Goal: Contribute content: Contribute content

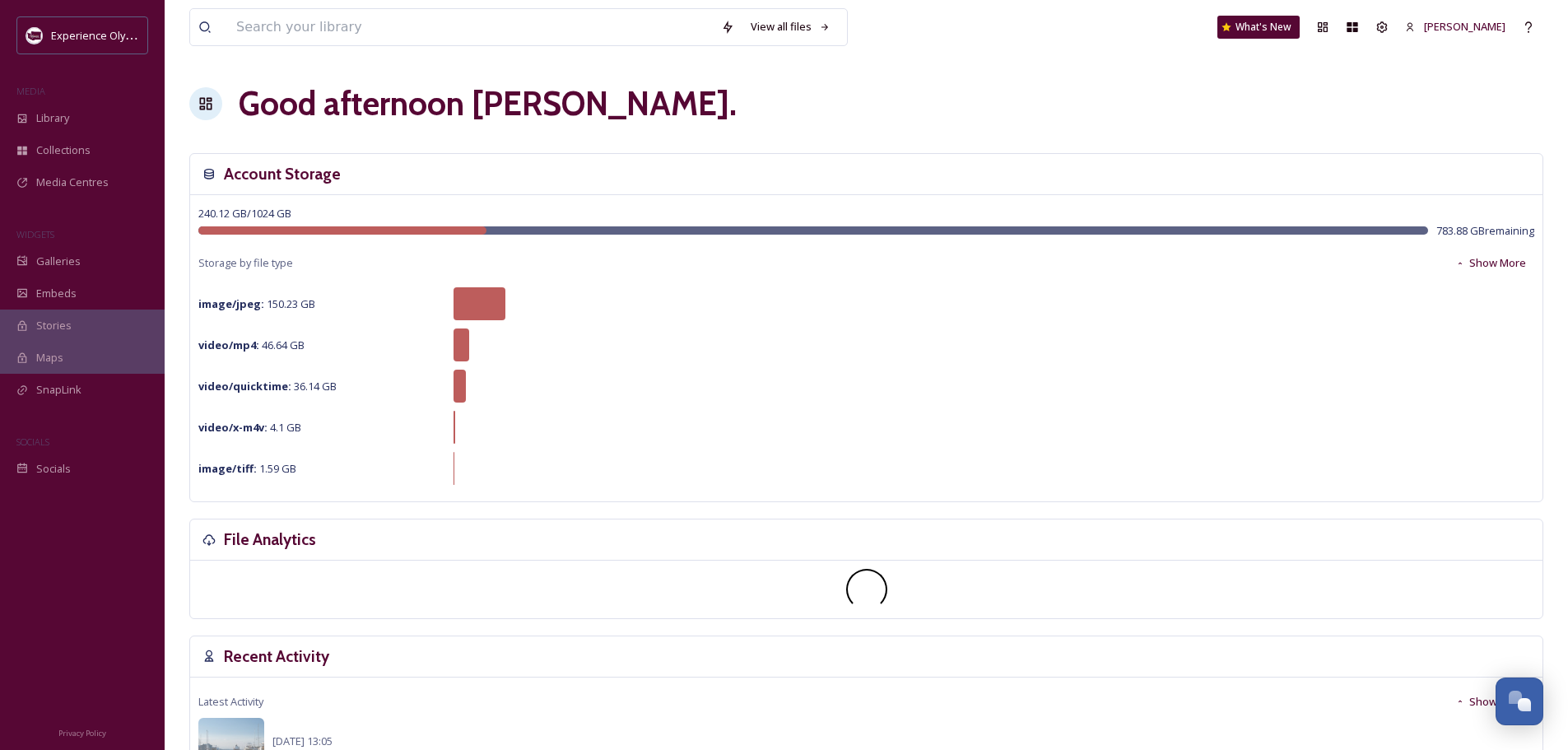
scroll to position [7370, 0]
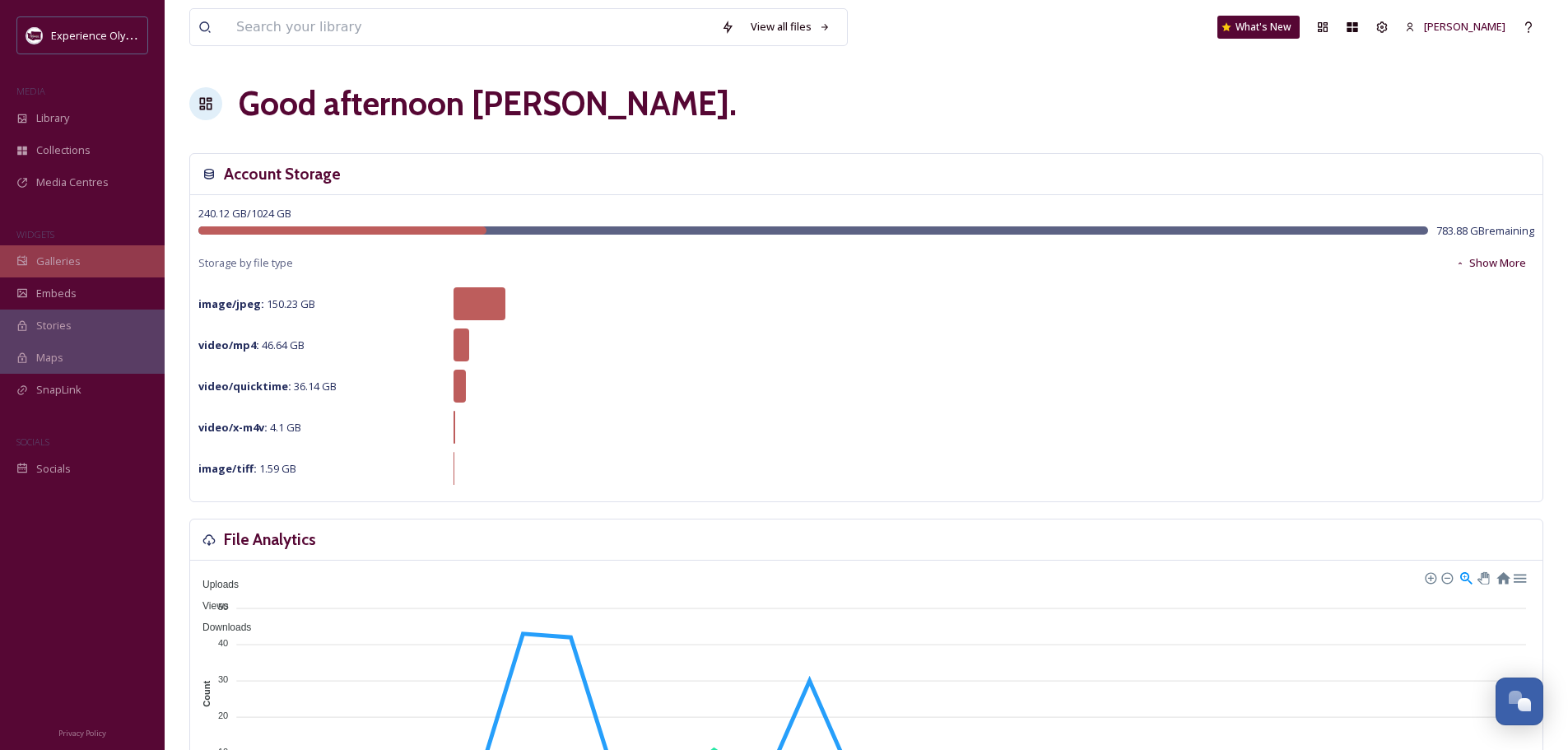
click at [27, 261] on icon at bounding box center [21, 261] width 12 height 12
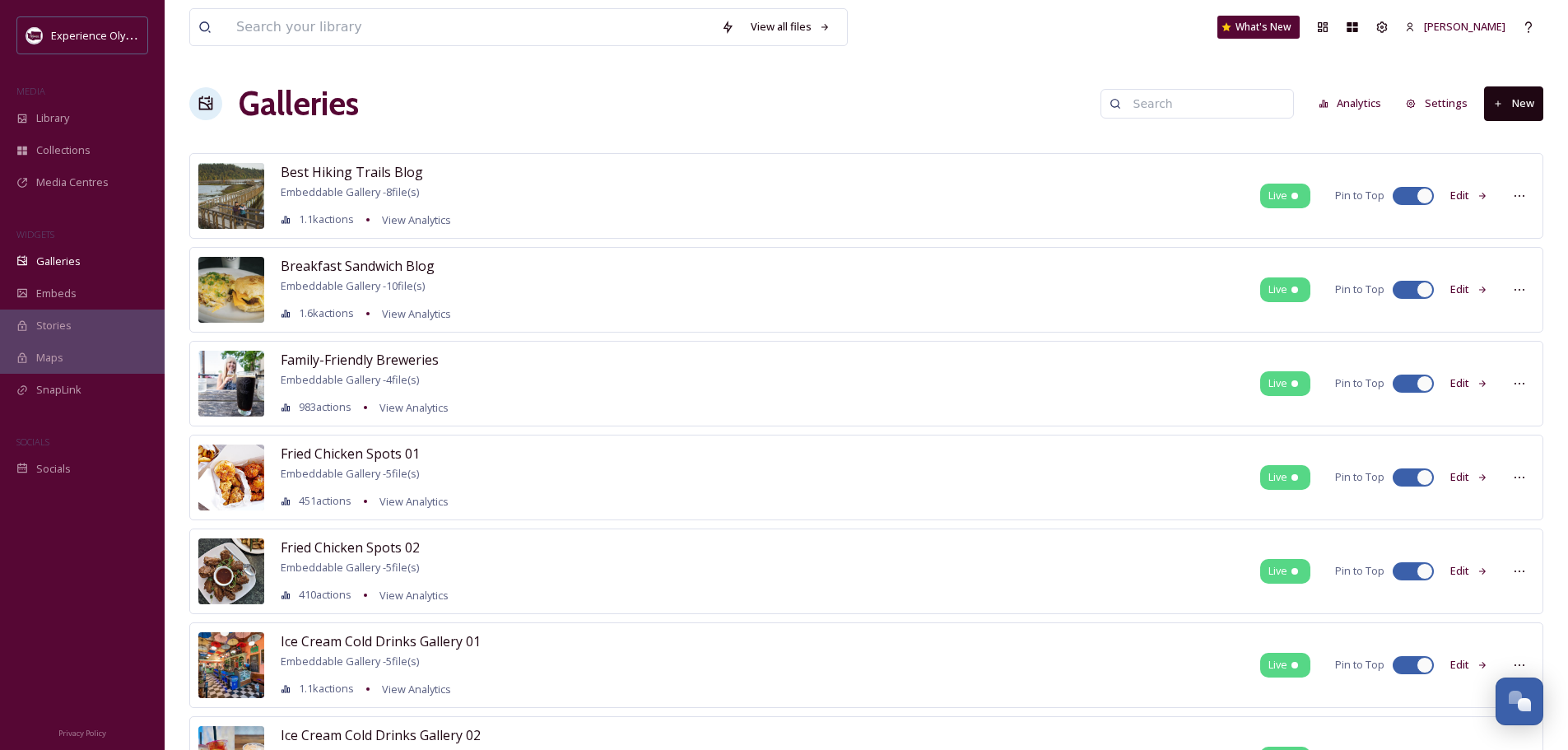
click at [1532, 104] on button "New" at bounding box center [1514, 104] width 59 height 34
click at [1507, 143] on span "Gallery" at bounding box center [1517, 142] width 35 height 16
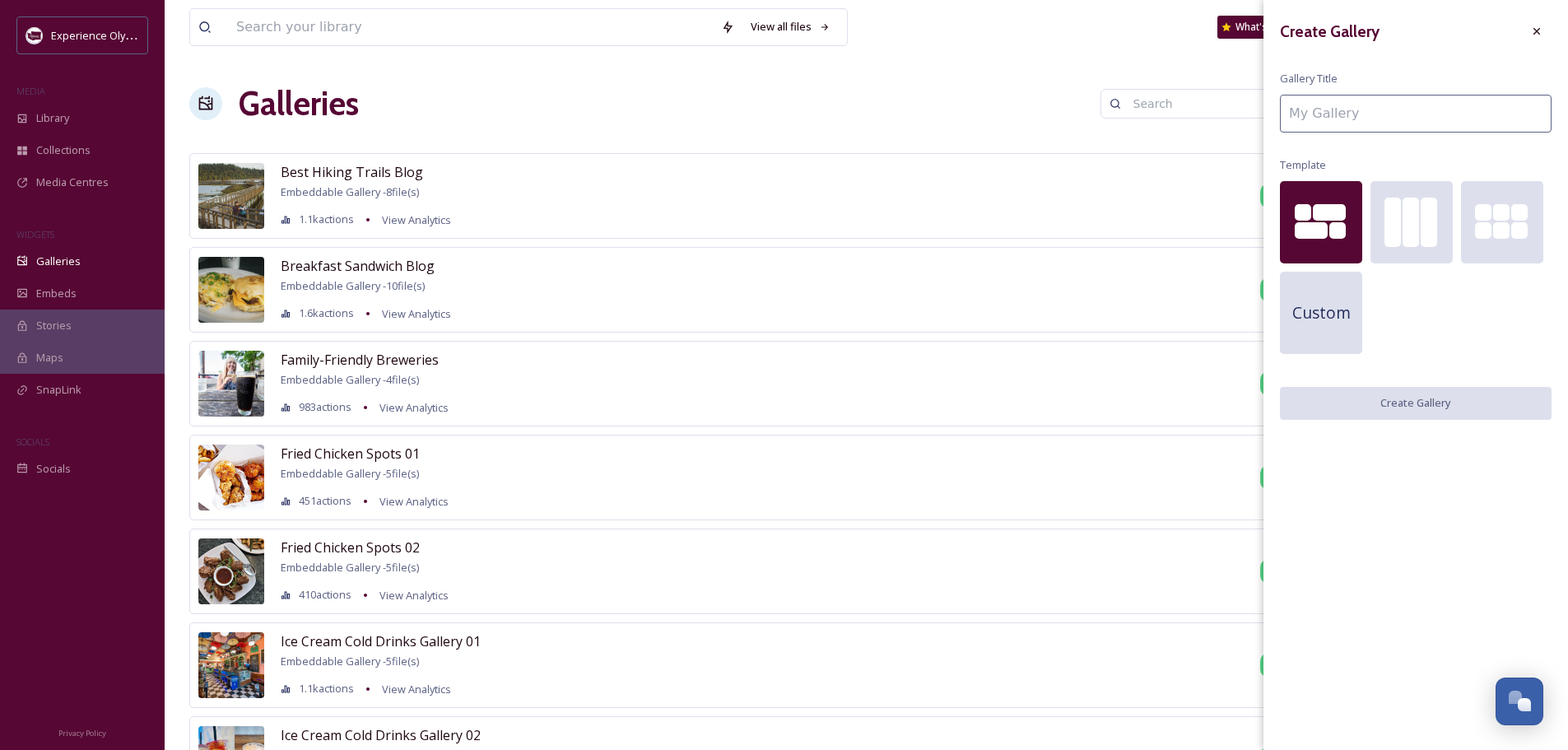
click at [1466, 128] on input at bounding box center [1416, 113] width 271 height 38
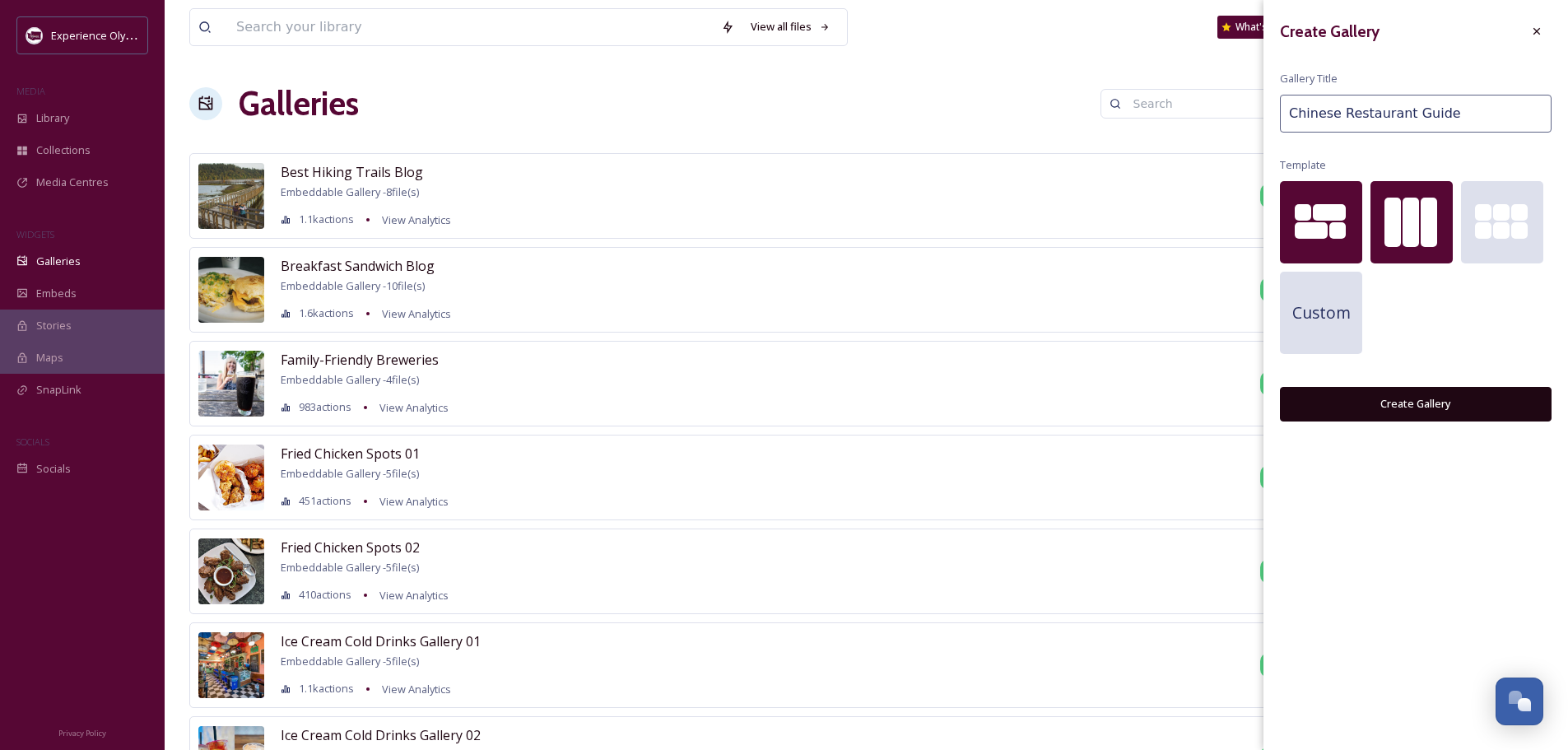
type input "Chinese Restaurant Guide"
click at [1435, 218] on div at bounding box center [1429, 221] width 16 height 49
click at [1414, 404] on button "Create Gallery" at bounding box center [1416, 404] width 271 height 34
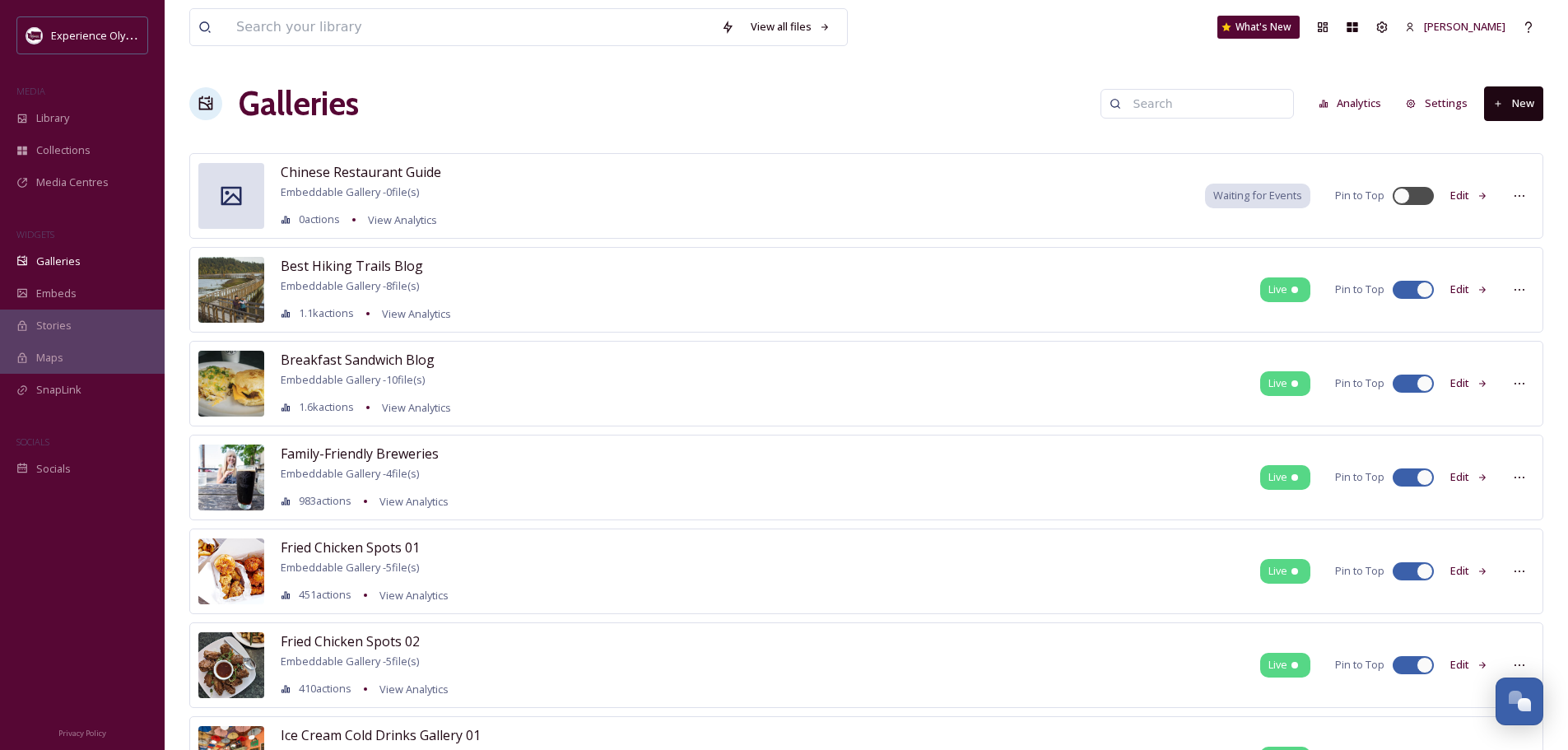
click at [1477, 195] on button "Edit" at bounding box center [1469, 196] width 54 height 32
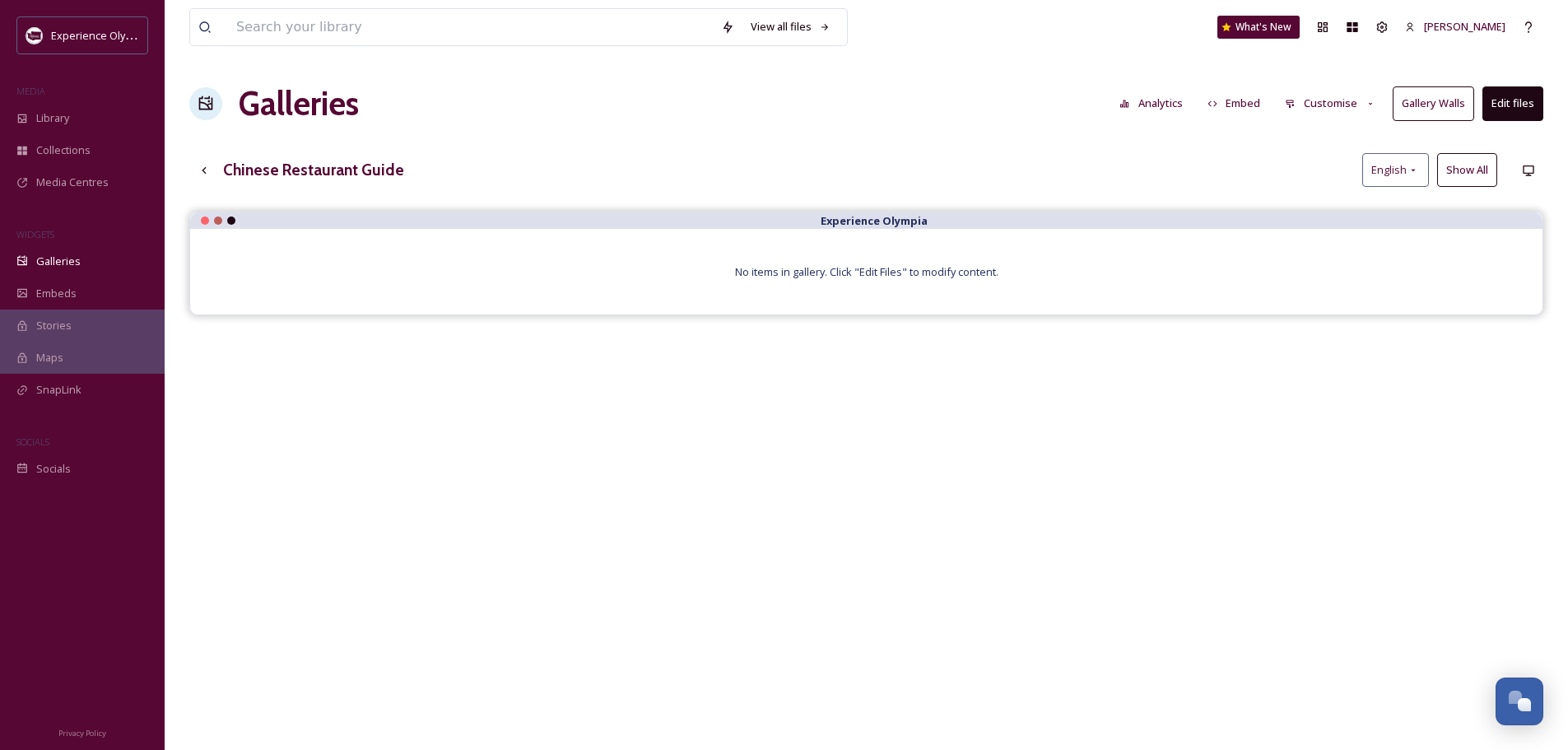
click at [1514, 105] on button "Edit files" at bounding box center [1513, 104] width 61 height 34
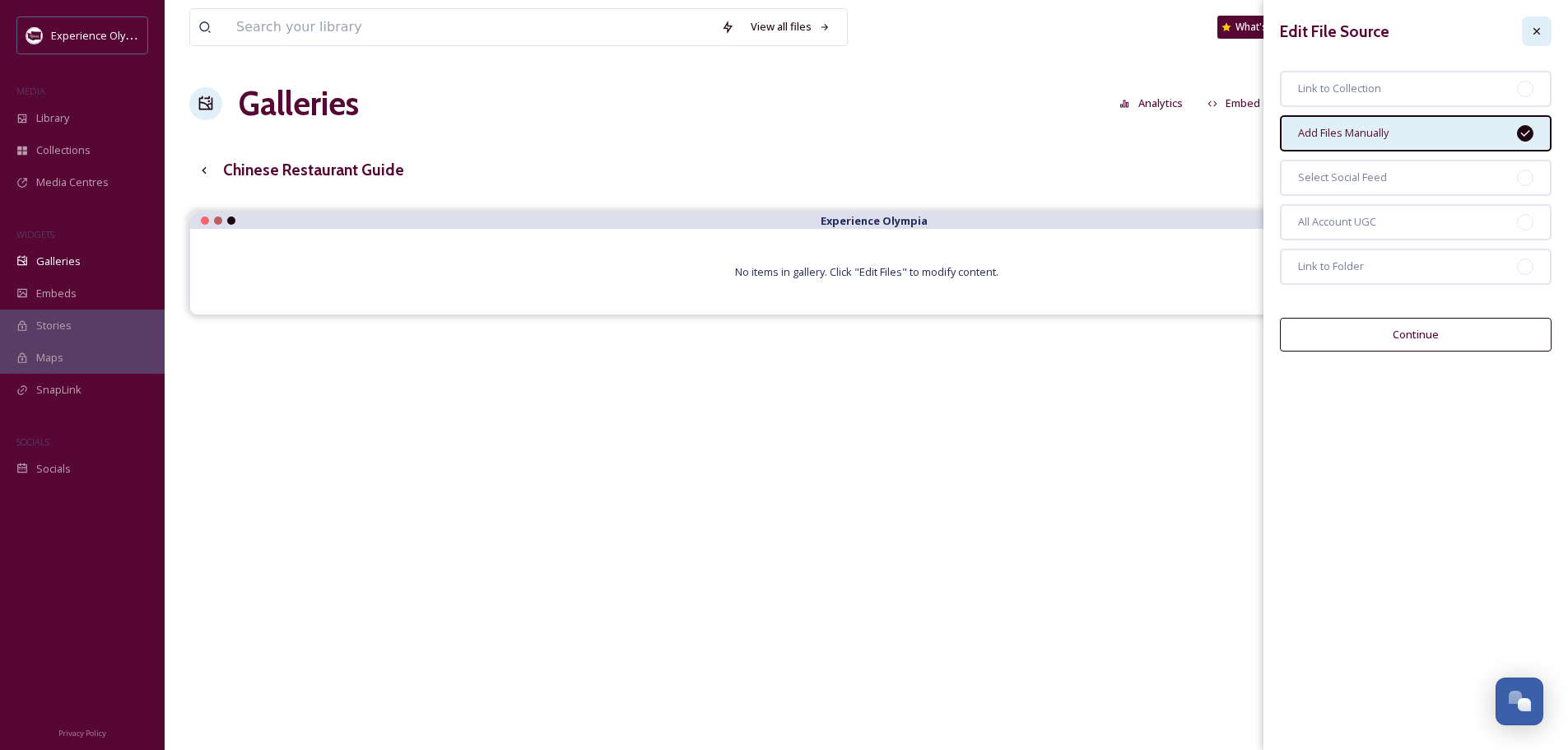
click at [1544, 29] on div at bounding box center [1537, 30] width 29 height 29
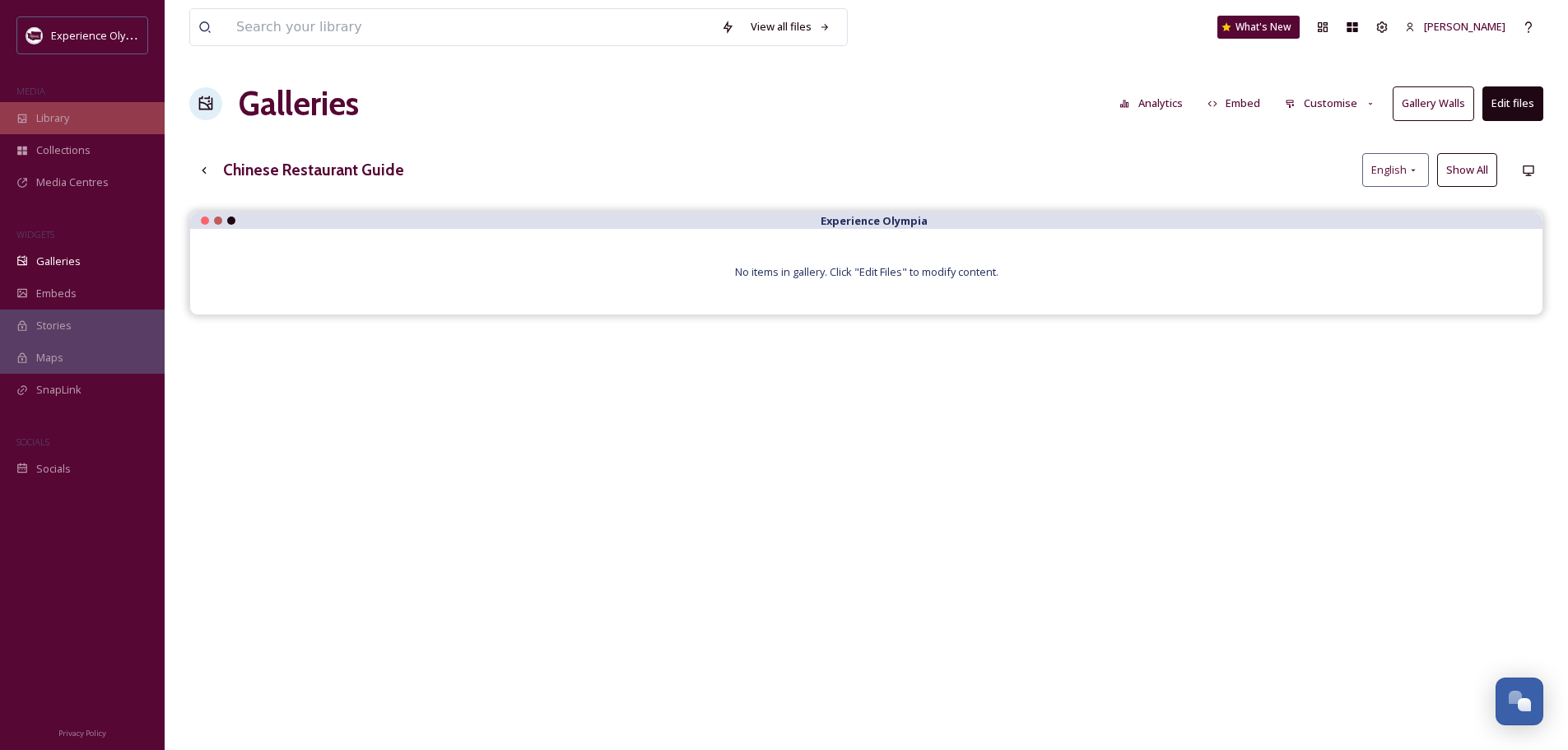
click at [47, 118] on span "Library" at bounding box center [53, 119] width 33 height 16
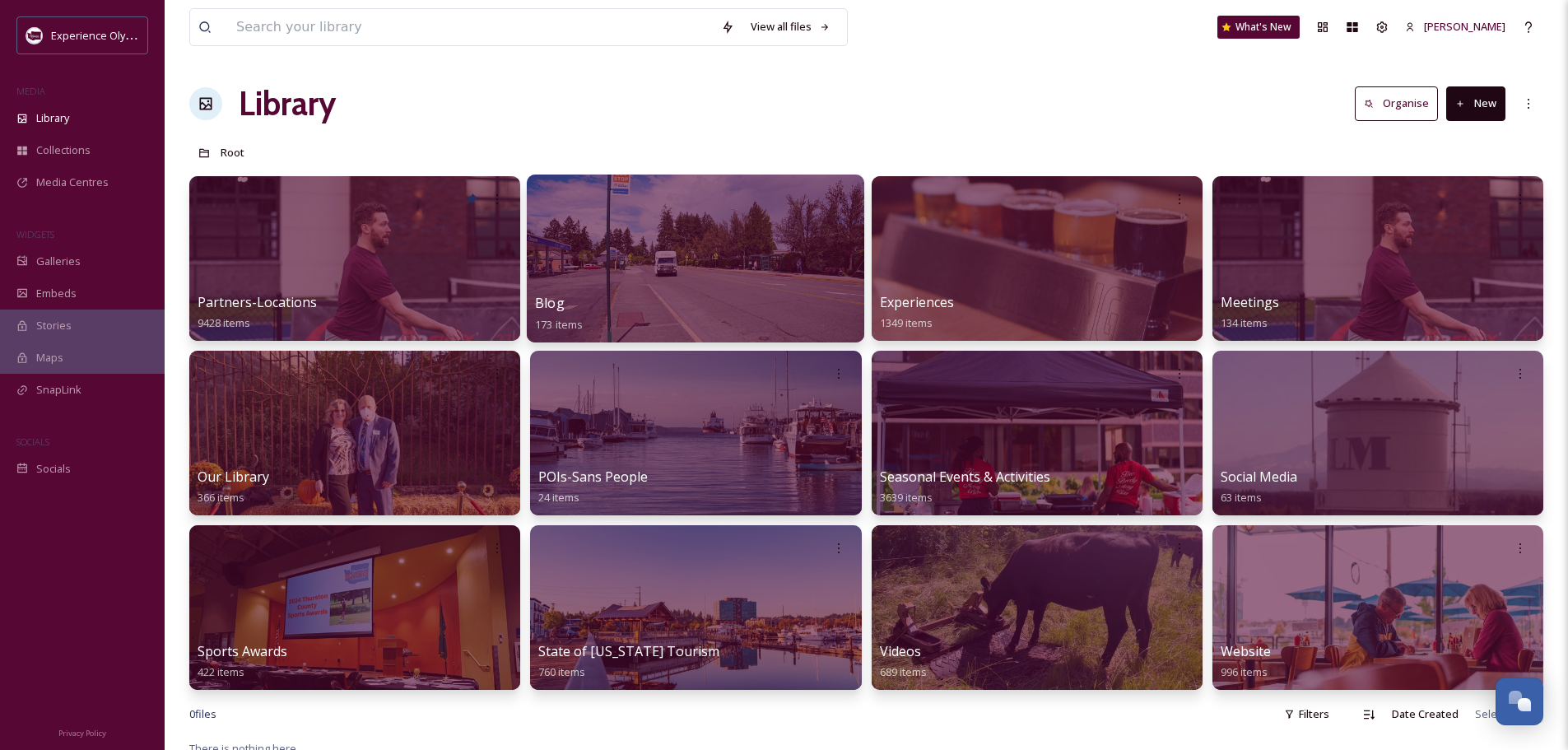
click at [567, 296] on div "Blog 173 items" at bounding box center [696, 313] width 321 height 41
click at [548, 303] on span "Blog" at bounding box center [549, 303] width 29 height 18
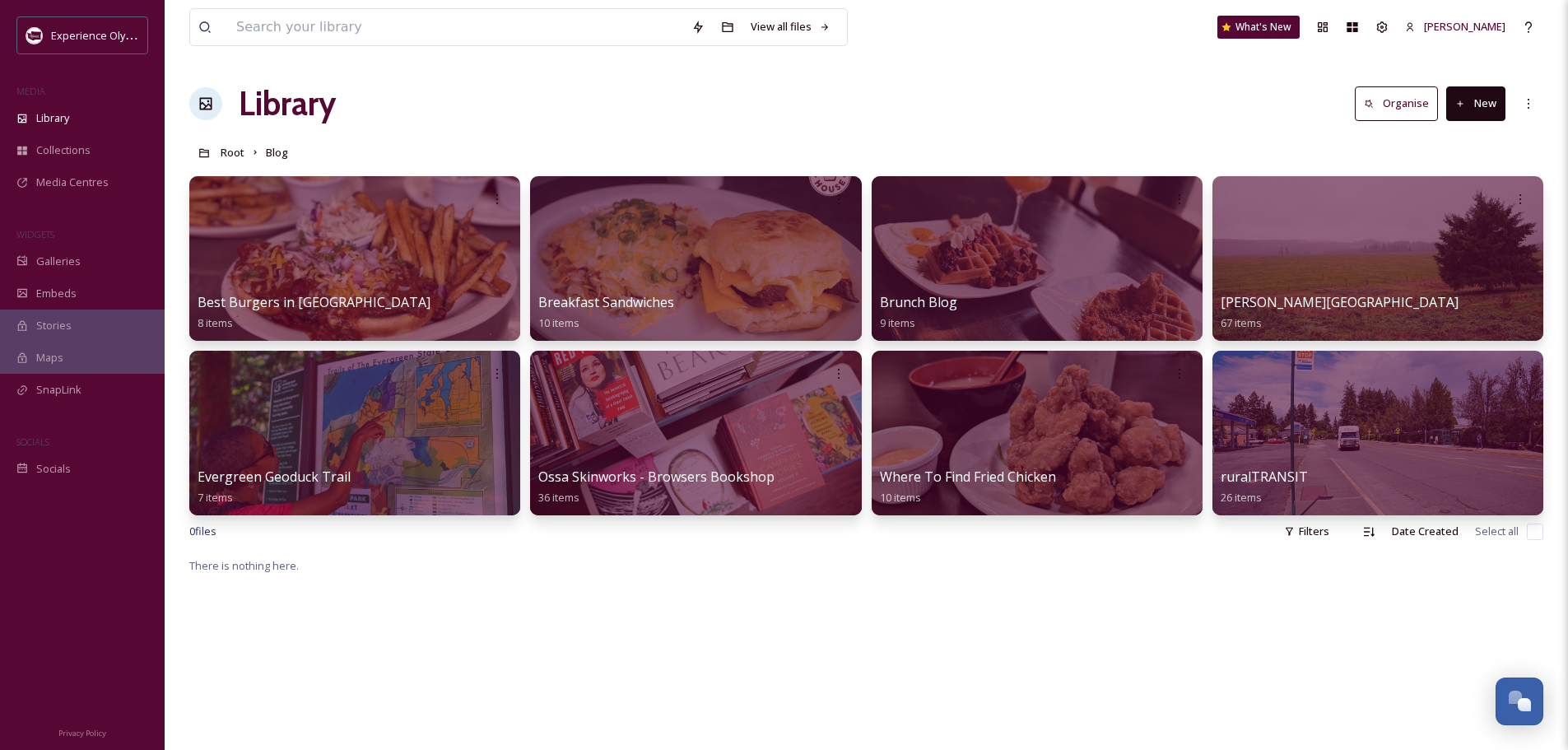
click at [1488, 98] on button "New" at bounding box center [1476, 104] width 59 height 34
click at [1458, 204] on span "Folder" at bounding box center [1456, 206] width 31 height 16
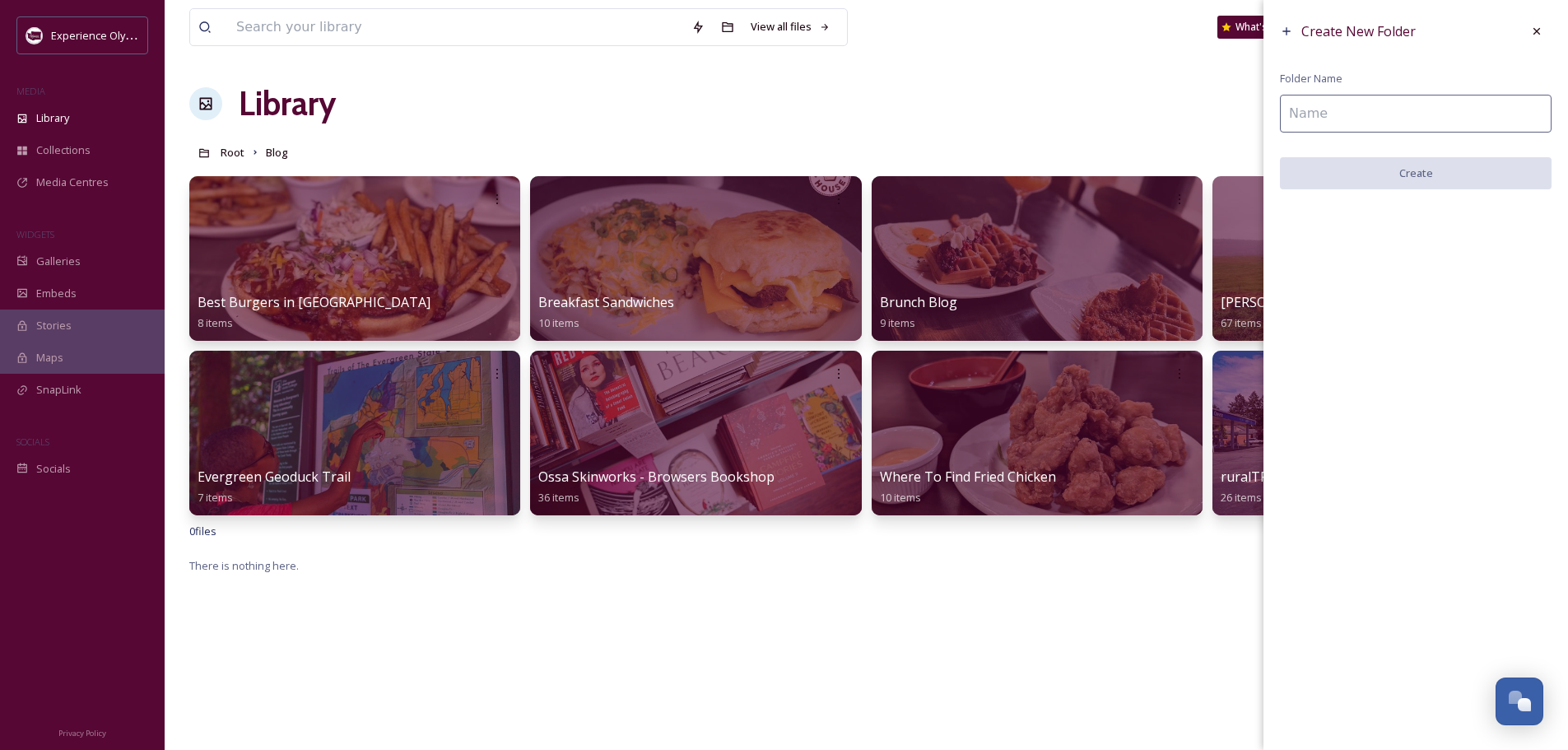
click at [1400, 116] on input at bounding box center [1416, 113] width 271 height 38
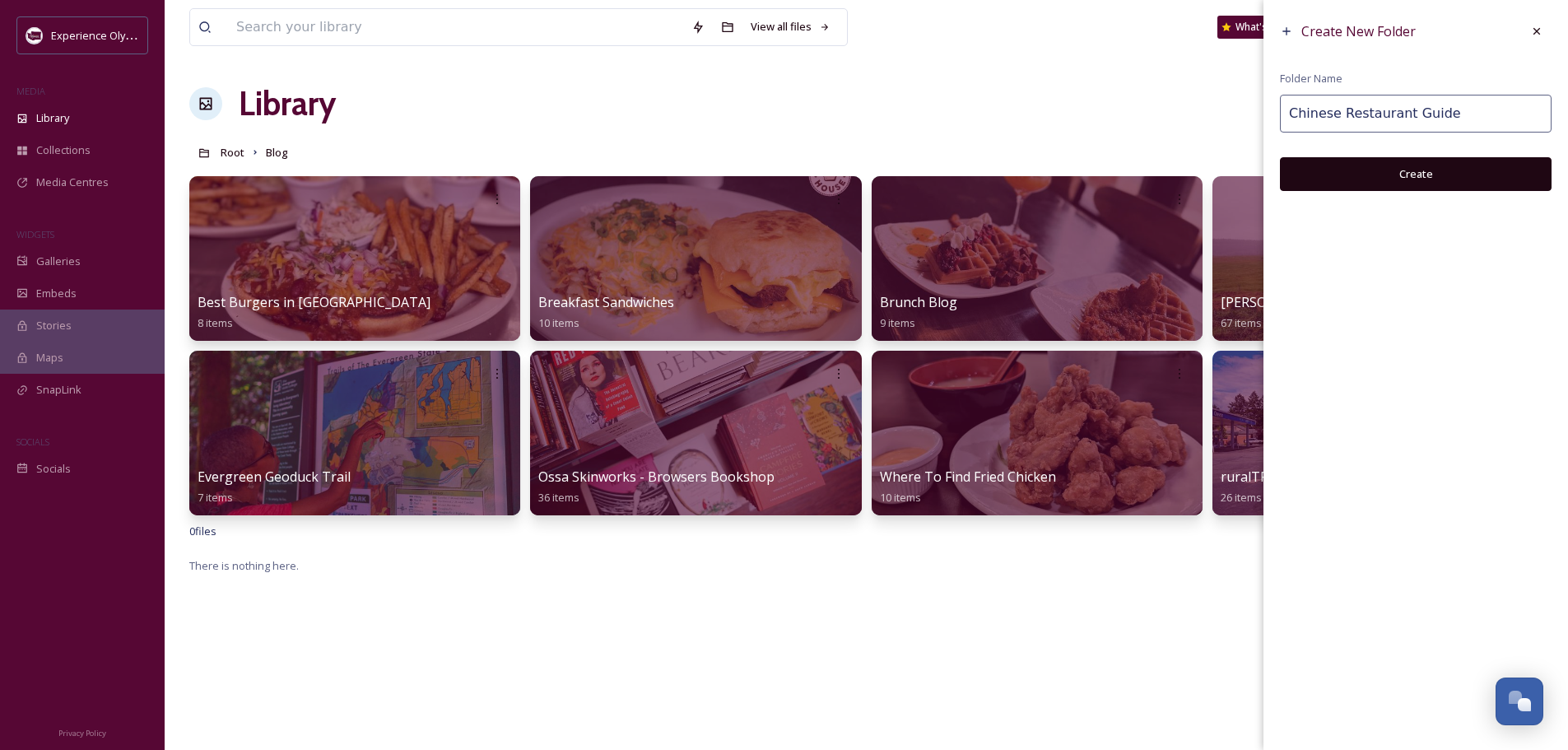
type input "Chinese Restaurant Guide"
click at [1423, 170] on button "Create" at bounding box center [1416, 174] width 271 height 34
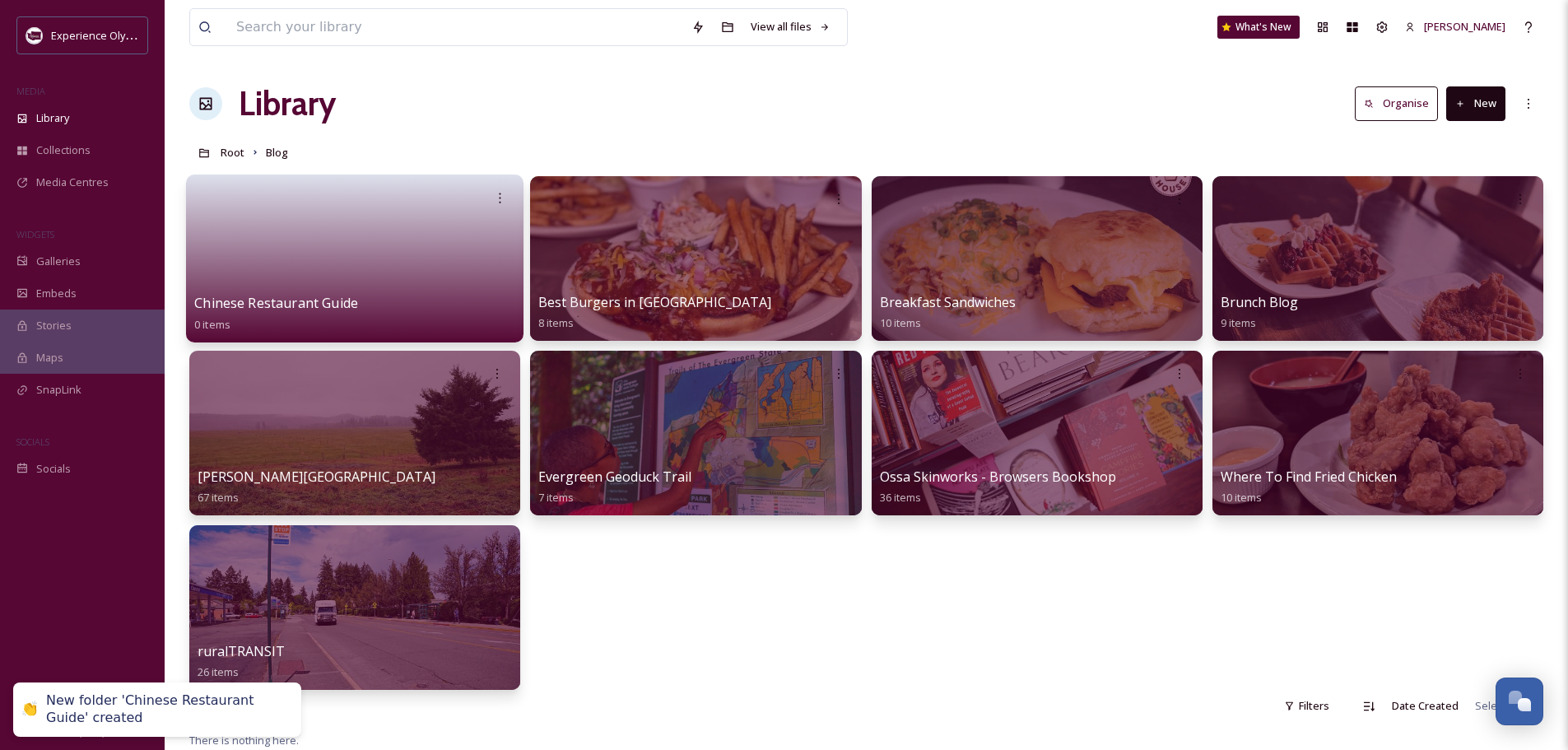
click at [344, 304] on span "Chinese Restaurant Guide" at bounding box center [276, 303] width 163 height 18
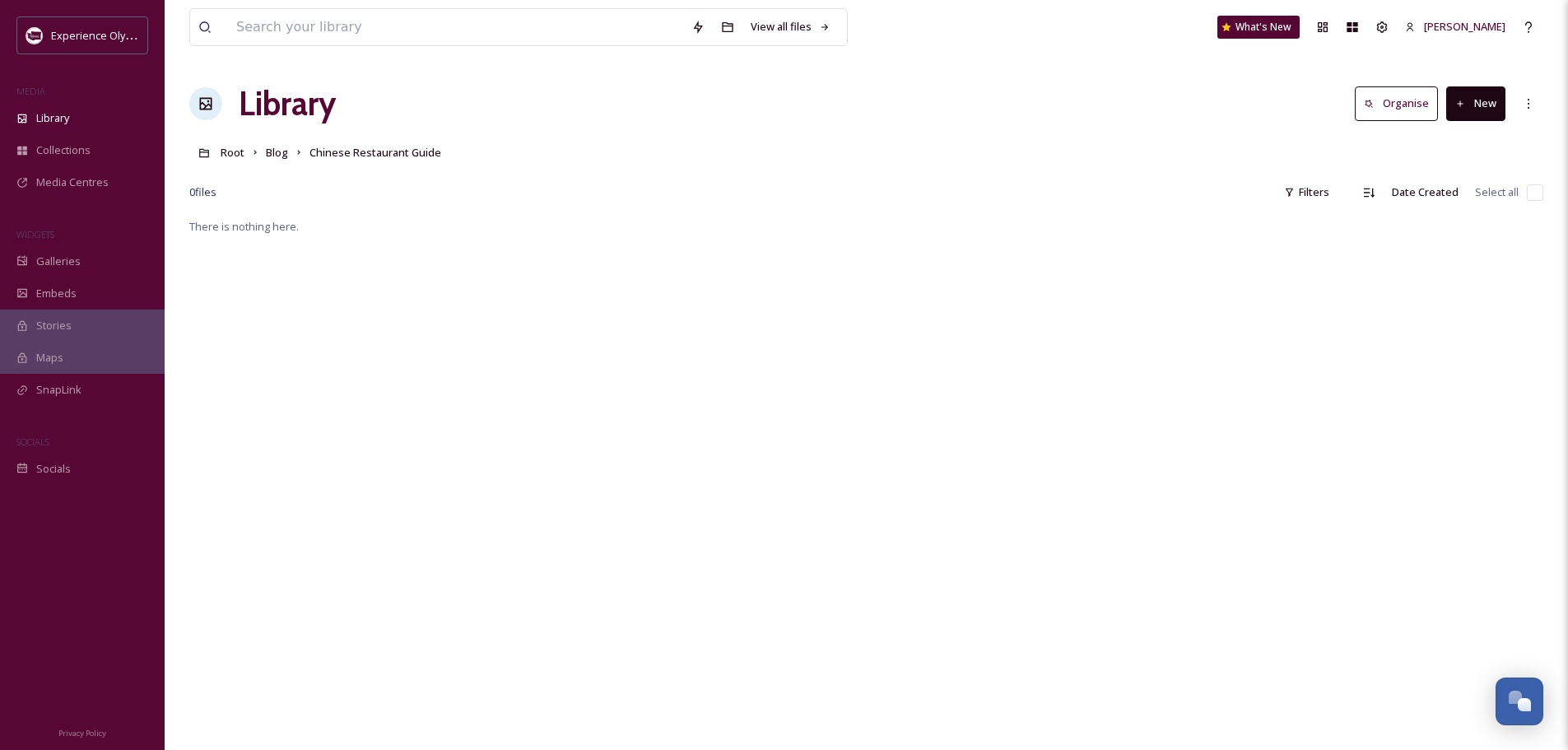
click at [1480, 101] on button "New" at bounding box center [1476, 104] width 59 height 34
click at [1470, 139] on span "File Upload" at bounding box center [1468, 142] width 54 height 16
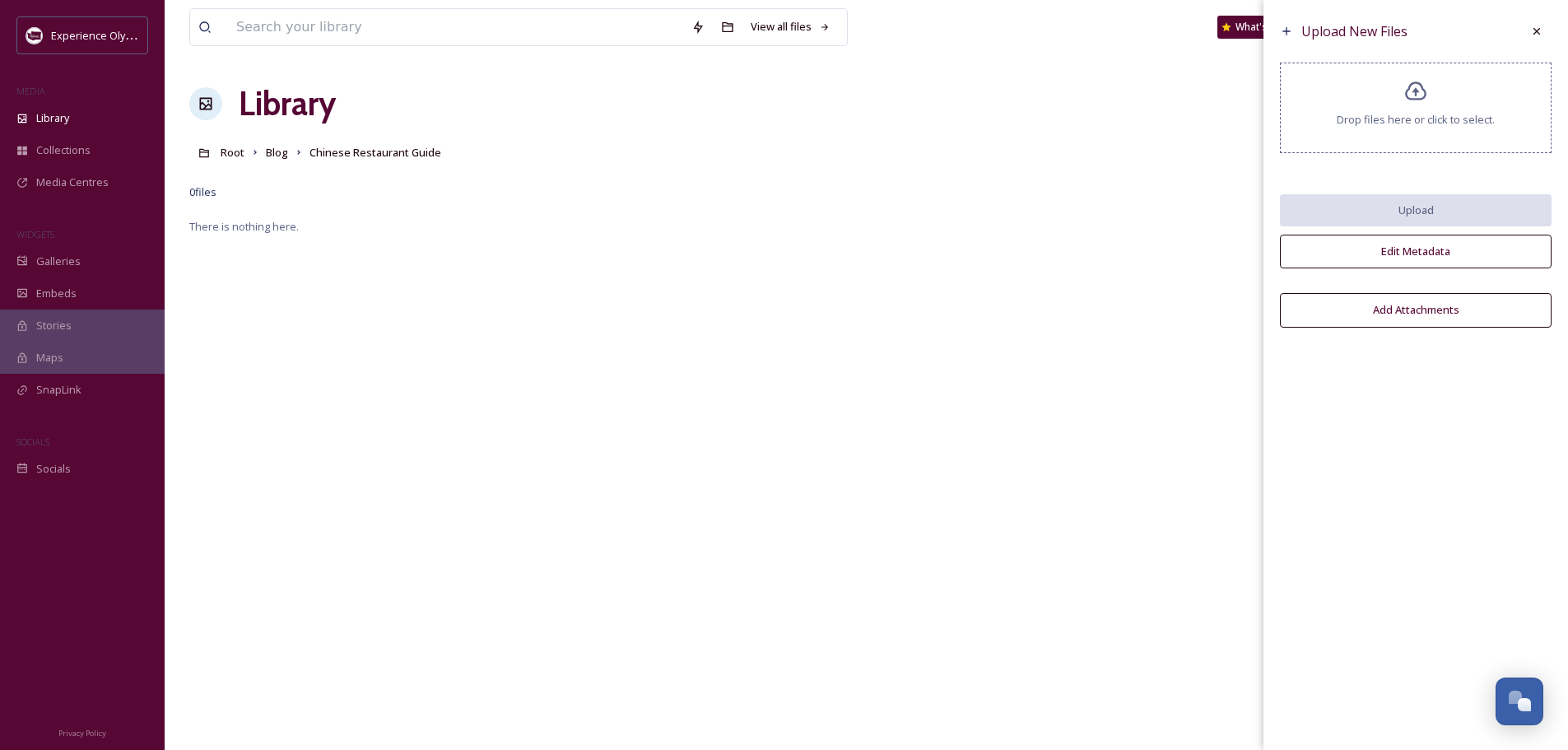
click at [1408, 96] on icon at bounding box center [1416, 91] width 24 height 24
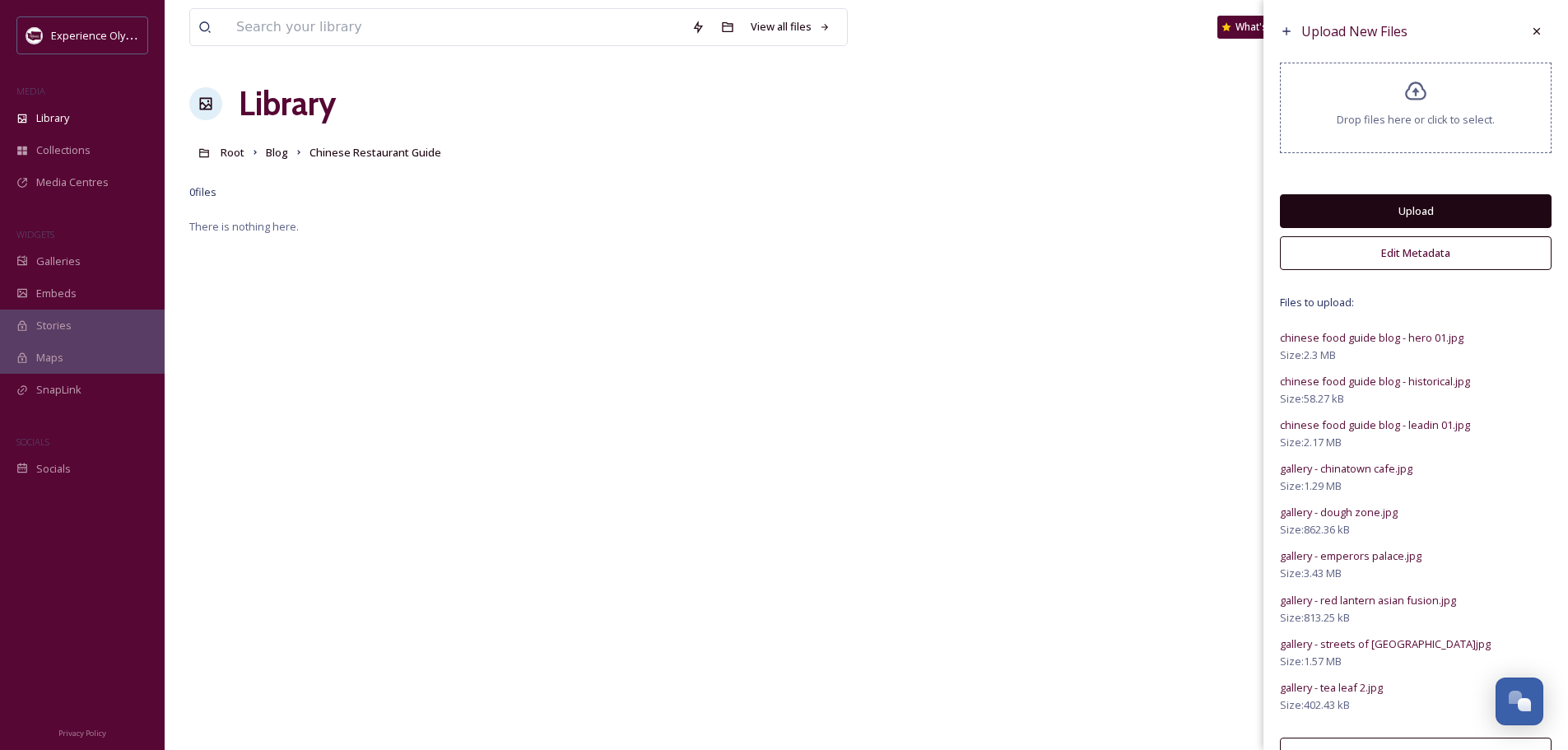
click at [1439, 205] on button "Upload" at bounding box center [1416, 212] width 271 height 34
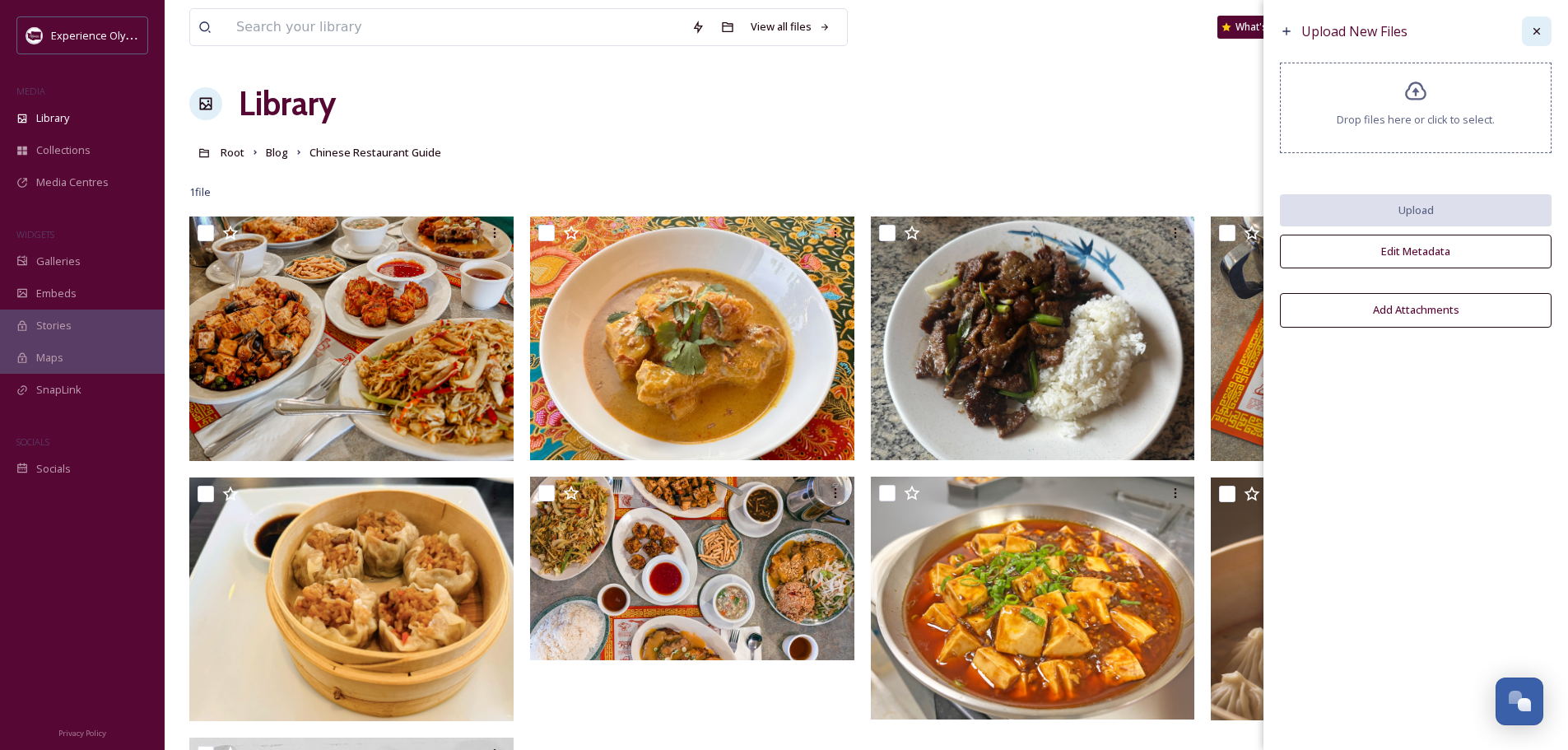
click at [1530, 29] on icon at bounding box center [1537, 31] width 13 height 13
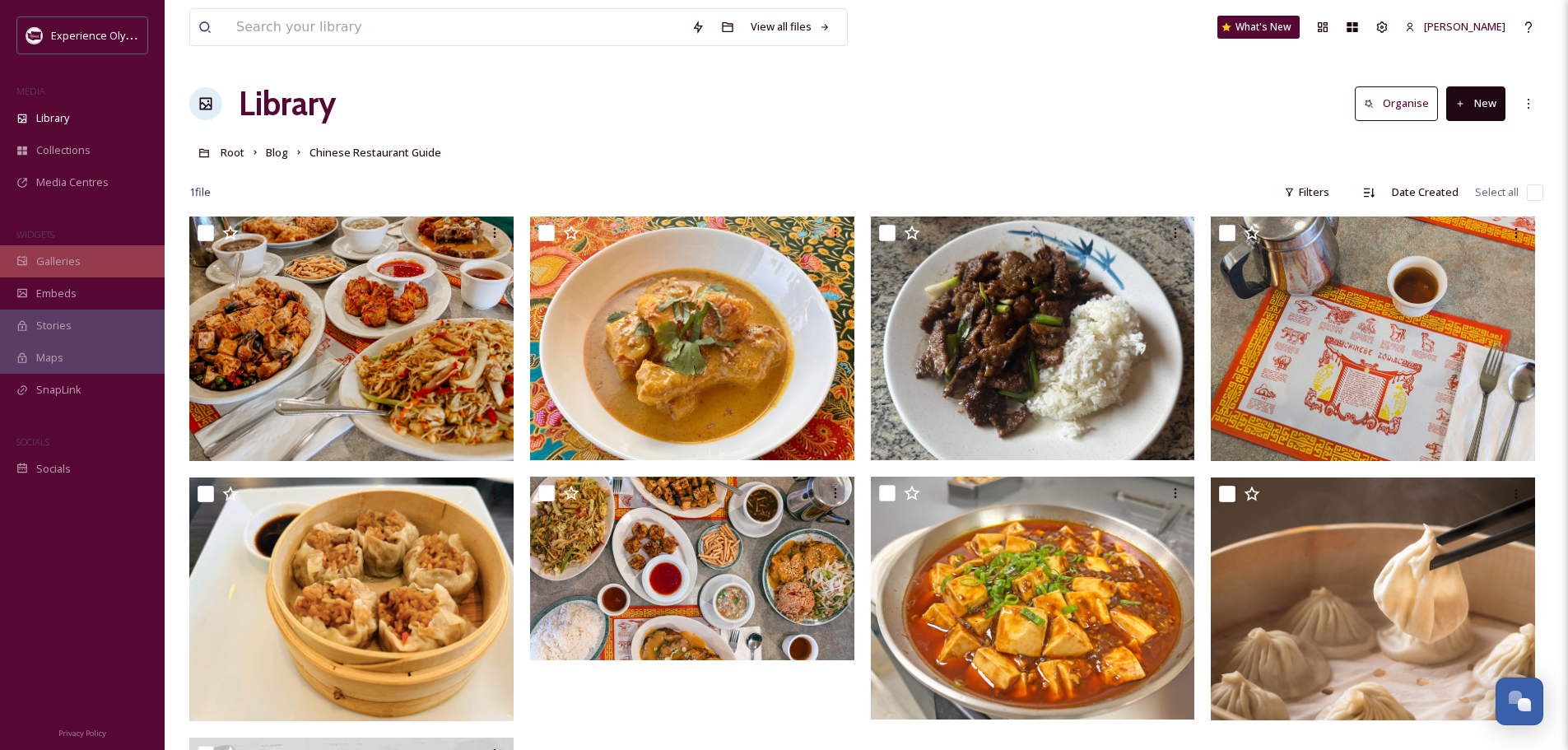
click at [46, 269] on span "Galleries" at bounding box center [59, 262] width 45 height 16
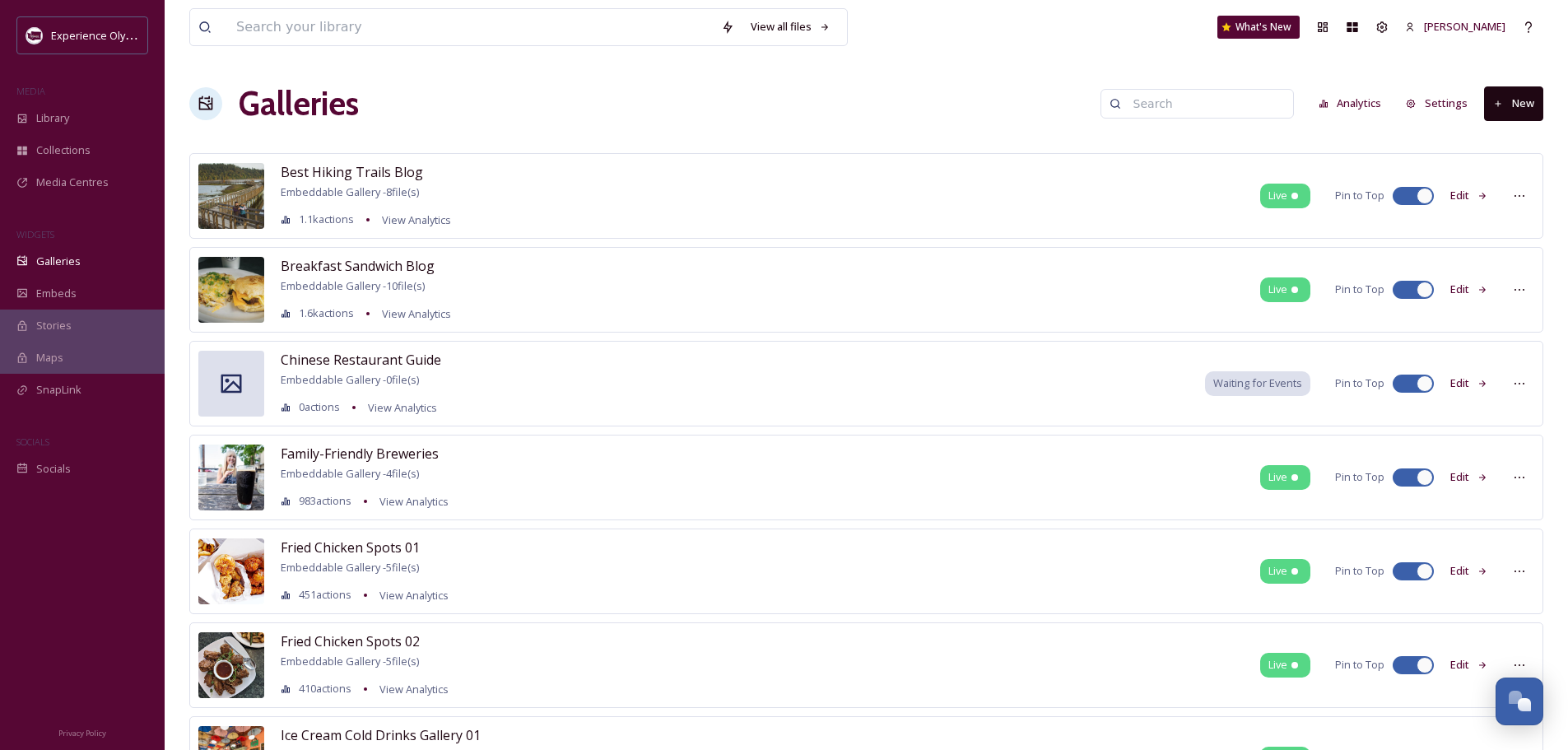
click at [1470, 379] on button "Edit" at bounding box center [1469, 383] width 54 height 32
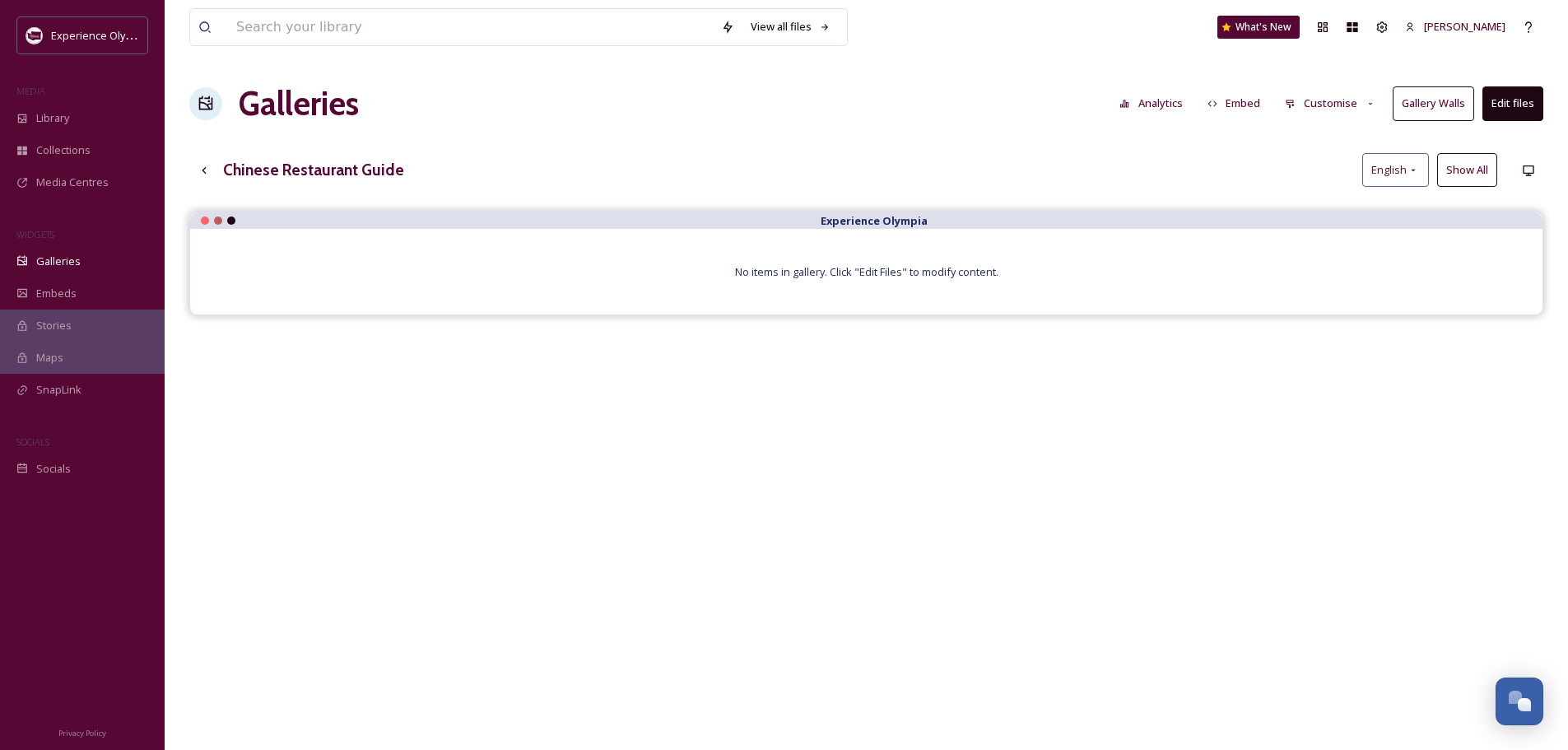
click at [1520, 97] on button "Edit files" at bounding box center [1513, 104] width 61 height 34
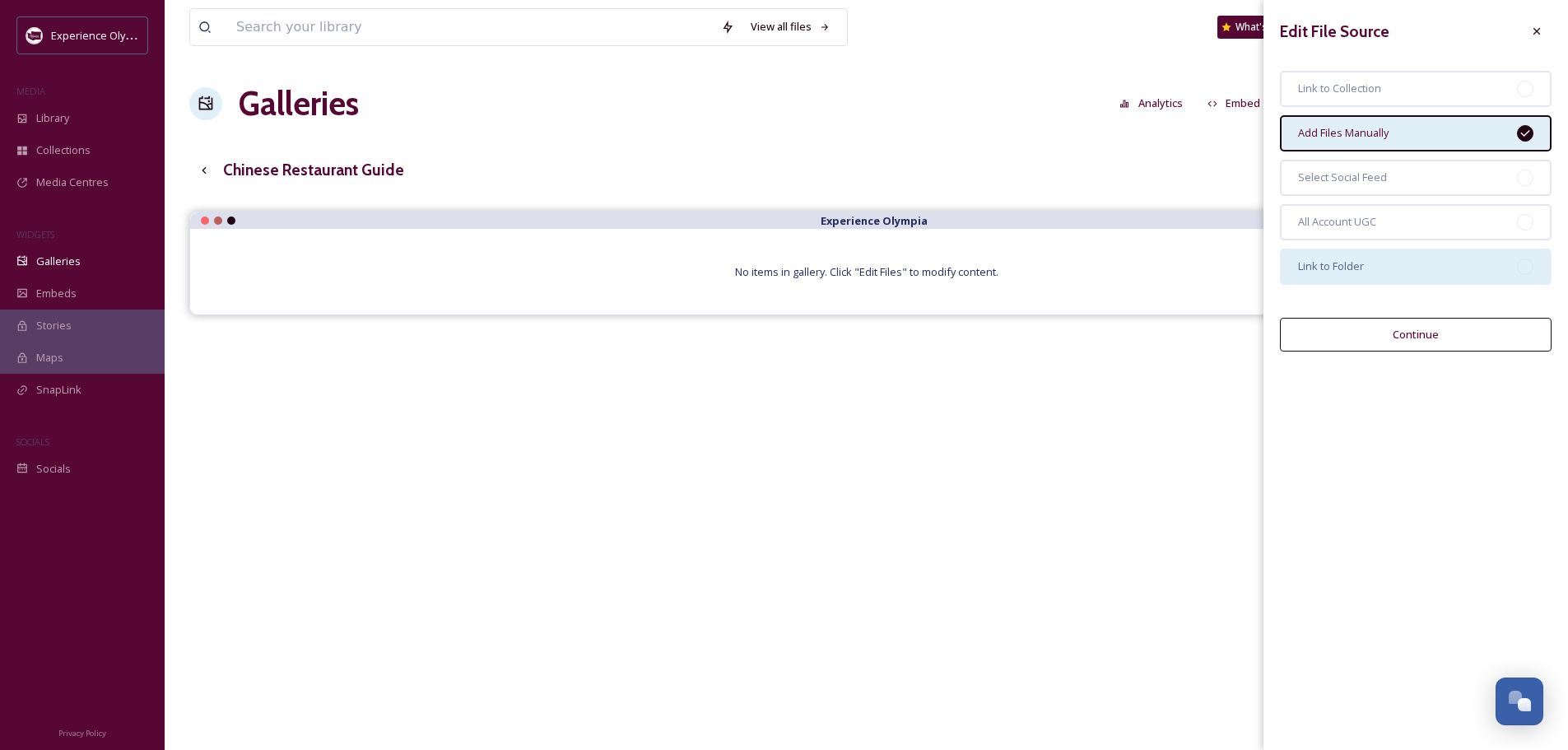
click at [1397, 269] on div "Link to Folder" at bounding box center [1416, 266] width 271 height 37
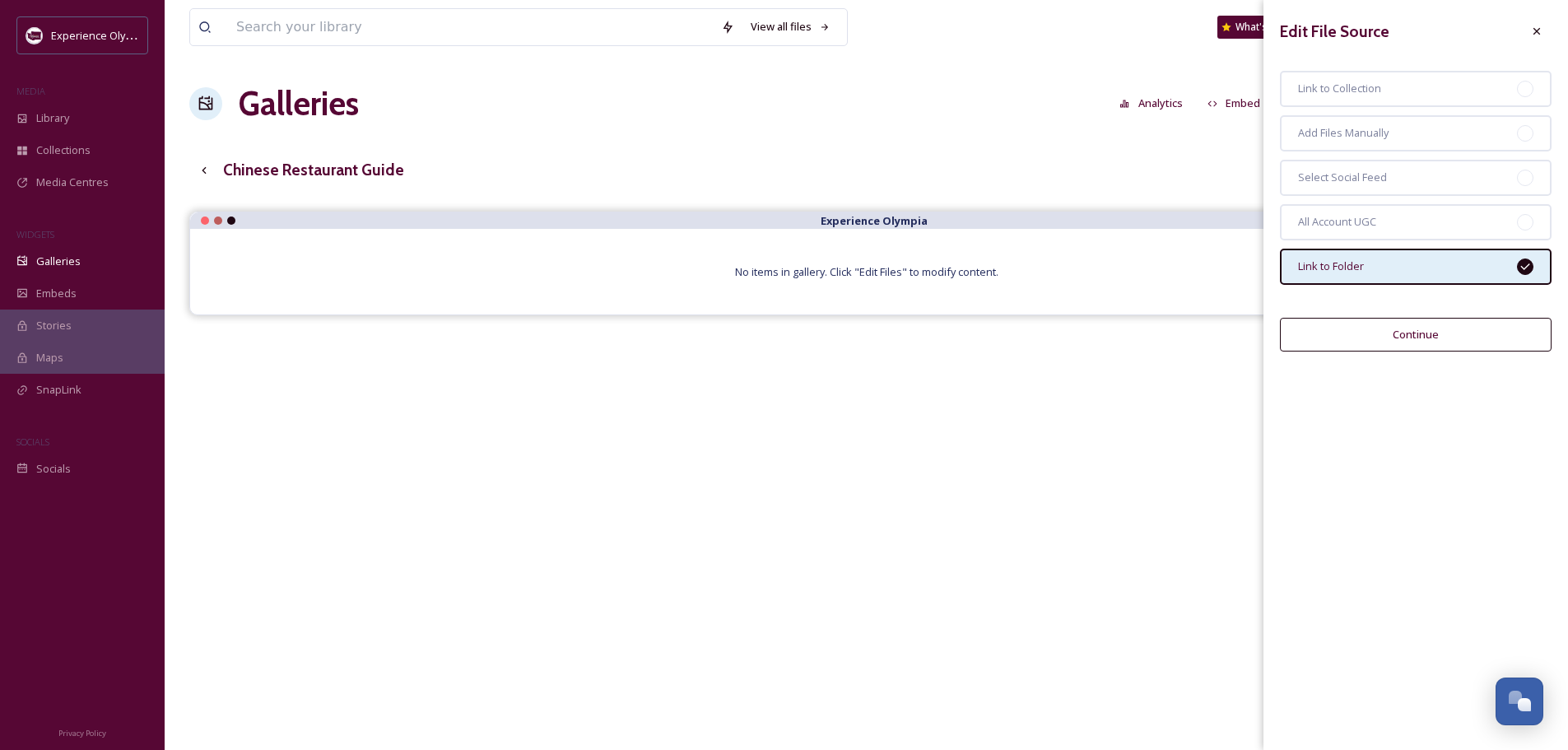
click at [1417, 339] on button "Continue" at bounding box center [1416, 335] width 271 height 34
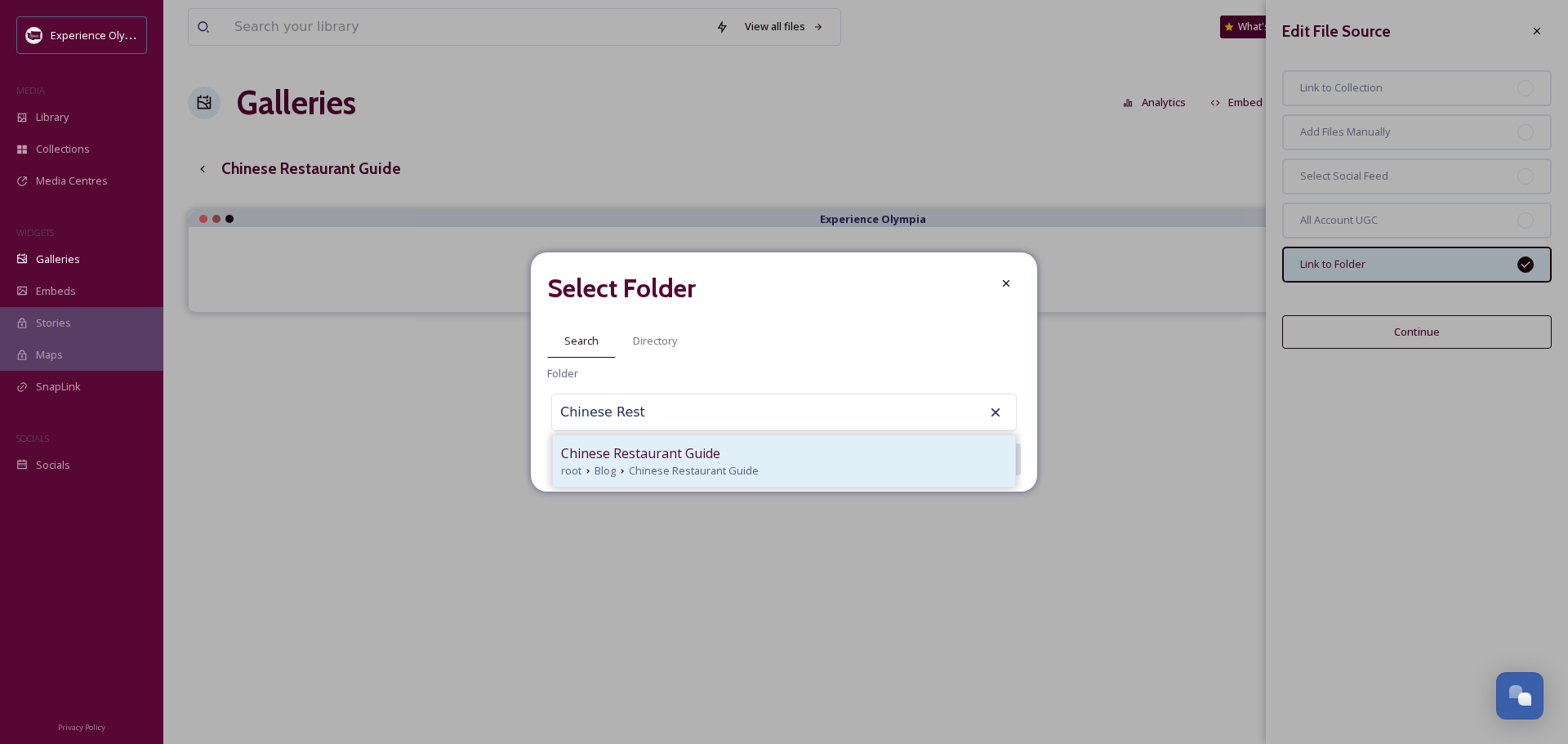
click at [654, 469] on span "Chinese Restaurant Guide" at bounding box center [694, 471] width 130 height 16
type input "Chinese Restaurant Guide"
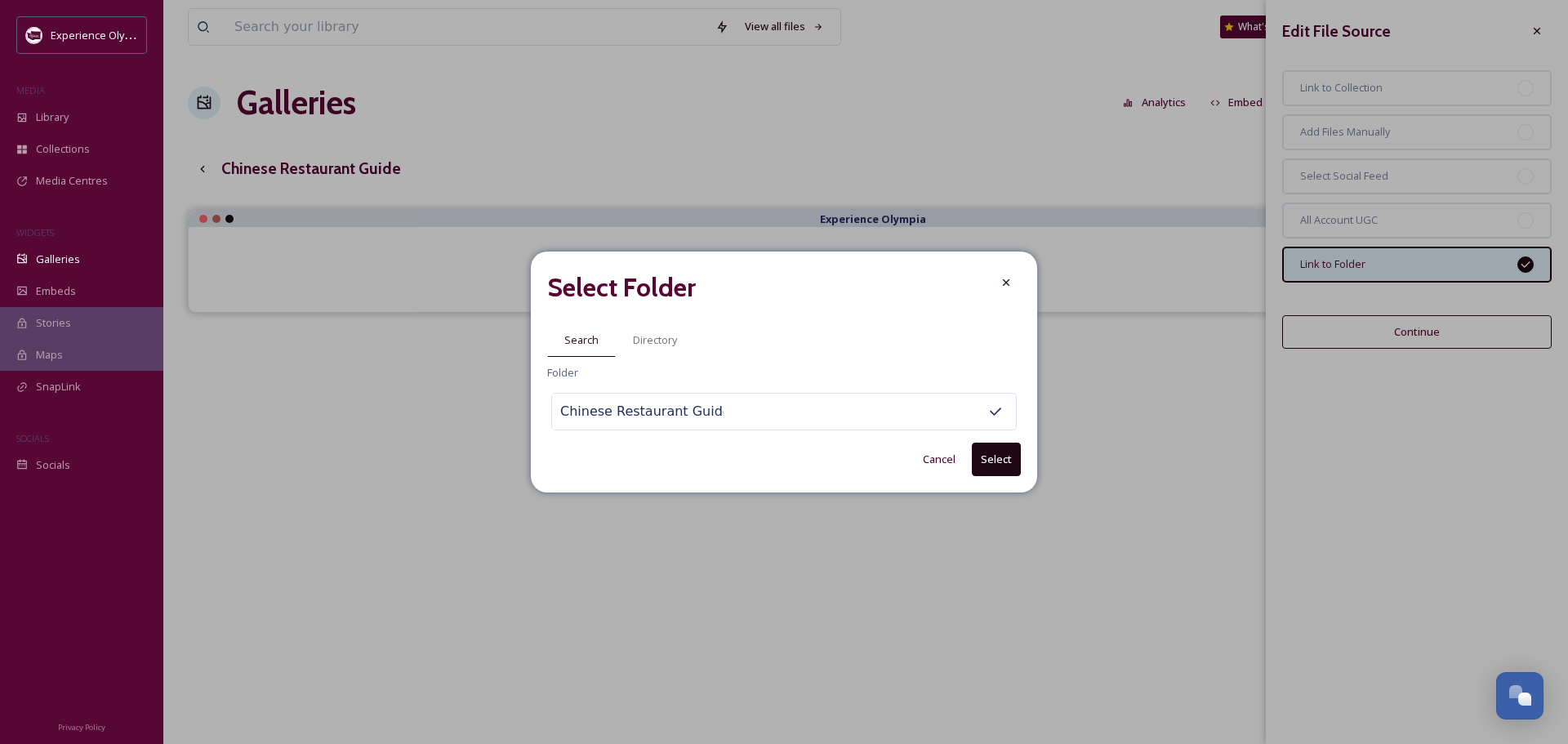
click at [991, 462] on button "Select" at bounding box center [996, 460] width 49 height 34
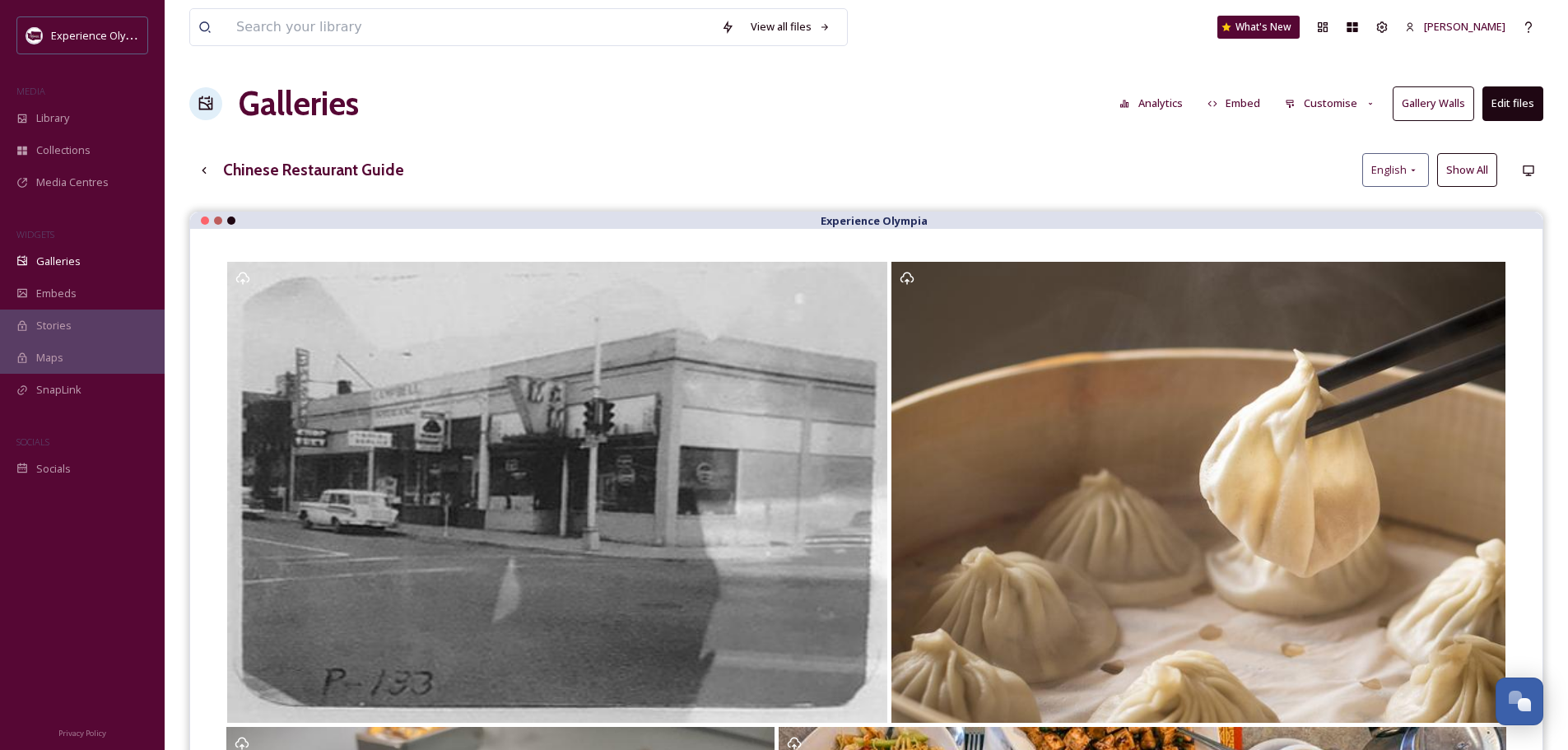
click at [1521, 104] on button "Edit files" at bounding box center [1513, 104] width 61 height 34
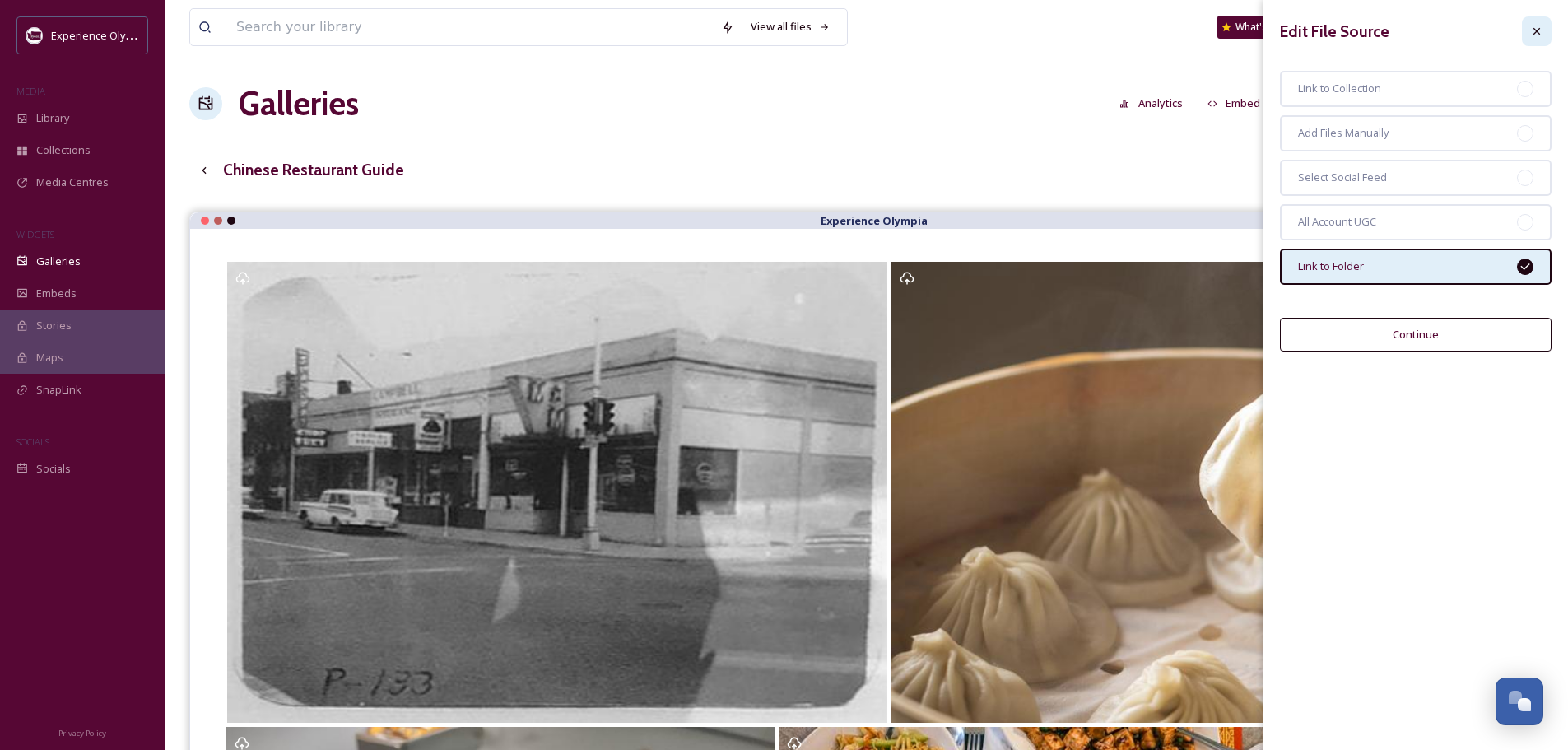
click at [1538, 28] on icon at bounding box center [1537, 31] width 13 height 13
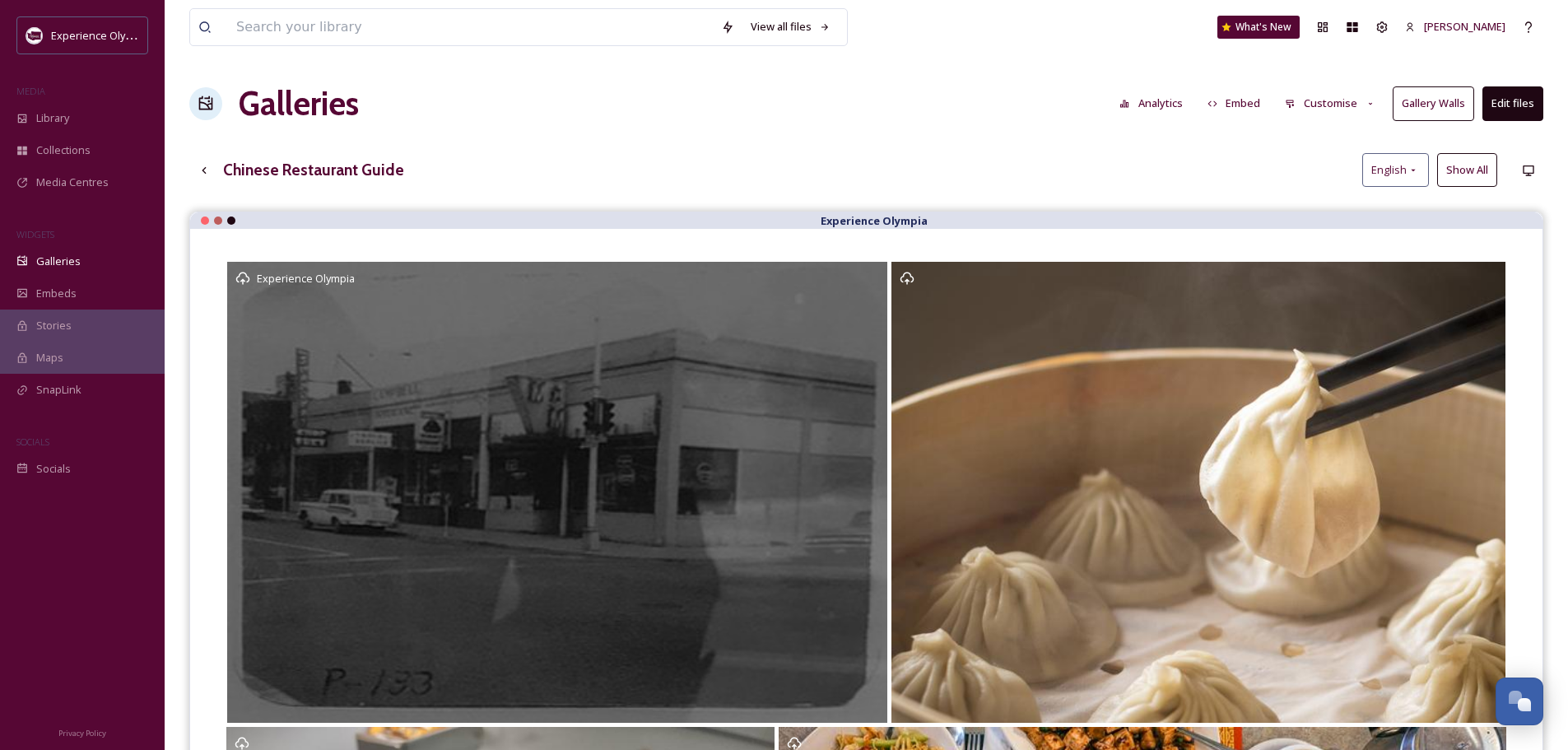
click at [816, 329] on div "Experience Olympia" at bounding box center [556, 492] width 660 height 461
click at [319, 281] on span "Experience Olympia" at bounding box center [306, 278] width 98 height 15
click at [632, 569] on div "Experience Olympia" at bounding box center [556, 492] width 660 height 461
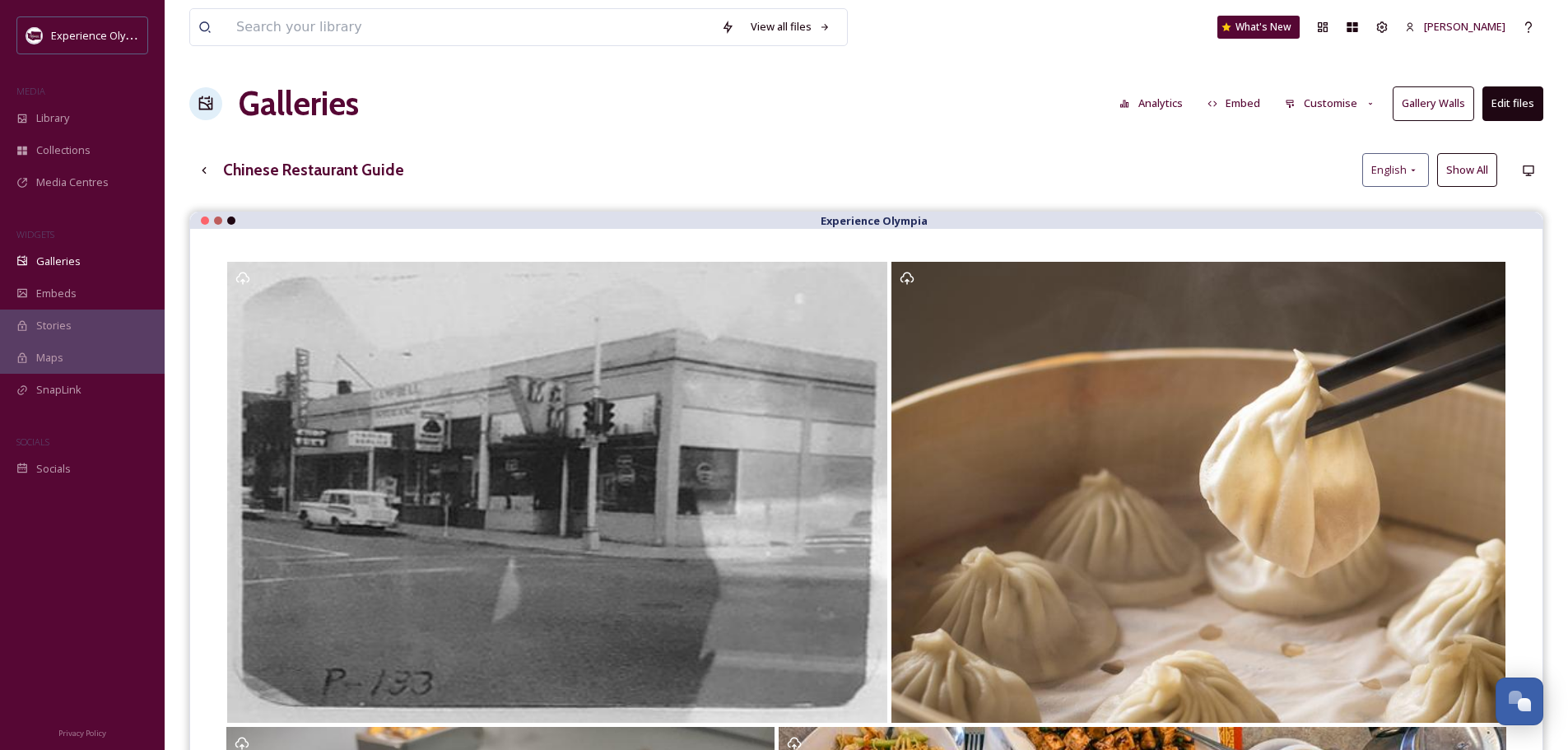
click at [1341, 102] on button "Customise" at bounding box center [1330, 104] width 108 height 32
click at [1530, 101] on button "Edit files" at bounding box center [1513, 104] width 61 height 34
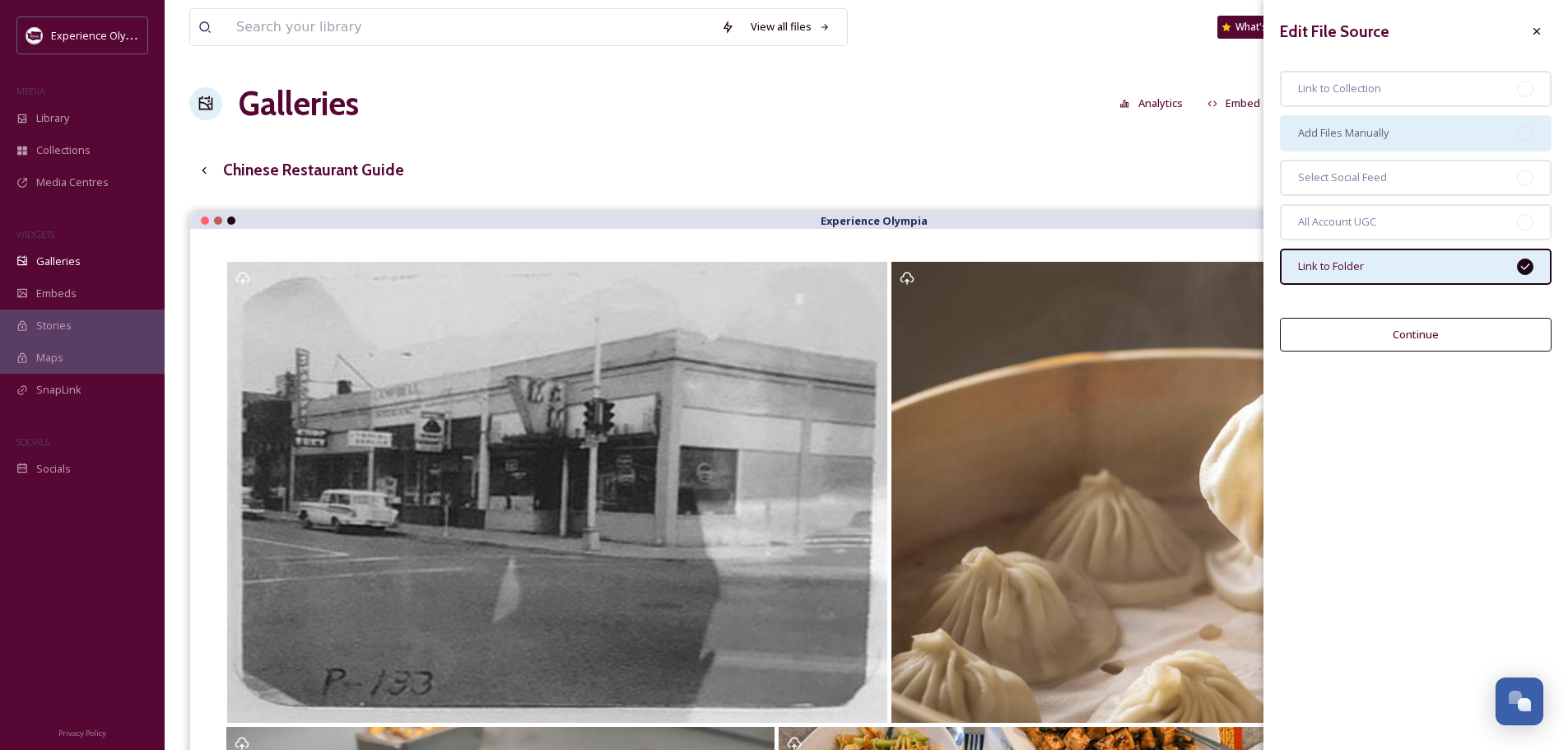
click at [1527, 127] on div at bounding box center [1525, 133] width 16 height 16
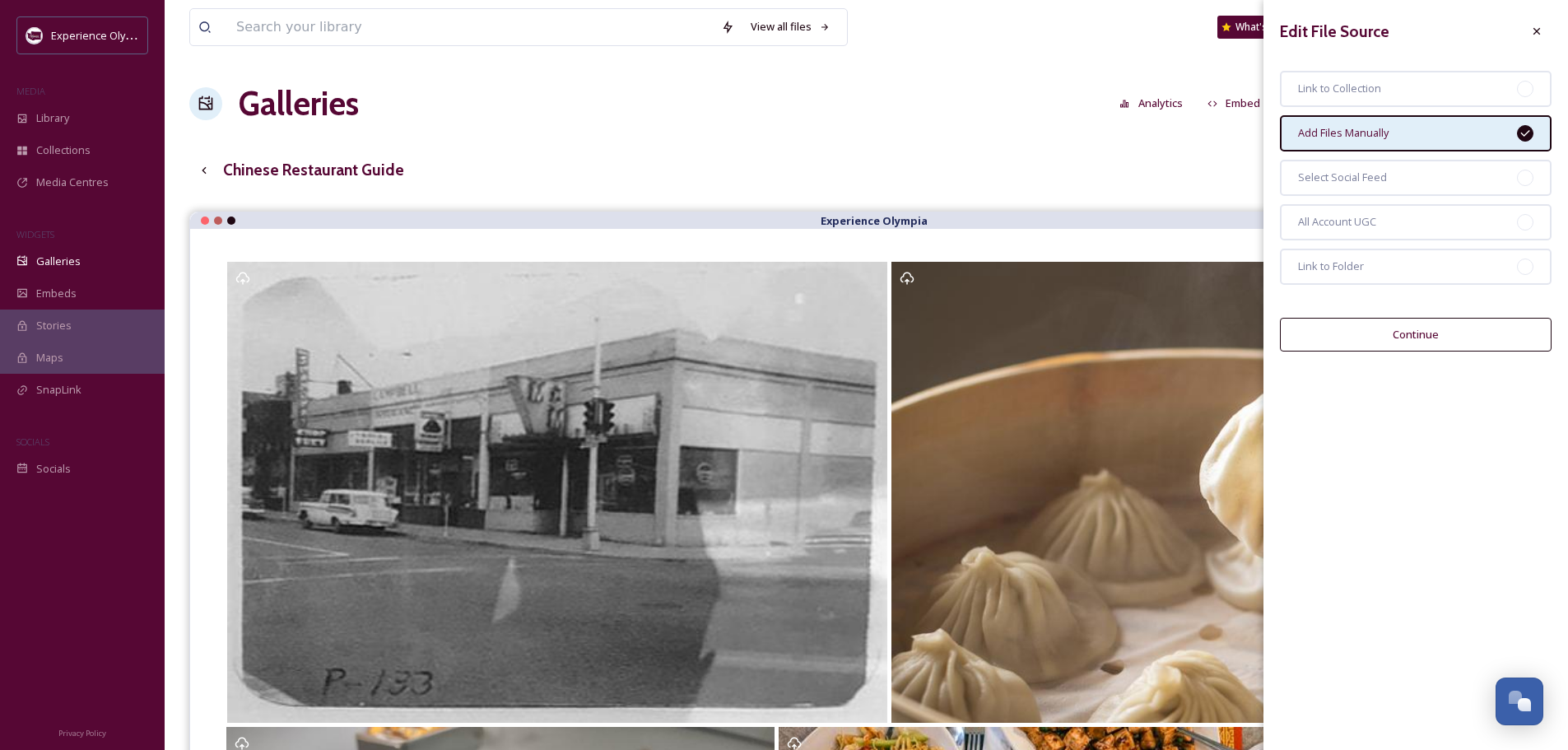
click at [1448, 326] on button "Continue" at bounding box center [1416, 335] width 271 height 34
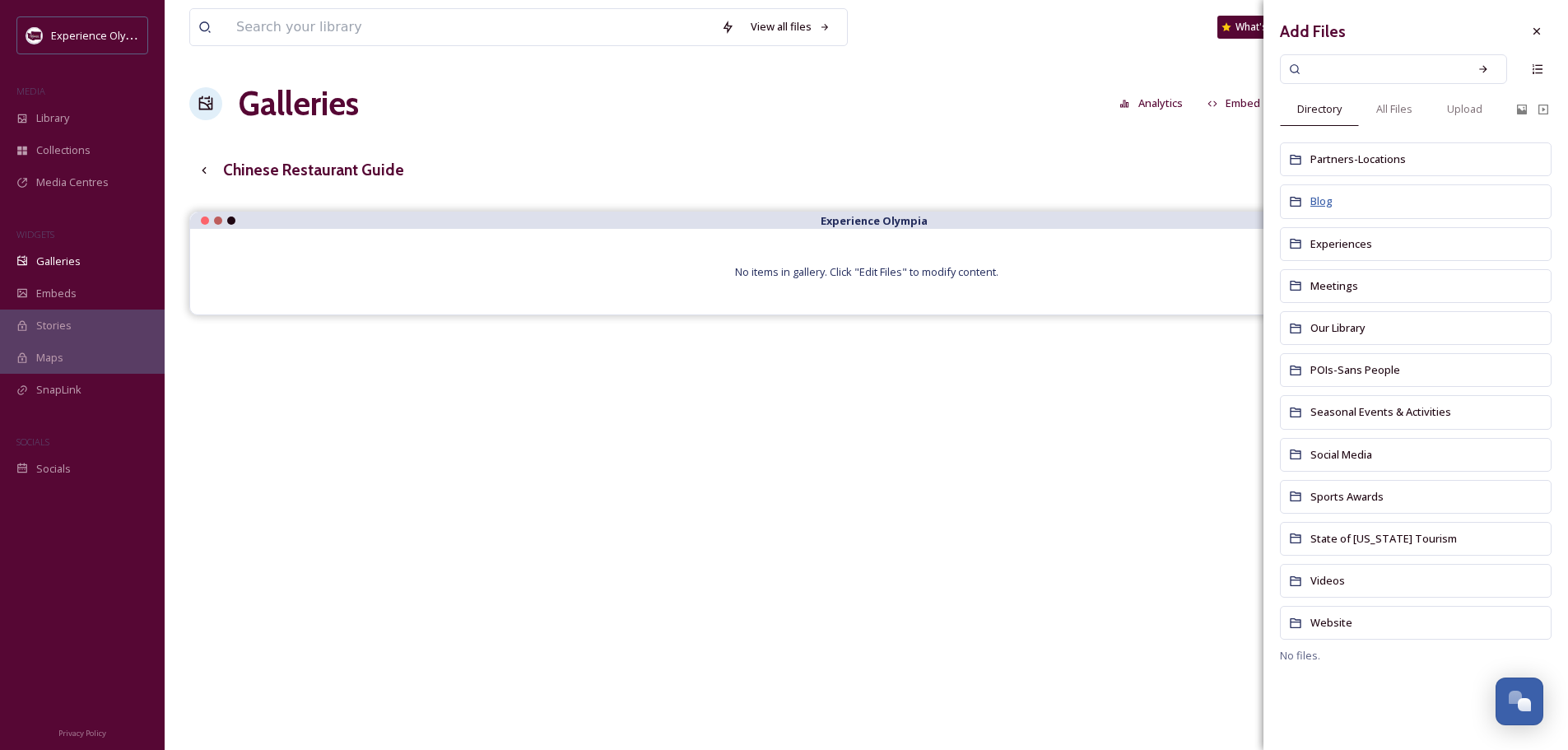
click at [1328, 197] on span "Blog" at bounding box center [1322, 201] width 22 height 15
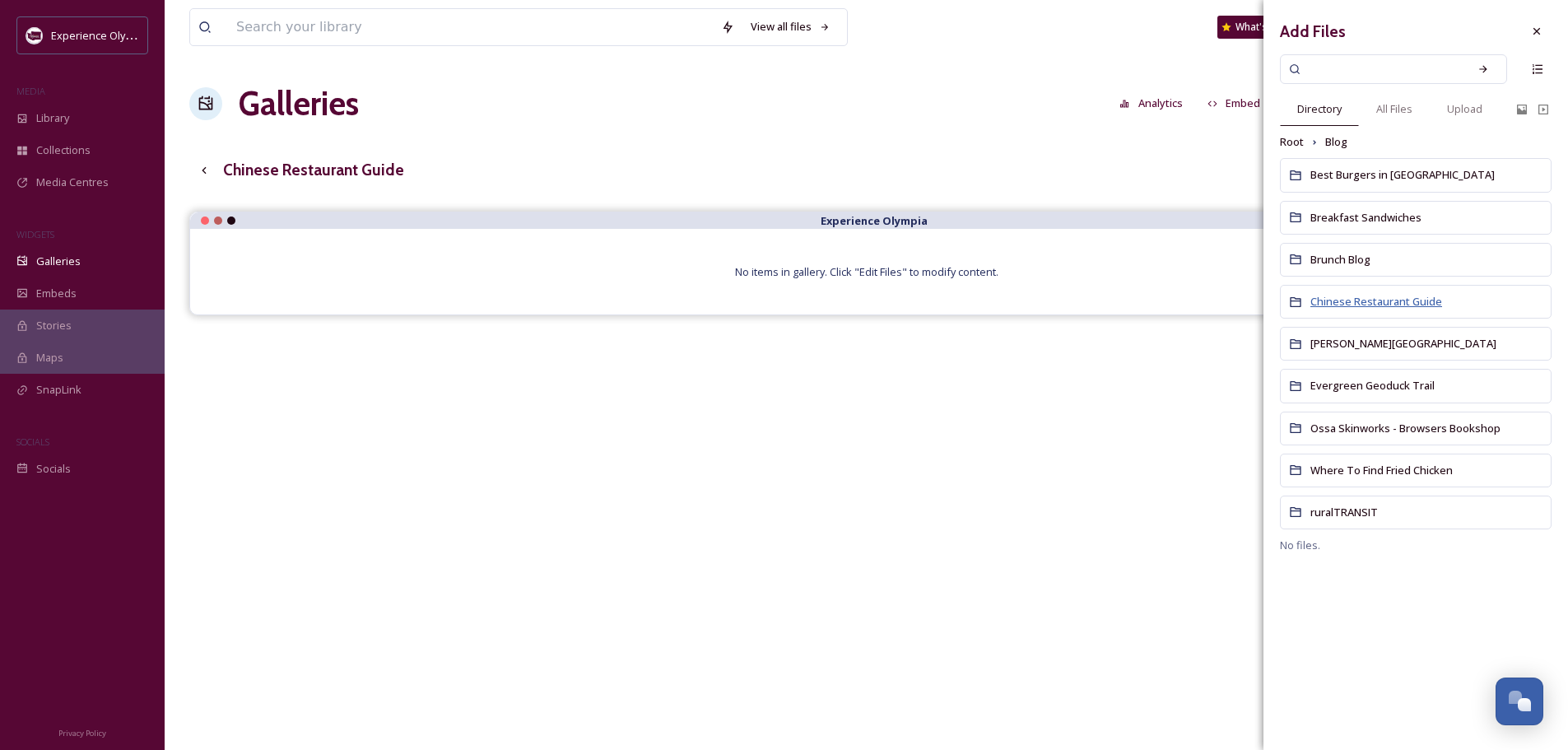
click at [1406, 305] on span "Chinese Restaurant Guide" at bounding box center [1377, 301] width 132 height 15
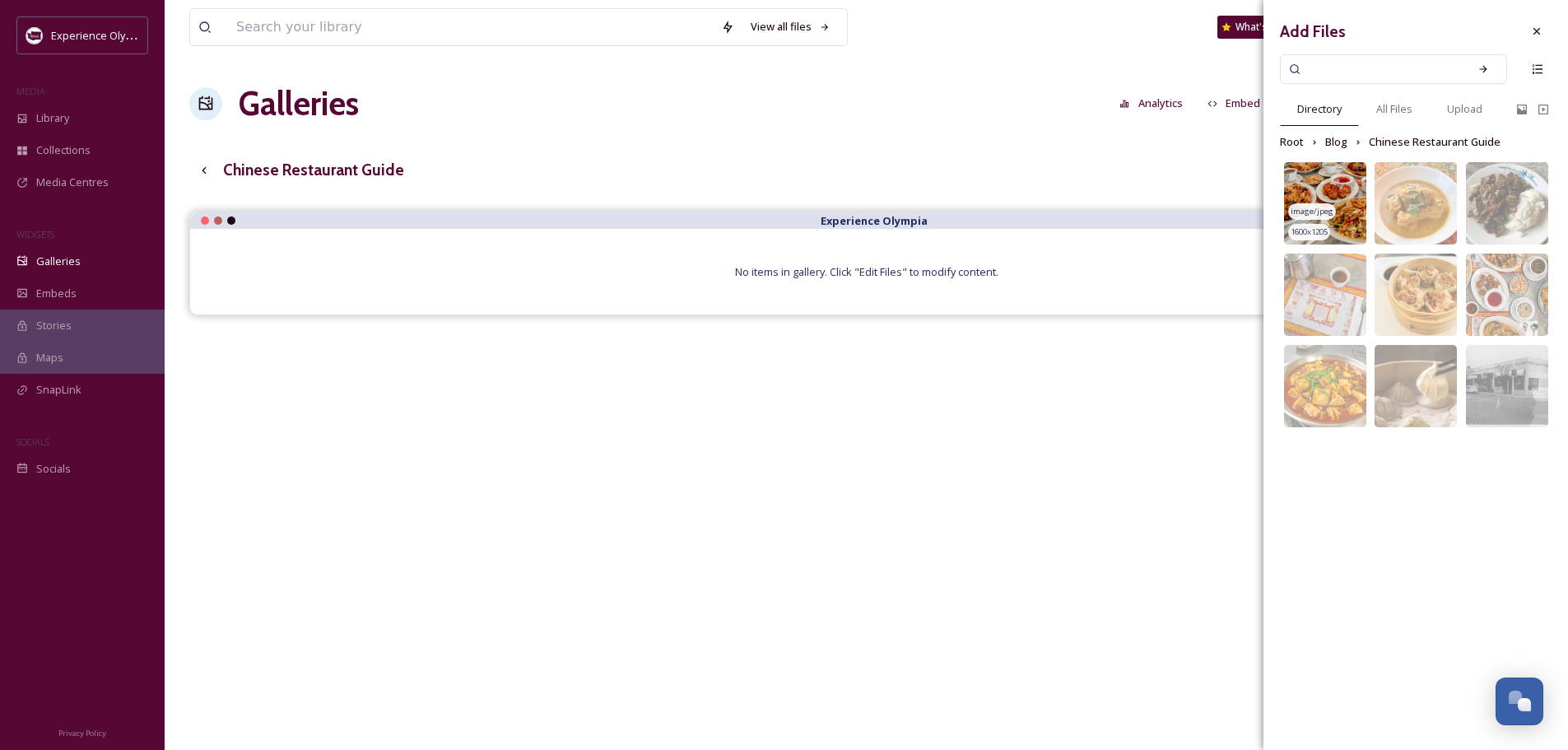
click at [1324, 165] on img at bounding box center [1325, 204] width 82 height 82
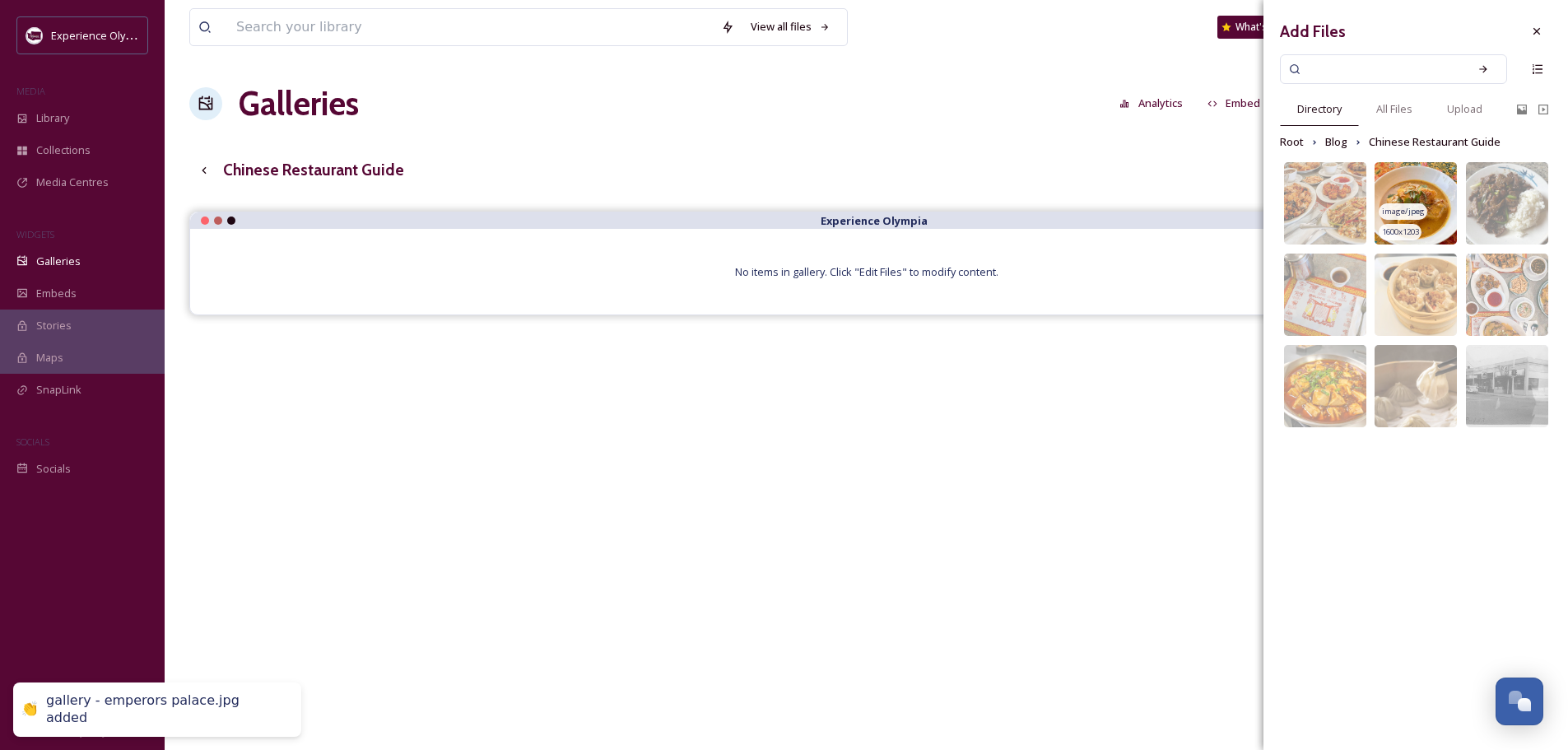
click at [1423, 169] on img at bounding box center [1416, 204] width 82 height 82
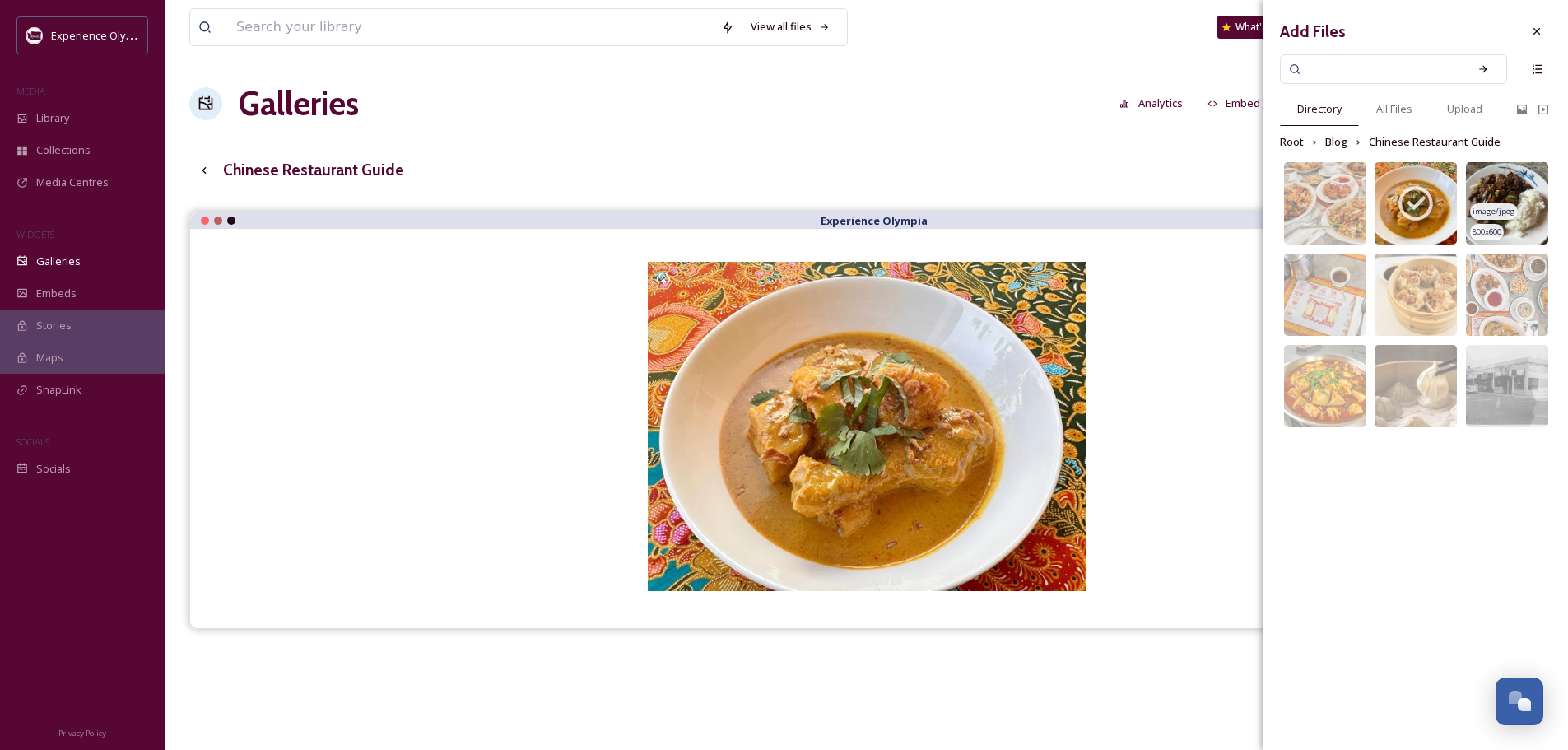
click at [1515, 176] on img at bounding box center [1507, 204] width 82 height 82
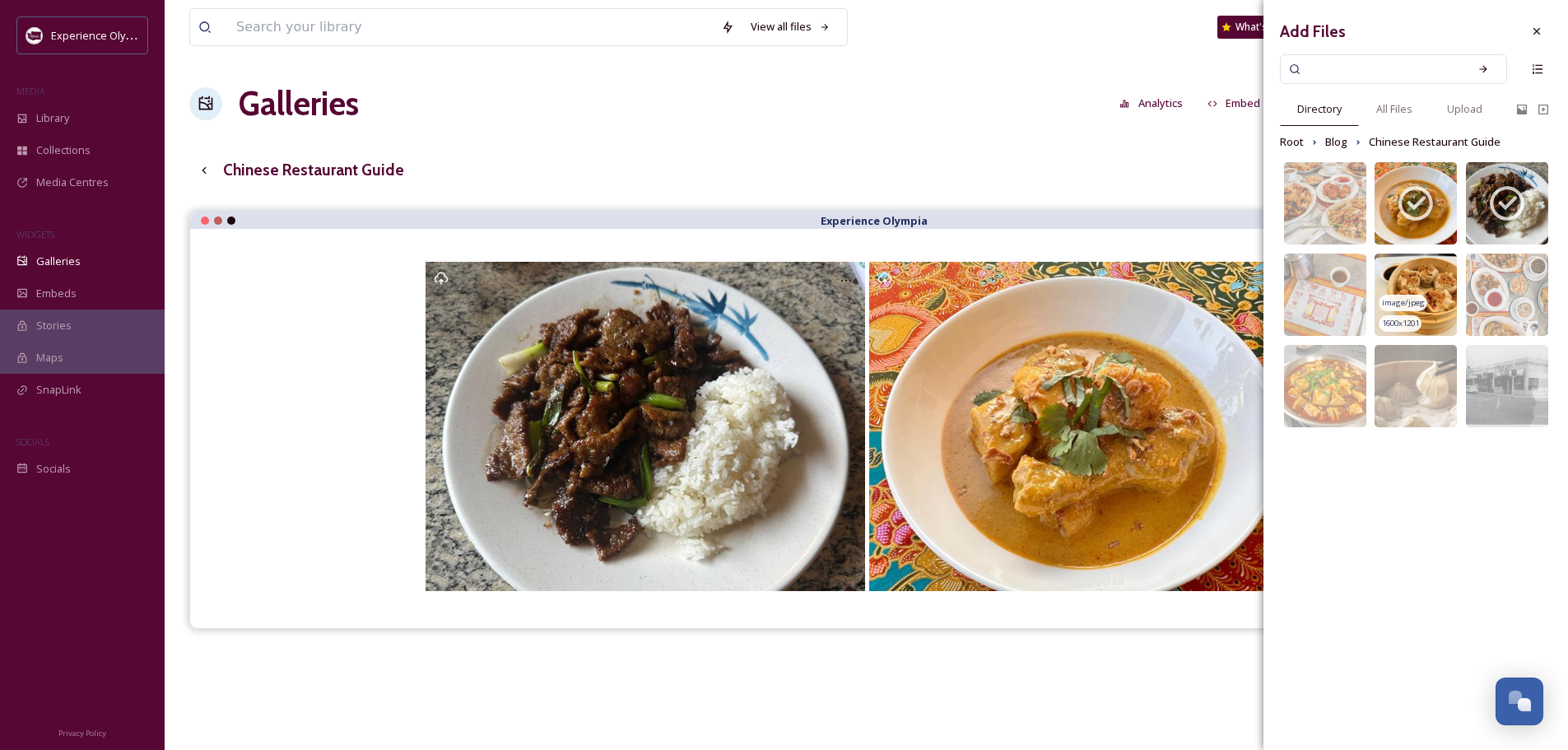
click at [1428, 269] on img at bounding box center [1416, 295] width 82 height 82
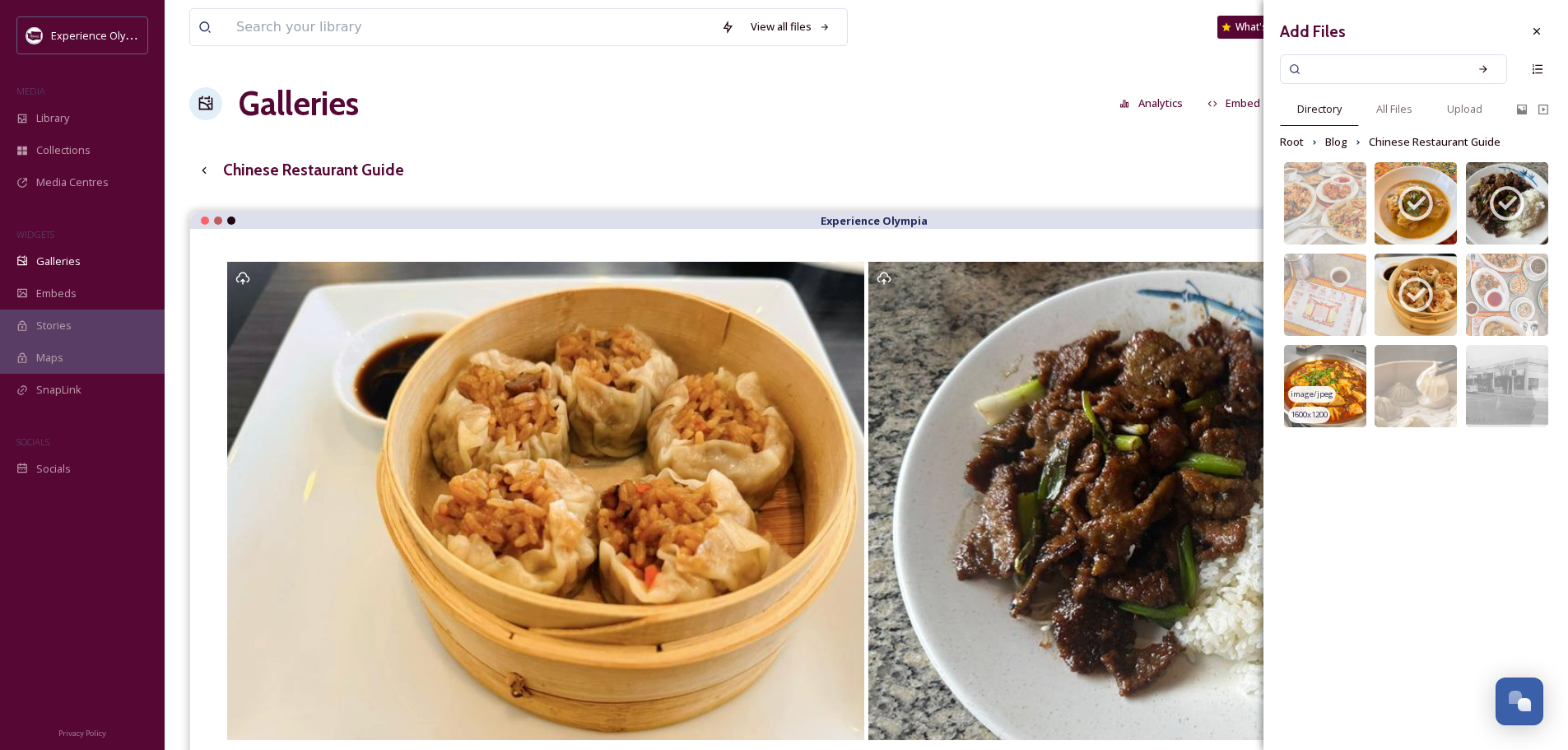
click at [1333, 367] on img at bounding box center [1325, 386] width 82 height 82
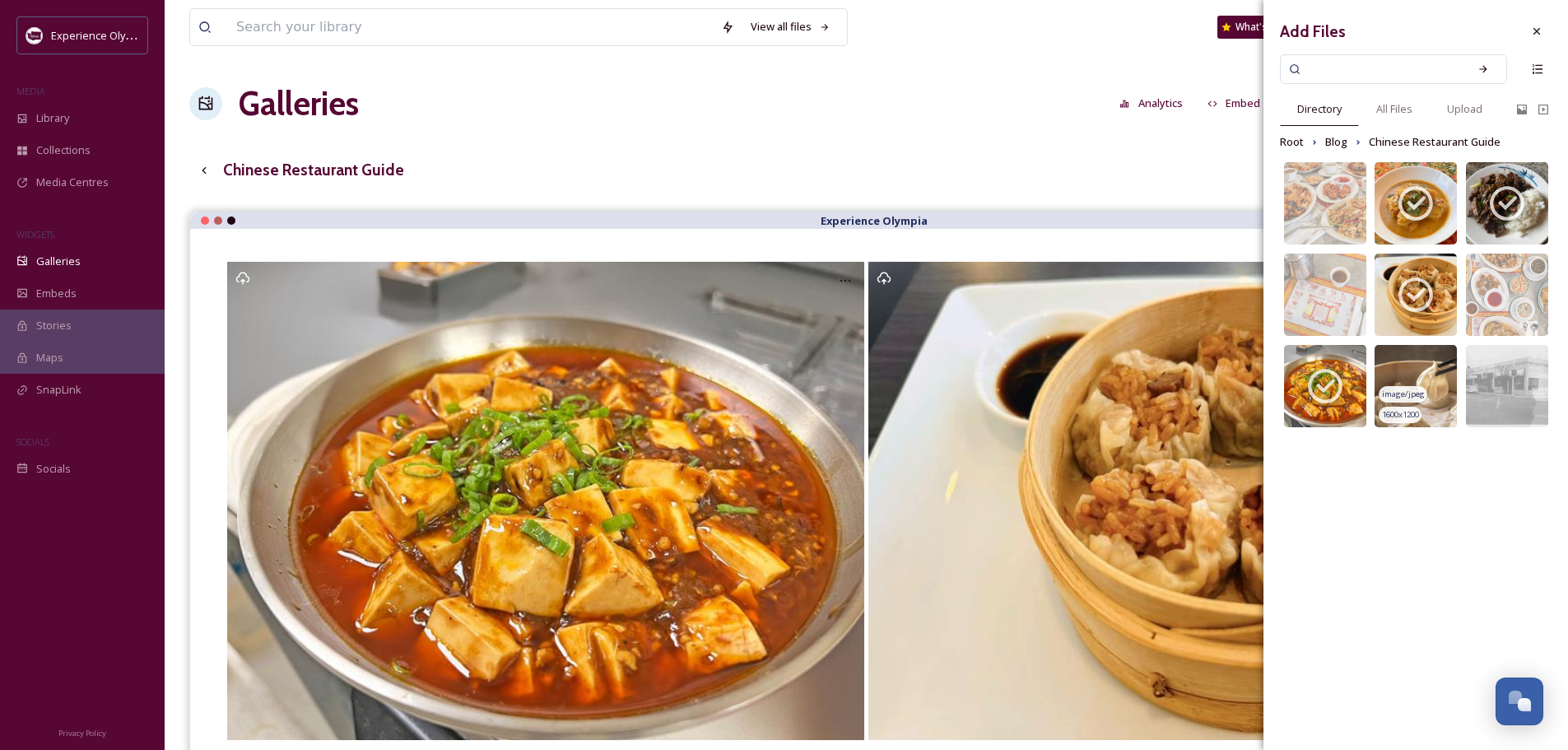
click at [1421, 361] on img at bounding box center [1416, 386] width 82 height 82
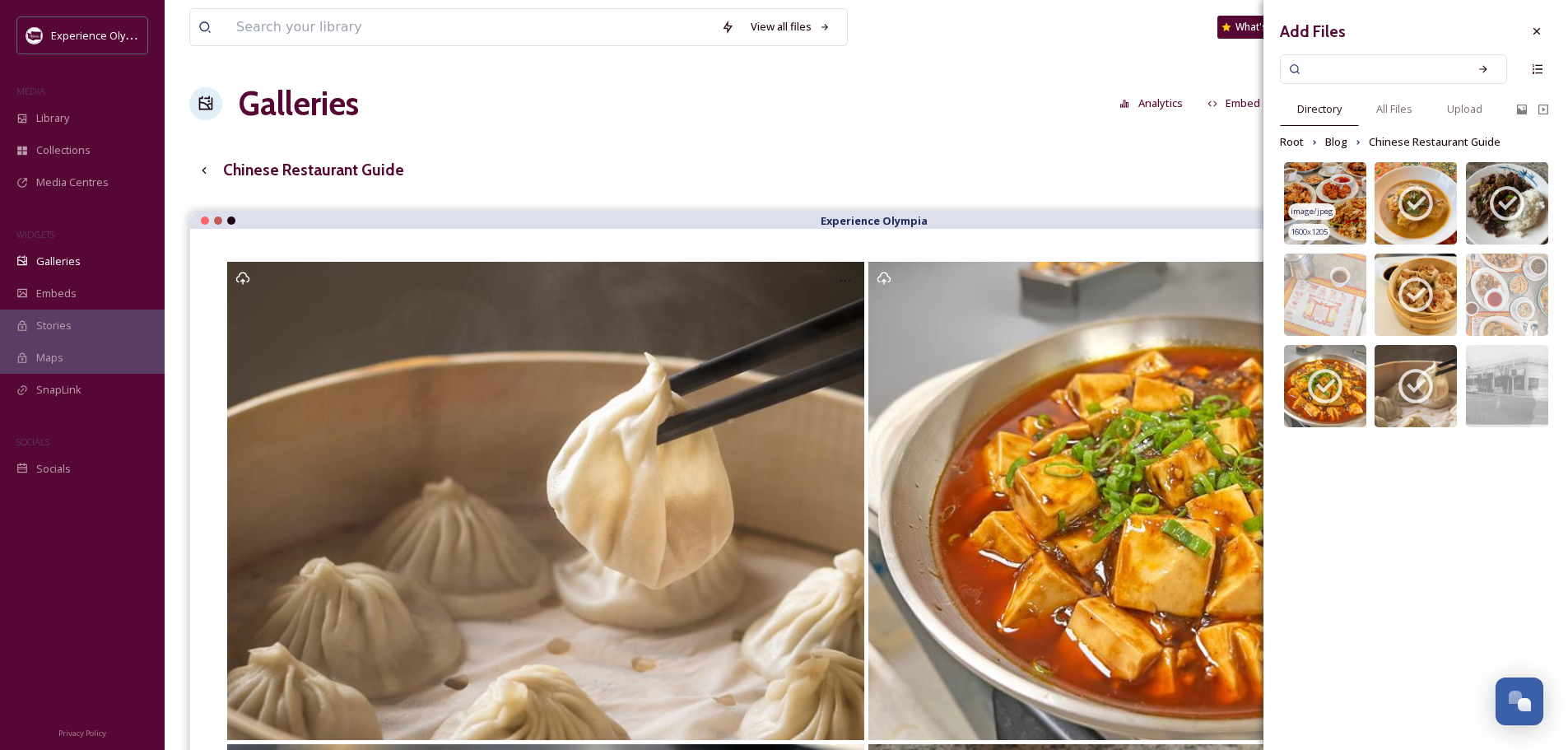
click at [1338, 181] on img at bounding box center [1325, 204] width 82 height 82
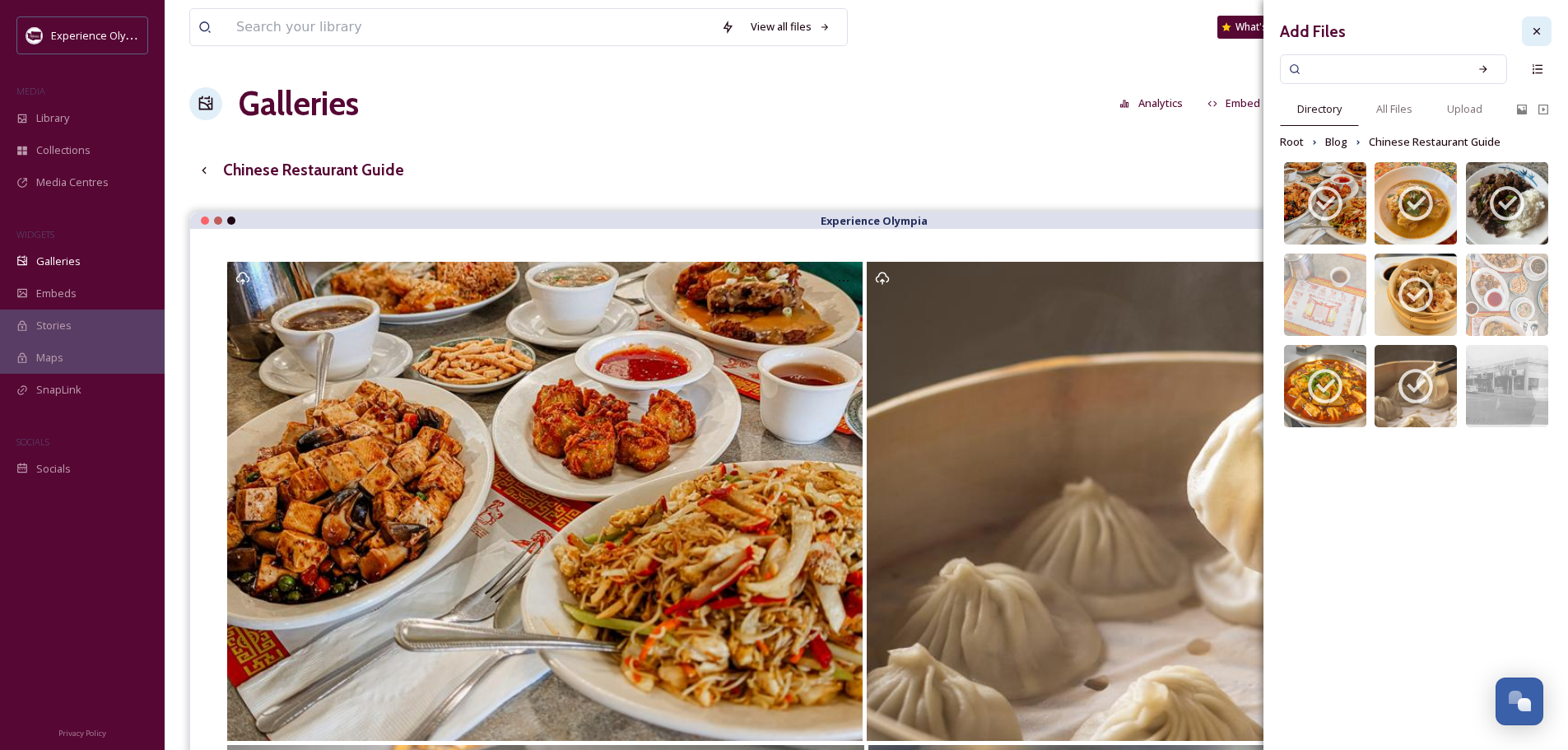
click at [1538, 29] on icon at bounding box center [1537, 31] width 13 height 13
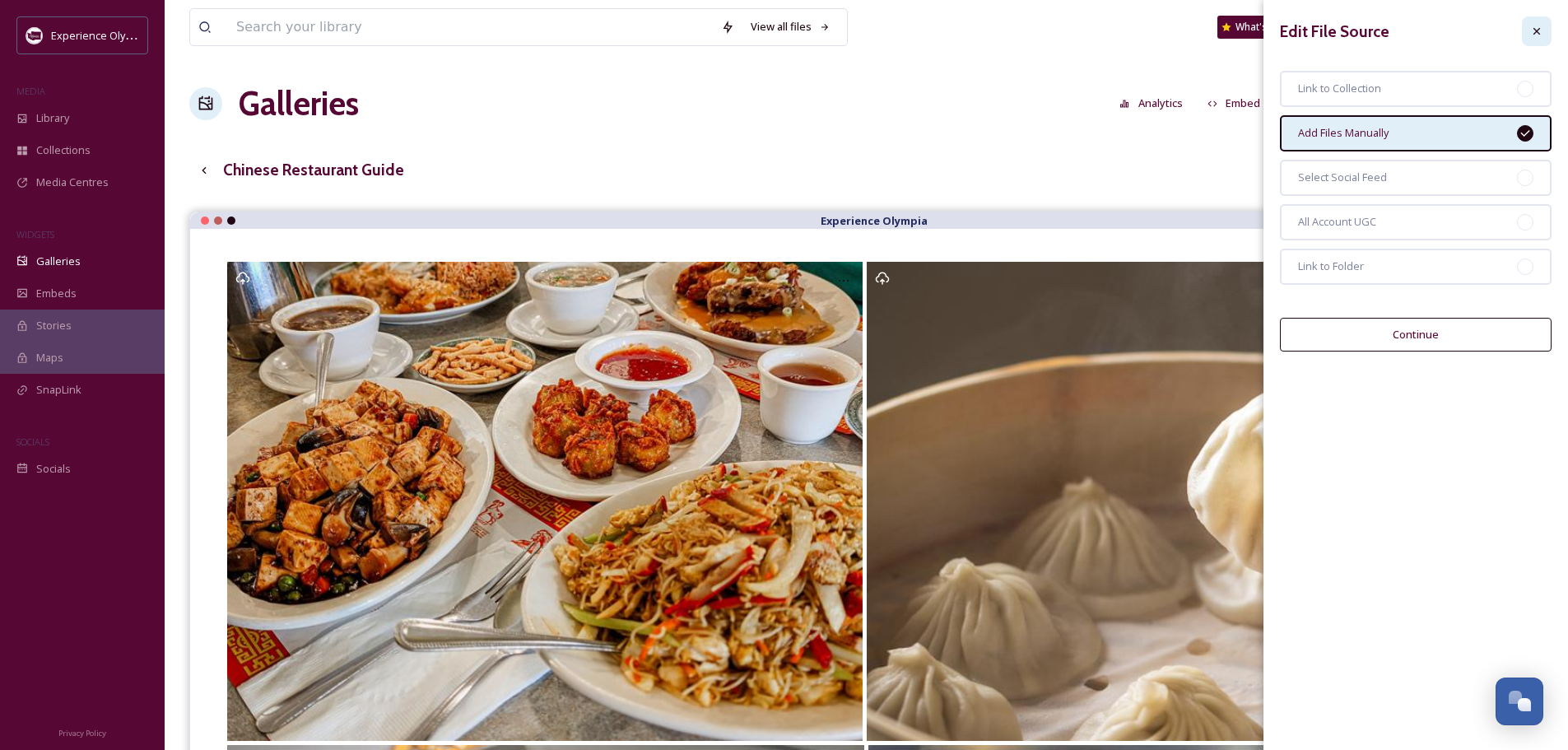
click at [1544, 29] on div at bounding box center [1537, 30] width 29 height 29
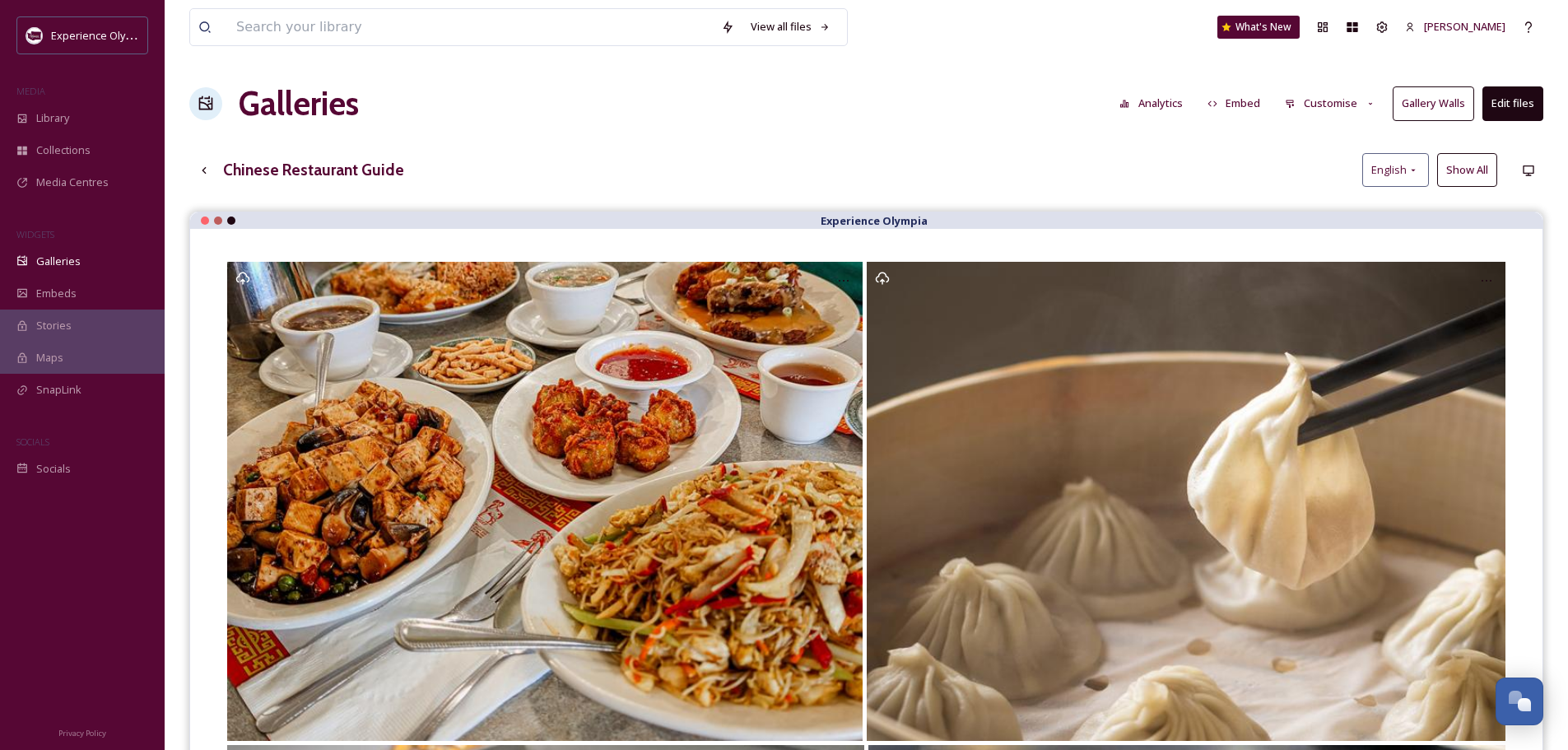
click at [1341, 102] on button "Customise" at bounding box center [1330, 104] width 108 height 32
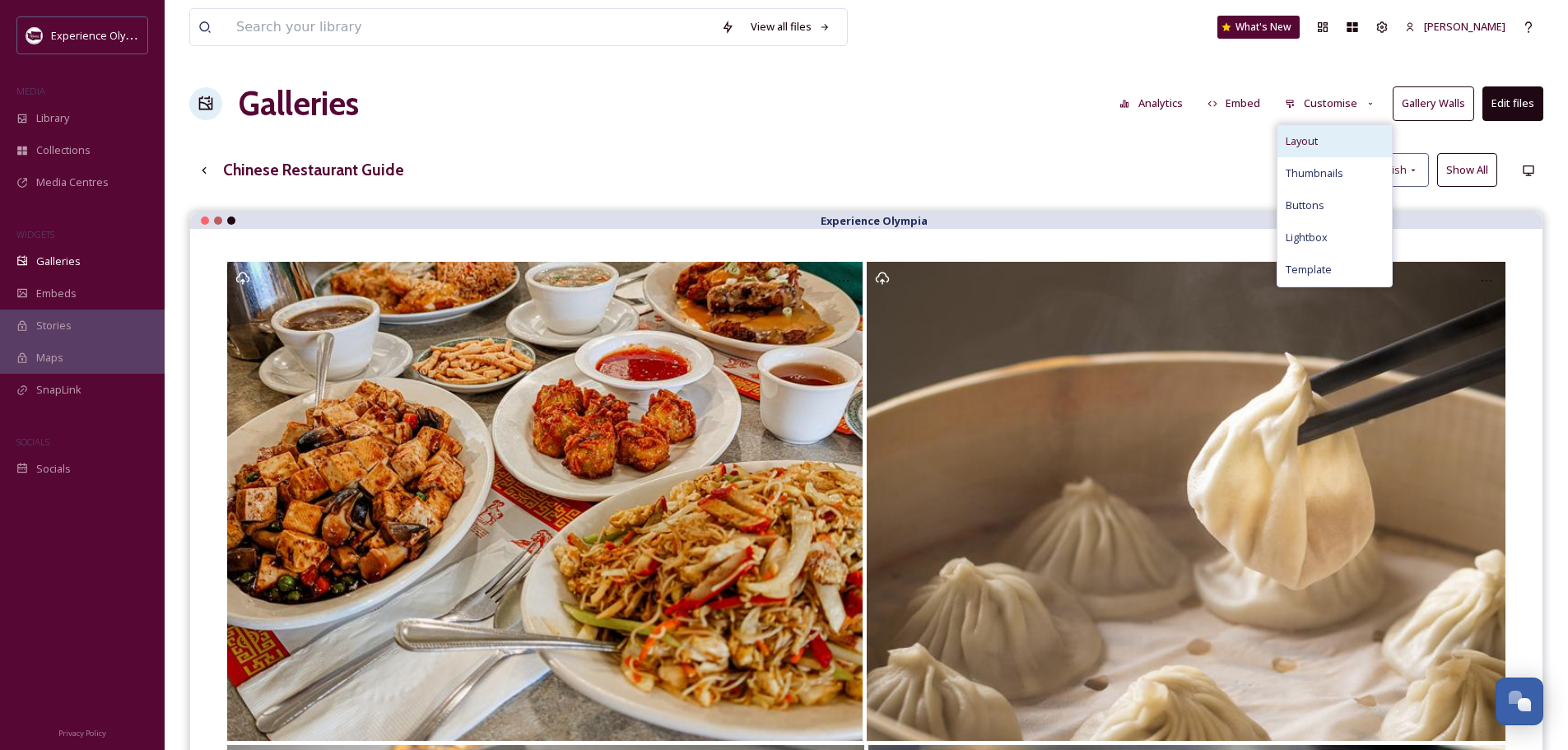
click at [1310, 131] on div "Layout" at bounding box center [1335, 141] width 114 height 32
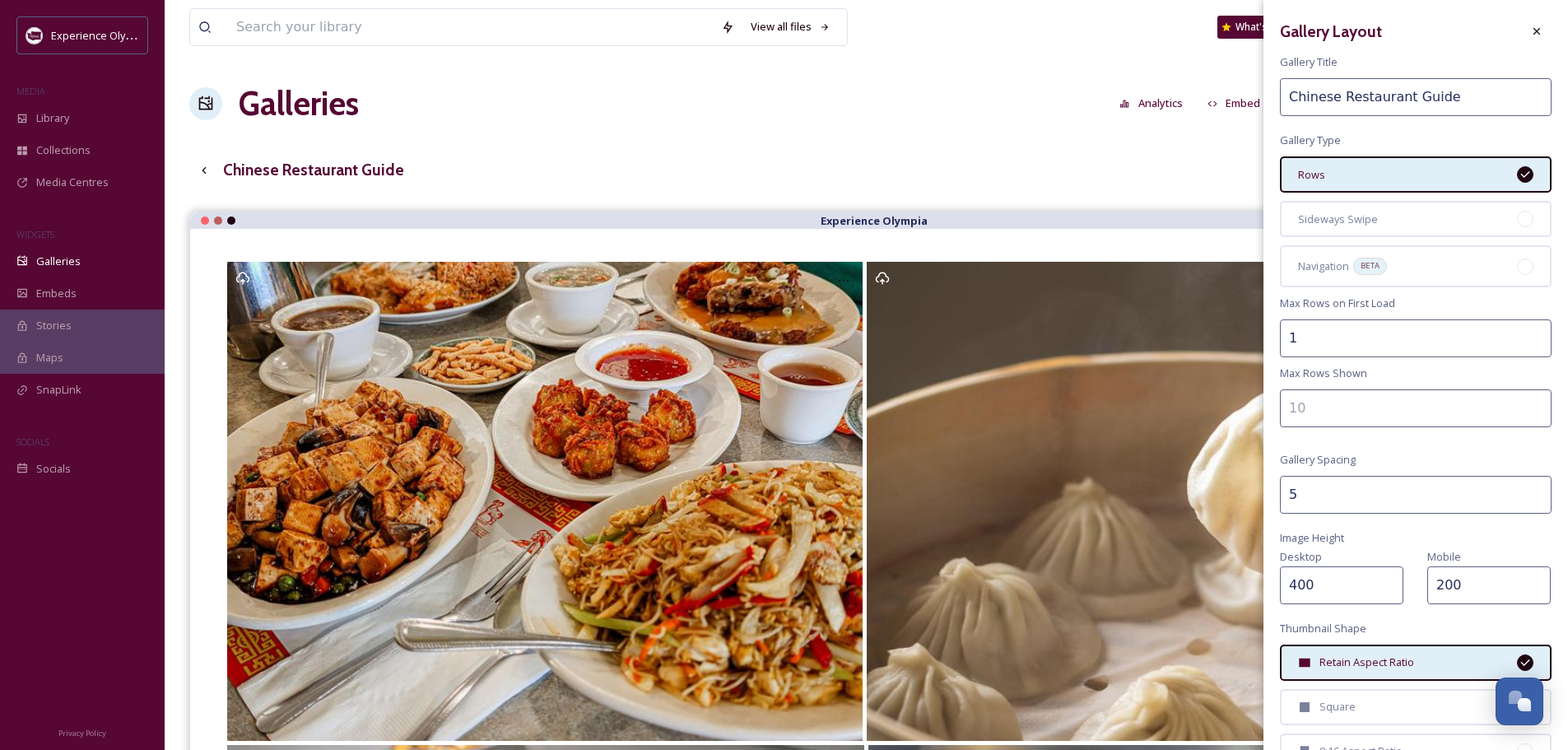
type input "1"
click at [1525, 345] on input "1" at bounding box center [1416, 338] width 271 height 38
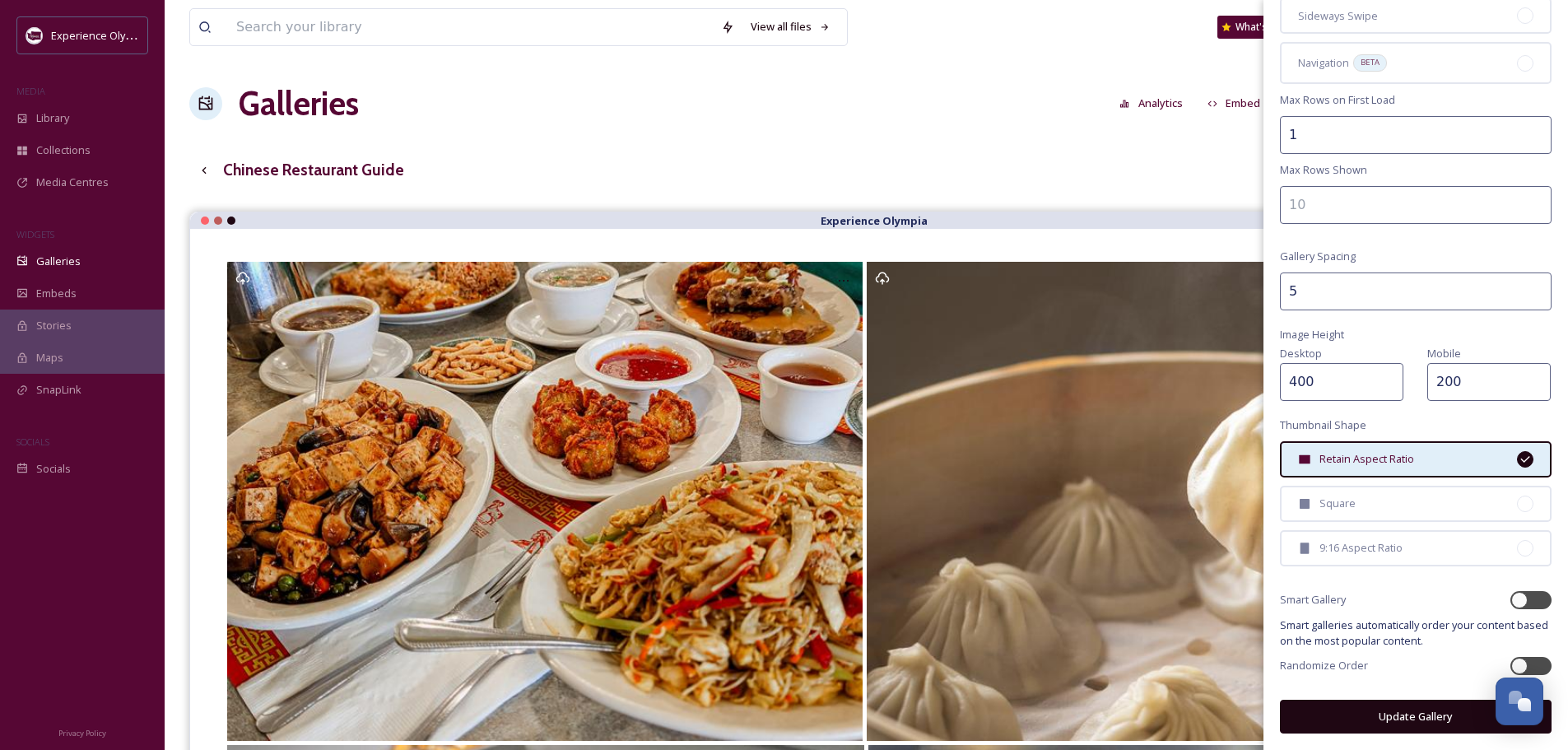
click at [1417, 721] on button "Update Gallery" at bounding box center [1416, 717] width 271 height 34
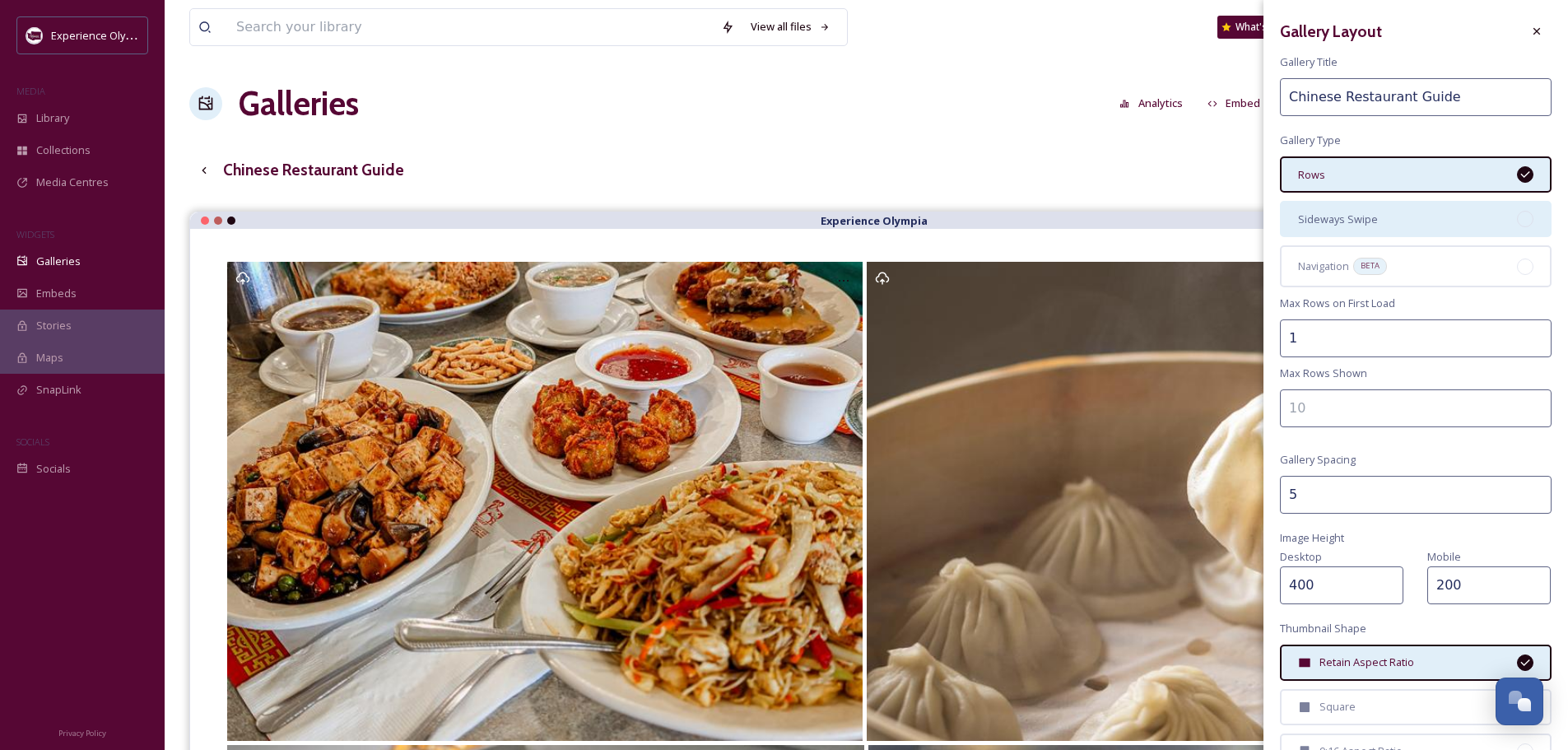
click at [1517, 217] on div at bounding box center [1525, 219] width 16 height 16
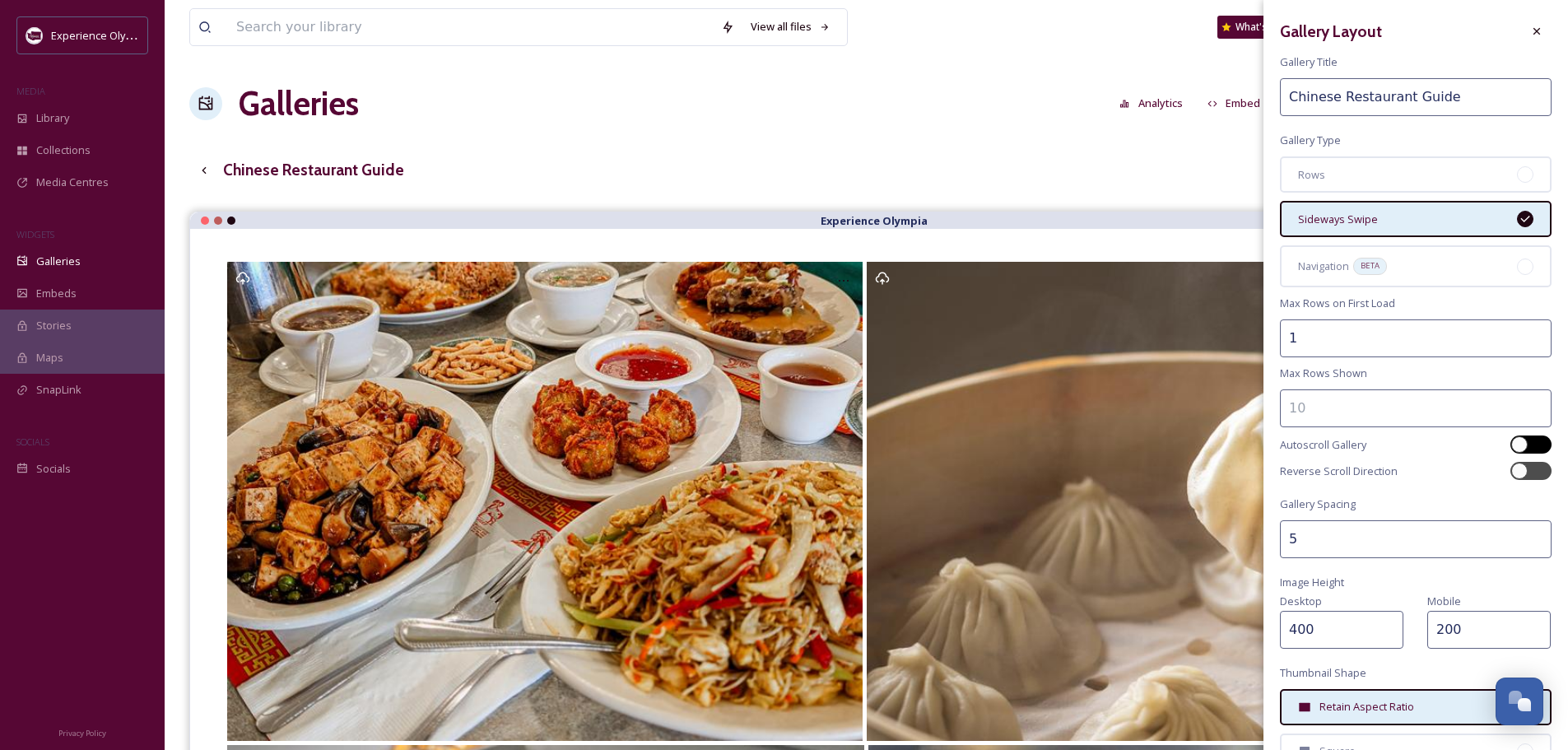
click at [1518, 438] on div at bounding box center [1531, 445] width 41 height 18
checkbox input "true"
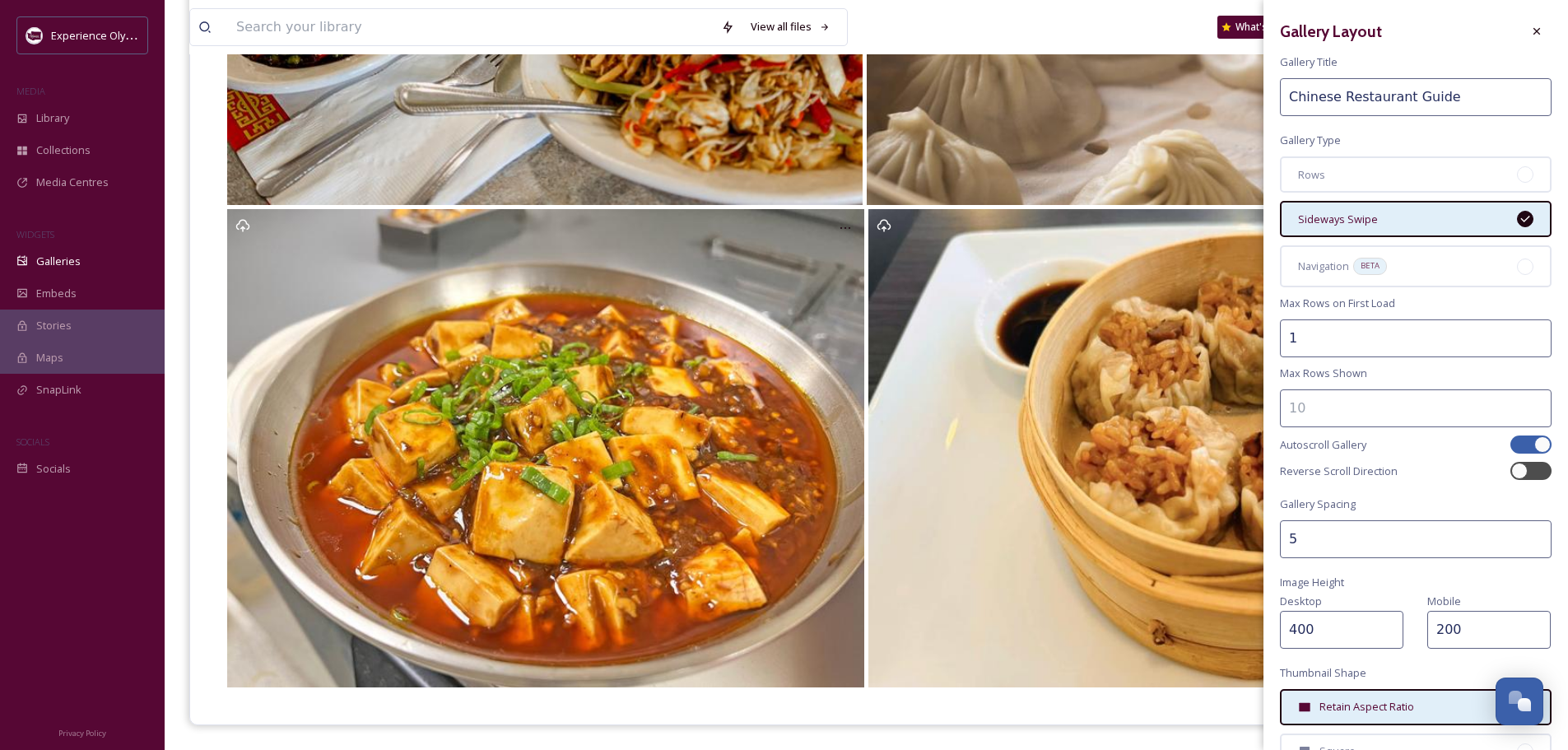
click at [1523, 23] on div at bounding box center [1537, 30] width 29 height 29
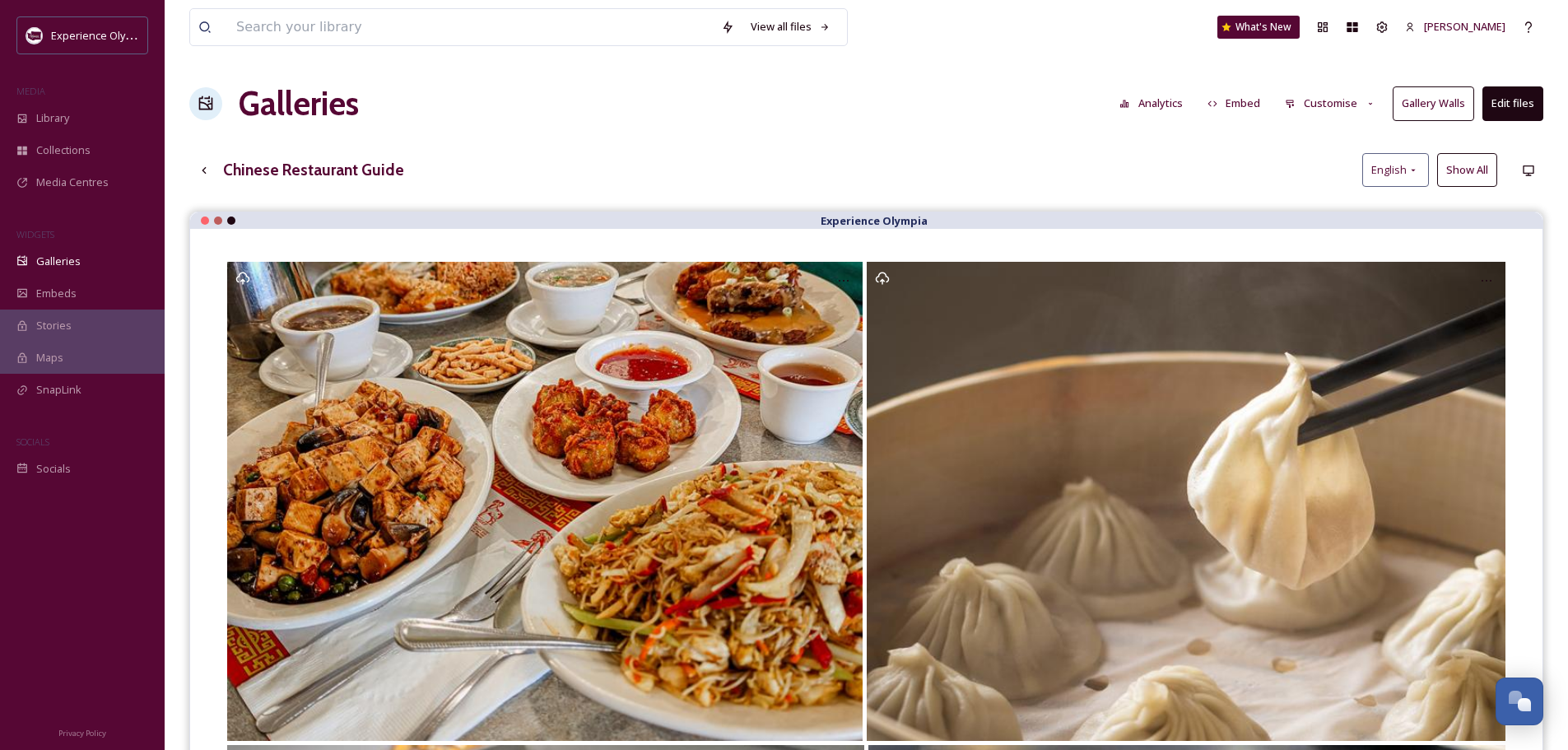
click at [1333, 97] on button "Customise" at bounding box center [1330, 104] width 108 height 32
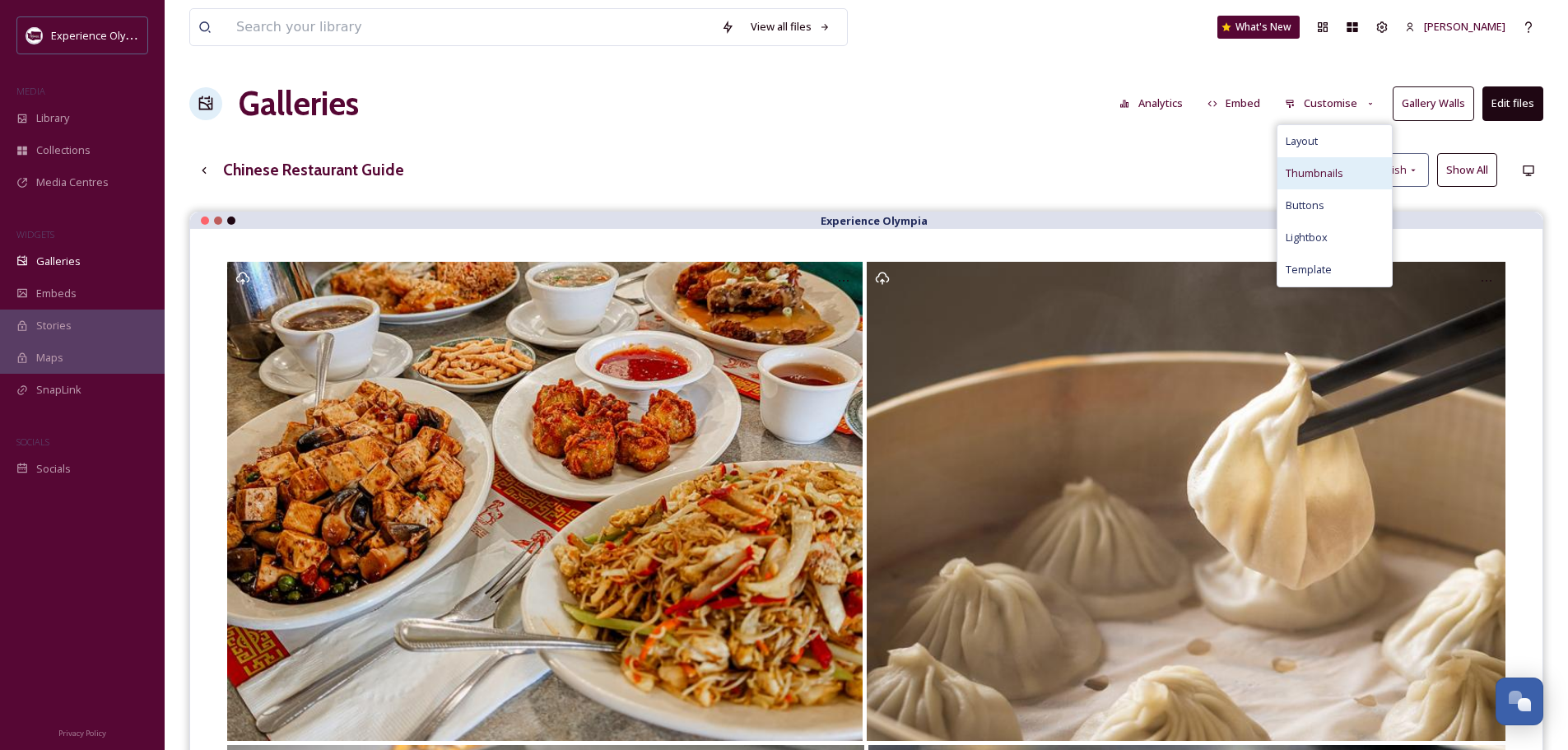
click at [1322, 167] on span "Thumbnails" at bounding box center [1314, 173] width 58 height 16
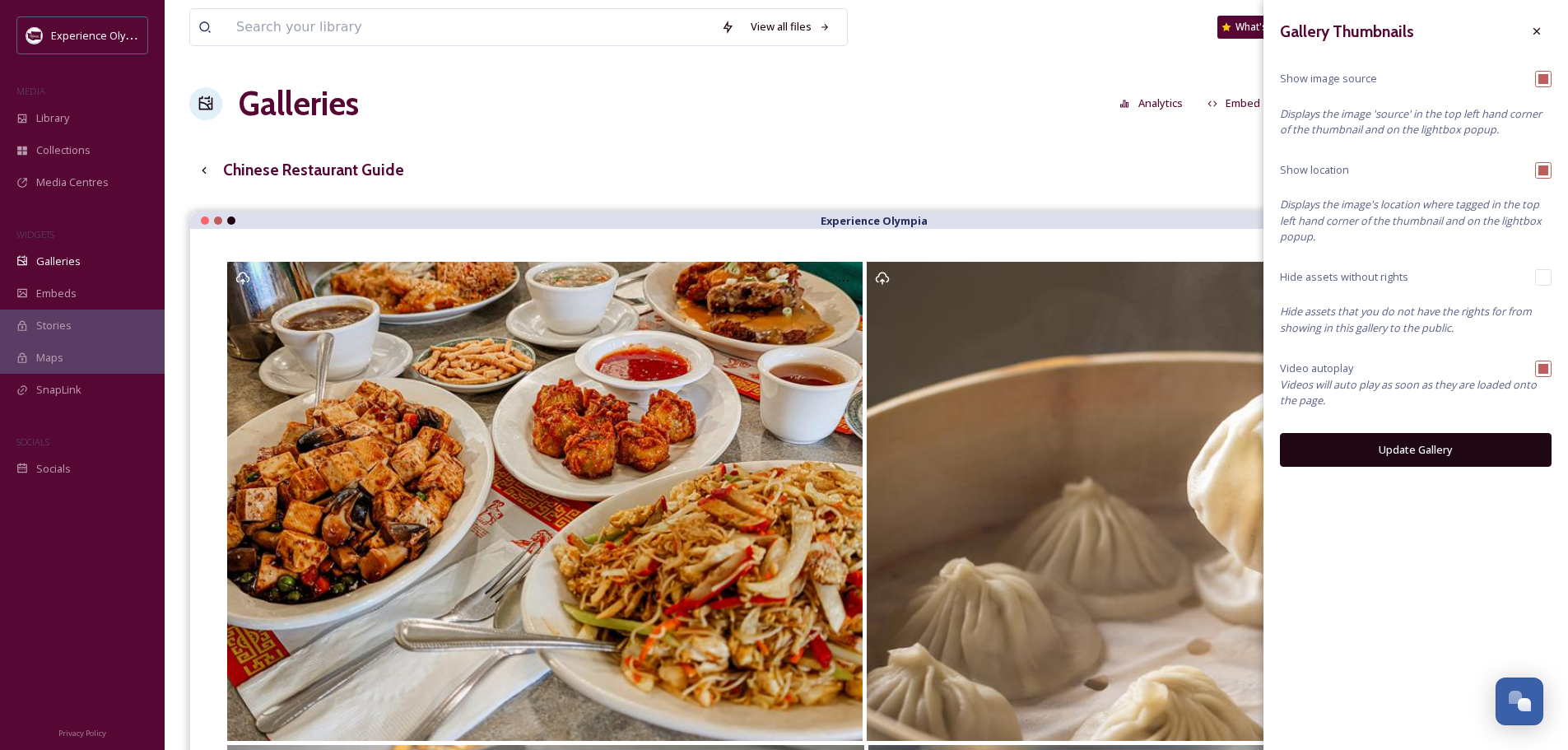
click at [1549, 77] on input "checkbox" at bounding box center [1543, 79] width 16 height 16
checkbox input "false"
click at [1541, 167] on input "checkbox" at bounding box center [1543, 171] width 16 height 16
checkbox input "false"
click at [1544, 368] on input "checkbox" at bounding box center [1543, 369] width 16 height 16
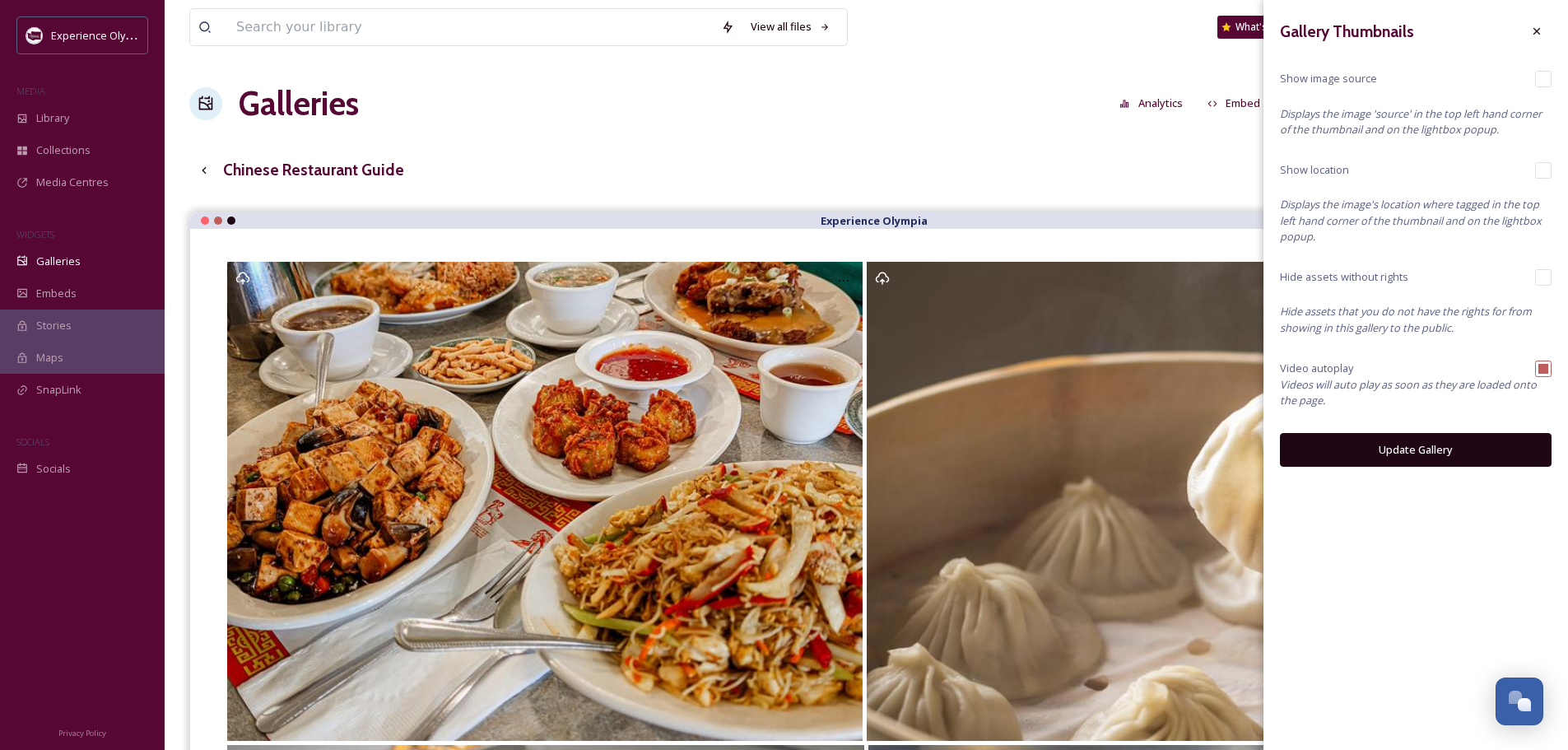
checkbox input "false"
click at [1428, 448] on button "Update Gallery" at bounding box center [1416, 450] width 271 height 34
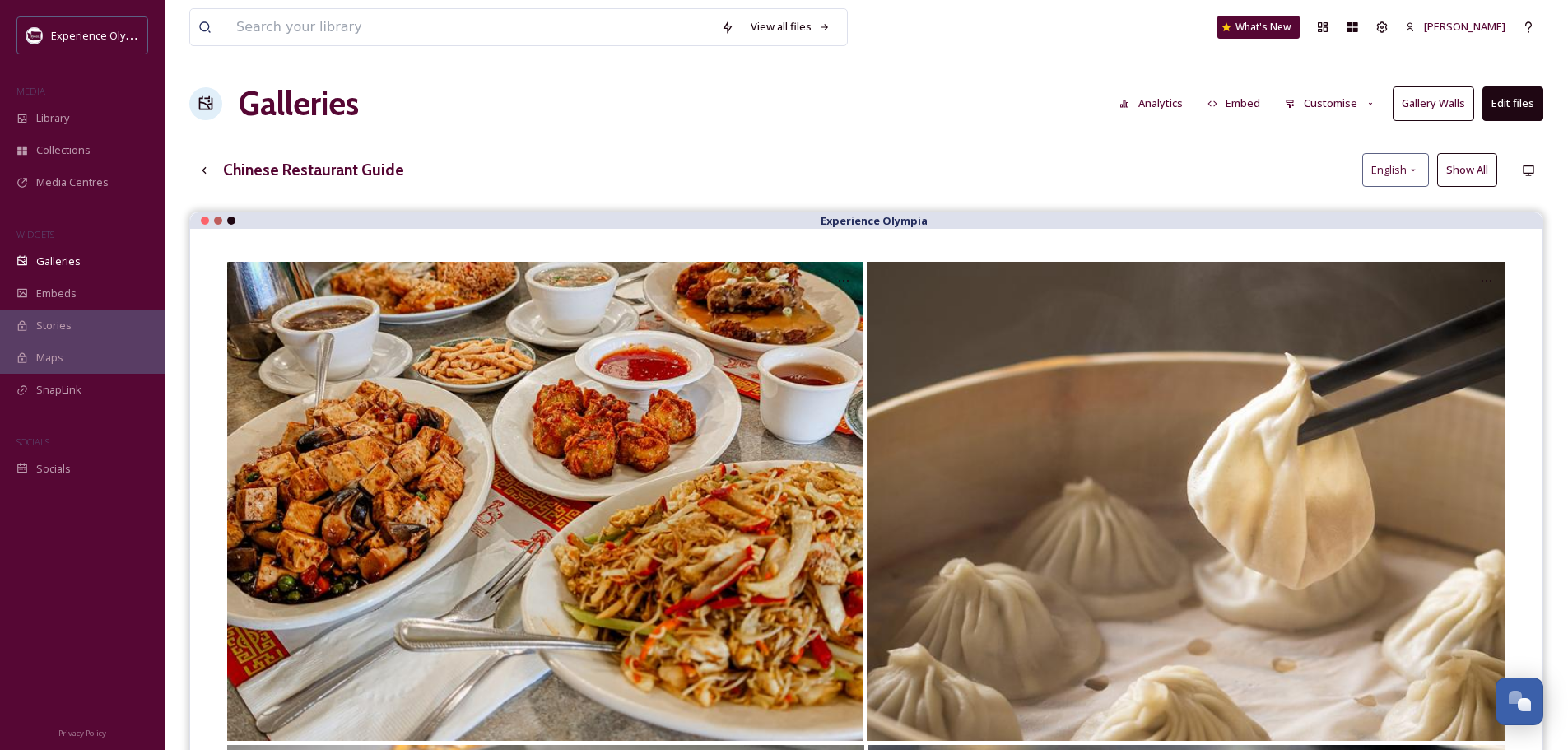
click at [1328, 103] on button "Customise" at bounding box center [1330, 104] width 108 height 32
click at [1305, 239] on span "Lightbox" at bounding box center [1306, 238] width 42 height 16
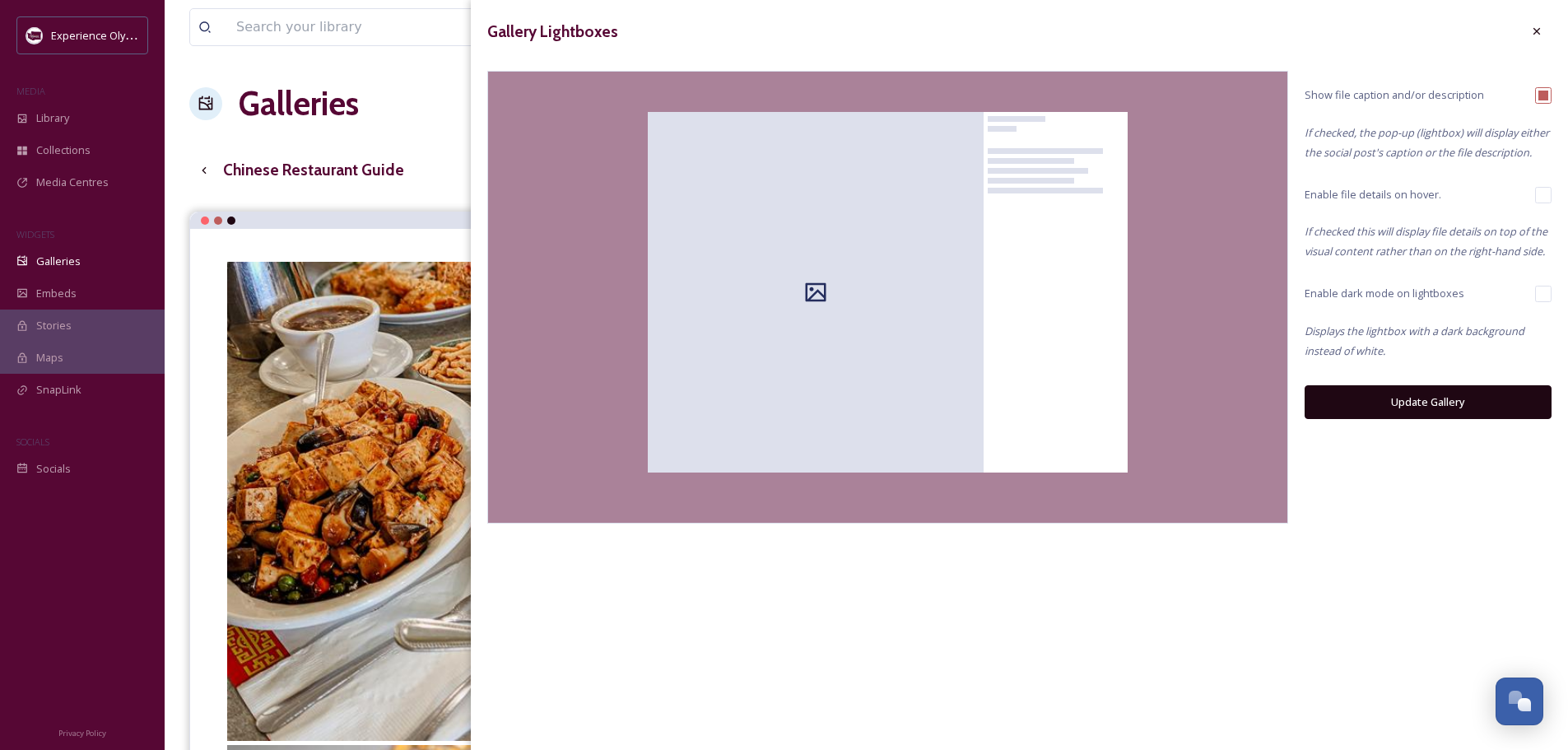
click at [1545, 90] on input "checkbox" at bounding box center [1543, 96] width 16 height 16
checkbox input "false"
click at [1399, 404] on button "Update Gallery" at bounding box center [1428, 402] width 247 height 34
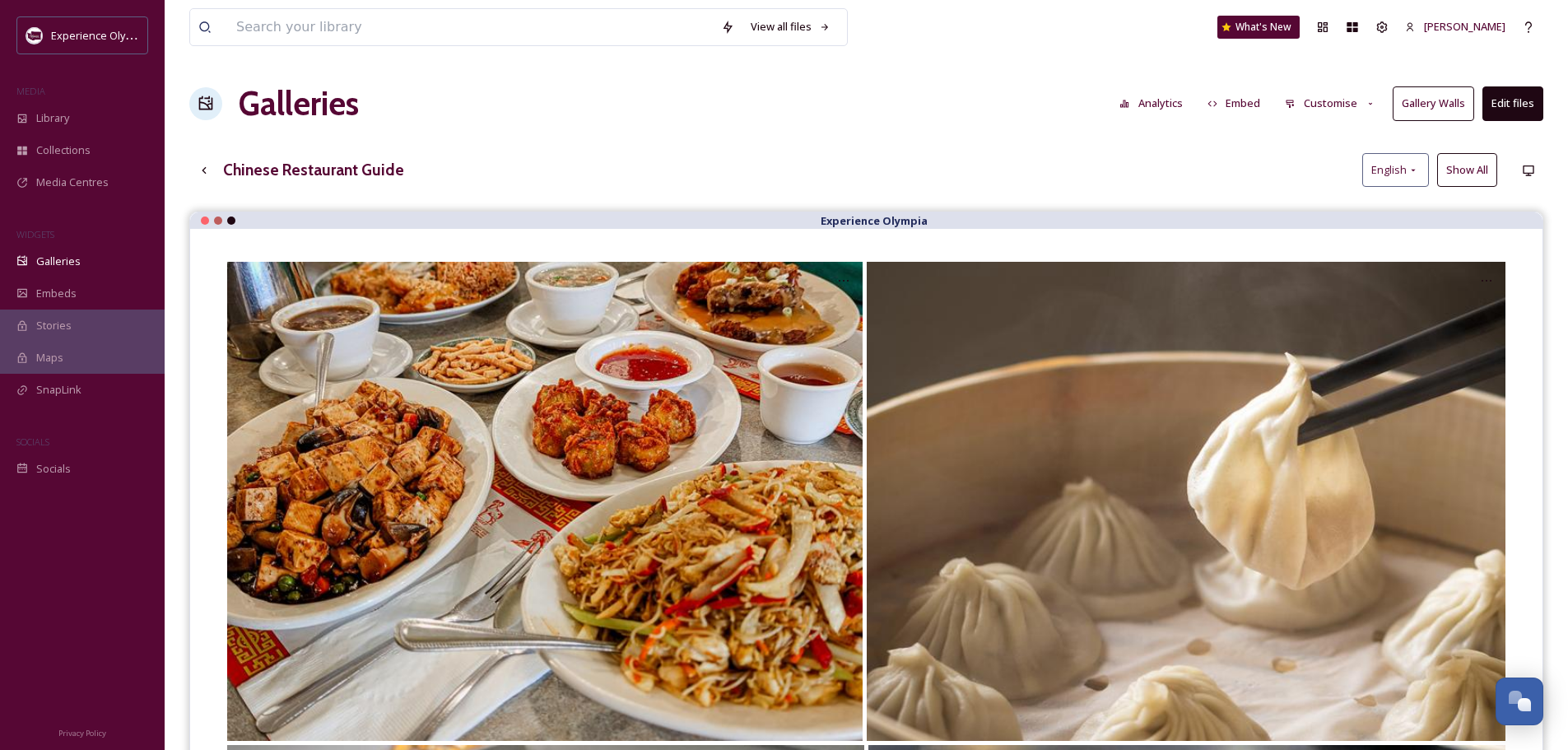
click at [1310, 98] on button "Customise" at bounding box center [1330, 104] width 108 height 32
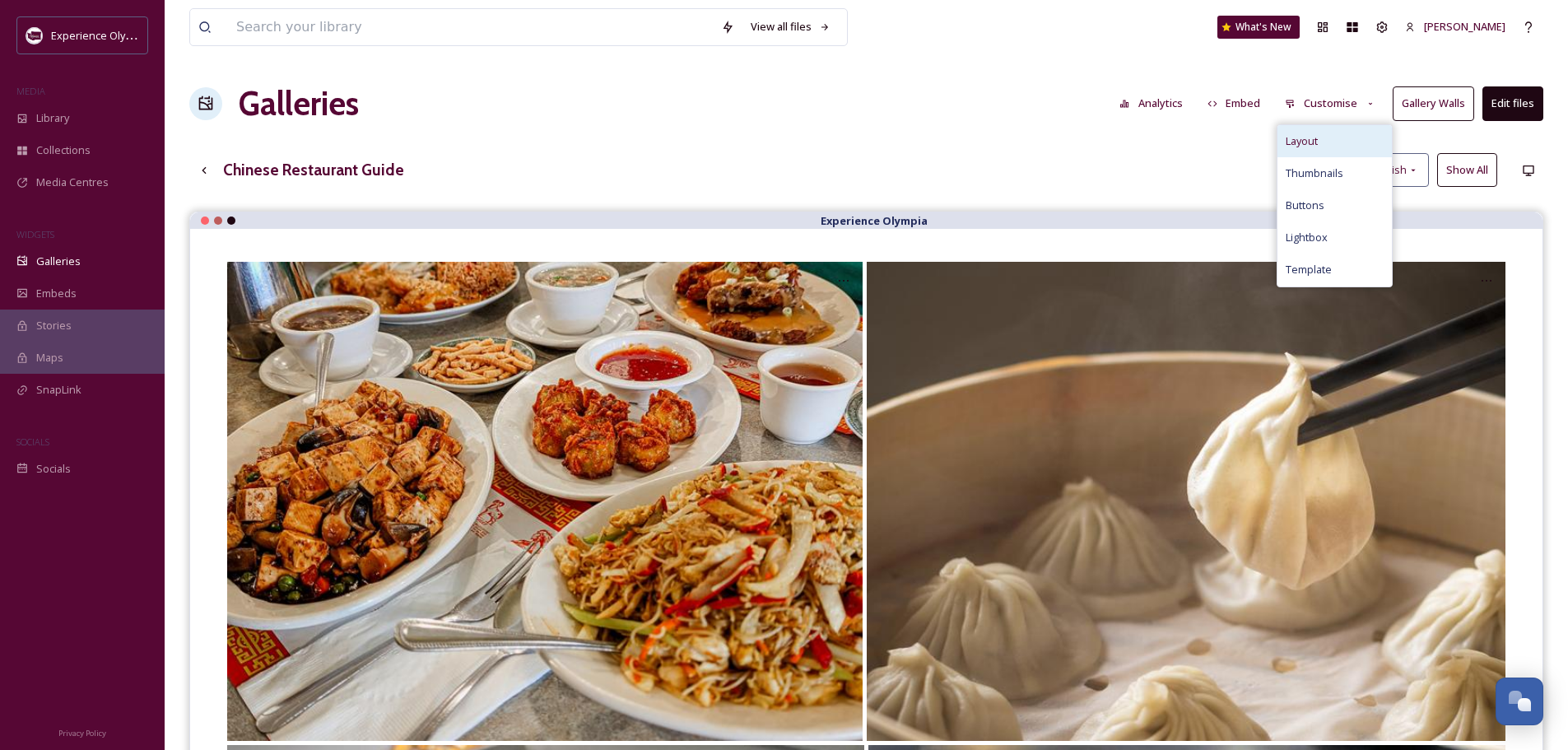
click at [1314, 141] on span "Layout" at bounding box center [1302, 141] width 32 height 16
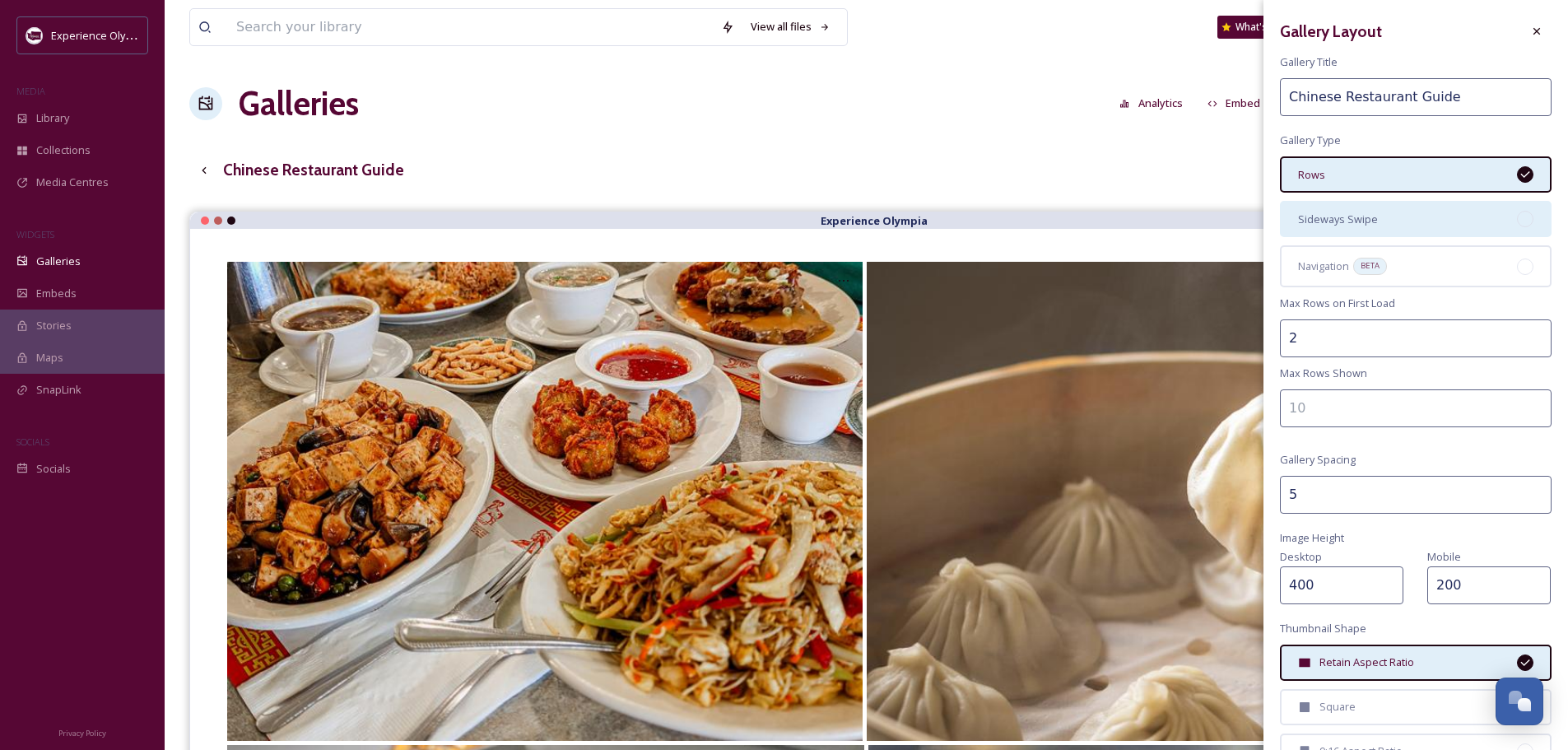
click at [1522, 218] on div "Sideways Swipe" at bounding box center [1416, 219] width 271 height 37
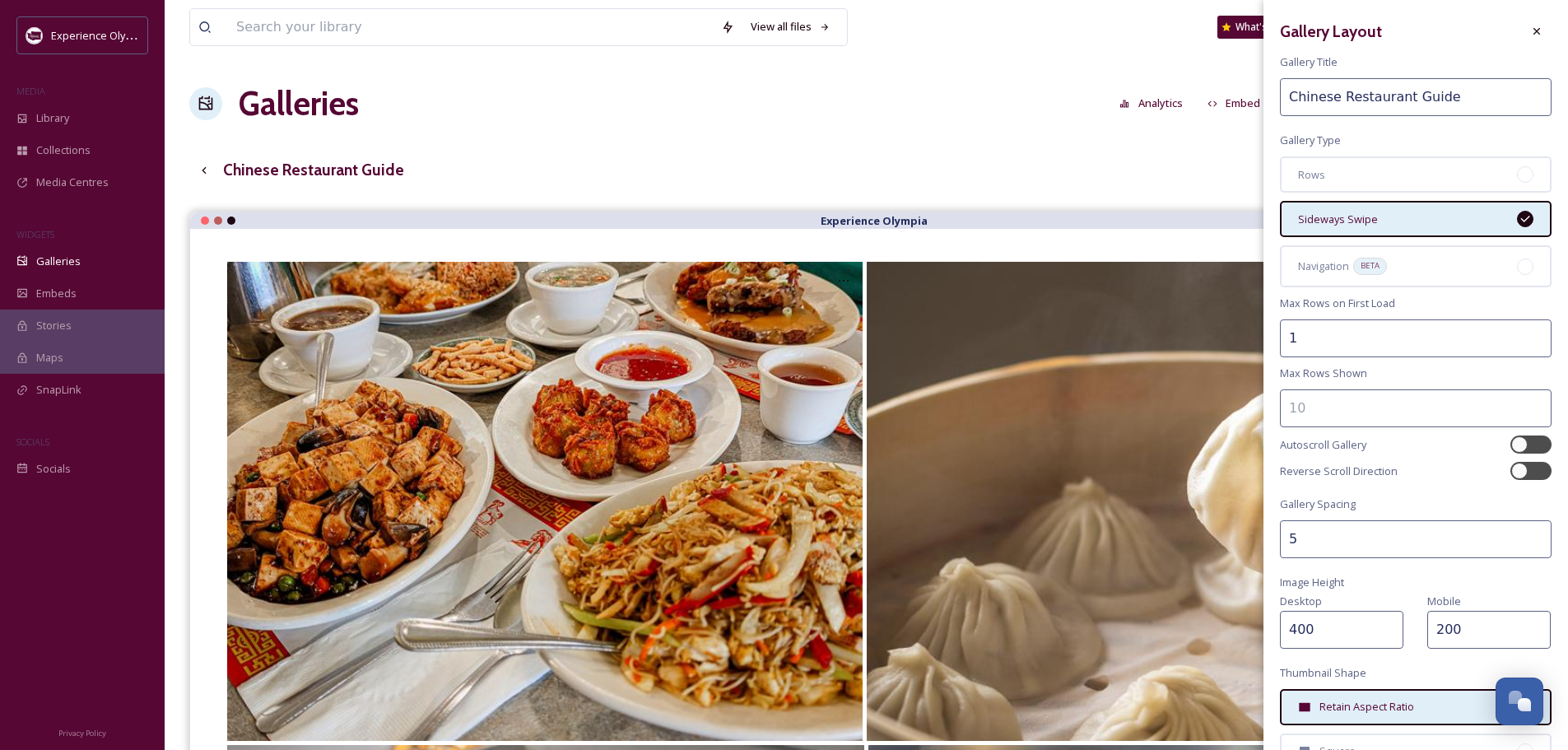
click at [1522, 338] on input "1" at bounding box center [1416, 338] width 271 height 38
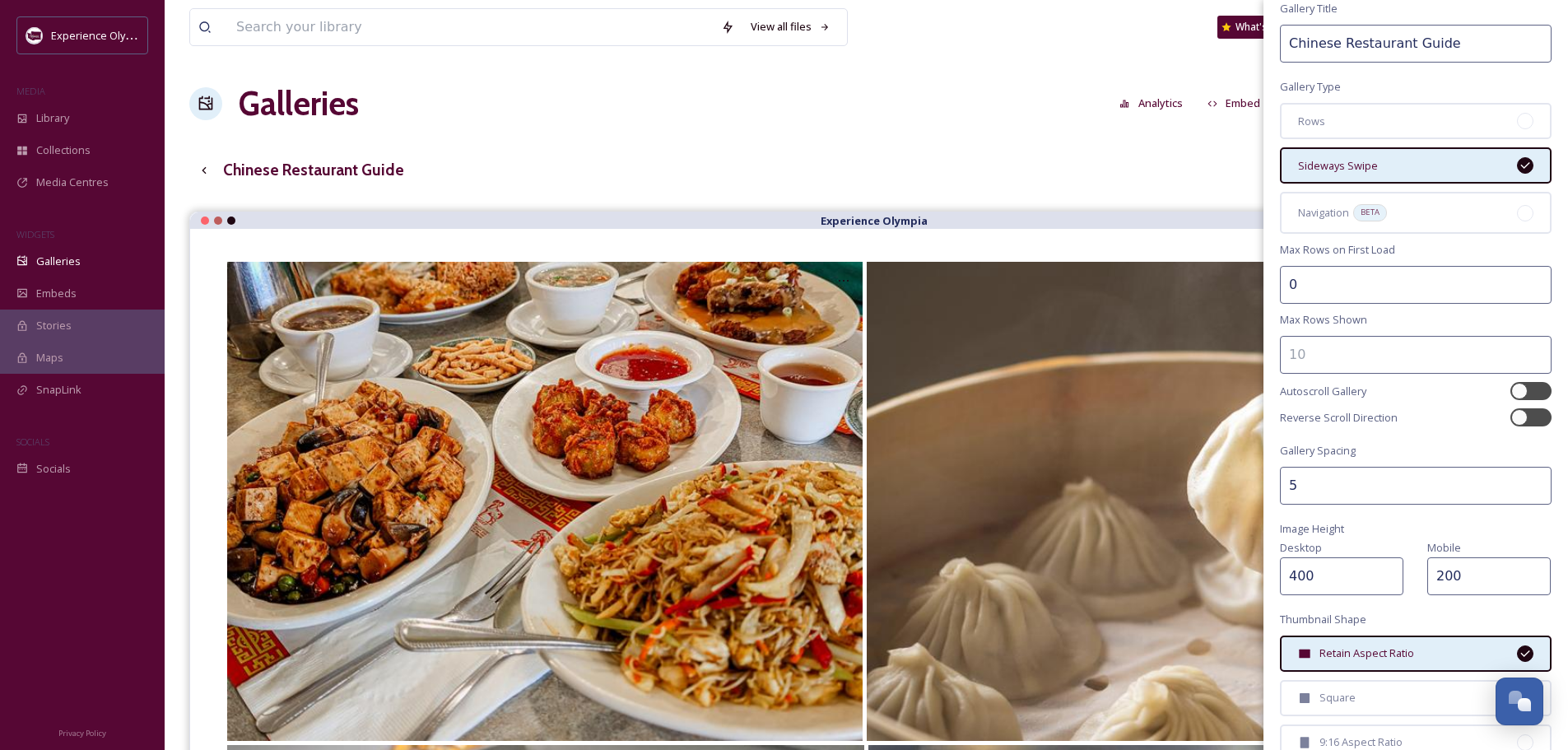
scroll to position [82, 0]
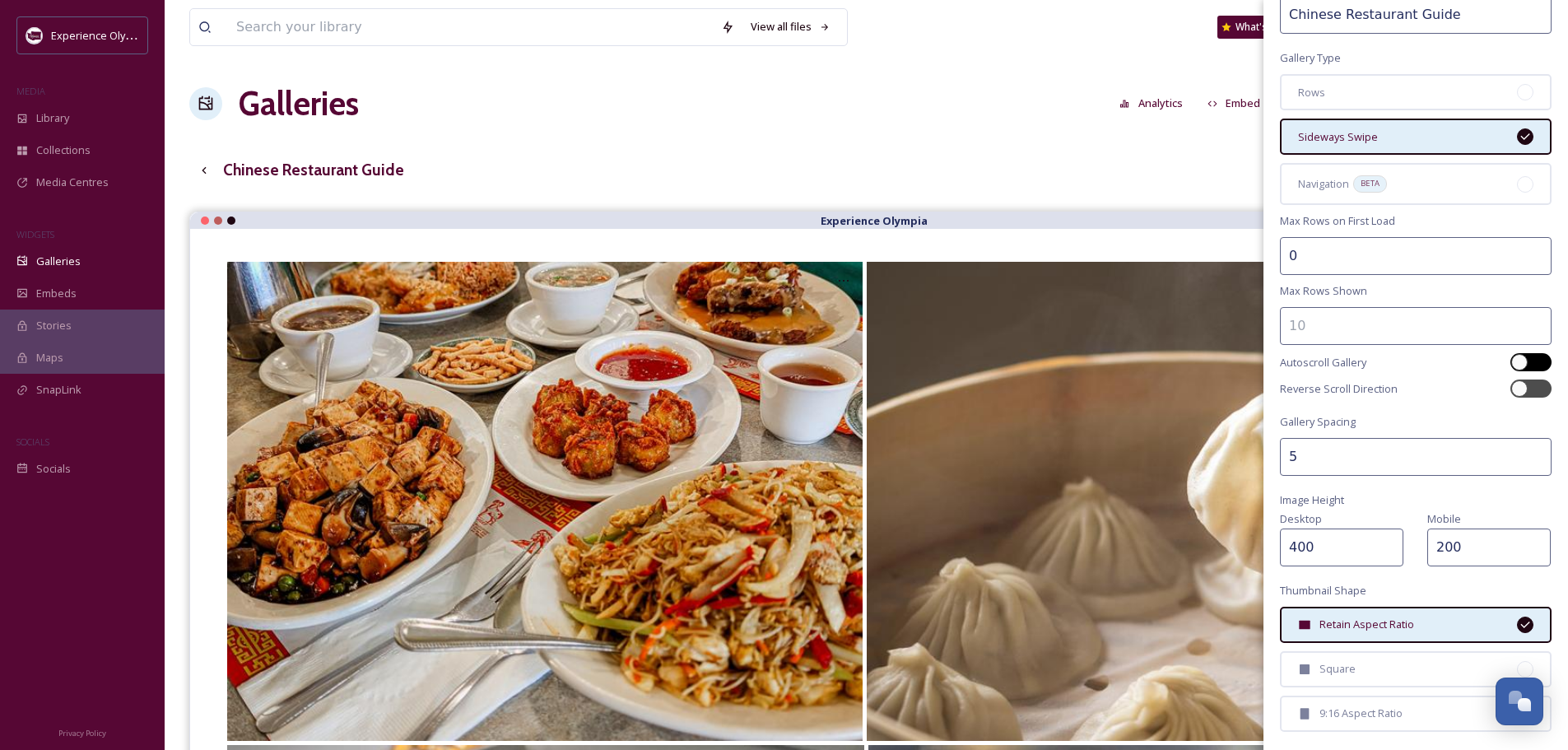
type input "0"
click at [1521, 365] on div at bounding box center [1531, 362] width 41 height 18
checkbox input "true"
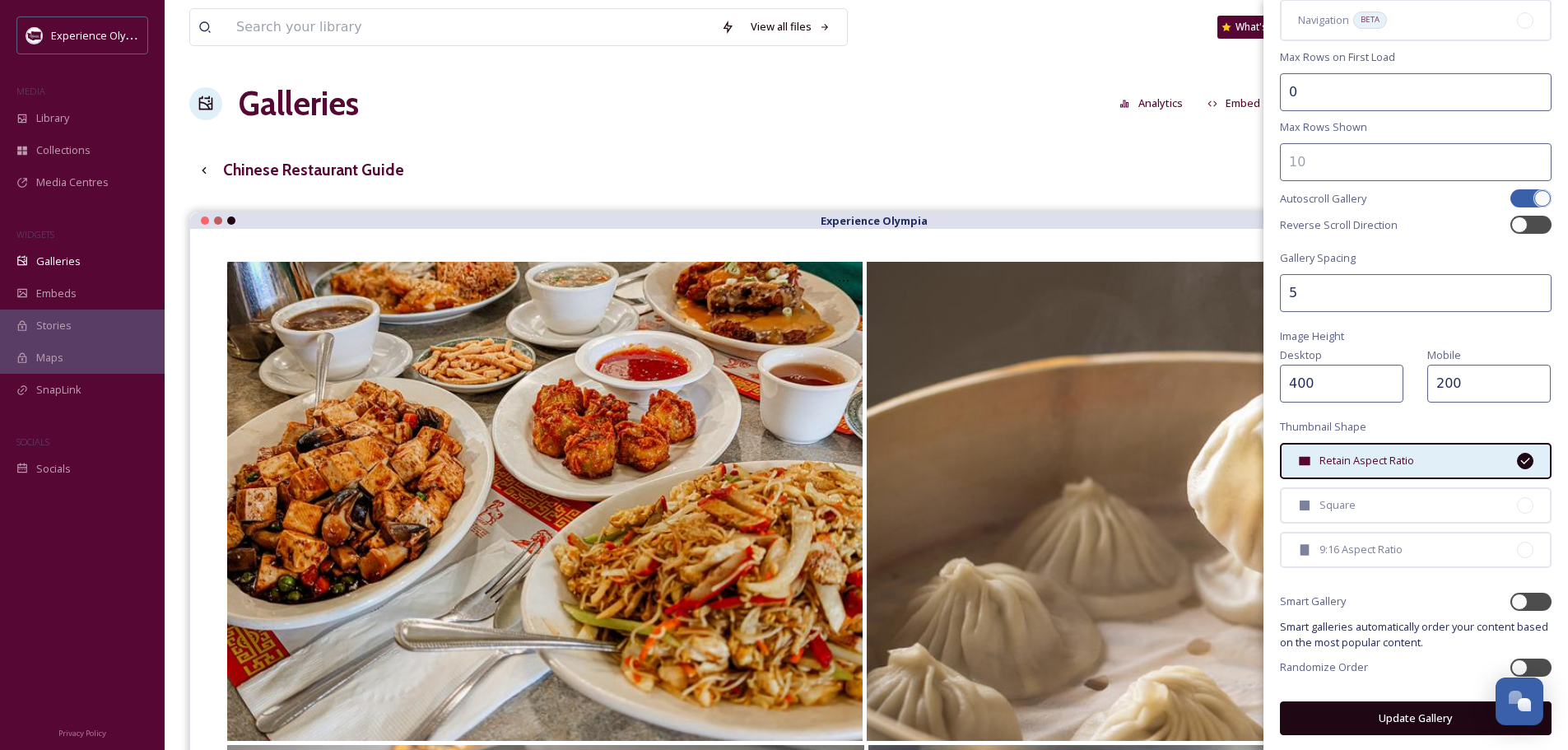
scroll to position [247, 0]
click at [1422, 714] on button "Update Gallery" at bounding box center [1416, 717] width 271 height 34
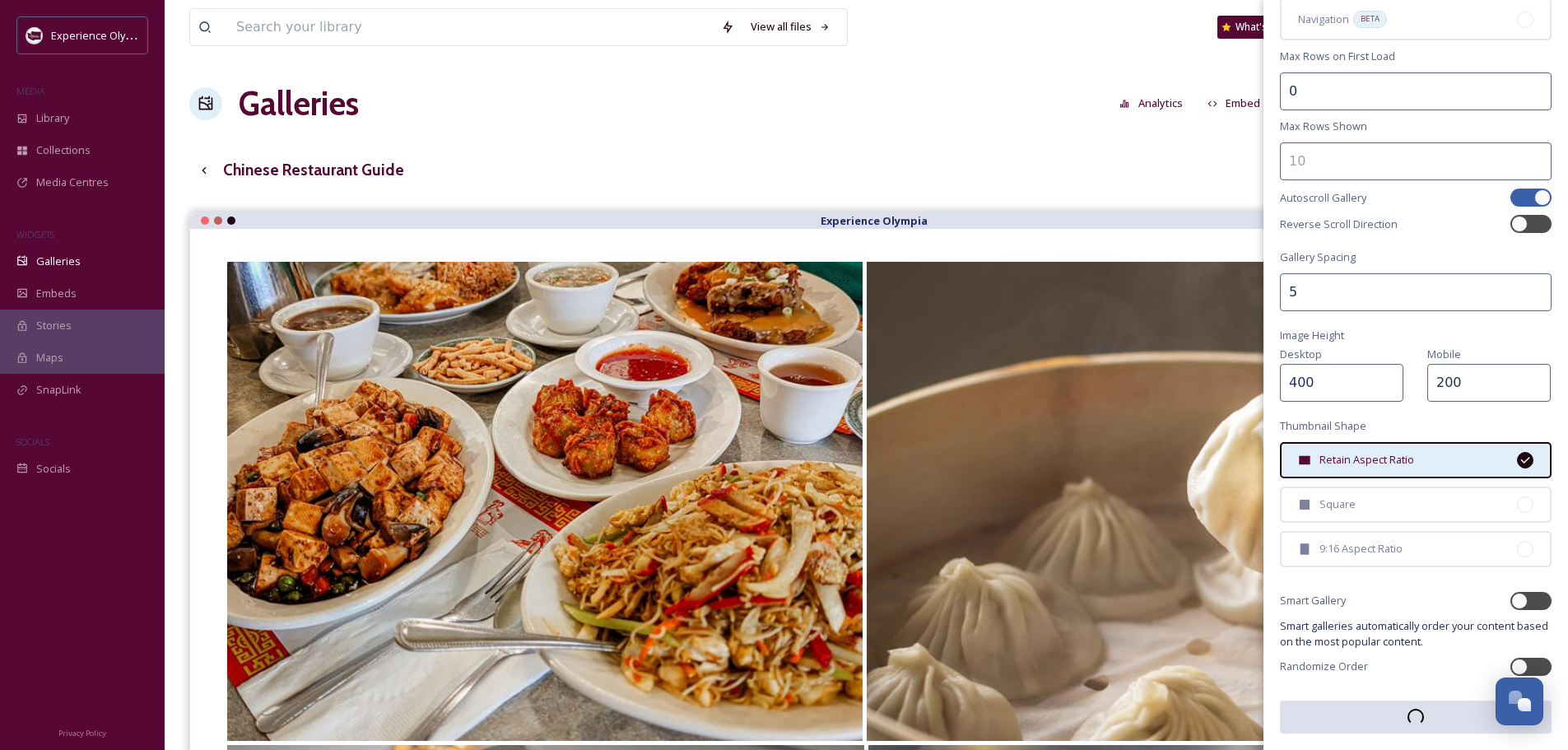
scroll to position [247, 0]
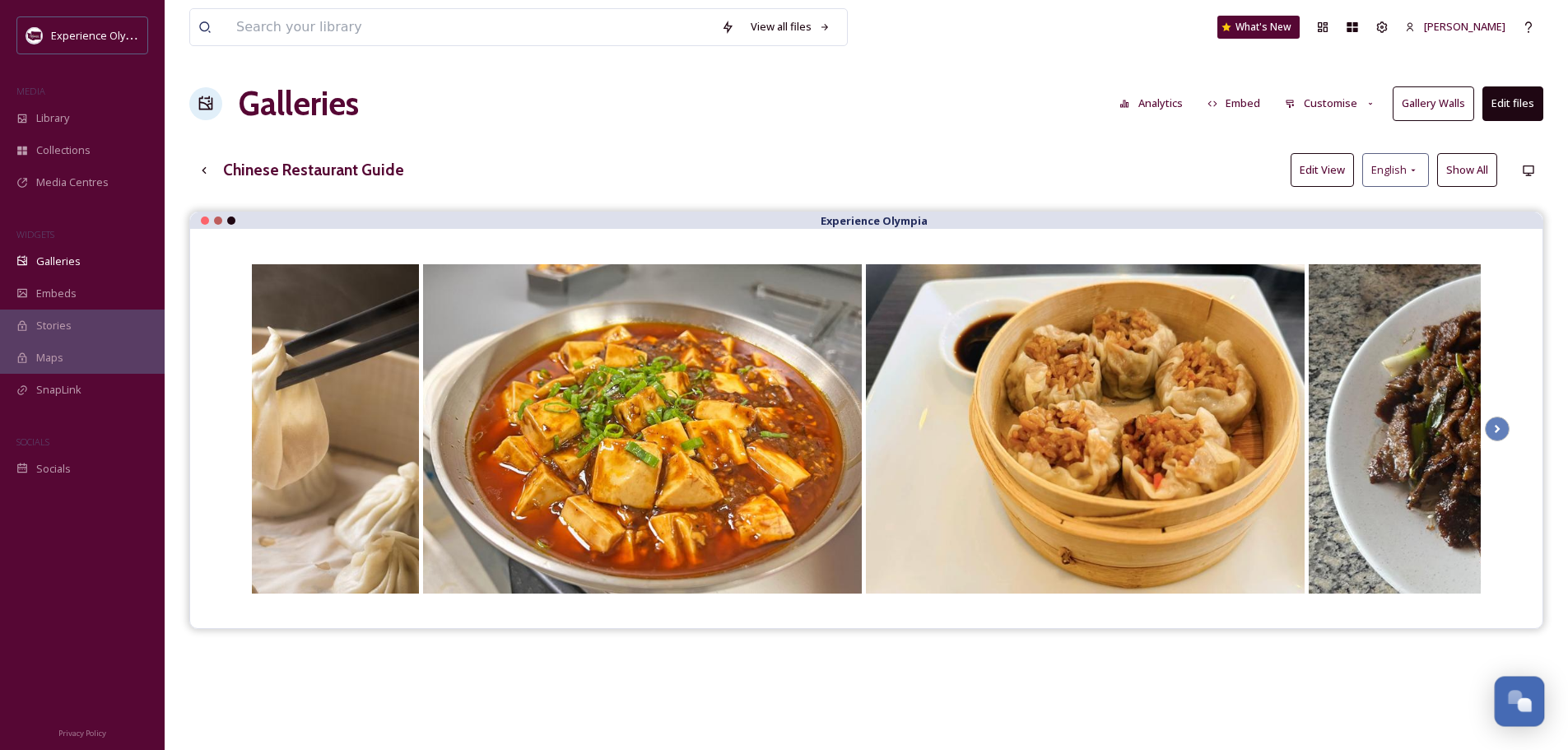
click at [1522, 688] on div "Open Chat" at bounding box center [1520, 699] width 48 height 28
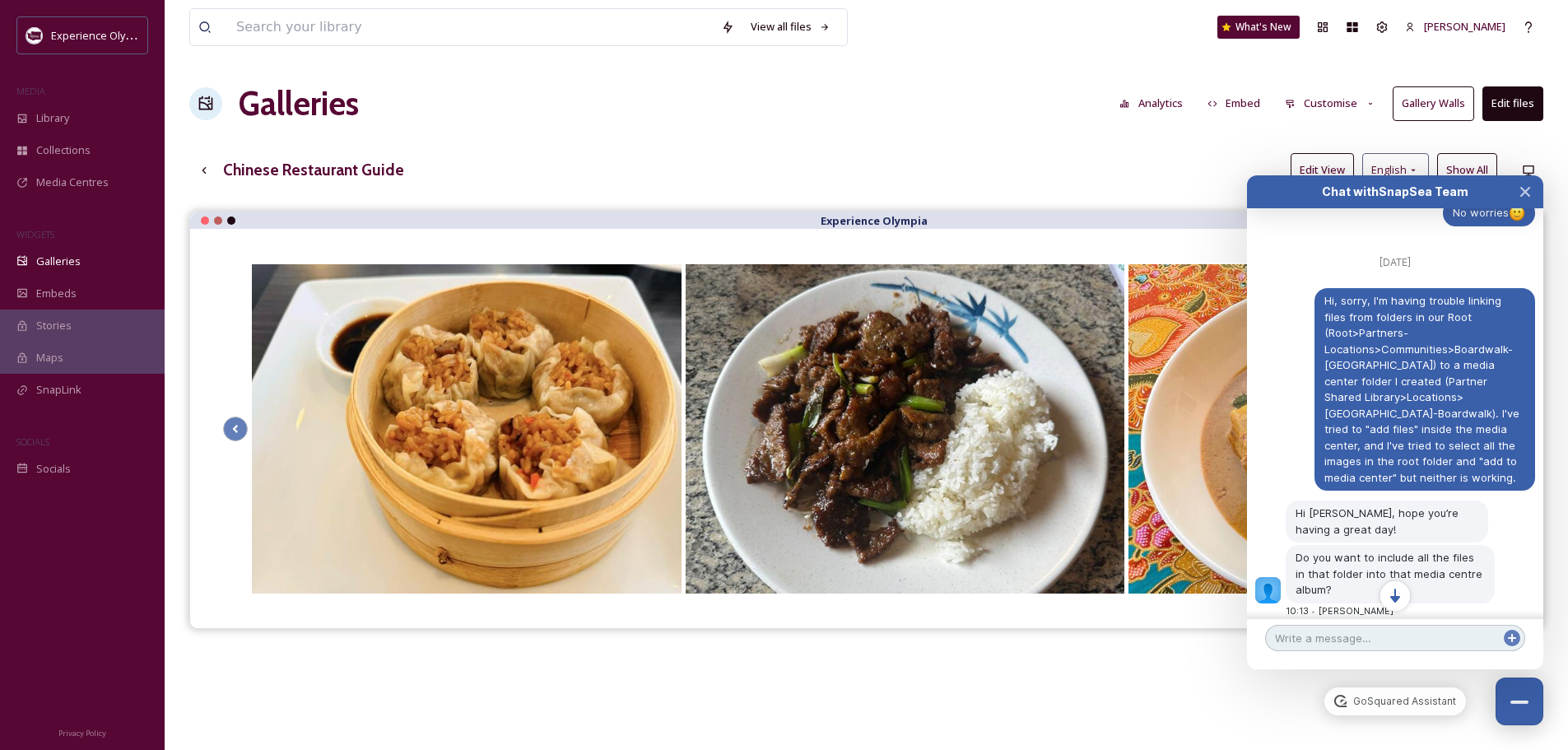
scroll to position [5312, 0]
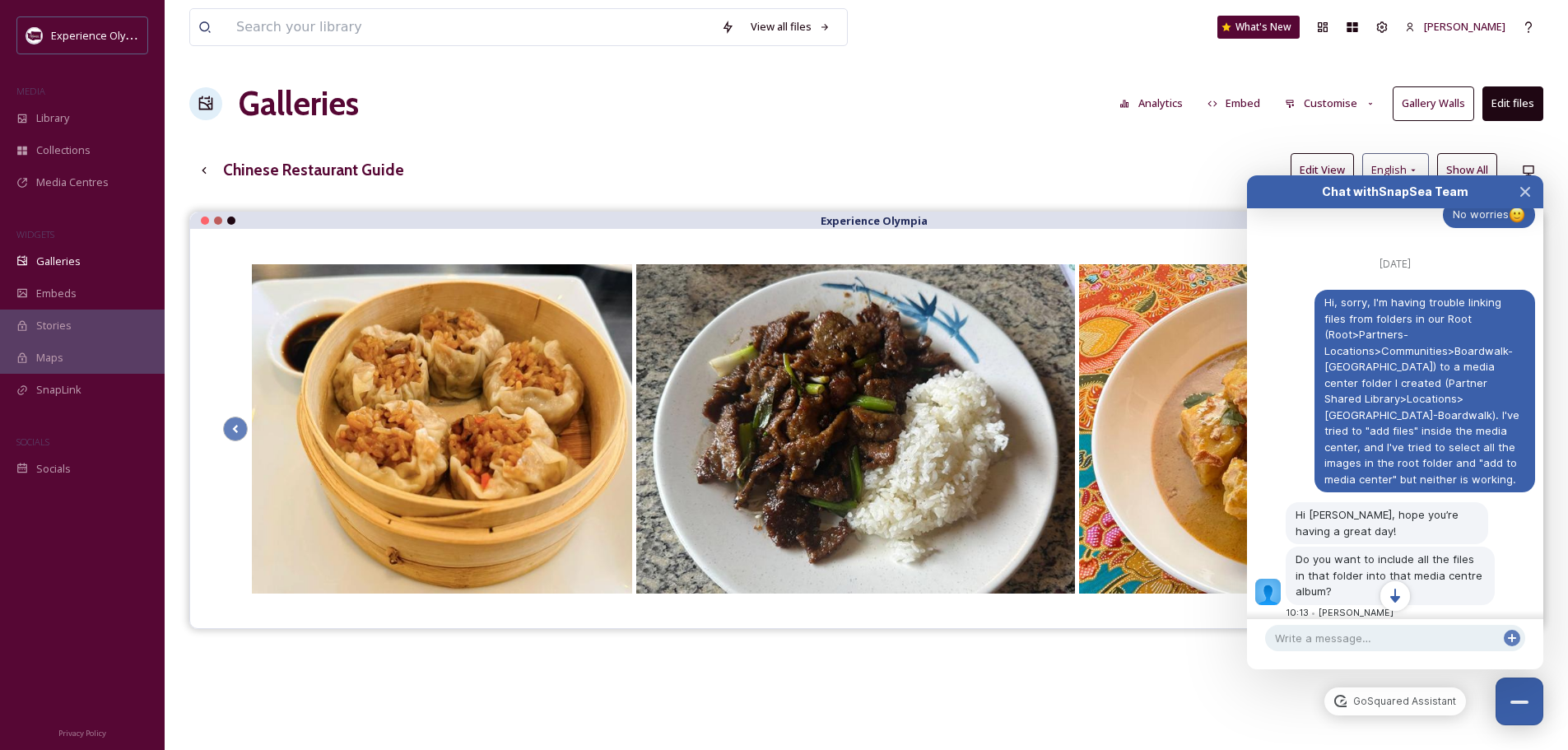
click at [1342, 105] on button "Customise" at bounding box center [1330, 104] width 108 height 32
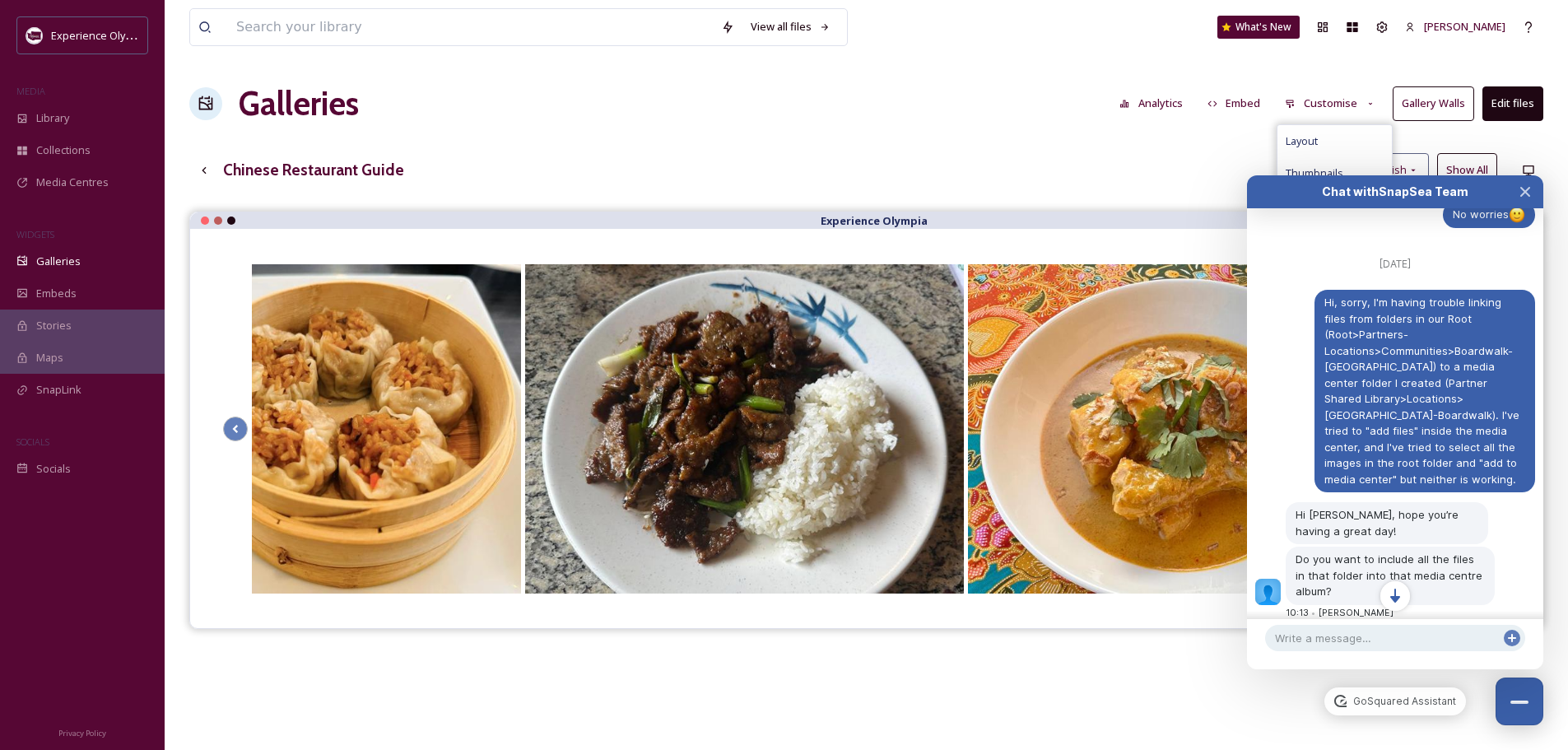
click at [1531, 191] on icon "Close Chat" at bounding box center [1525, 191] width 13 height 13
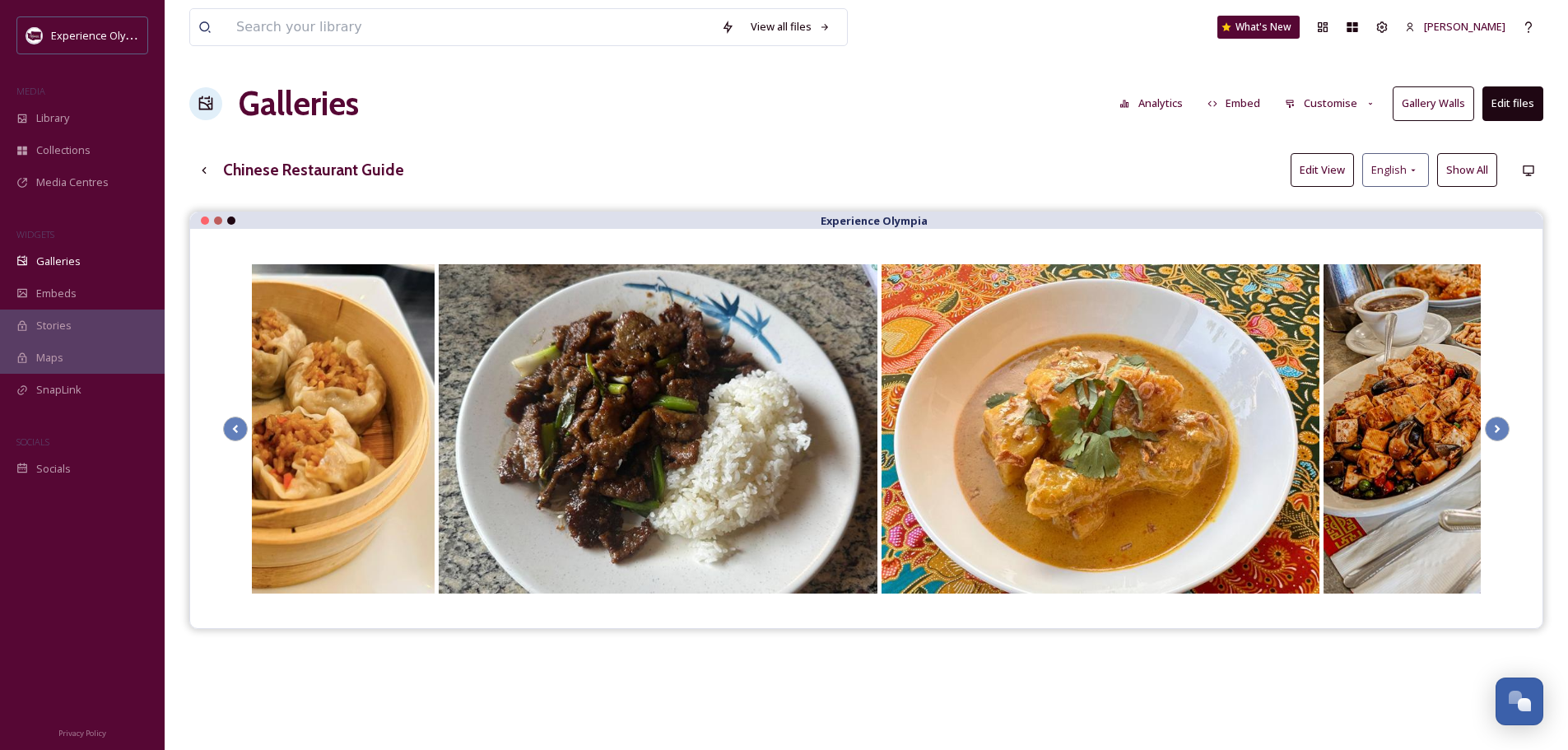
click at [1333, 162] on button "Edit View" at bounding box center [1322, 170] width 63 height 34
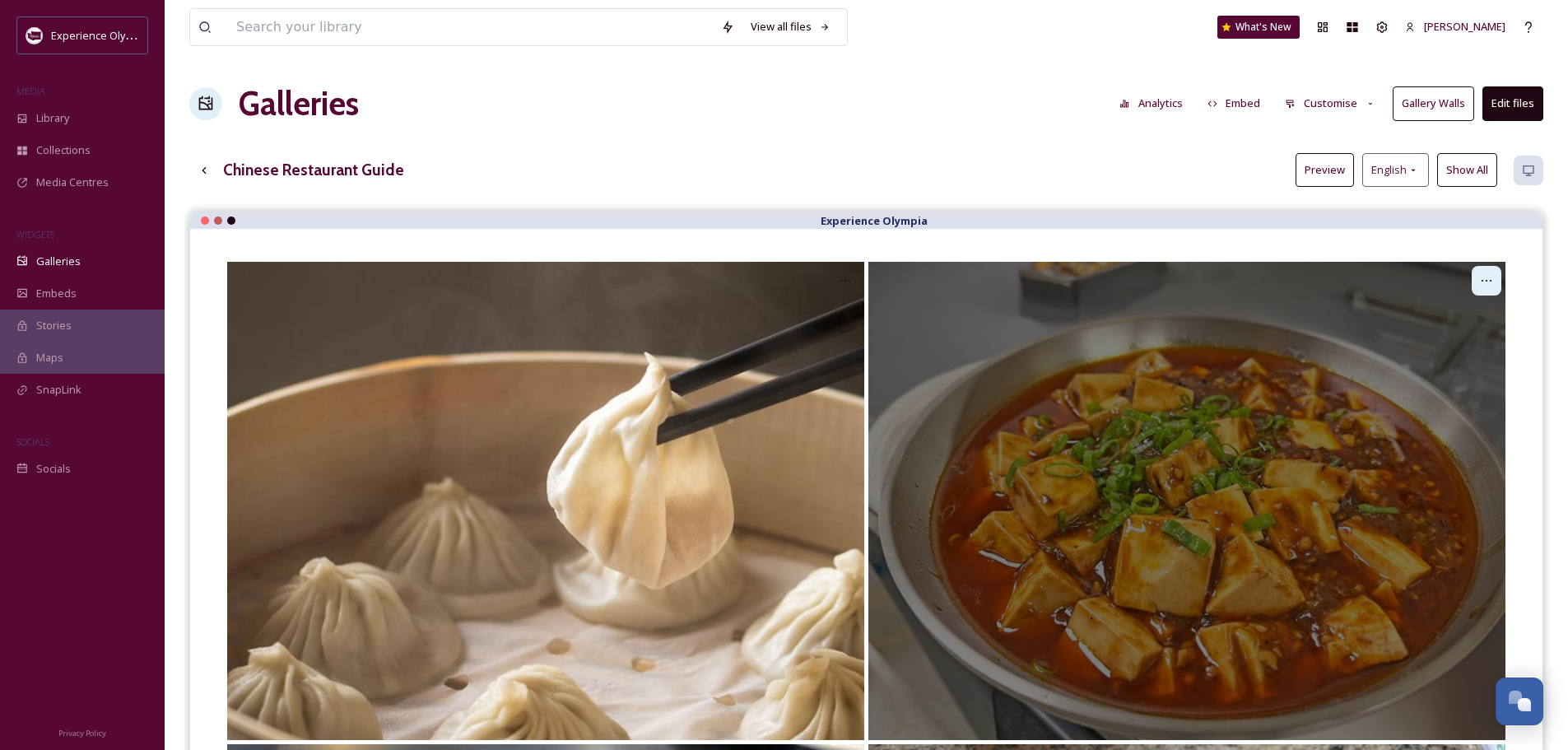
click at [1485, 276] on icon at bounding box center [1487, 280] width 13 height 13
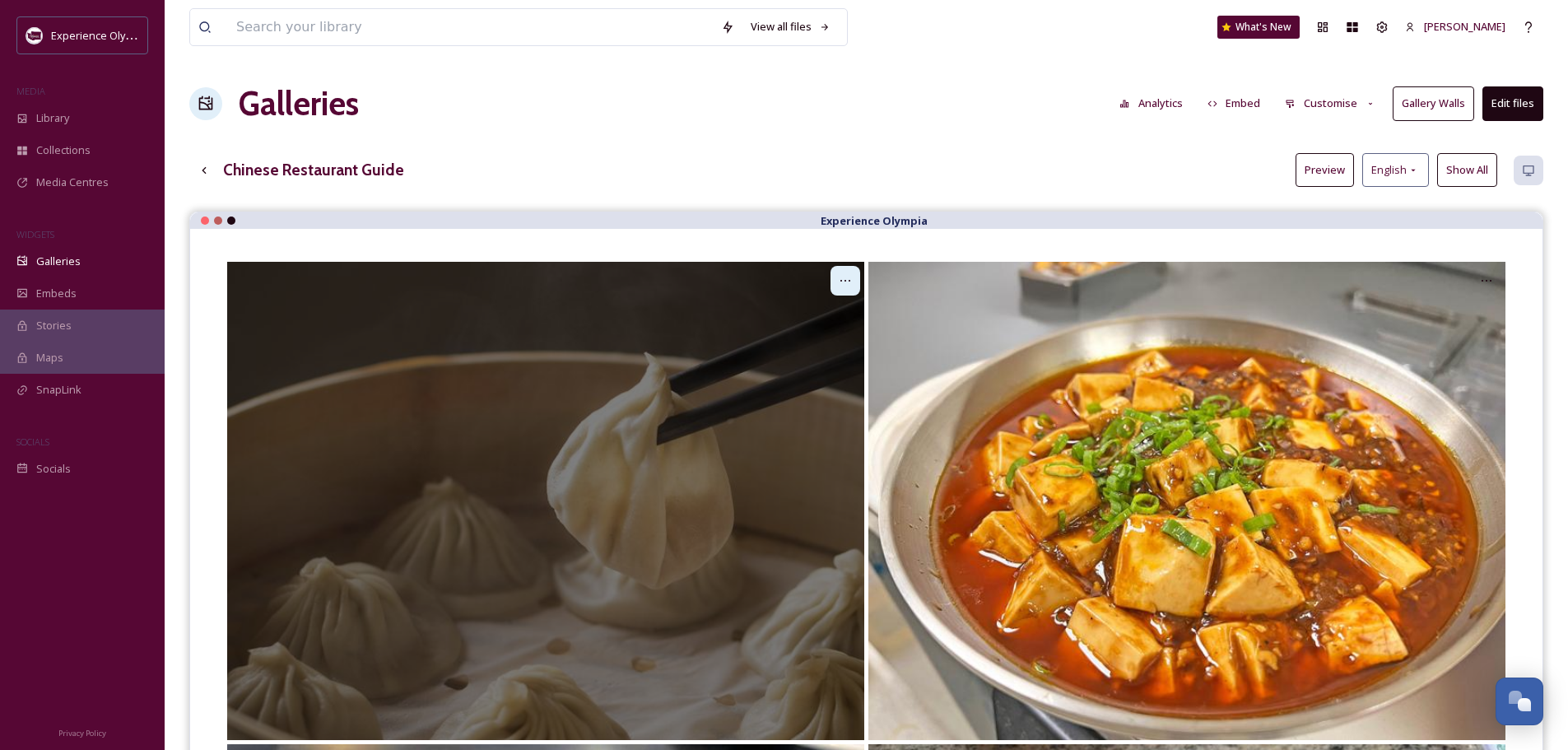
click at [844, 279] on icon at bounding box center [845, 280] width 13 height 13
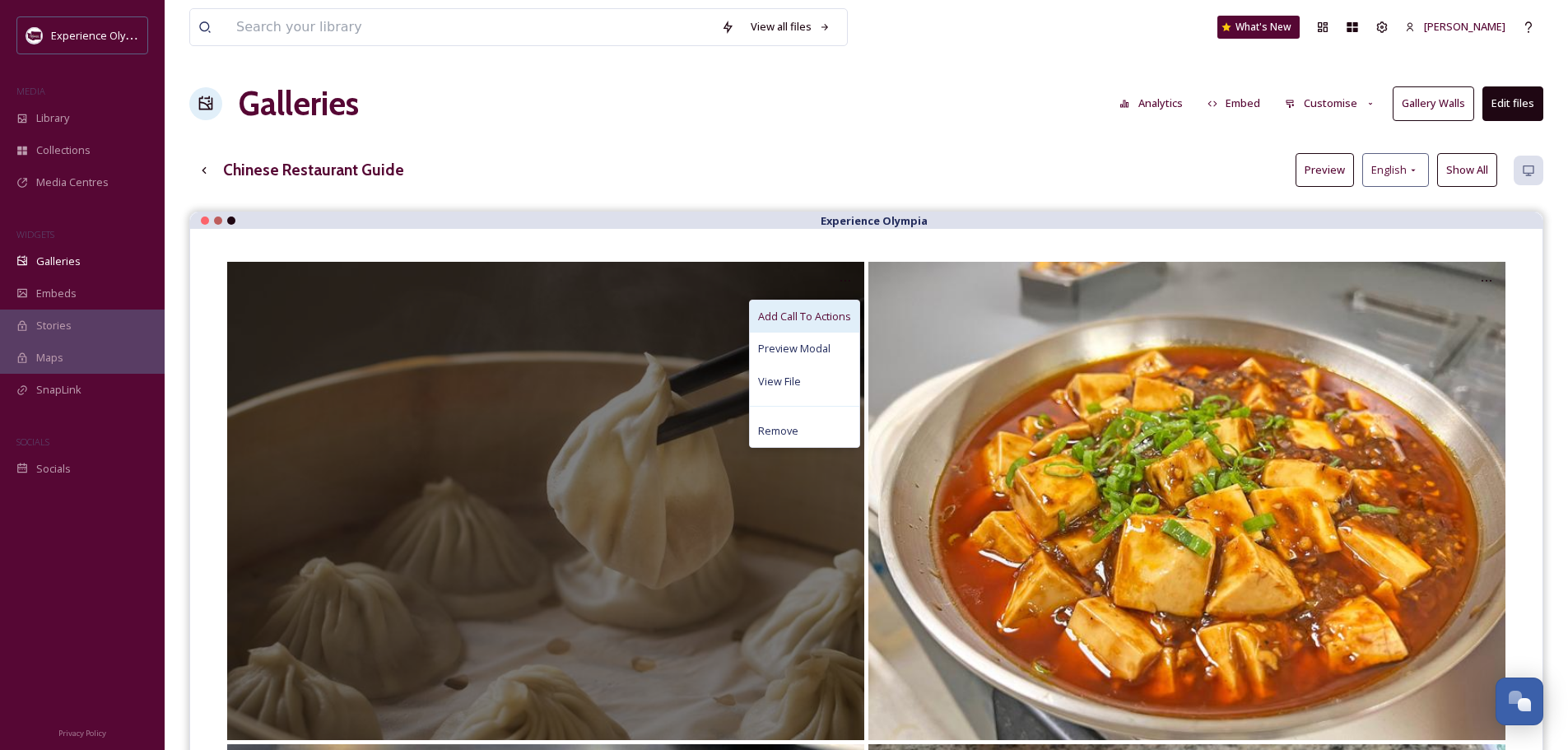
click at [819, 317] on span "Add Call To Actions" at bounding box center [805, 317] width 93 height 16
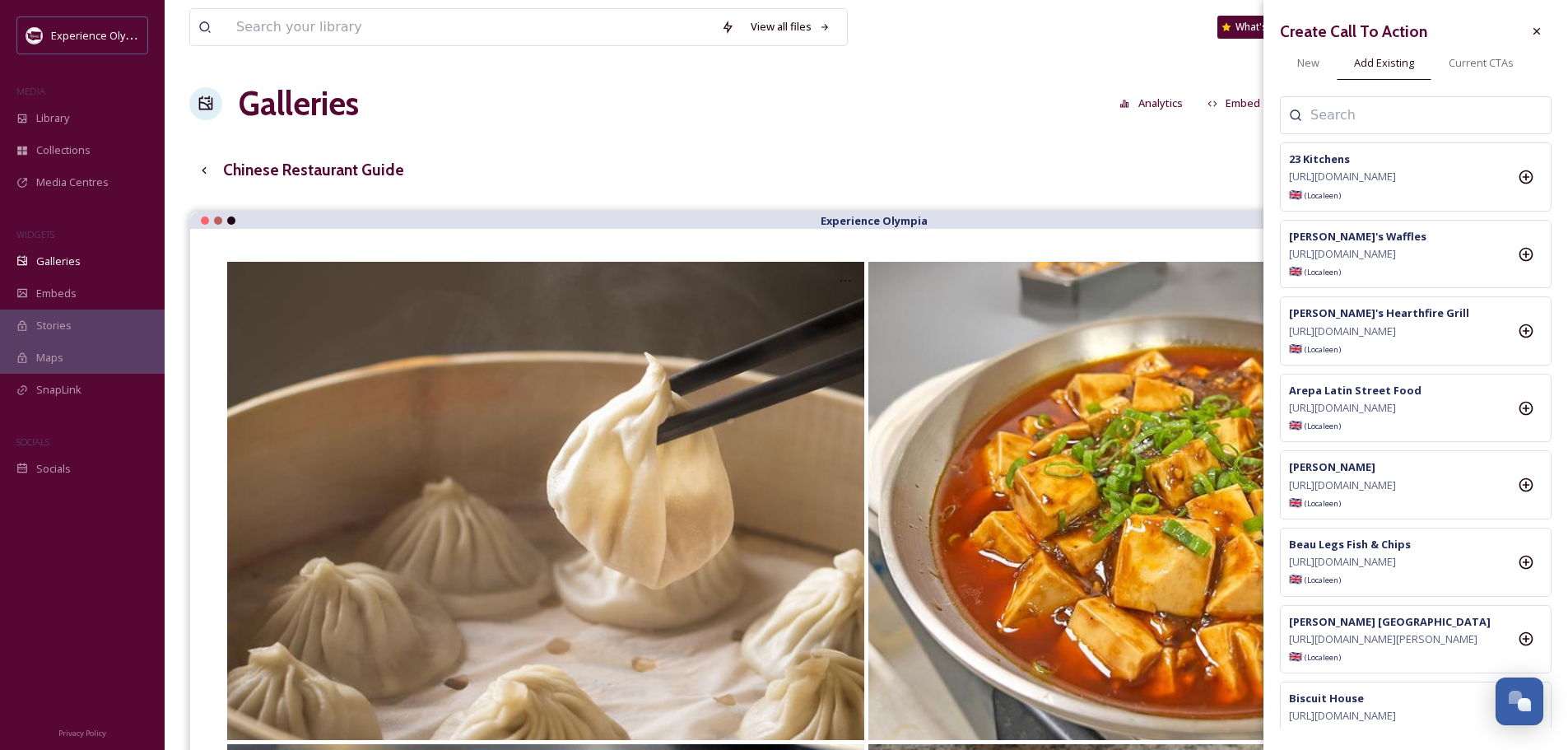
click at [1375, 112] on input at bounding box center [1393, 115] width 164 height 20
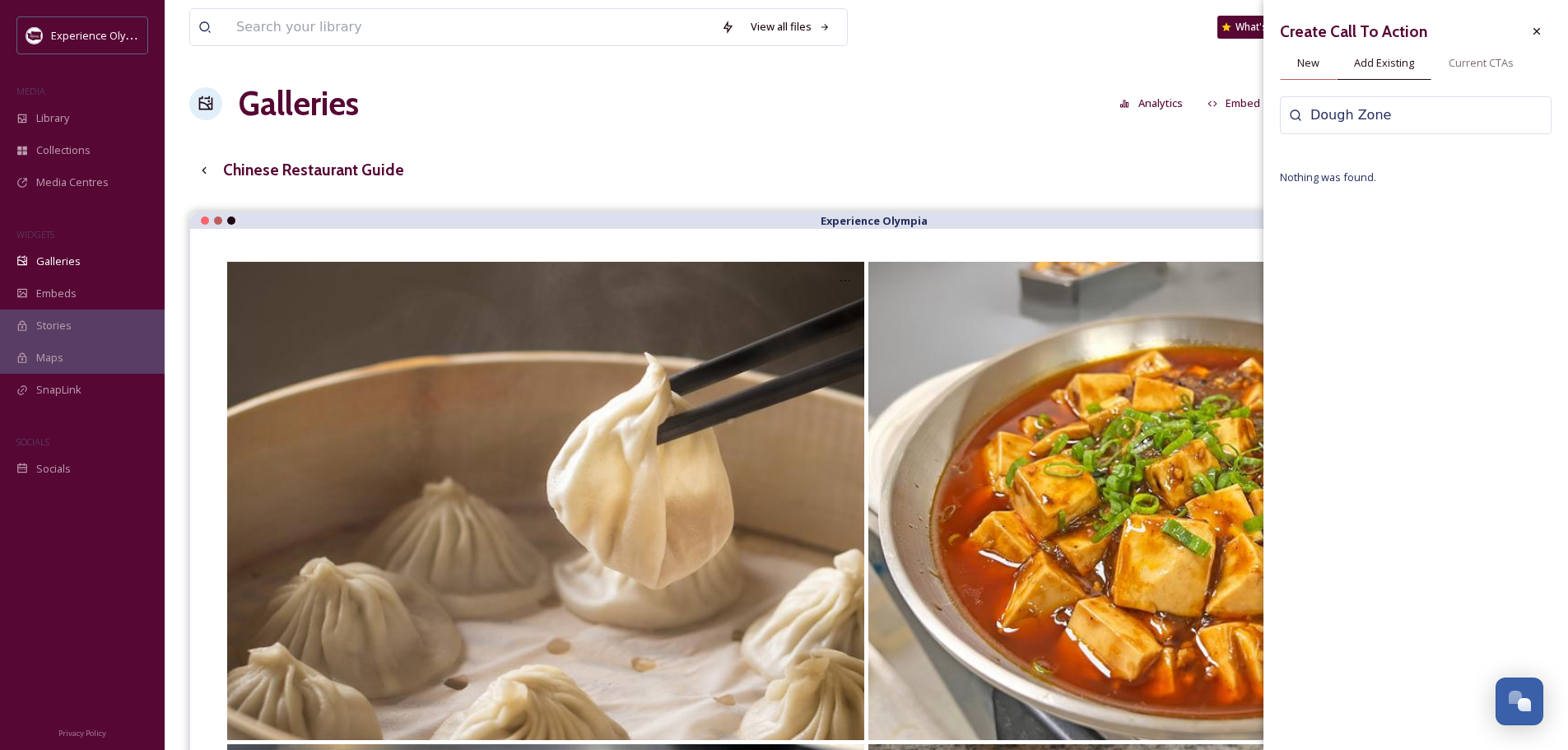
type input "Dough Zone"
click at [1318, 64] on span "New" at bounding box center [1308, 63] width 22 height 16
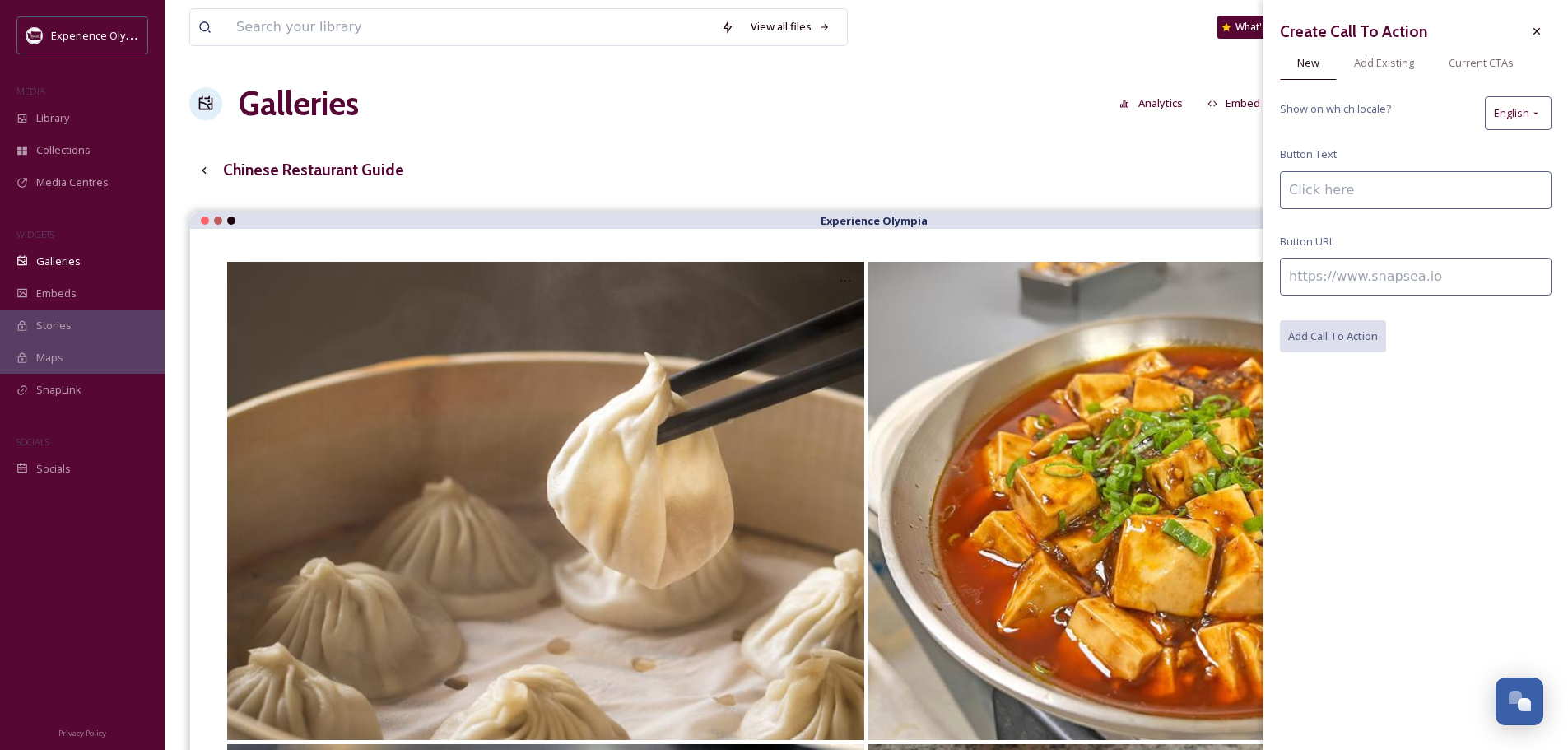
click at [1362, 188] on input at bounding box center [1416, 190] width 271 height 38
type input "Dough Zone [GEOGRAPHIC_DATA]"
click at [1394, 290] on input at bounding box center [1416, 277] width 271 height 38
paste input "[URL][DOMAIN_NAME]"
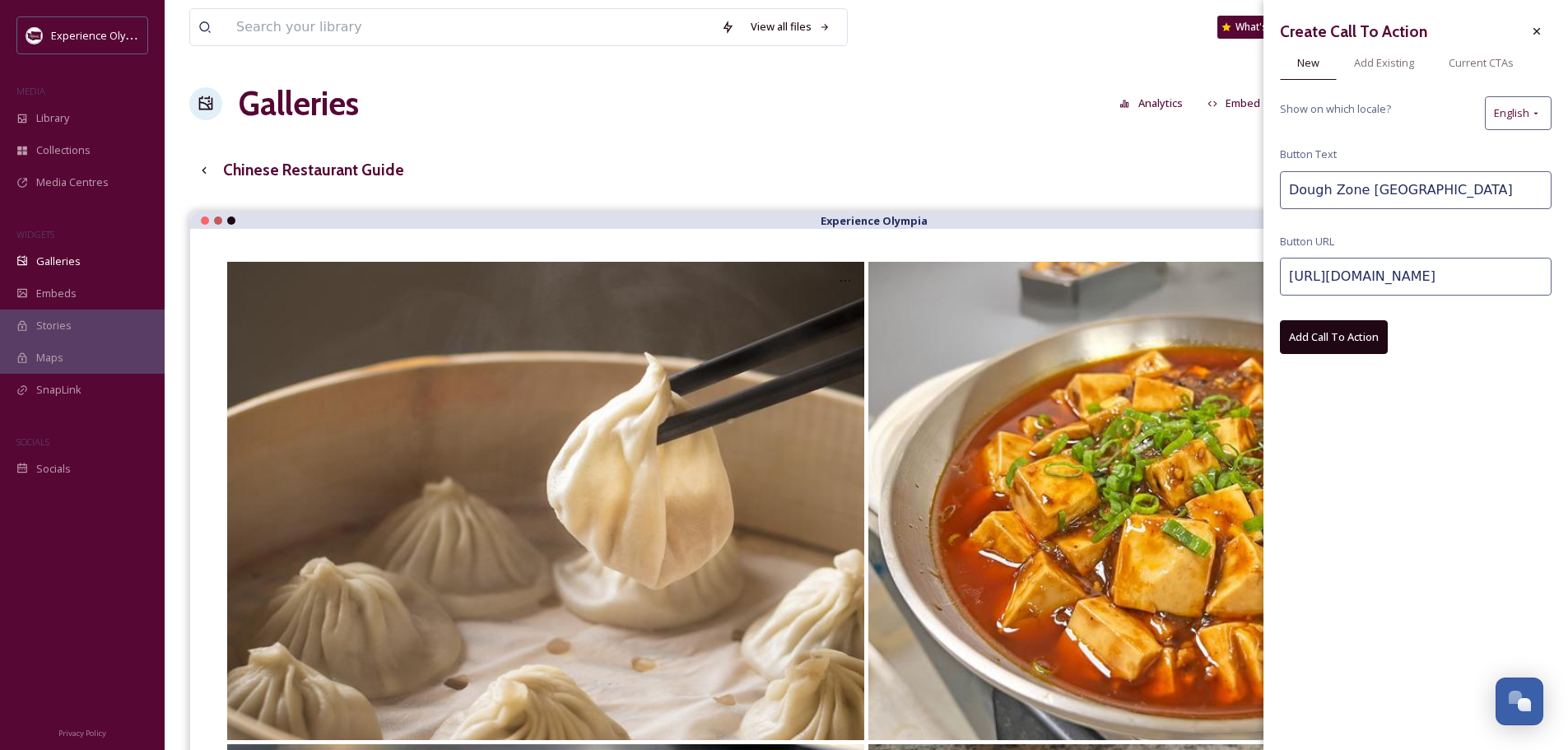
type input "[URL][DOMAIN_NAME]"
click at [1349, 341] on button "Add Call To Action" at bounding box center [1334, 338] width 108 height 34
click at [1542, 32] on icon at bounding box center [1537, 31] width 13 height 13
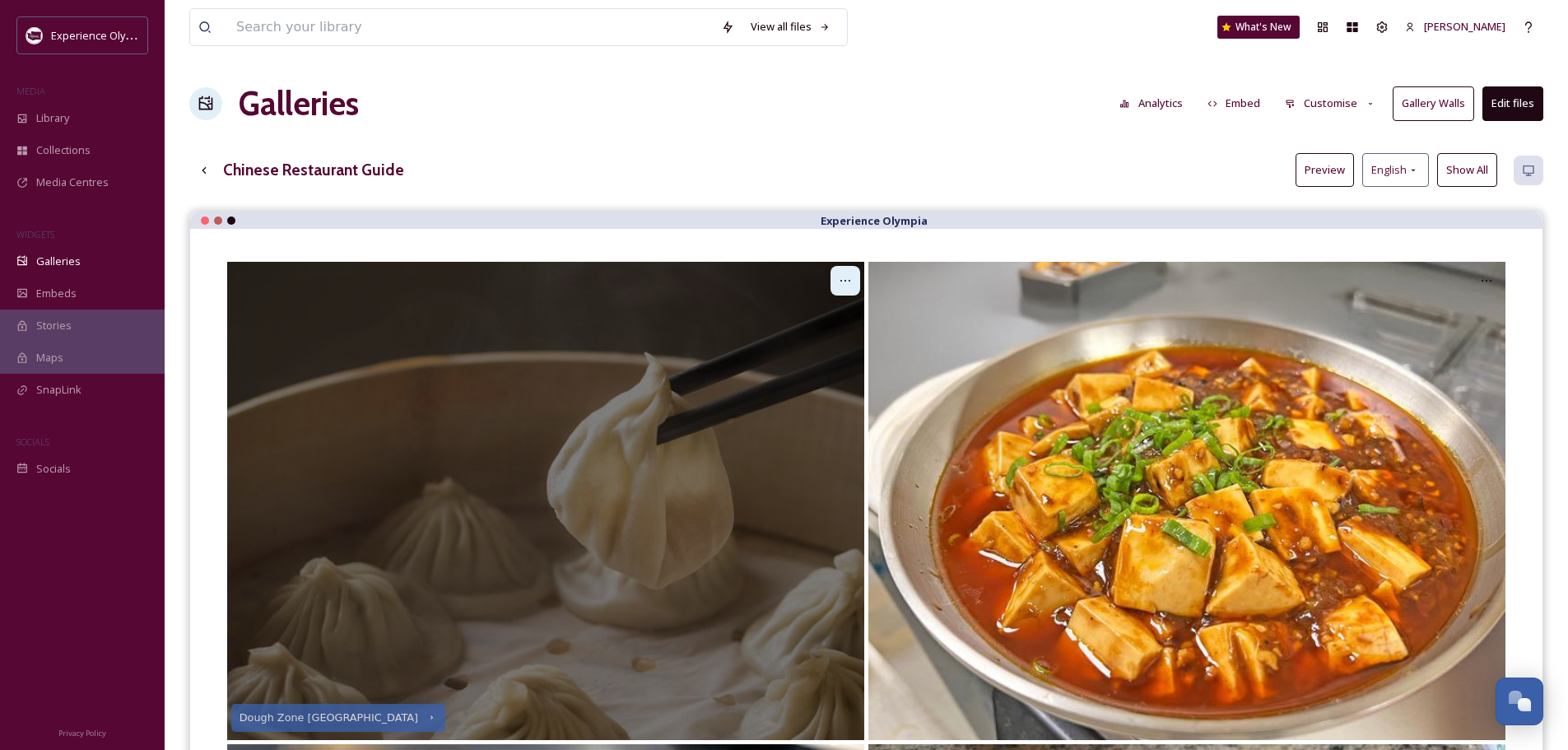
click at [854, 277] on div at bounding box center [845, 280] width 29 height 29
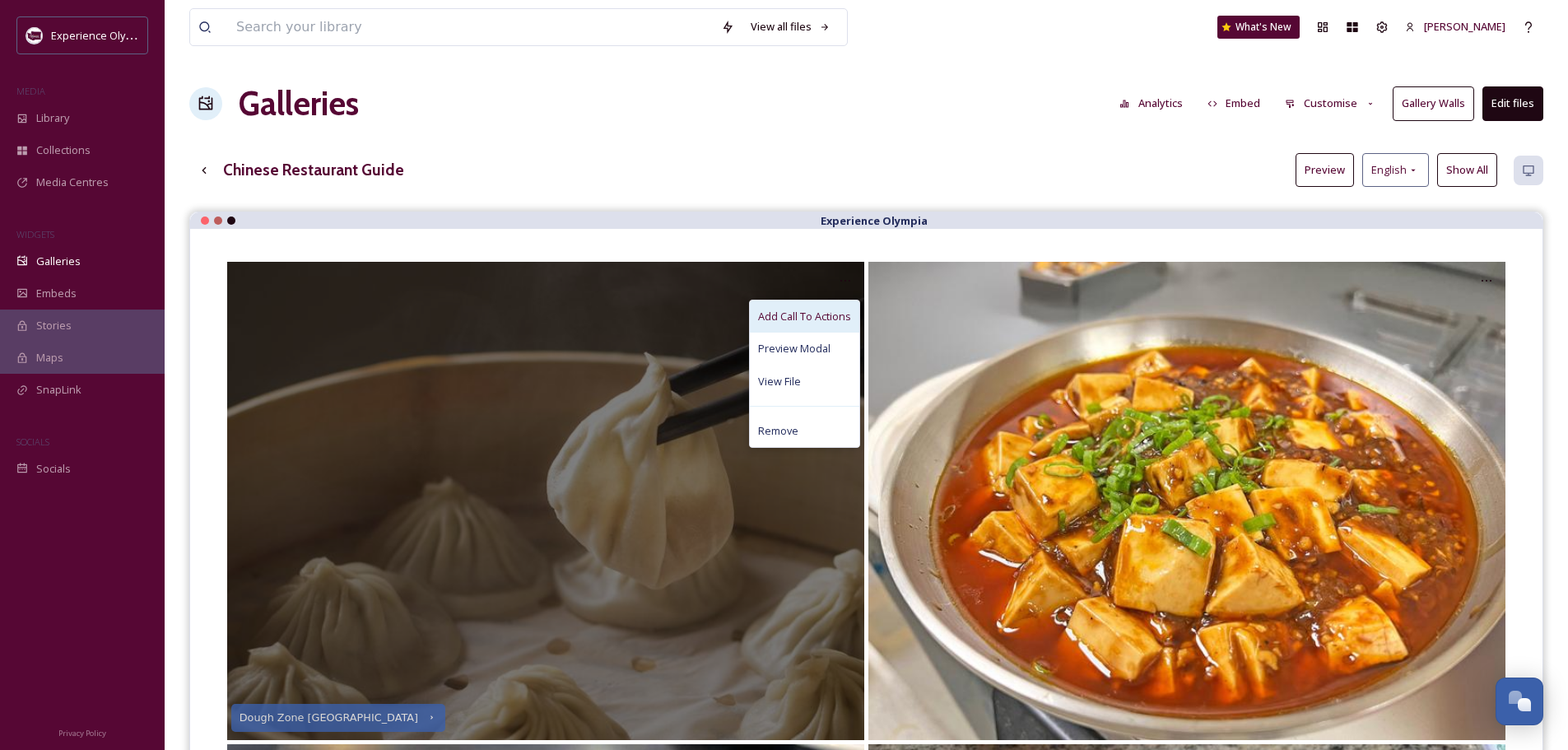
click at [825, 315] on span "Add Call To Actions" at bounding box center [805, 317] width 93 height 16
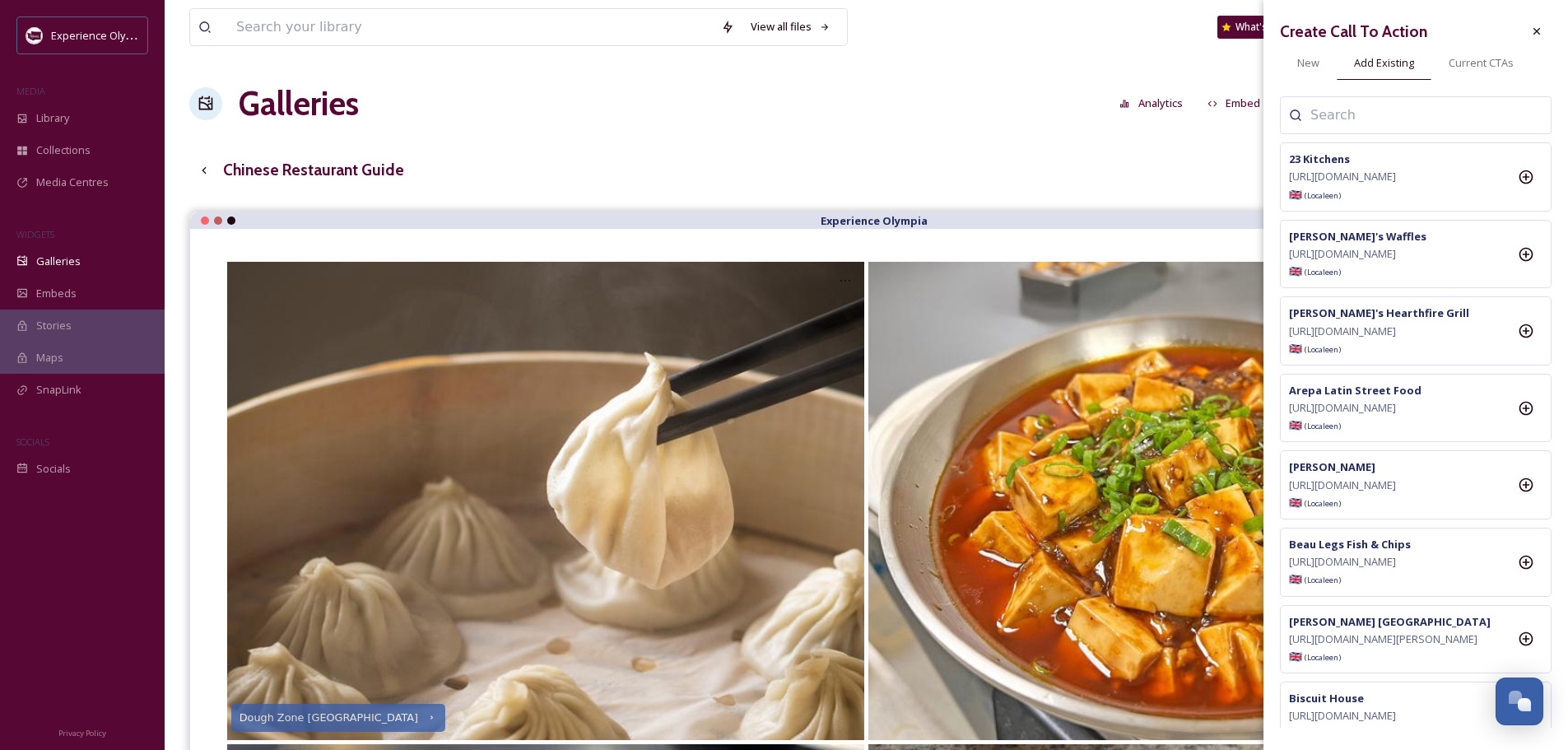
click at [1351, 121] on input at bounding box center [1393, 115] width 164 height 20
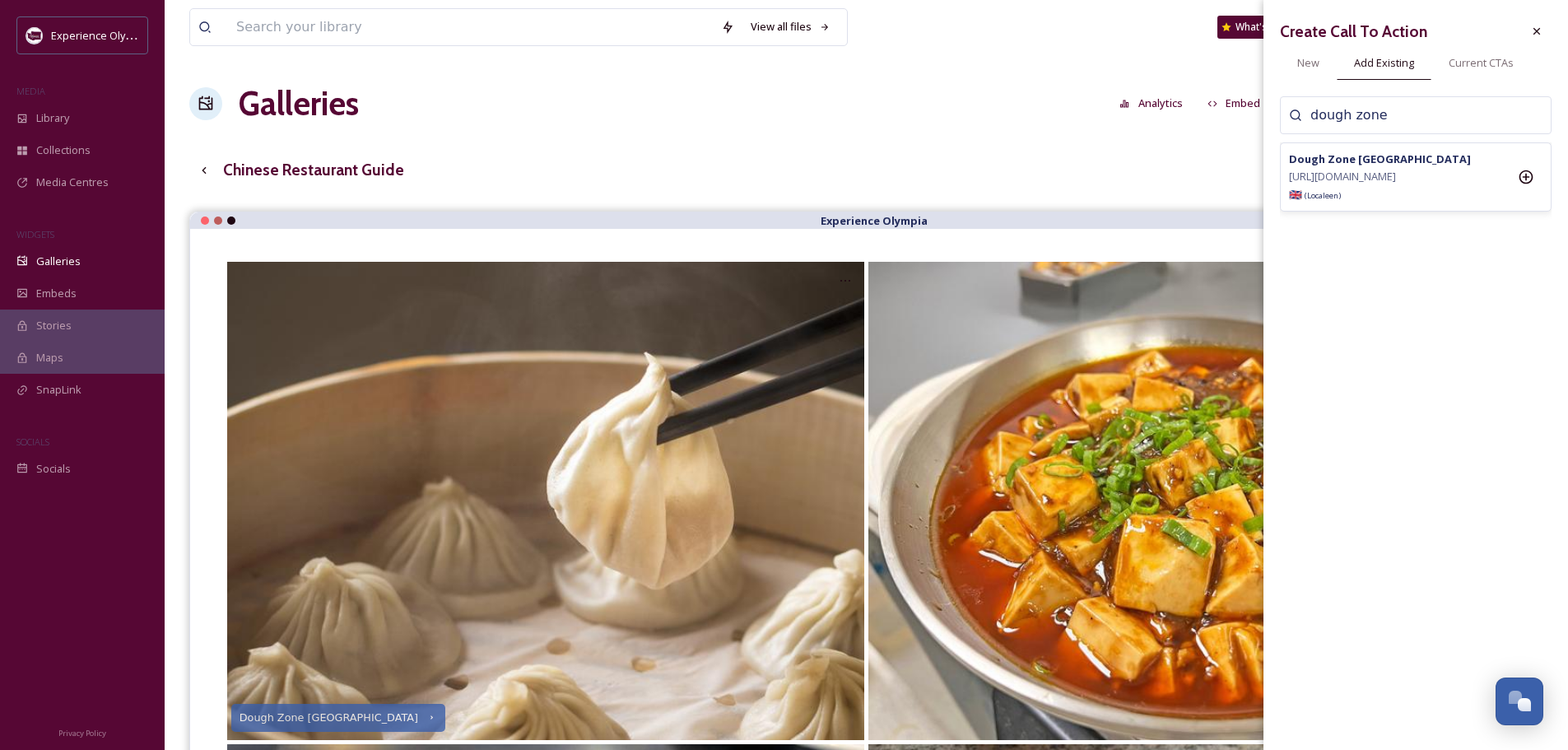
type input "dough zone"
click at [1389, 155] on strong "Dough Zone [GEOGRAPHIC_DATA]" at bounding box center [1380, 159] width 182 height 15
click at [1386, 163] on strong "Dough Zone [GEOGRAPHIC_DATA]" at bounding box center [1380, 159] width 182 height 15
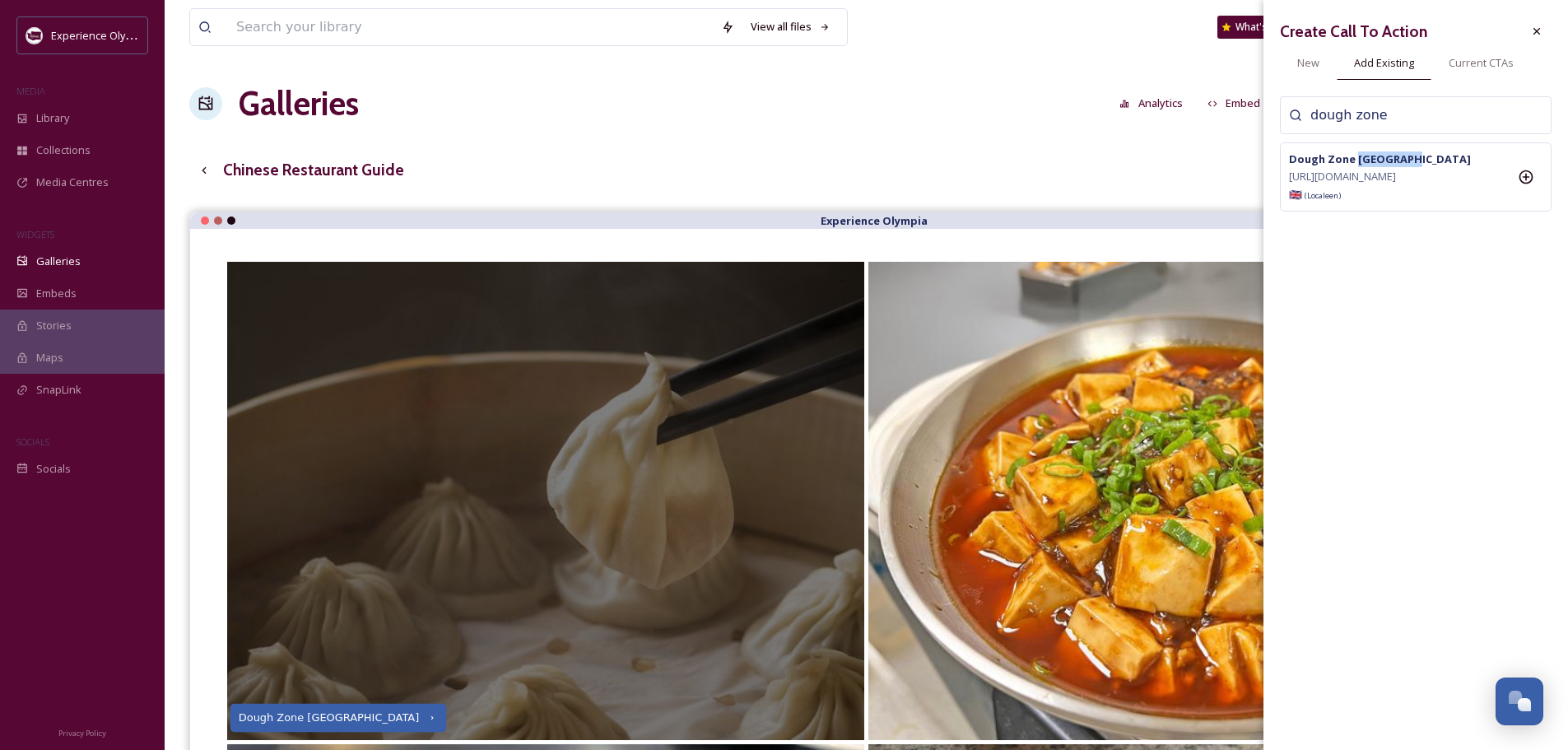
click at [427, 717] on icon at bounding box center [432, 717] width 11 height 11
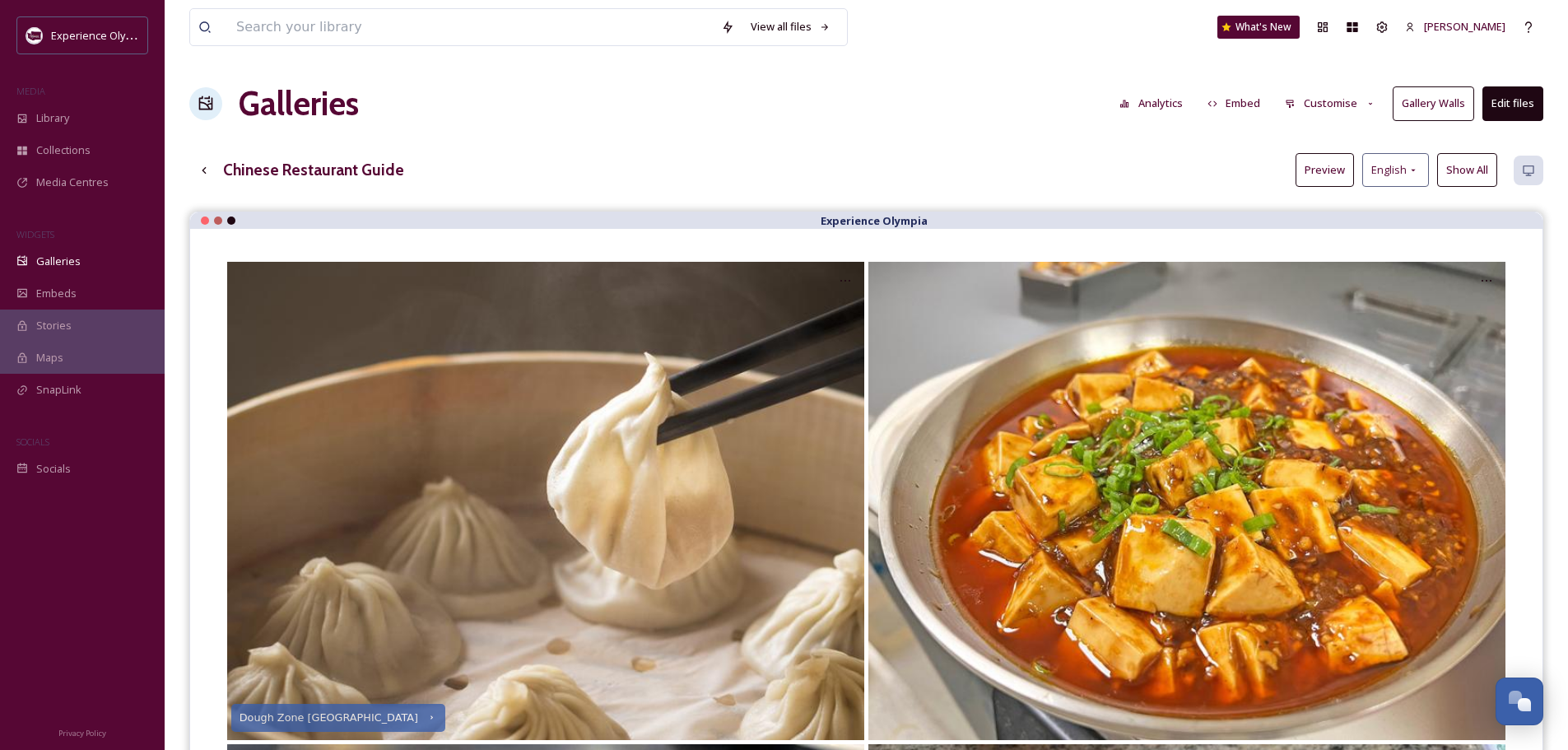
click at [1500, 99] on button "Edit files" at bounding box center [1513, 104] width 61 height 34
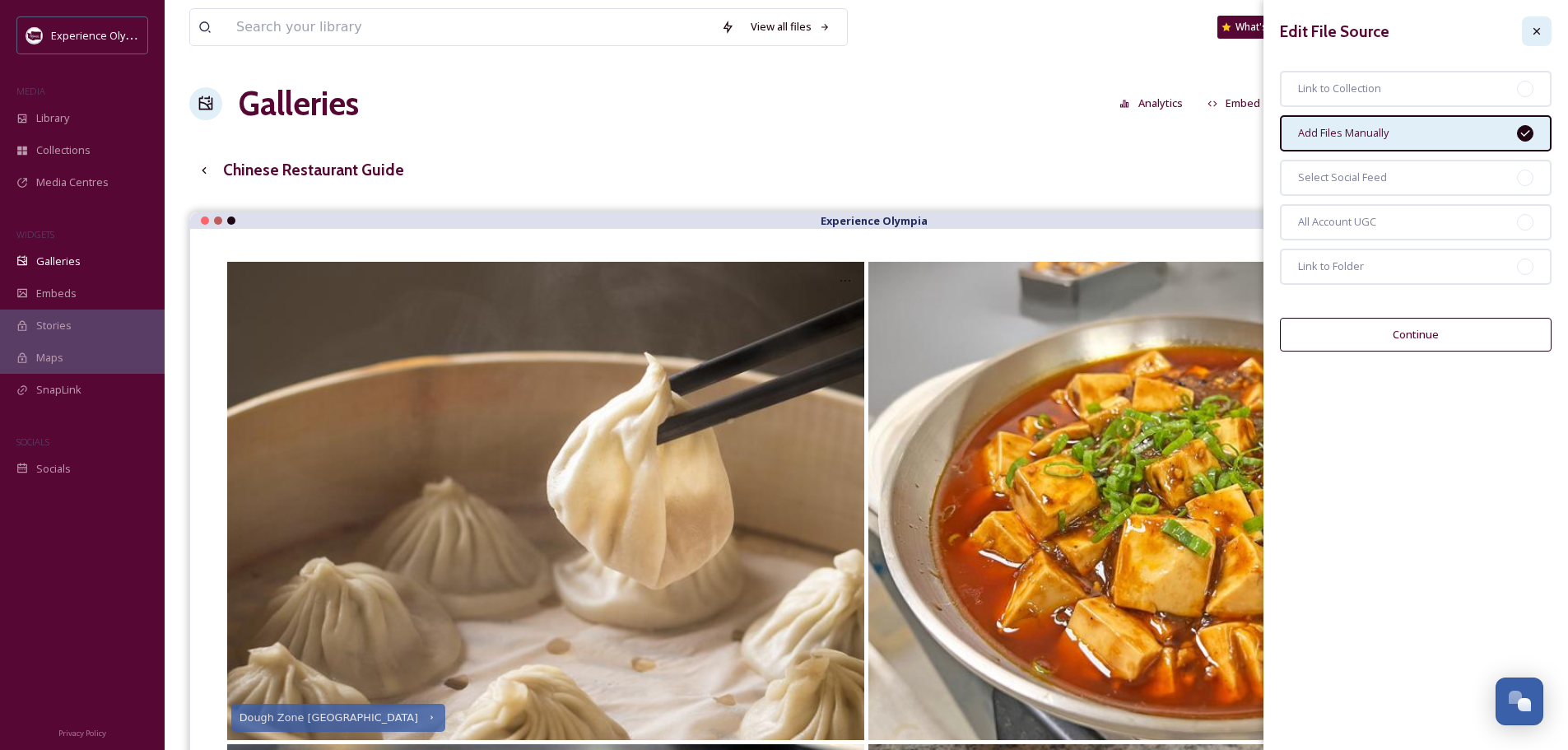
click at [1548, 24] on div at bounding box center [1537, 30] width 29 height 29
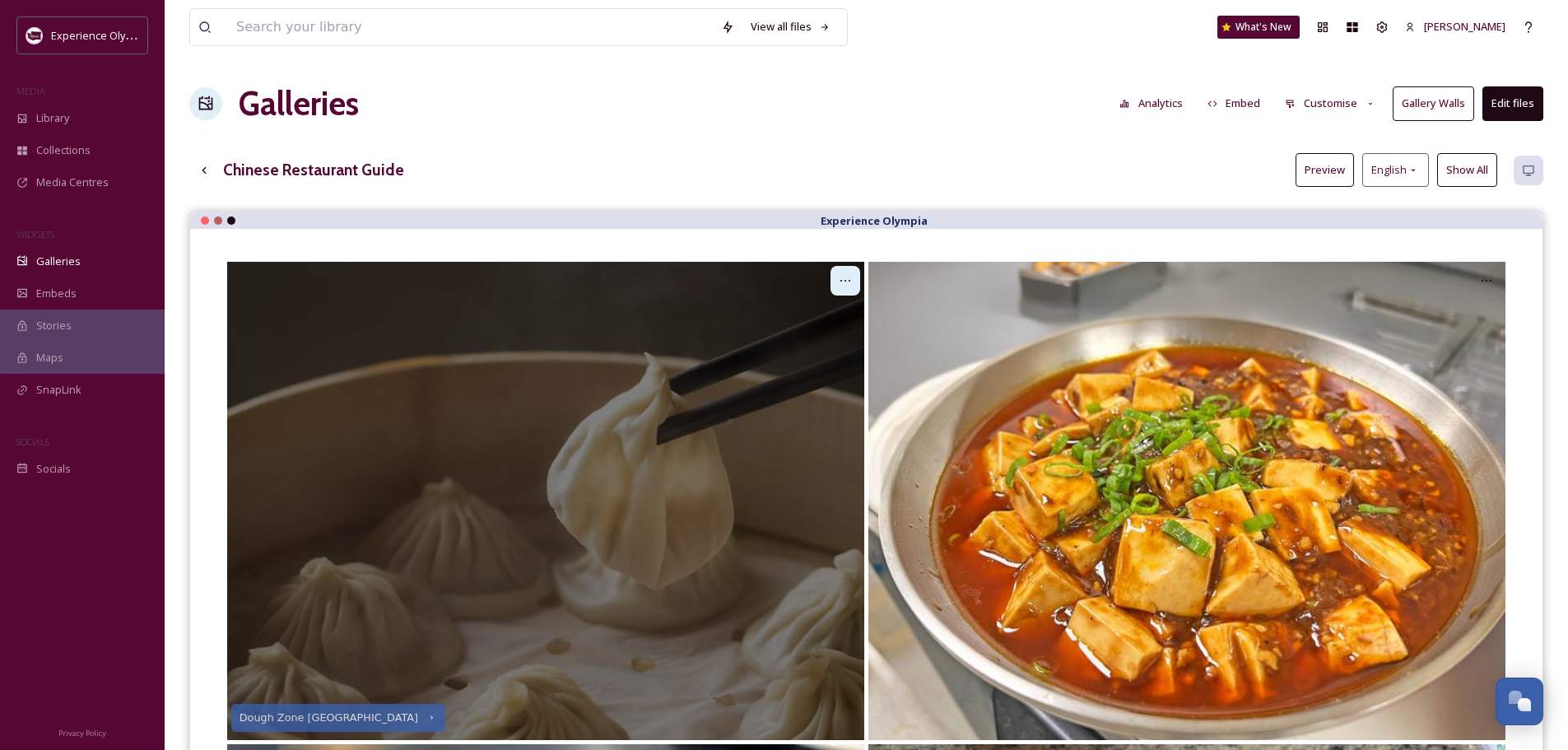
click at [845, 282] on icon at bounding box center [845, 280] width 13 height 13
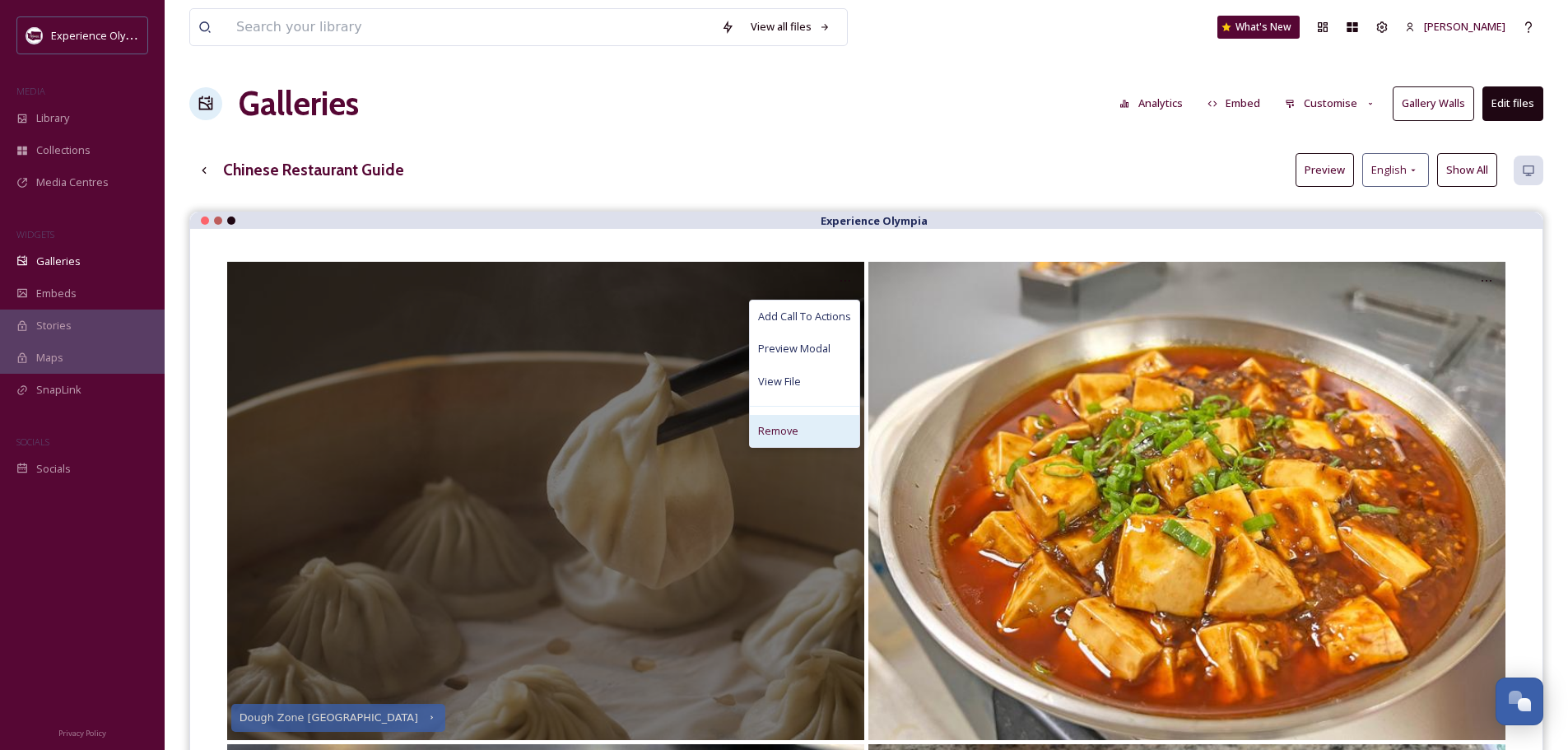
click at [771, 429] on span "Remove" at bounding box center [778, 431] width 40 height 16
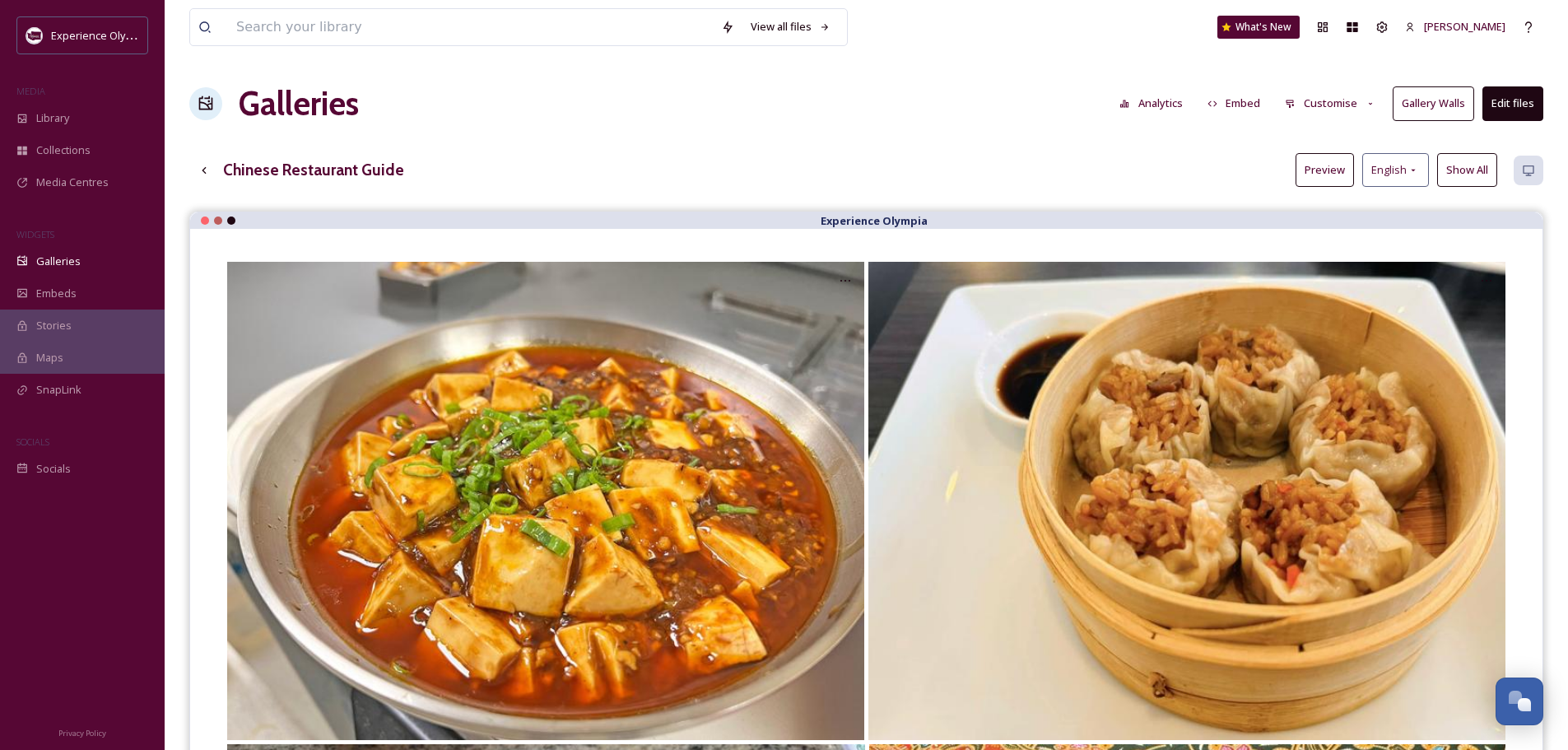
click at [1525, 100] on button "Edit files" at bounding box center [1513, 104] width 61 height 34
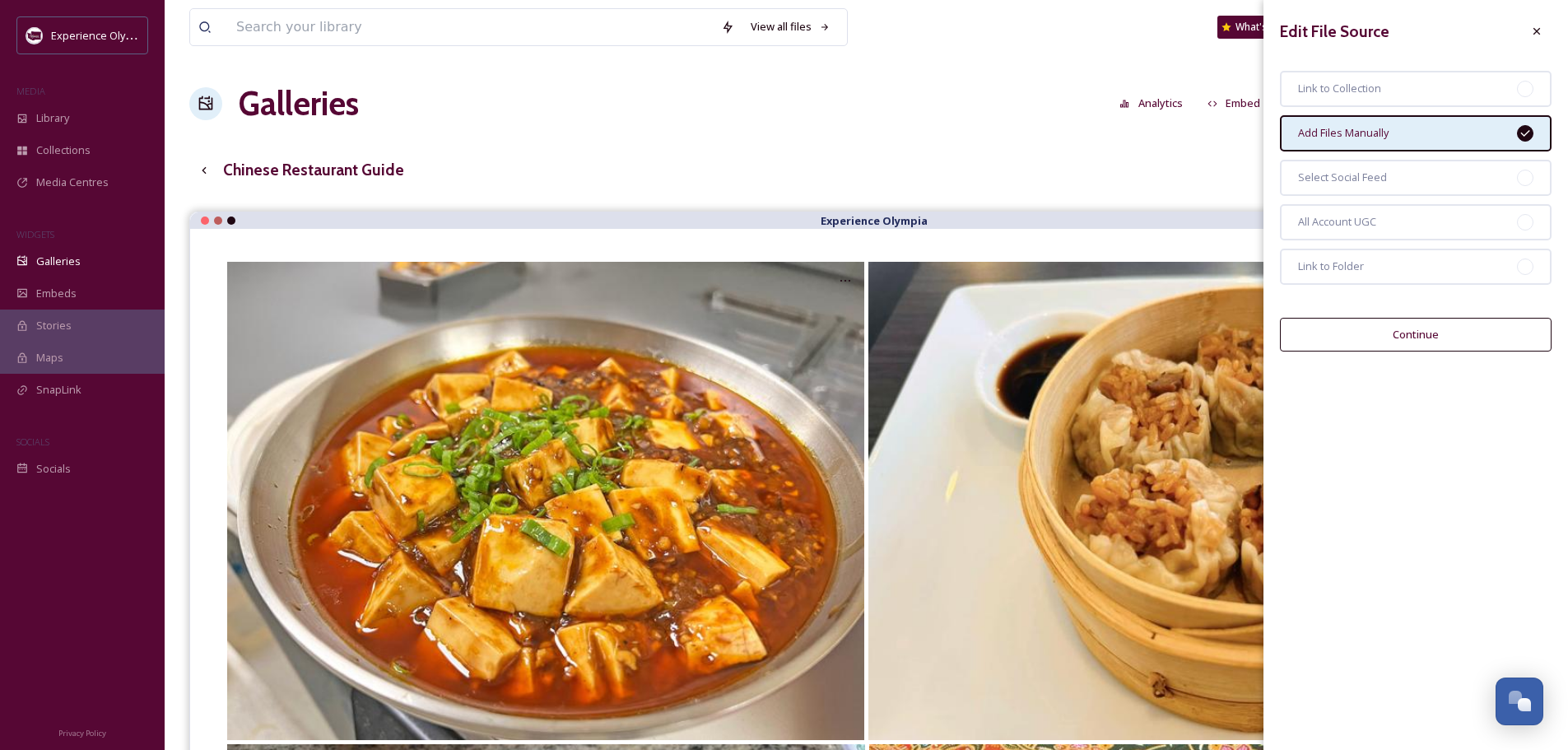
click at [1423, 334] on button "Continue" at bounding box center [1416, 335] width 271 height 34
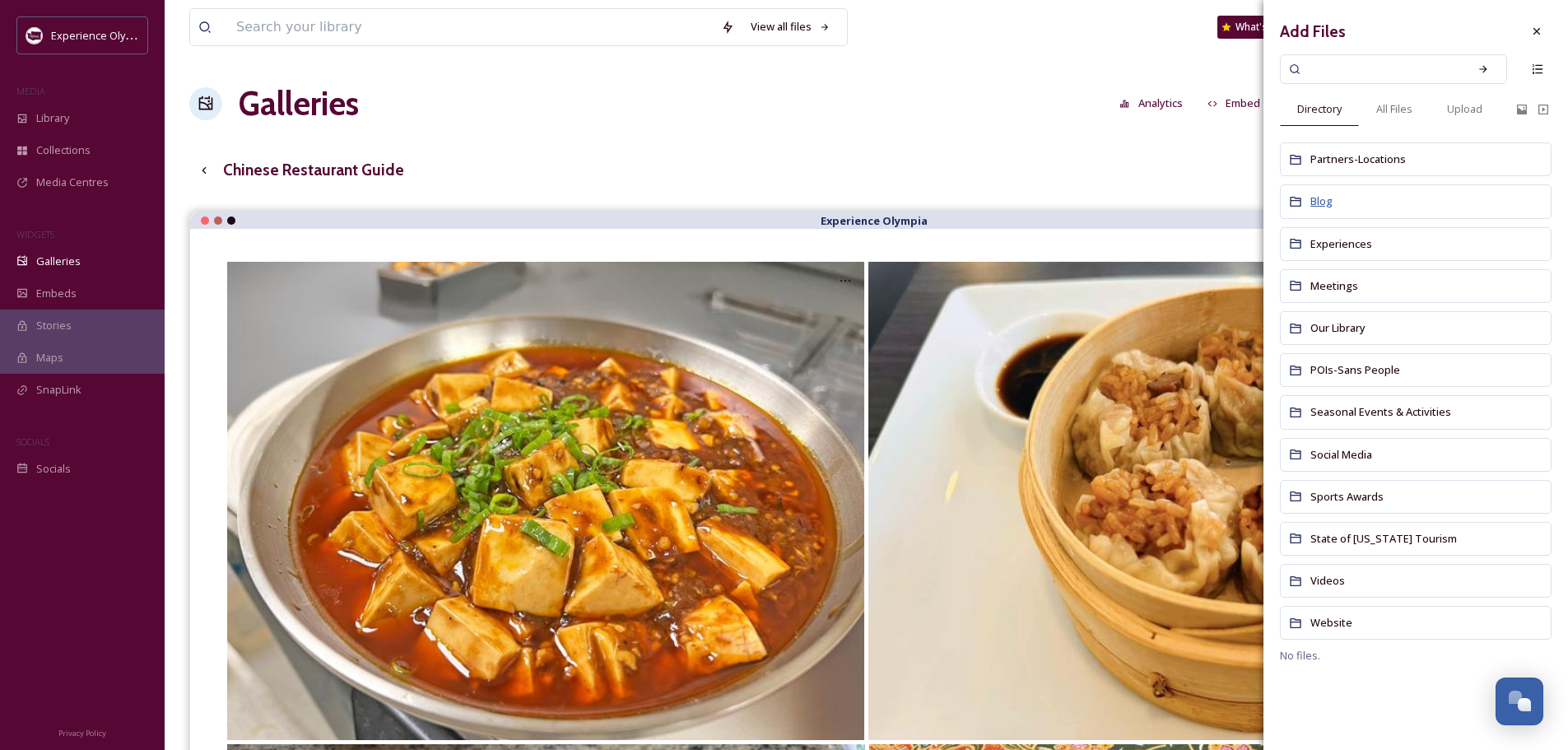
click at [1327, 199] on span "Blog" at bounding box center [1322, 201] width 22 height 15
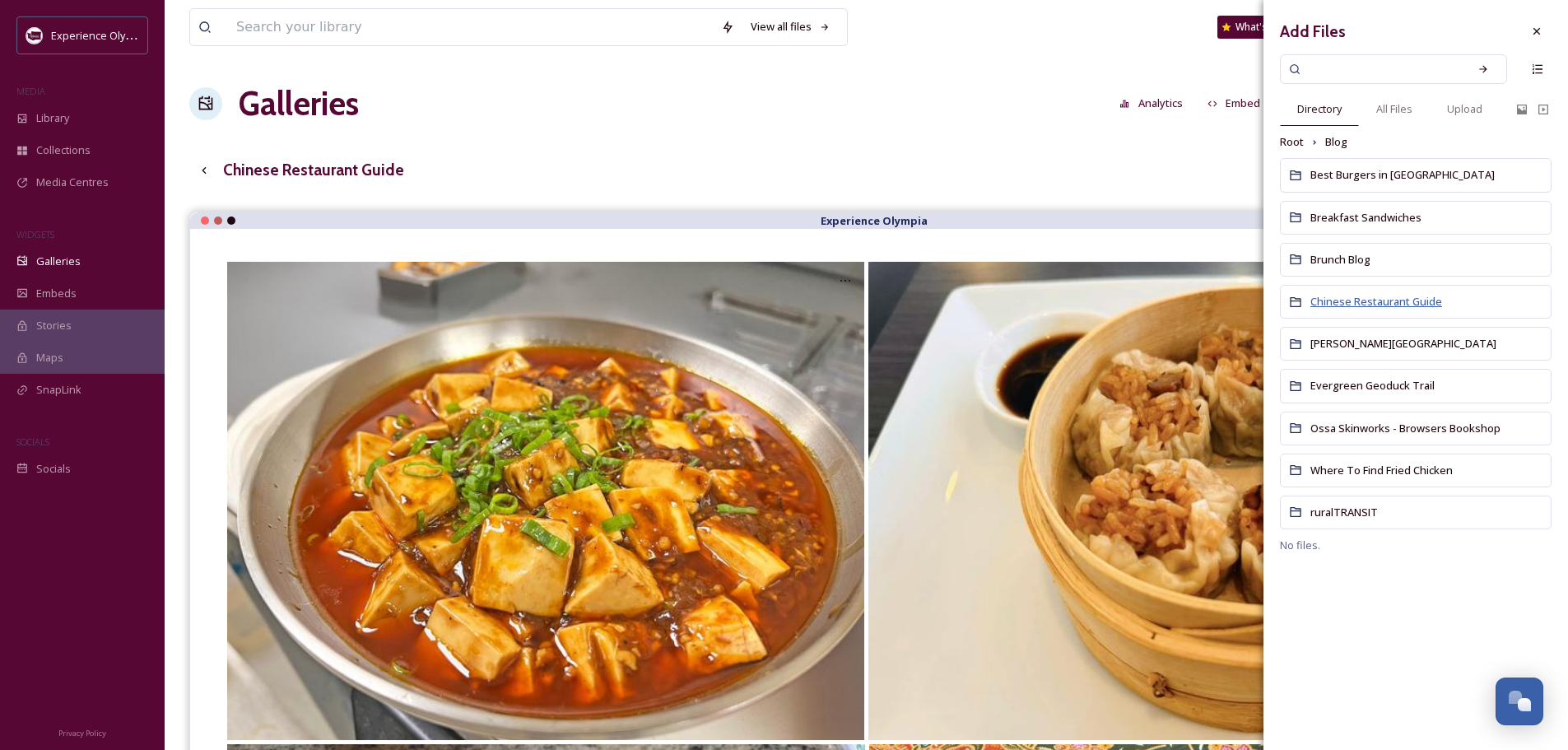
click at [1356, 302] on span "Chinese Restaurant Guide" at bounding box center [1377, 301] width 132 height 15
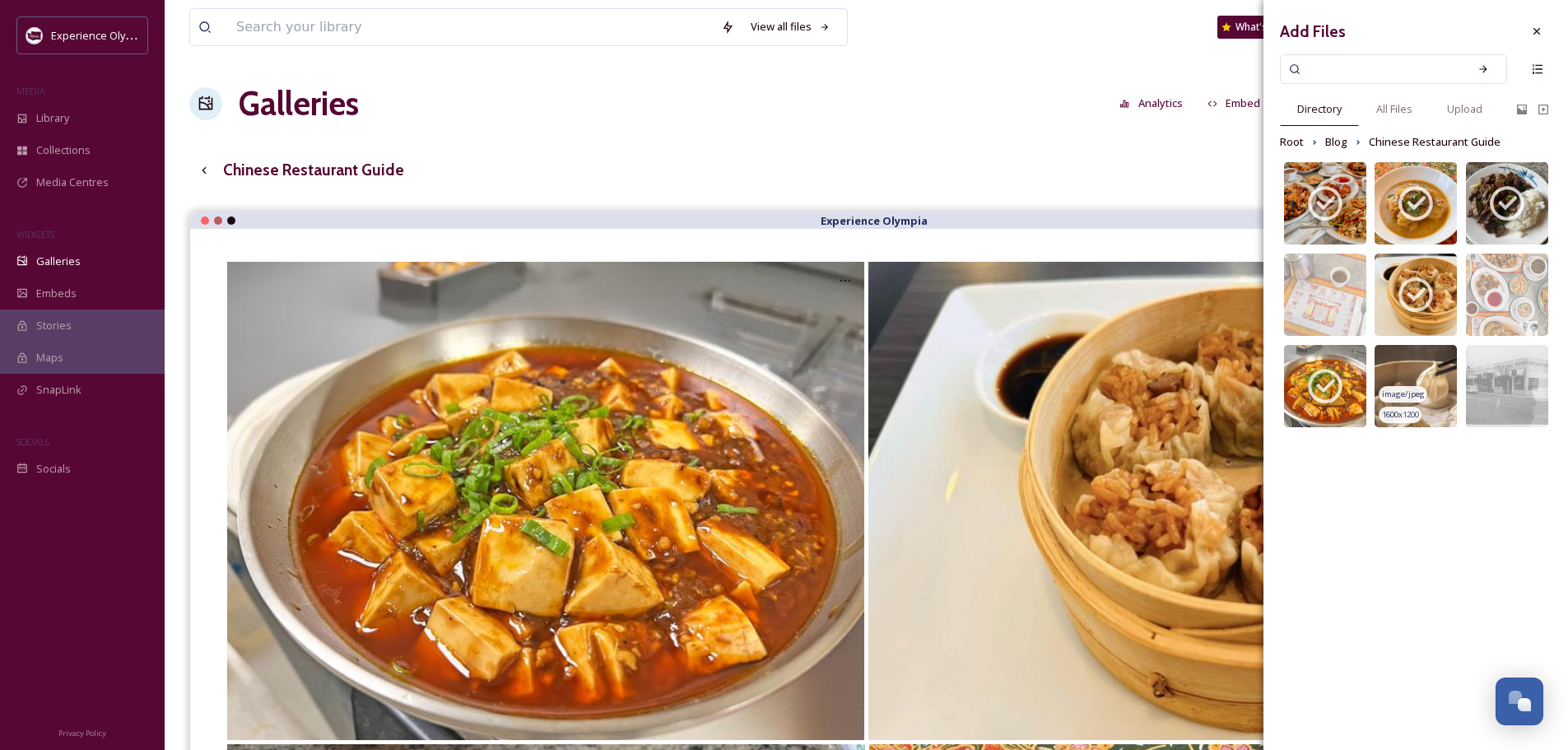
click at [1412, 374] on img at bounding box center [1416, 386] width 82 height 82
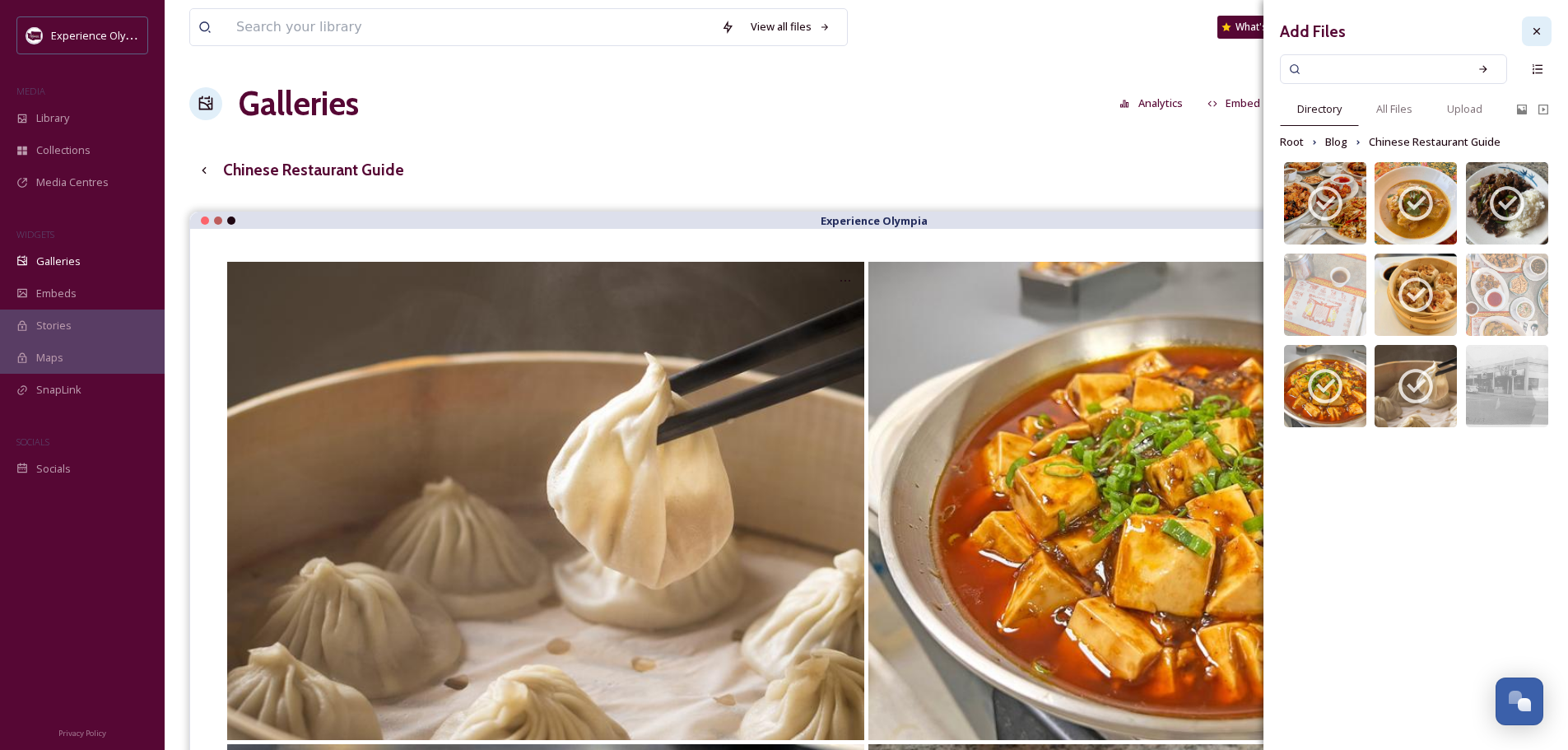
click at [1542, 28] on icon at bounding box center [1537, 31] width 13 height 13
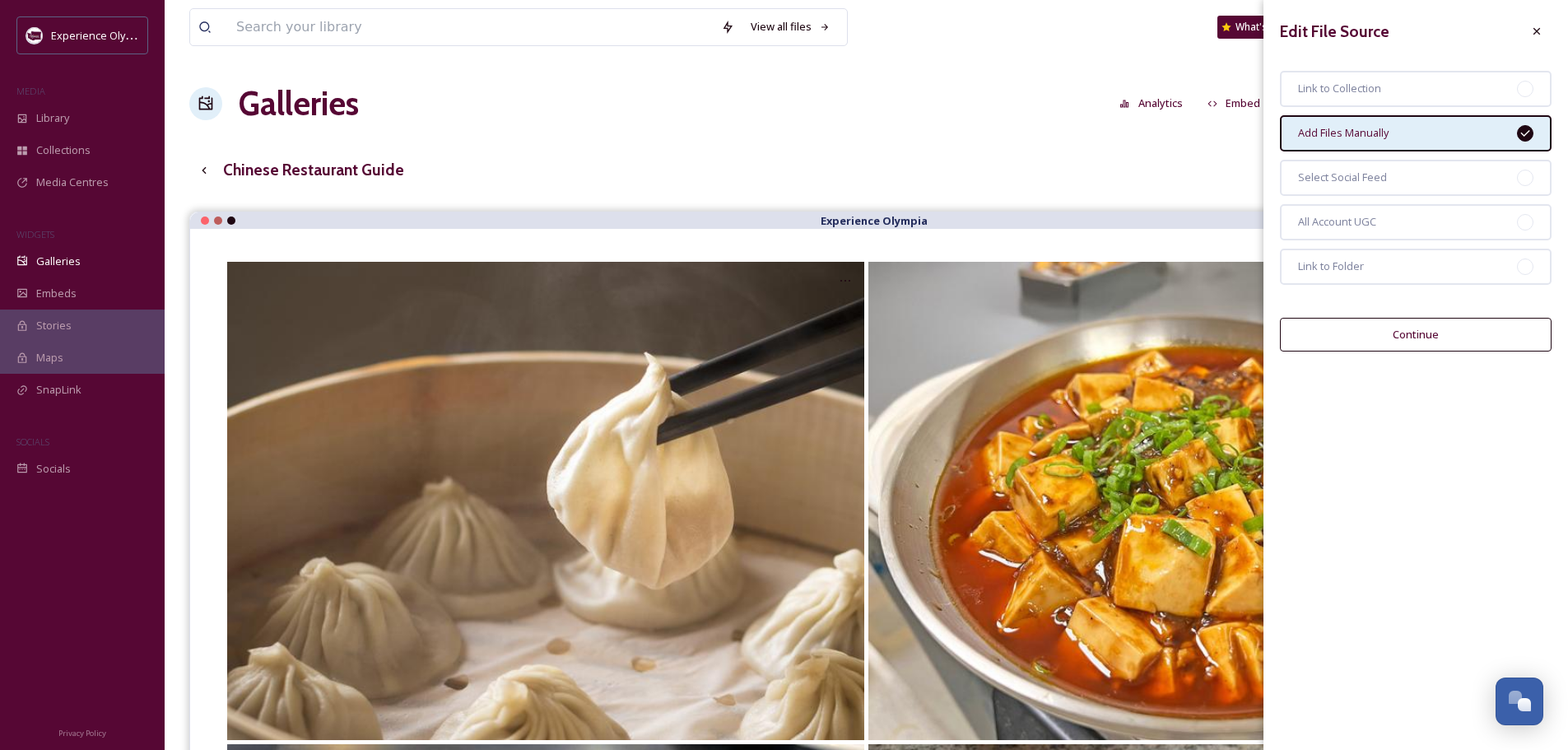
drag, startPoint x: 1545, startPoint y: 28, endPoint x: 1473, endPoint y: 67, distance: 81.9
click at [1545, 28] on div at bounding box center [1537, 30] width 29 height 29
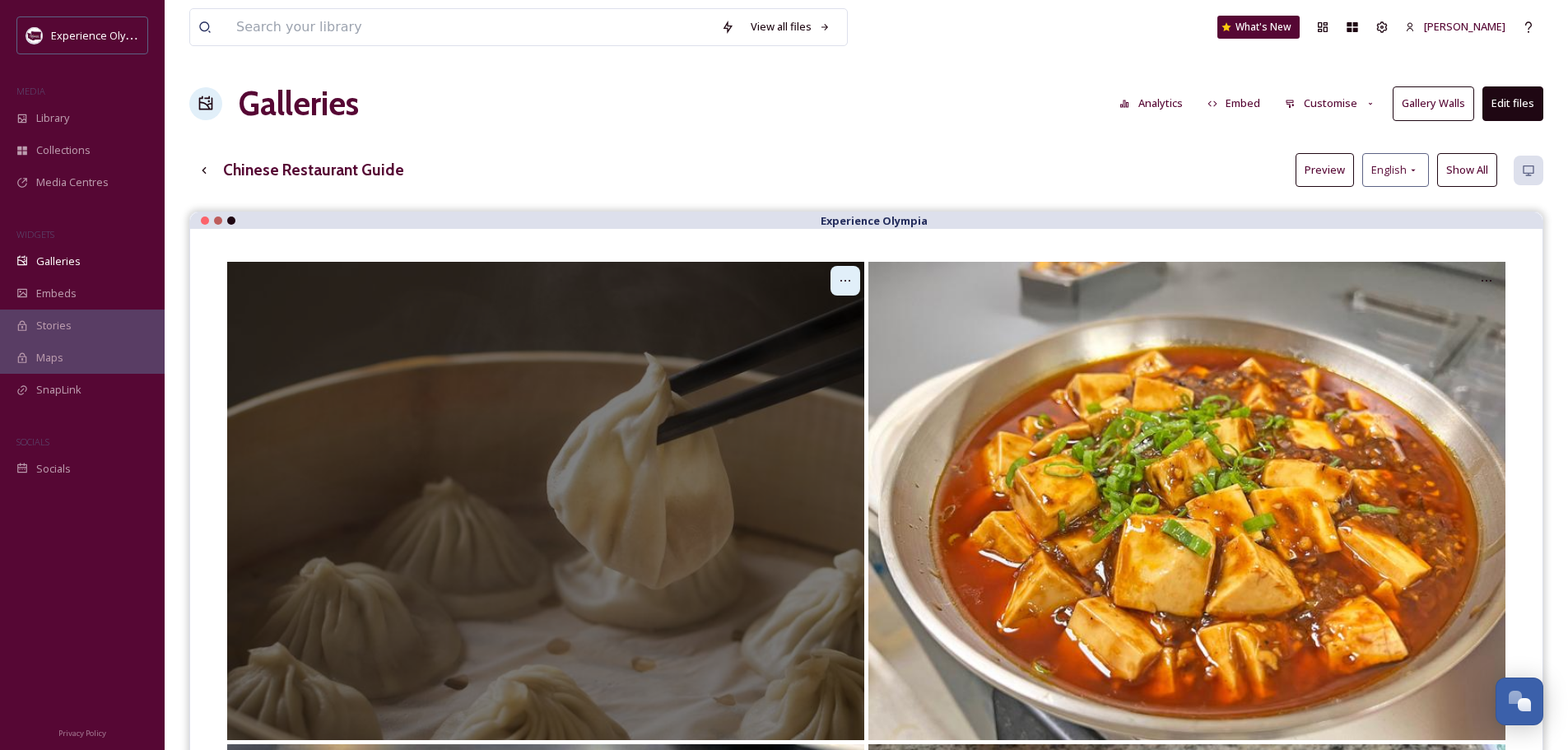
click at [847, 281] on icon at bounding box center [845, 280] width 13 height 13
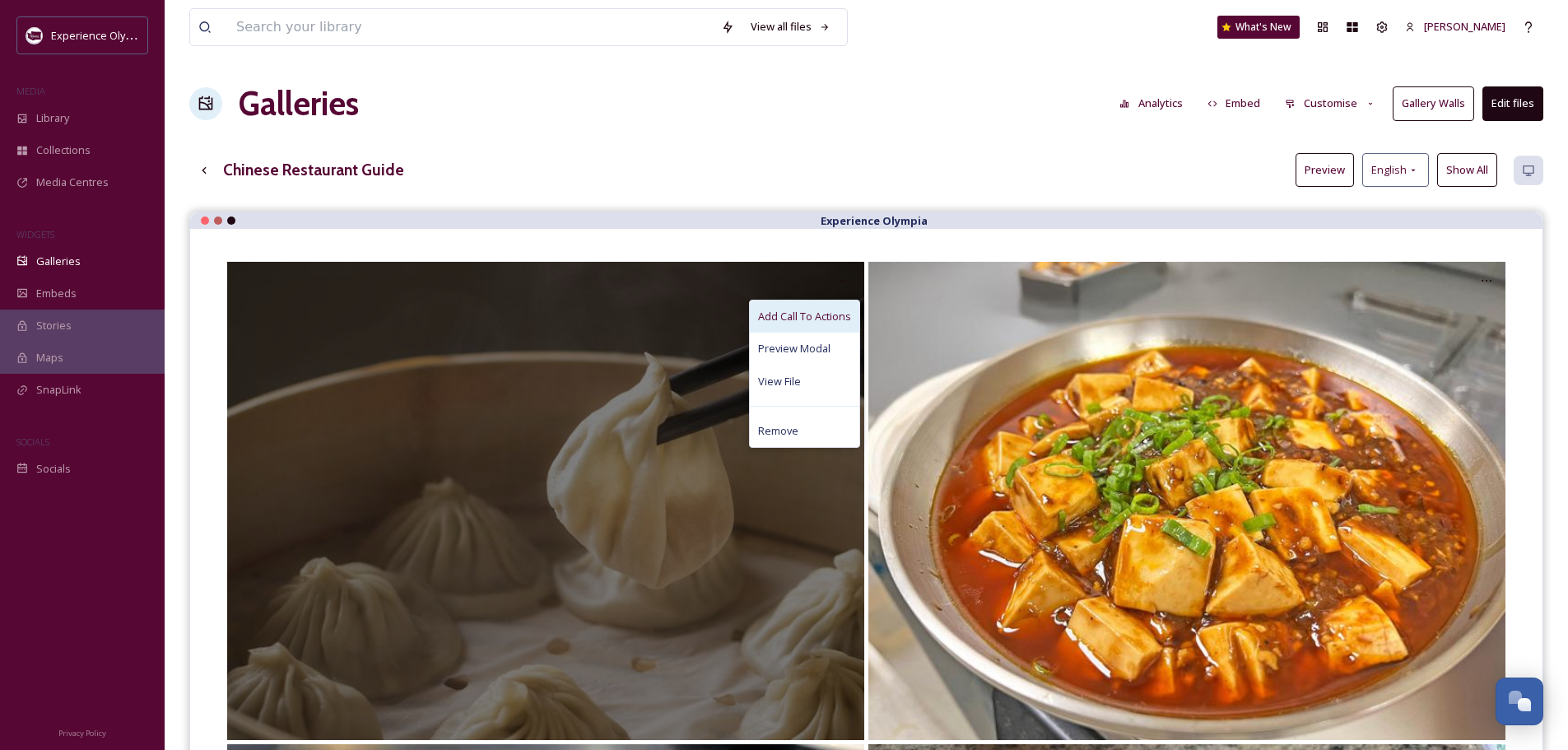
click at [822, 311] on span "Add Call To Actions" at bounding box center [805, 317] width 93 height 16
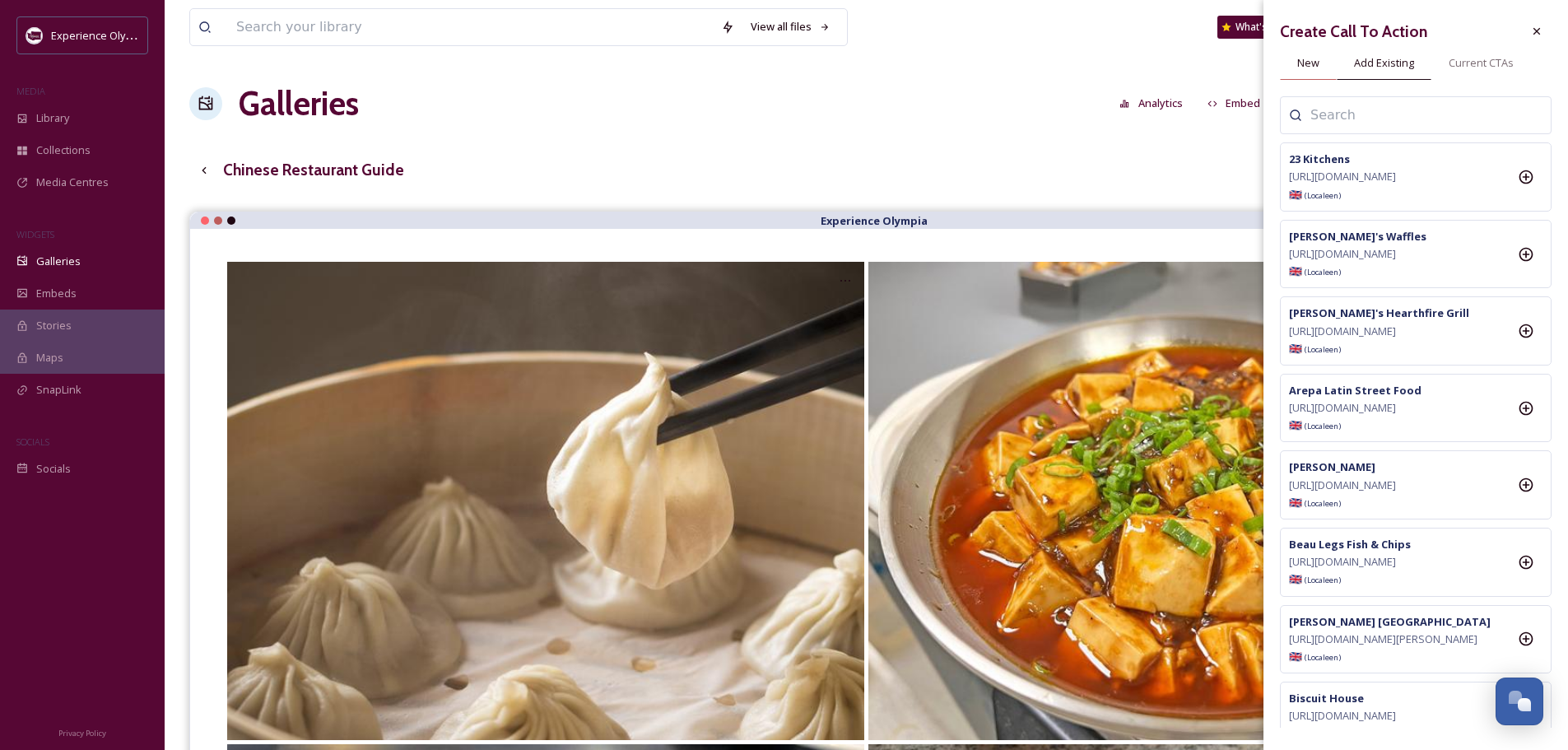
click at [1320, 67] on div "New" at bounding box center [1309, 63] width 57 height 34
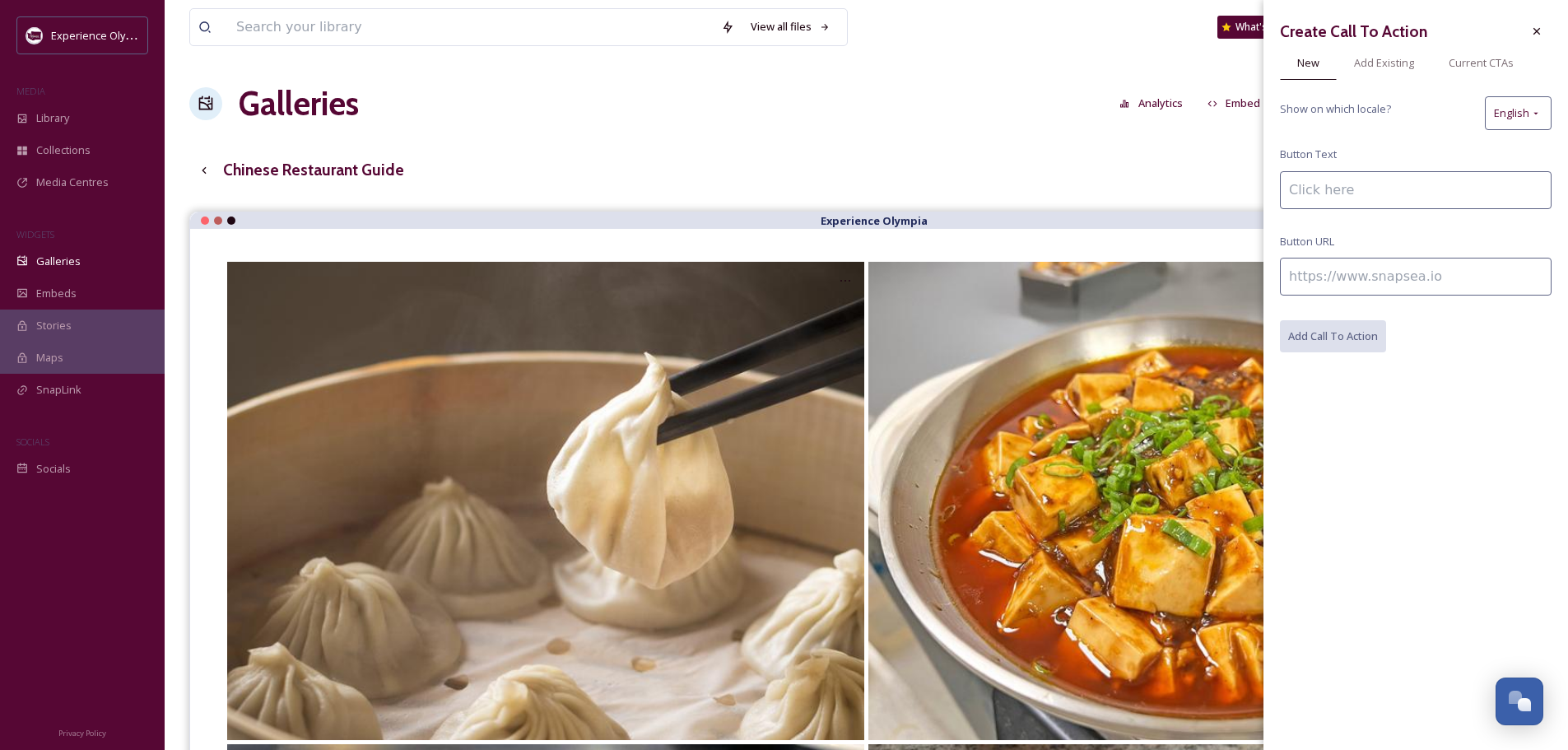
click at [1354, 185] on input at bounding box center [1416, 190] width 271 height 38
type input "Dough Zone"
click at [1355, 273] on input at bounding box center [1416, 277] width 271 height 38
paste input "[URL][DOMAIN_NAME]"
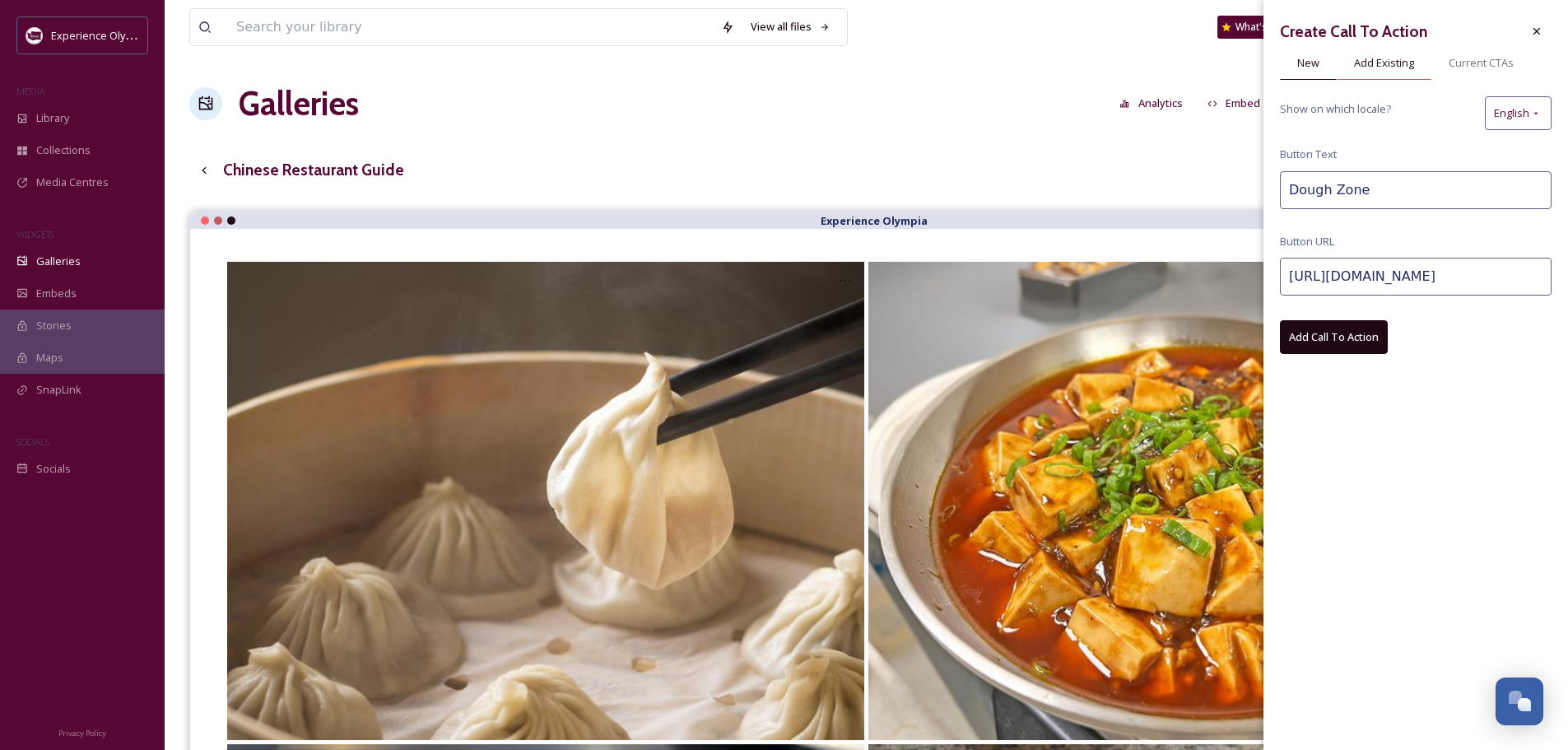
type input "[URL][DOMAIN_NAME]"
click at [1372, 69] on span "Add Existing" at bounding box center [1383, 63] width 60 height 16
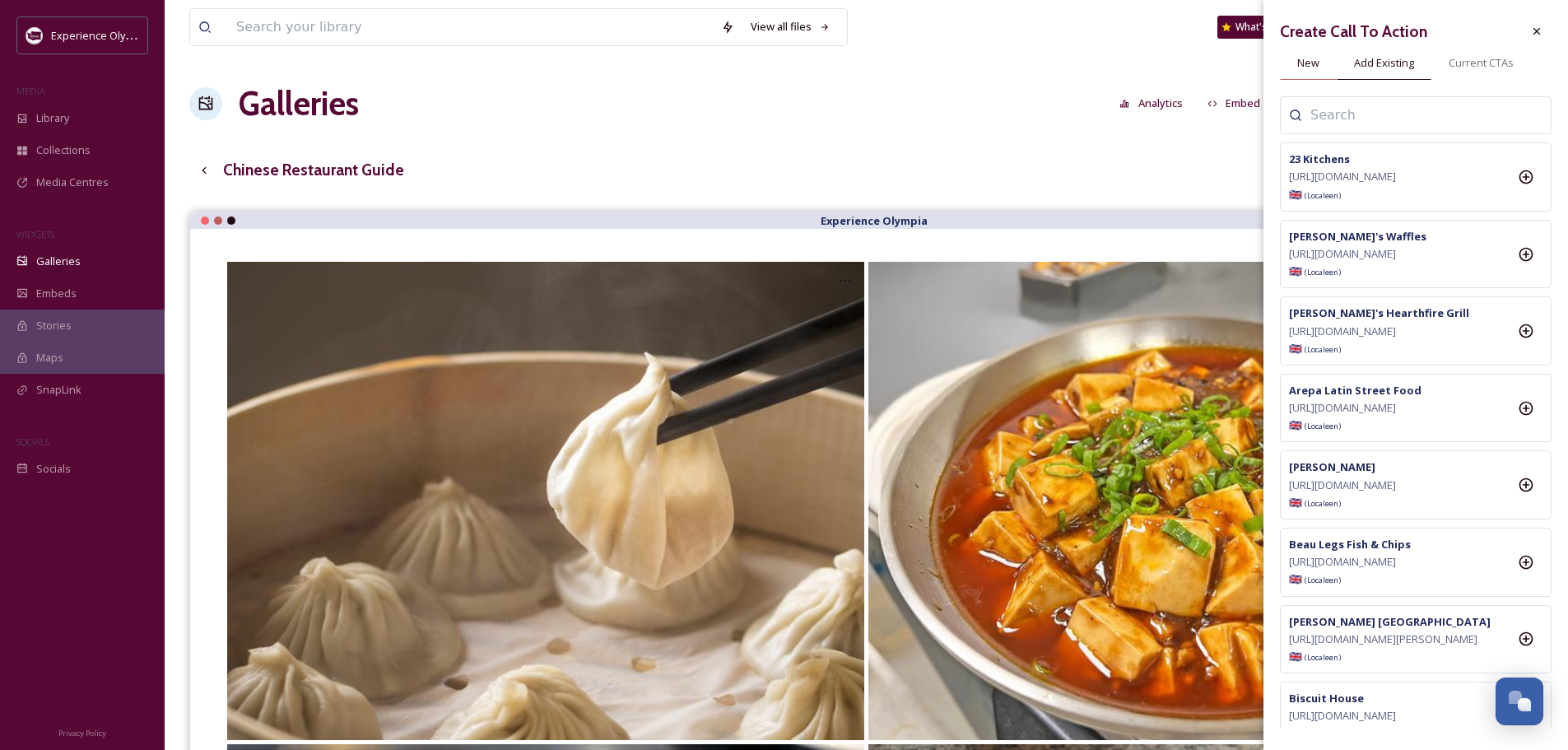
click at [1312, 71] on span "New" at bounding box center [1308, 63] width 22 height 16
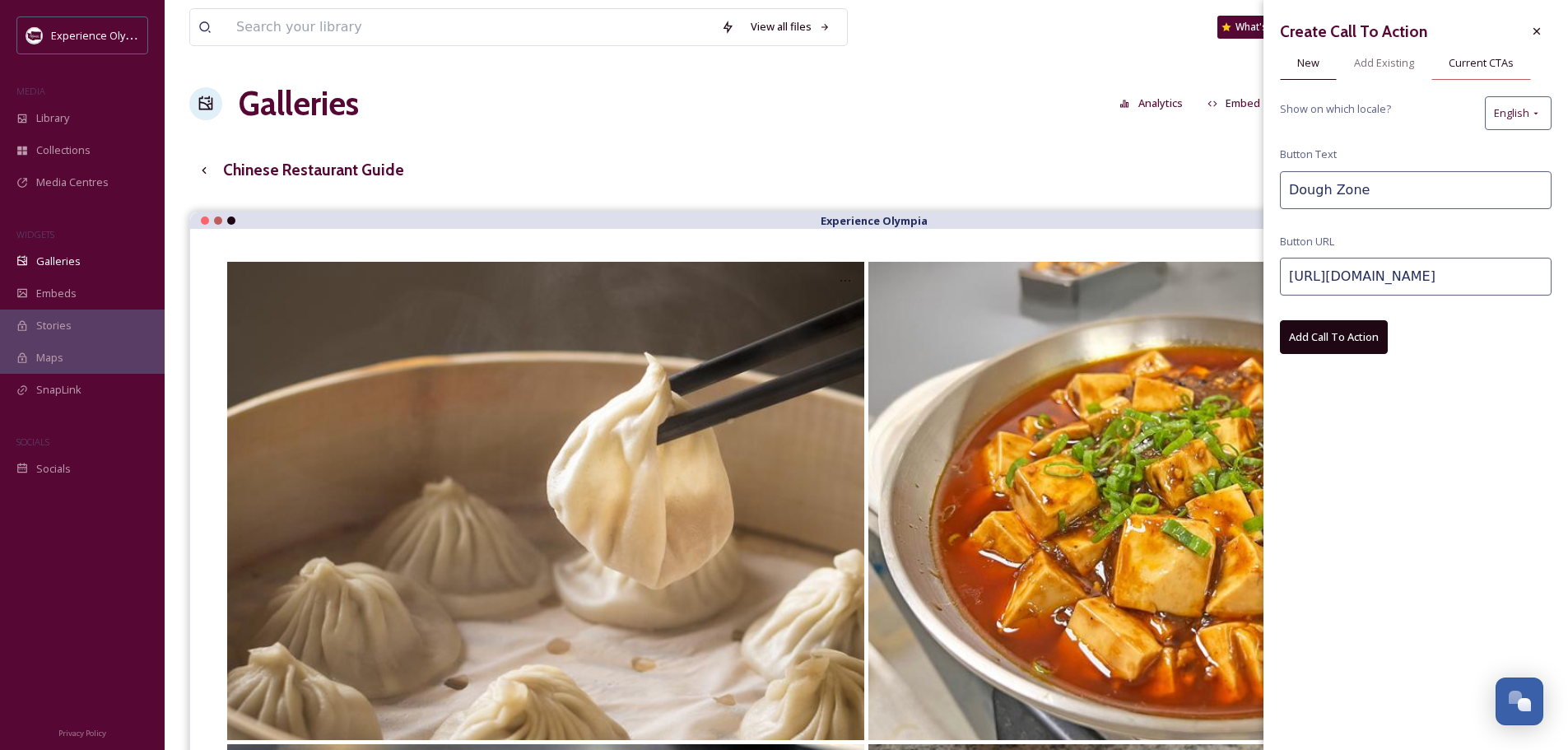
click at [1488, 61] on span "Current CTAs" at bounding box center [1481, 63] width 65 height 16
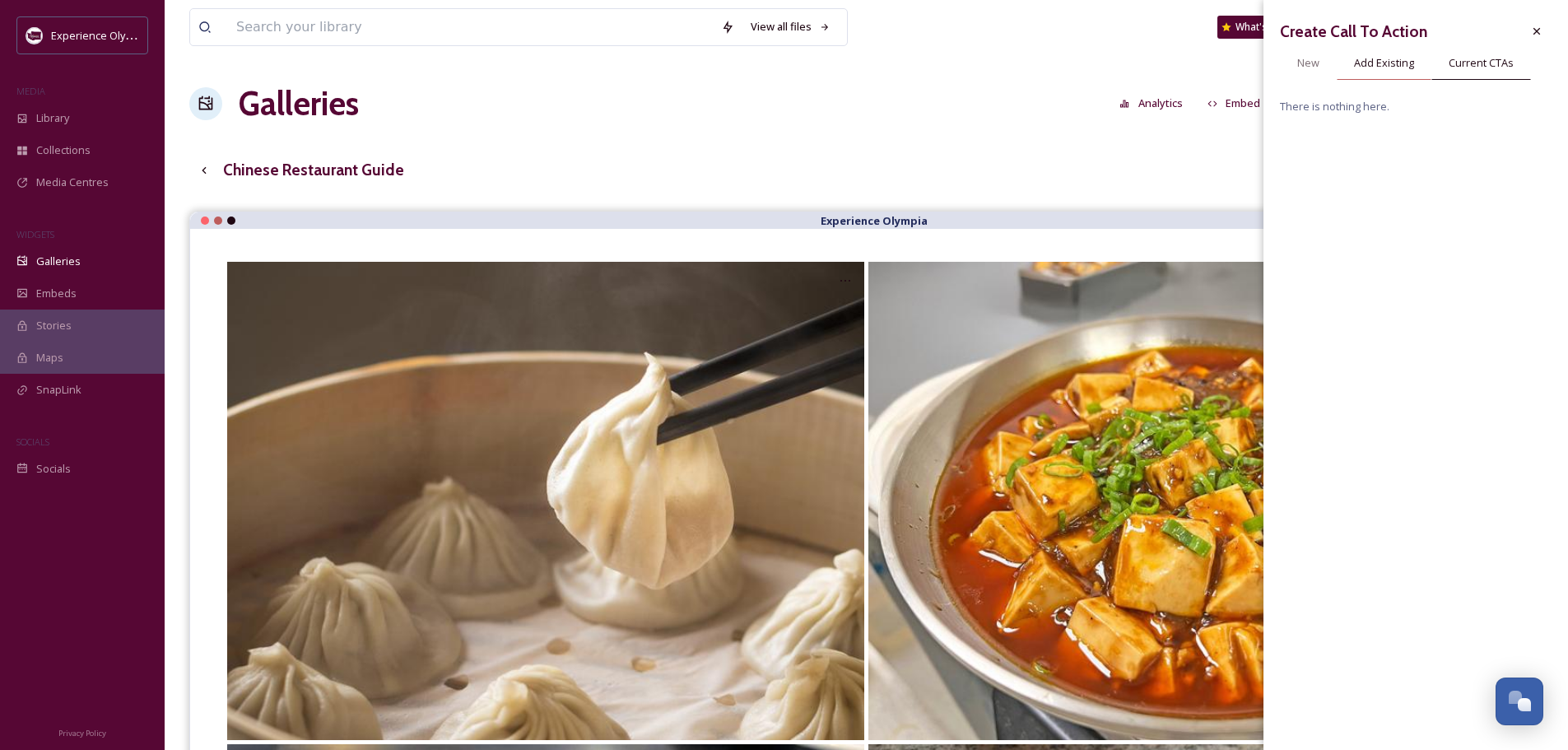
click at [1364, 68] on span "Add Existing" at bounding box center [1383, 63] width 60 height 16
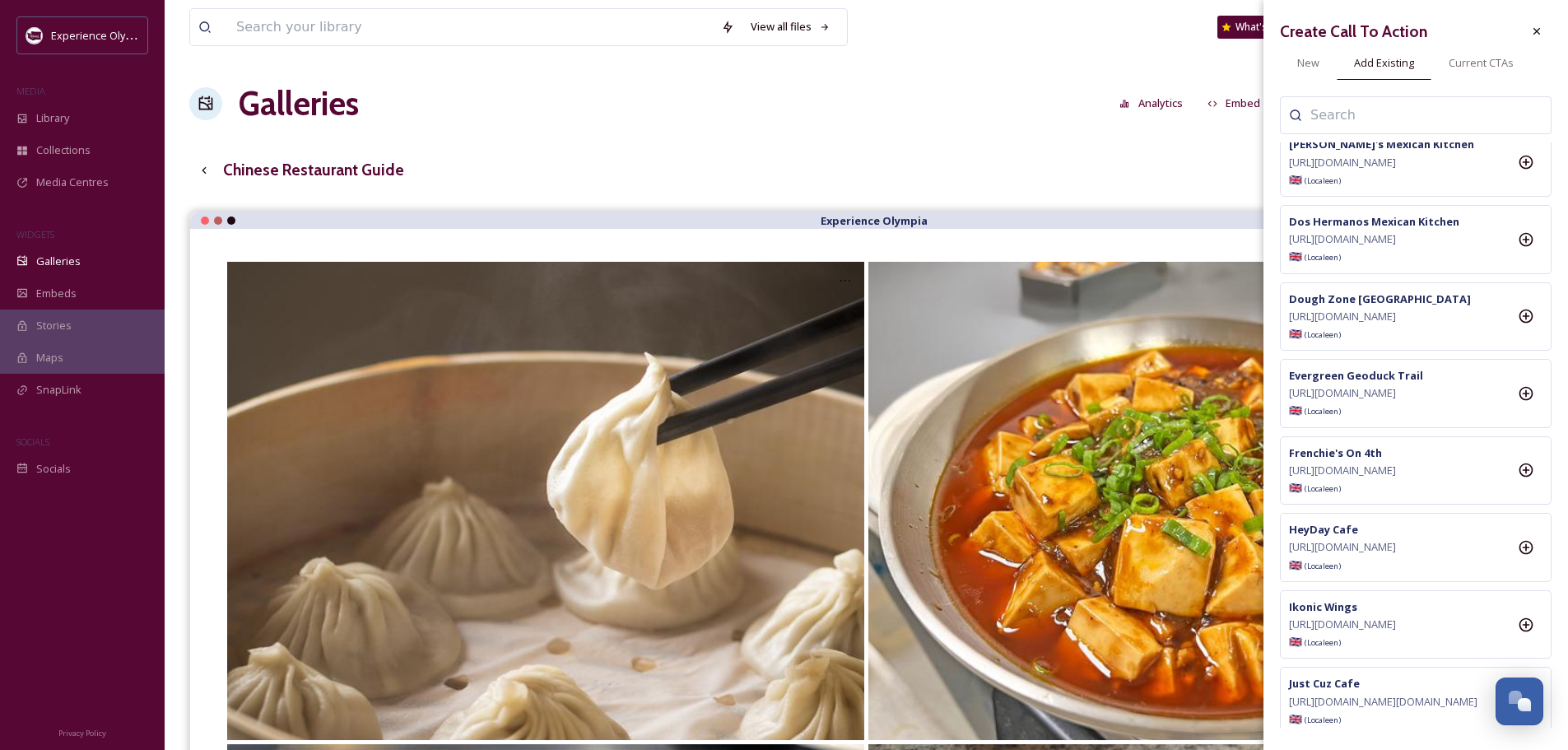
scroll to position [1399, 0]
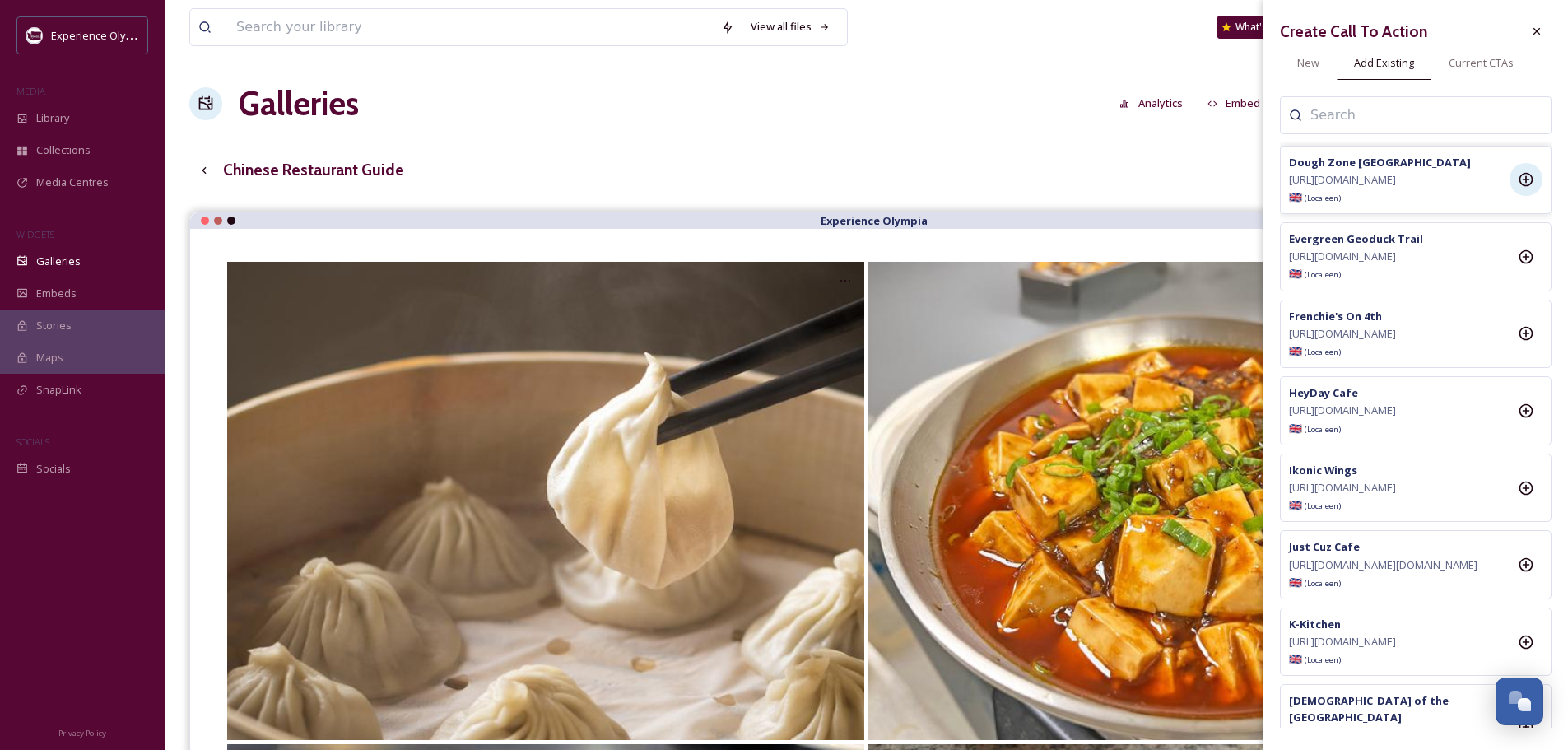
click at [1526, 187] on icon at bounding box center [1527, 180] width 14 height 14
click at [1538, 26] on icon at bounding box center [1537, 31] width 13 height 13
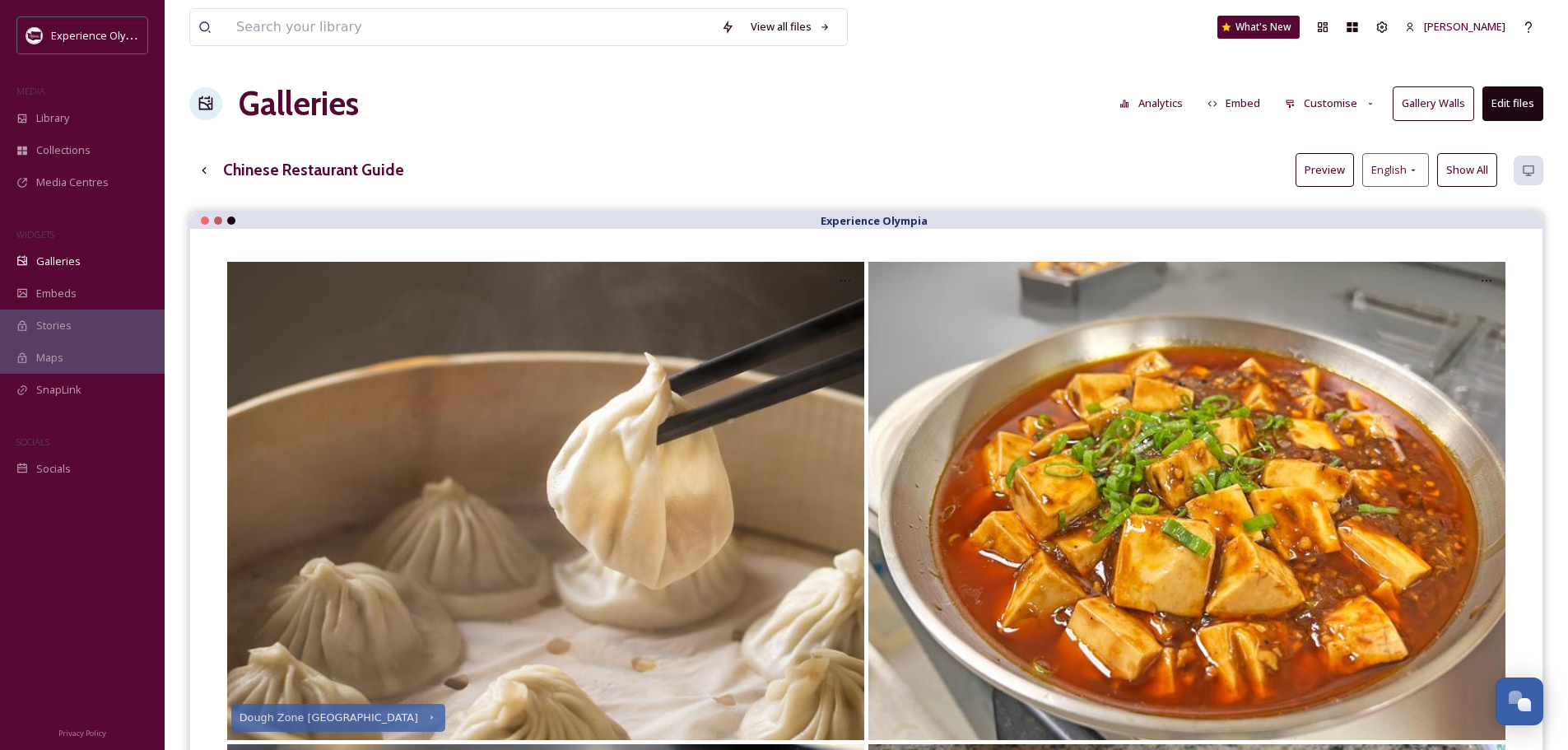
click at [1368, 101] on icon at bounding box center [1371, 104] width 11 height 11
click at [1323, 202] on span "Buttons" at bounding box center [1305, 205] width 38 height 16
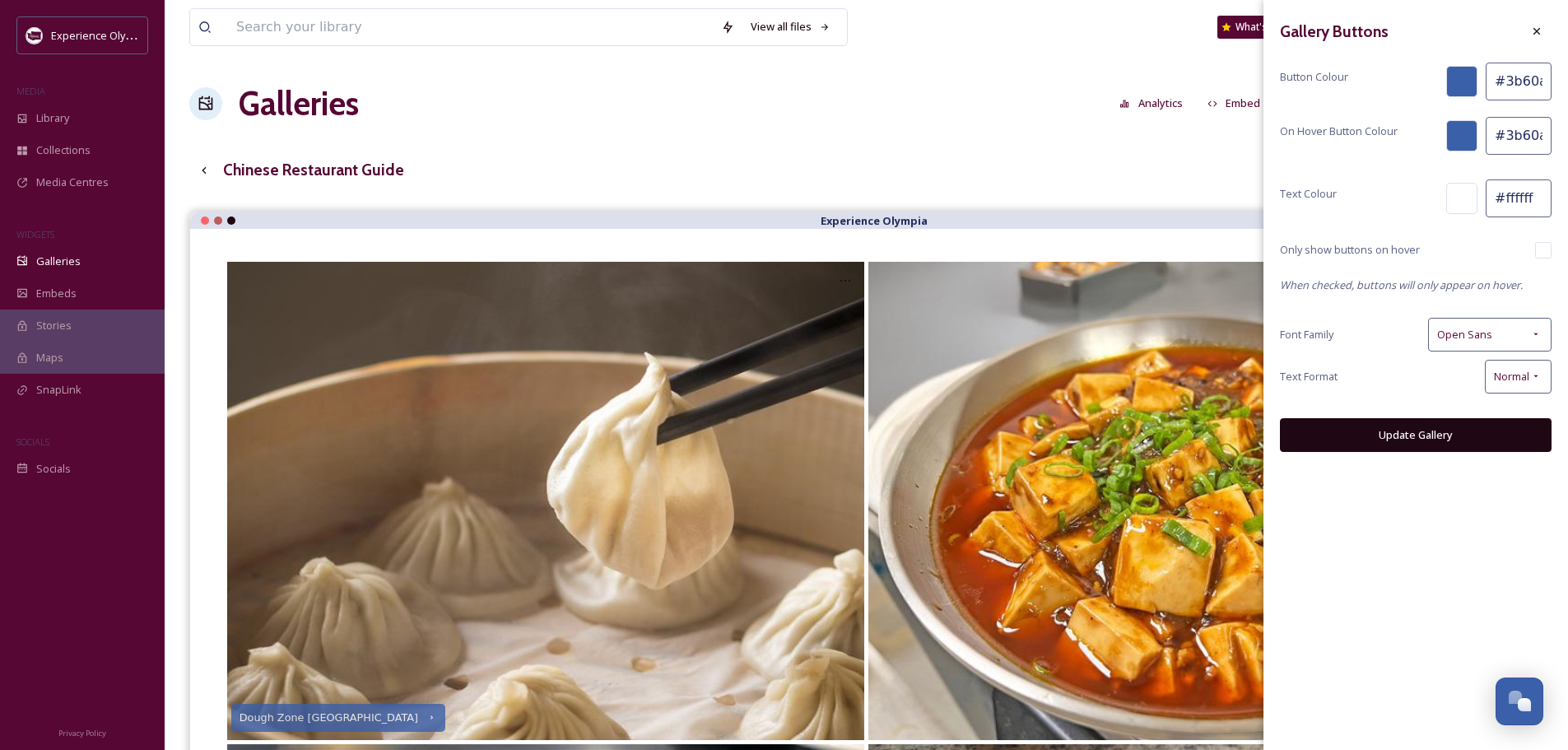
click at [1452, 82] on div at bounding box center [1462, 81] width 31 height 31
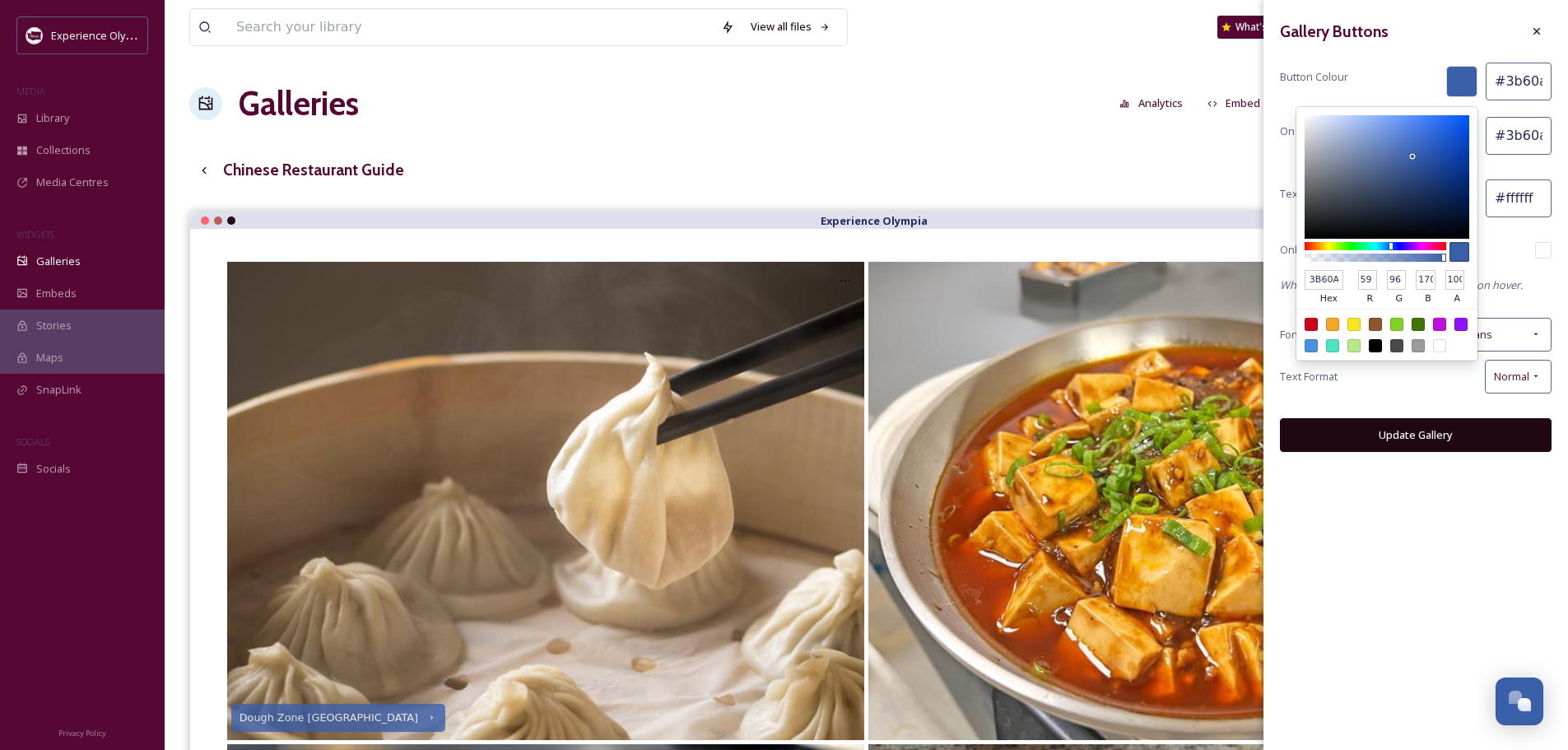
click at [1523, 80] on input "#3b60aa" at bounding box center [1519, 81] width 66 height 38
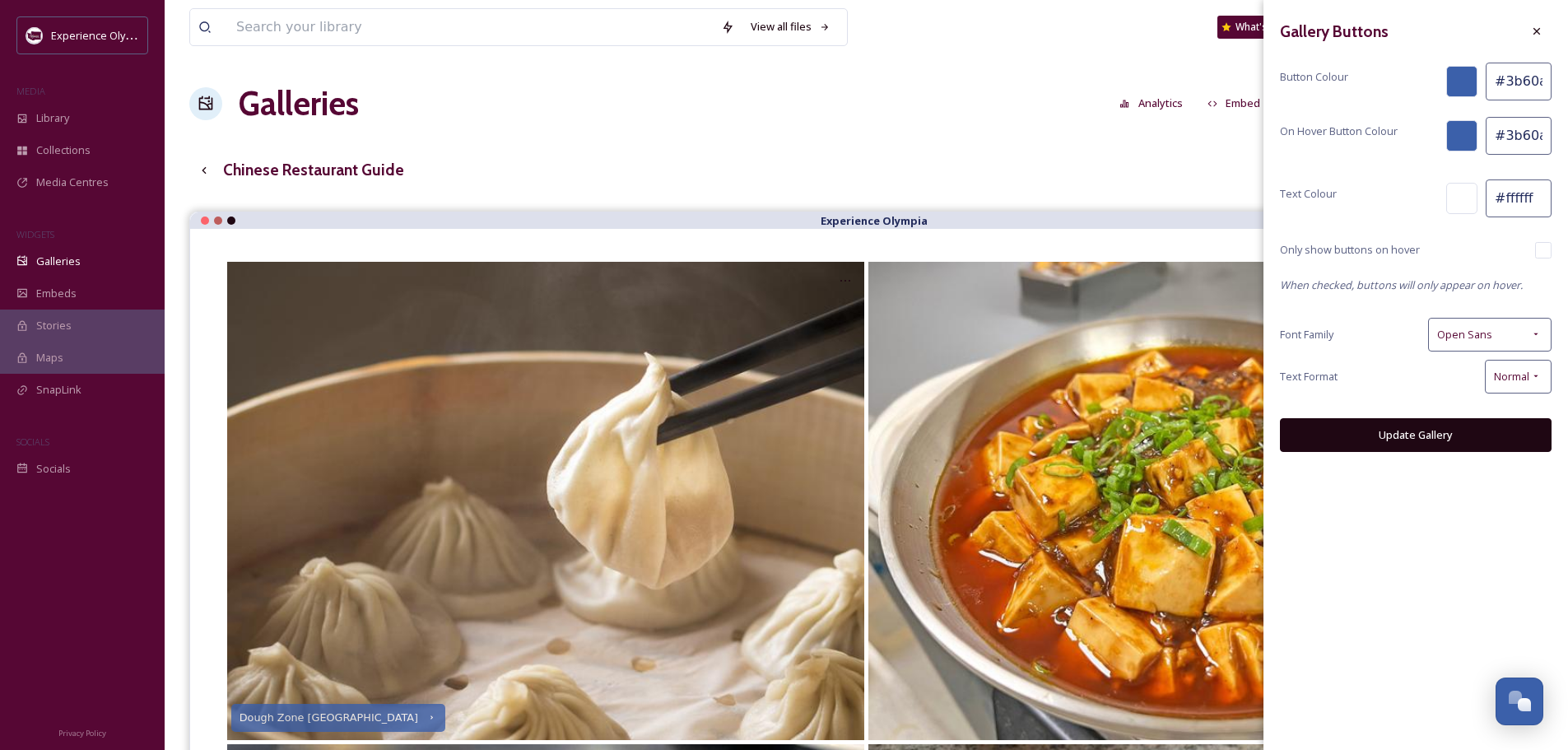
click at [1523, 80] on input "#3b60aa" at bounding box center [1519, 81] width 66 height 38
click at [1524, 83] on input "#3b60aa" at bounding box center [1519, 81] width 66 height 38
drag, startPoint x: 1505, startPoint y: 80, endPoint x: 1580, endPoint y: 80, distance: 75.0
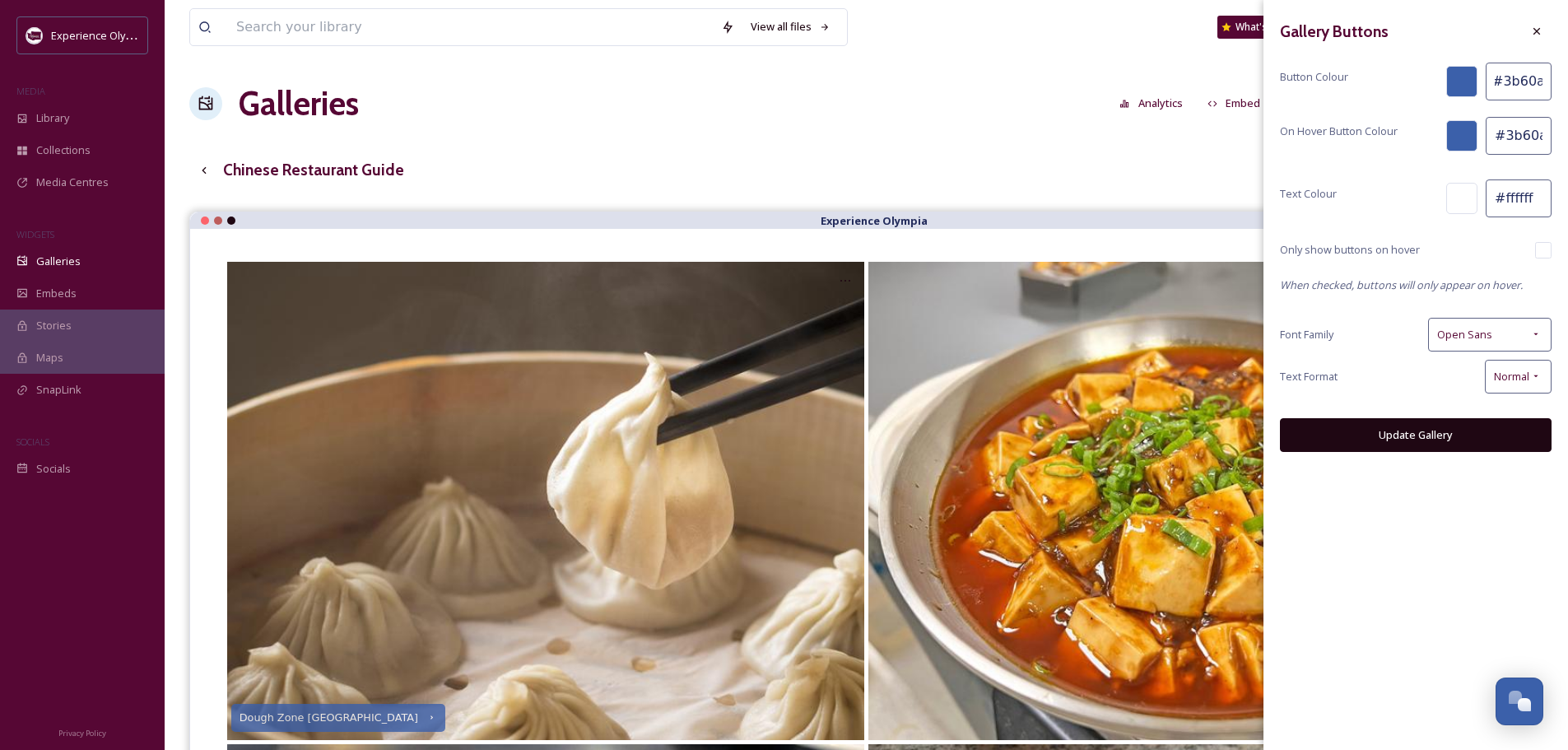
paste input "691c33"
type input "#691c33"
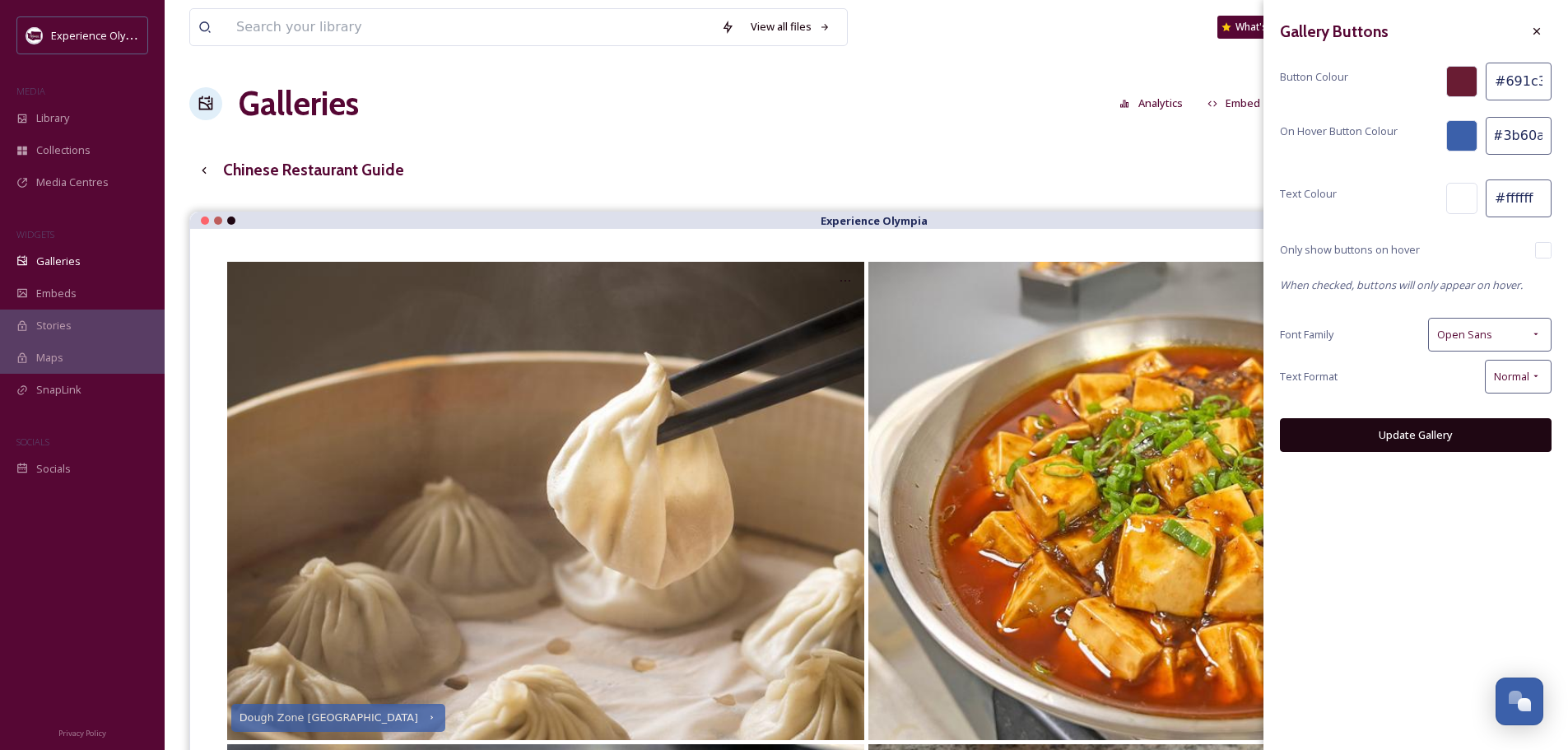
drag, startPoint x: 1505, startPoint y: 135, endPoint x: 1580, endPoint y: 139, distance: 75.1
paste input "c05727"
type input "#c05727"
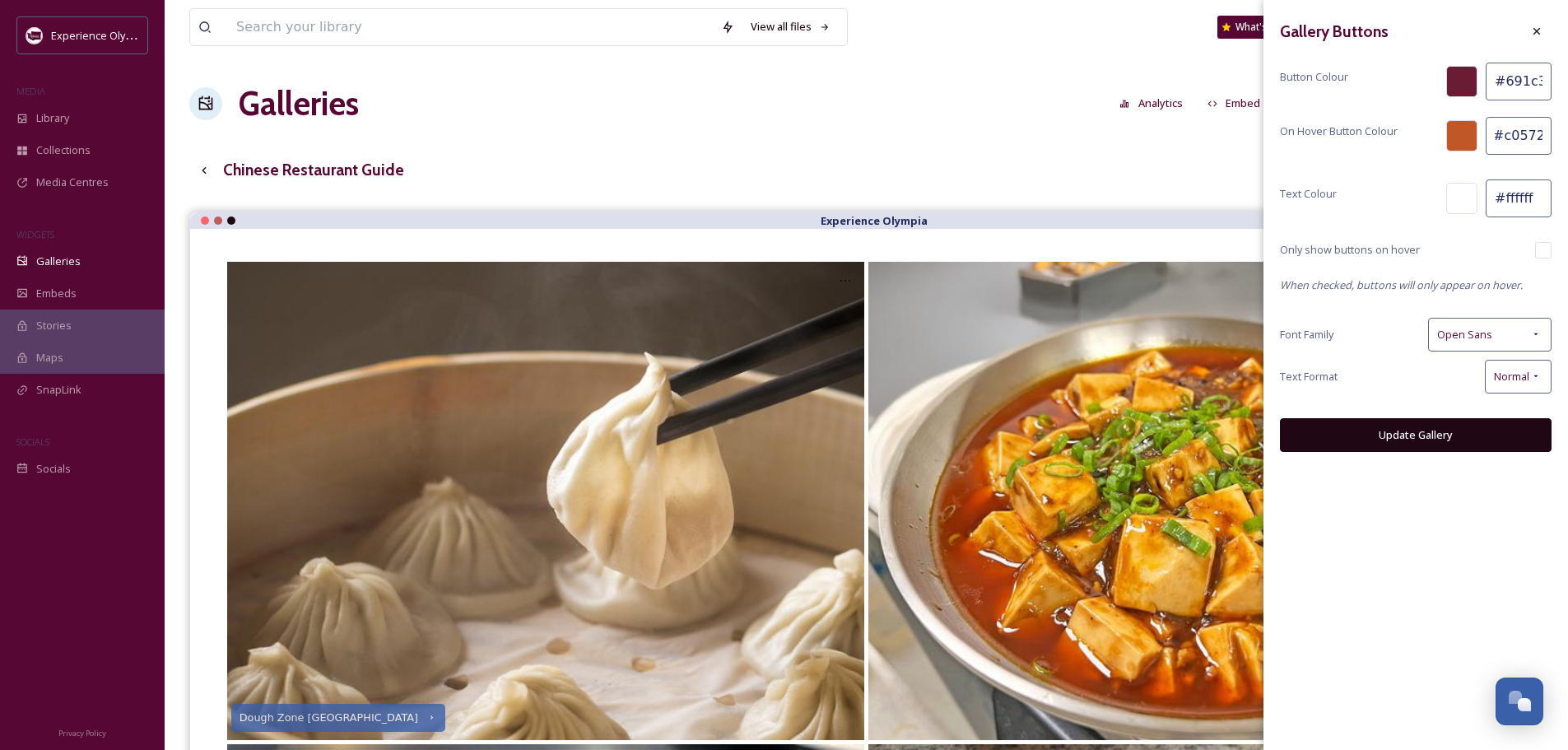
scroll to position [0, 0]
click at [1439, 435] on button "Update Gallery" at bounding box center [1416, 435] width 271 height 34
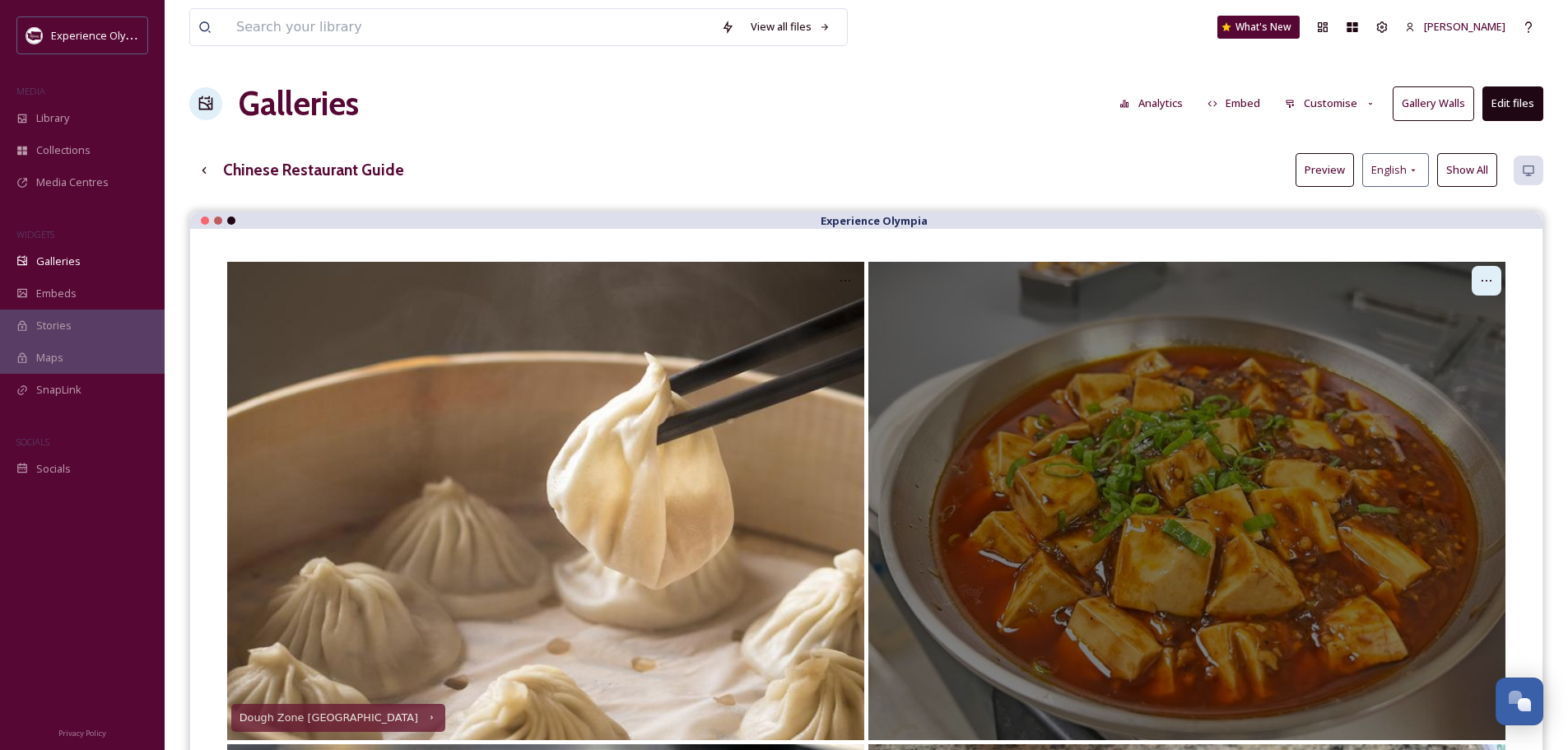
click at [1480, 279] on div at bounding box center [1486, 280] width 29 height 29
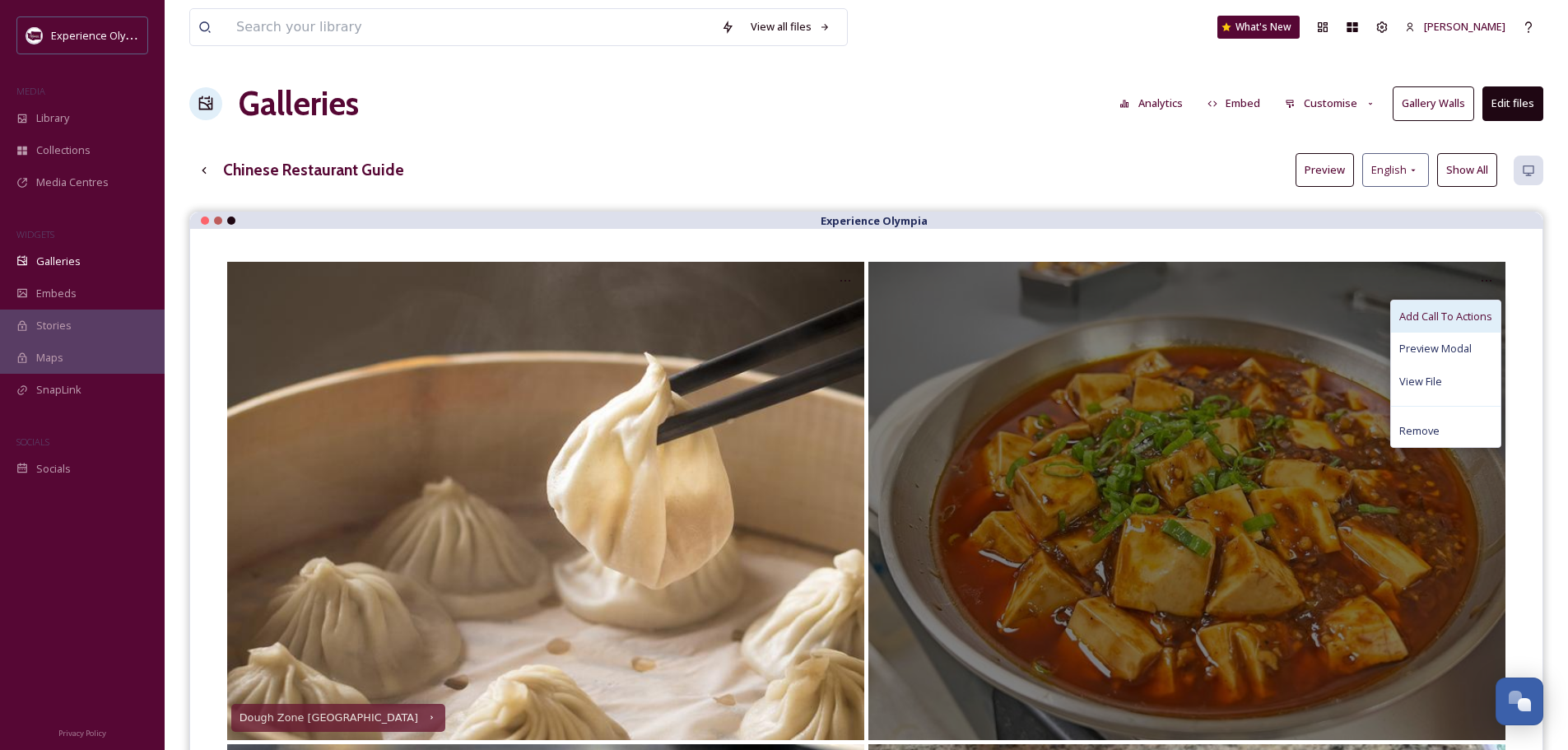
click at [1452, 319] on span "Add Call To Actions" at bounding box center [1446, 317] width 93 height 16
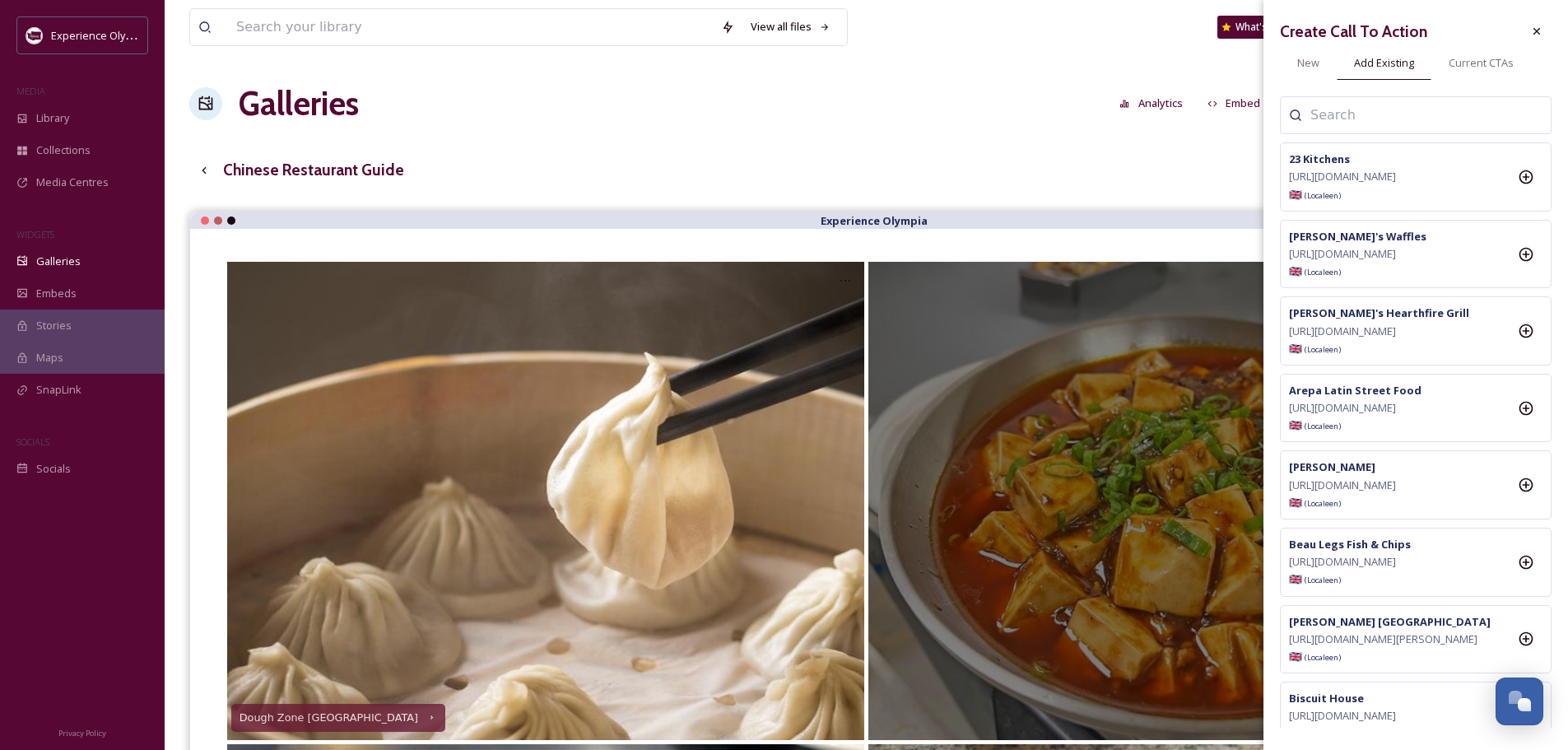
drag, startPoint x: 1329, startPoint y: 113, endPoint x: 1308, endPoint y: 79, distance: 40.0
click at [1329, 112] on input at bounding box center [1393, 115] width 164 height 20
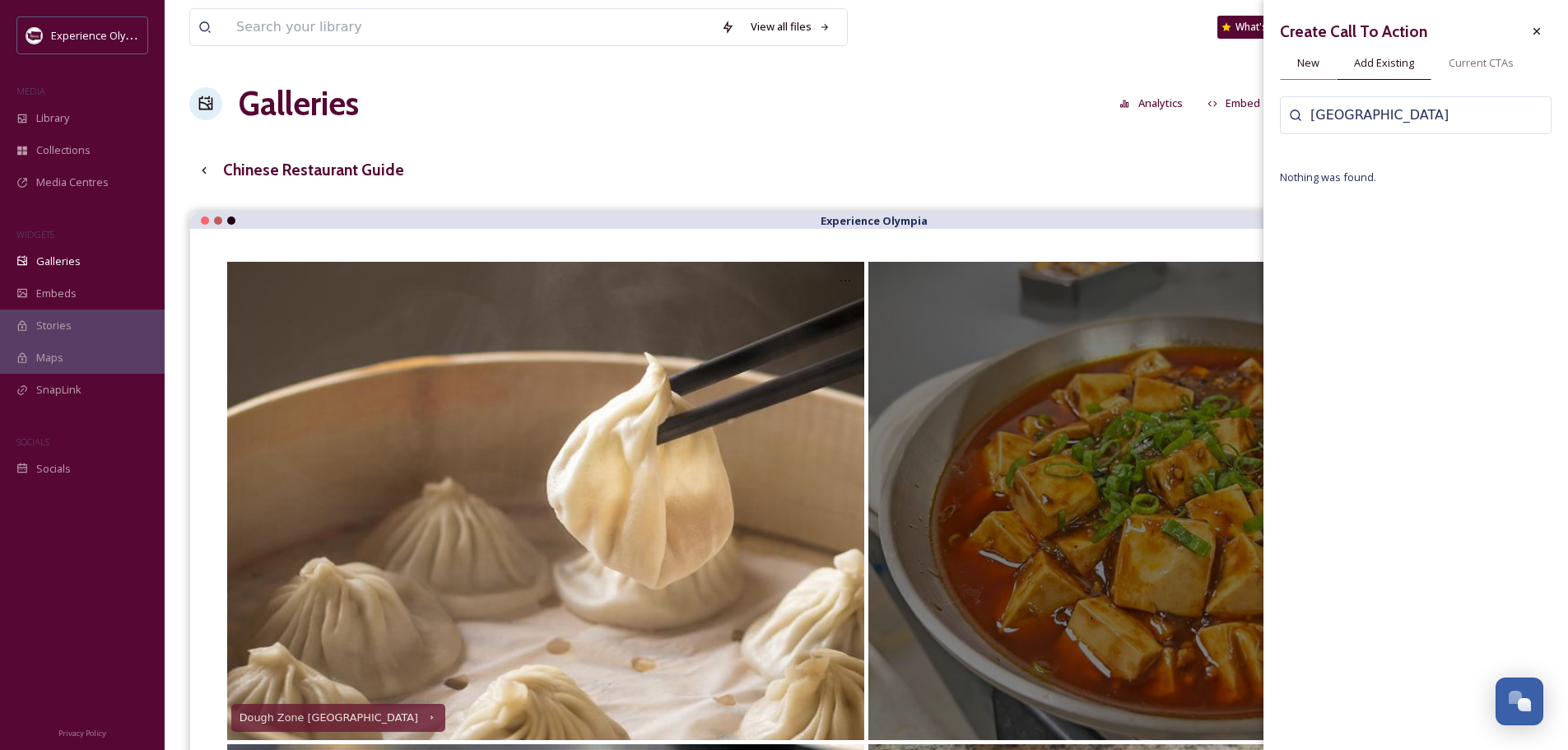
type input "[GEOGRAPHIC_DATA]"
click at [1309, 66] on span "New" at bounding box center [1308, 63] width 22 height 16
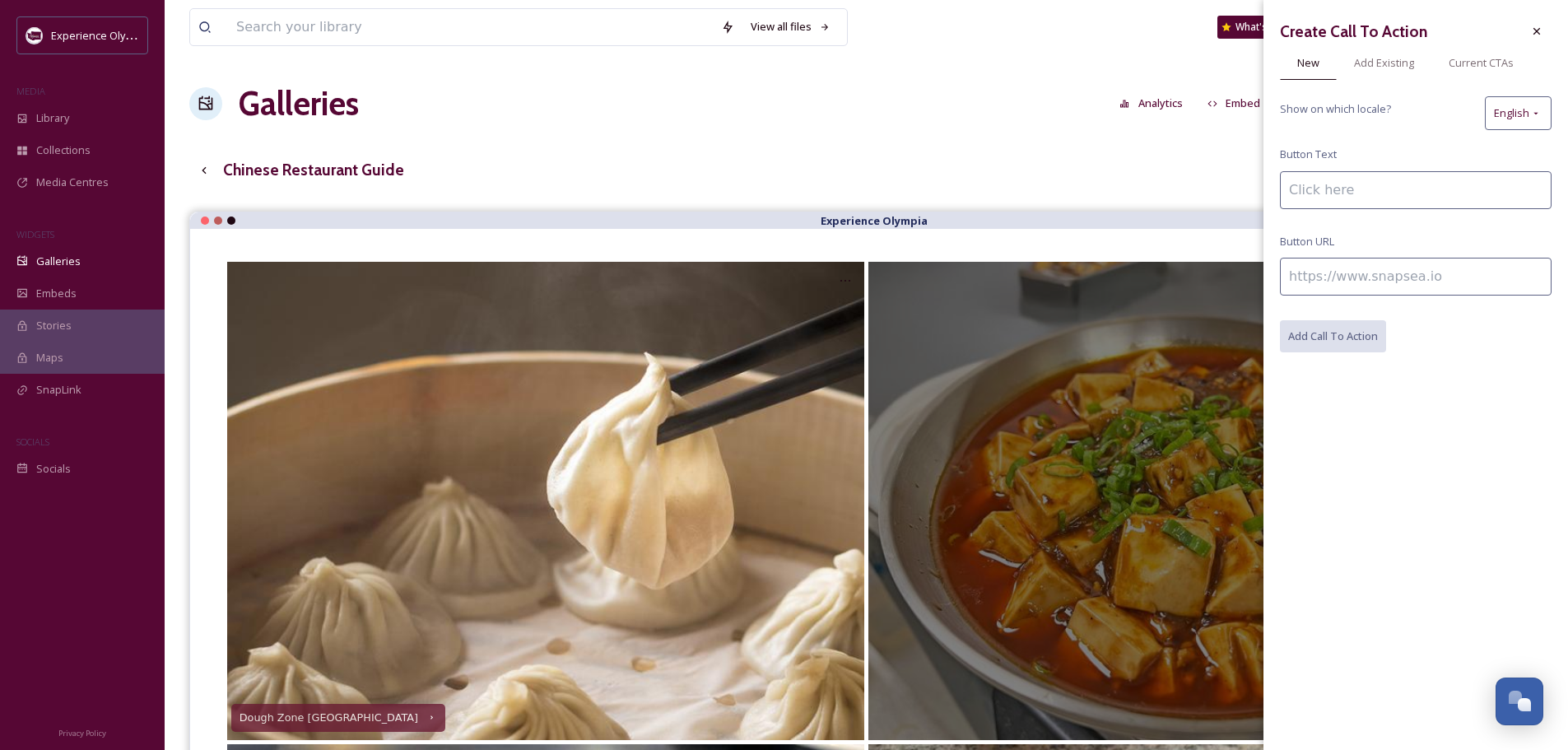
click at [1357, 188] on input at bounding box center [1416, 190] width 271 height 38
paste input "[URL][DOMAIN_NAME]"
drag, startPoint x: 1543, startPoint y: 189, endPoint x: 1382, endPoint y: 181, distance: 161.2
click at [1382, 181] on input "Chinatown Cafehttps://[DOMAIN_NAME][URL]" at bounding box center [1416, 190] width 271 height 38
type input "Chinatown Cafe"
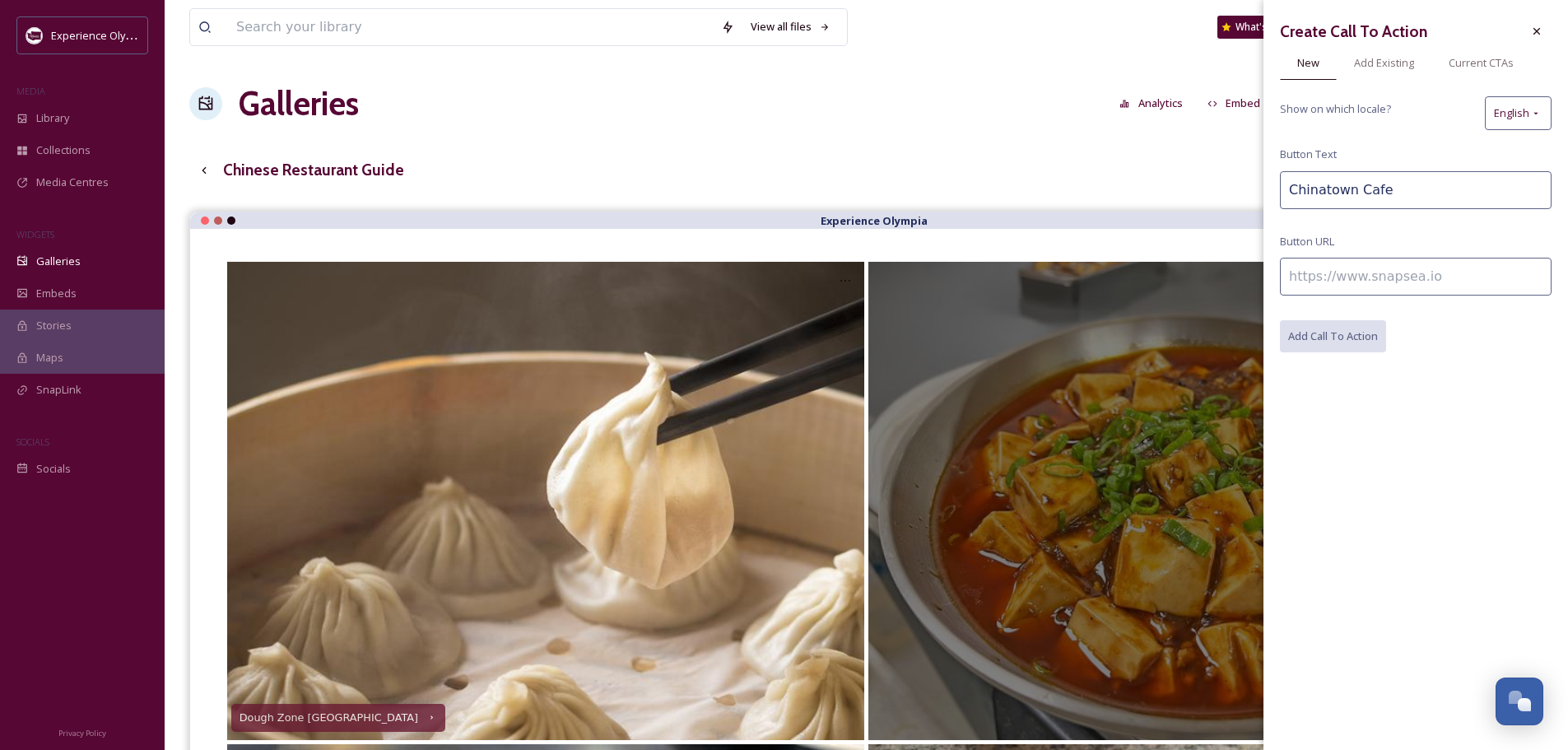
click at [1448, 273] on input at bounding box center [1416, 277] width 271 height 38
paste input "[URL][DOMAIN_NAME]"
type input "[URL][DOMAIN_NAME]"
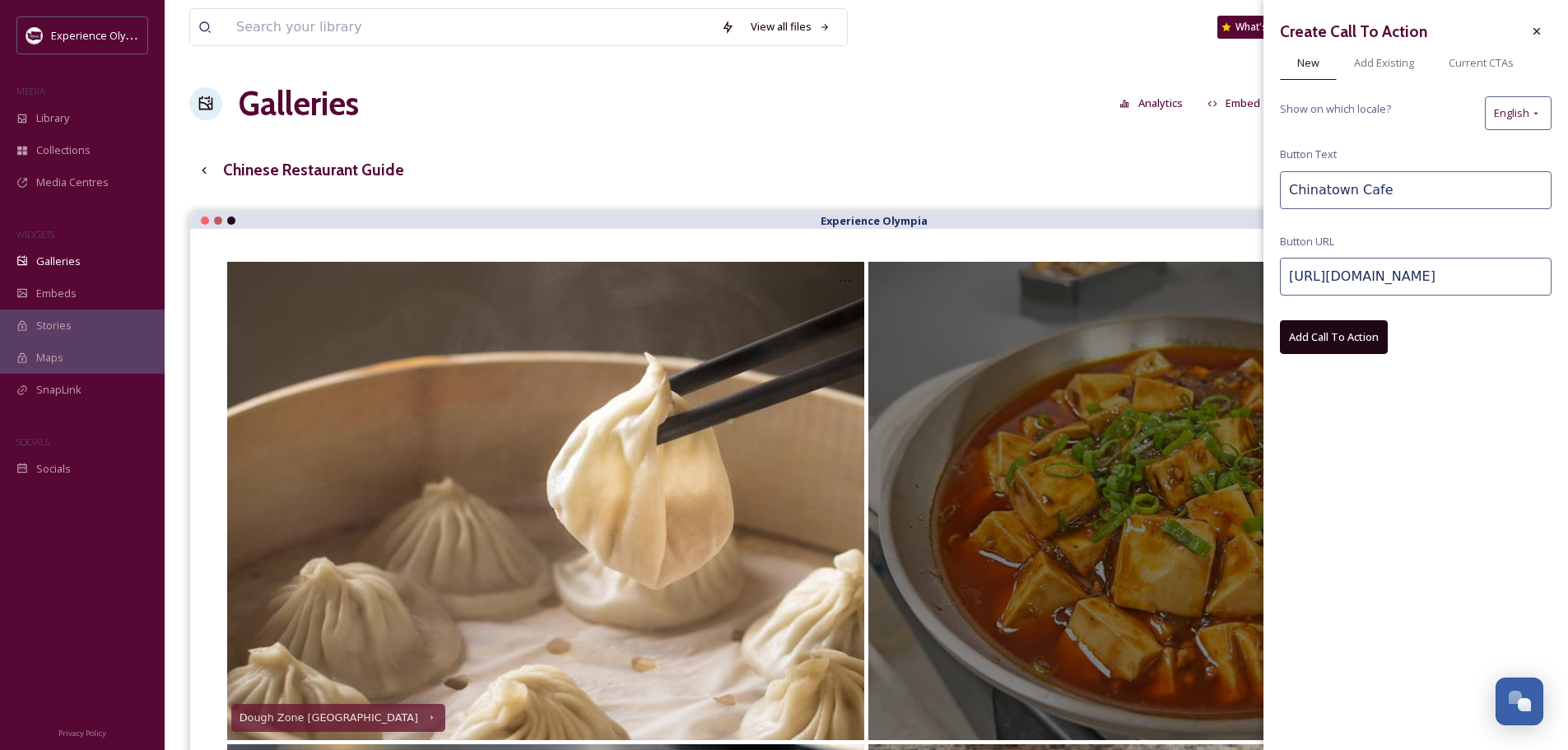
click at [1350, 329] on button "Add Call To Action" at bounding box center [1334, 338] width 108 height 34
click at [1533, 31] on icon at bounding box center [1537, 31] width 13 height 13
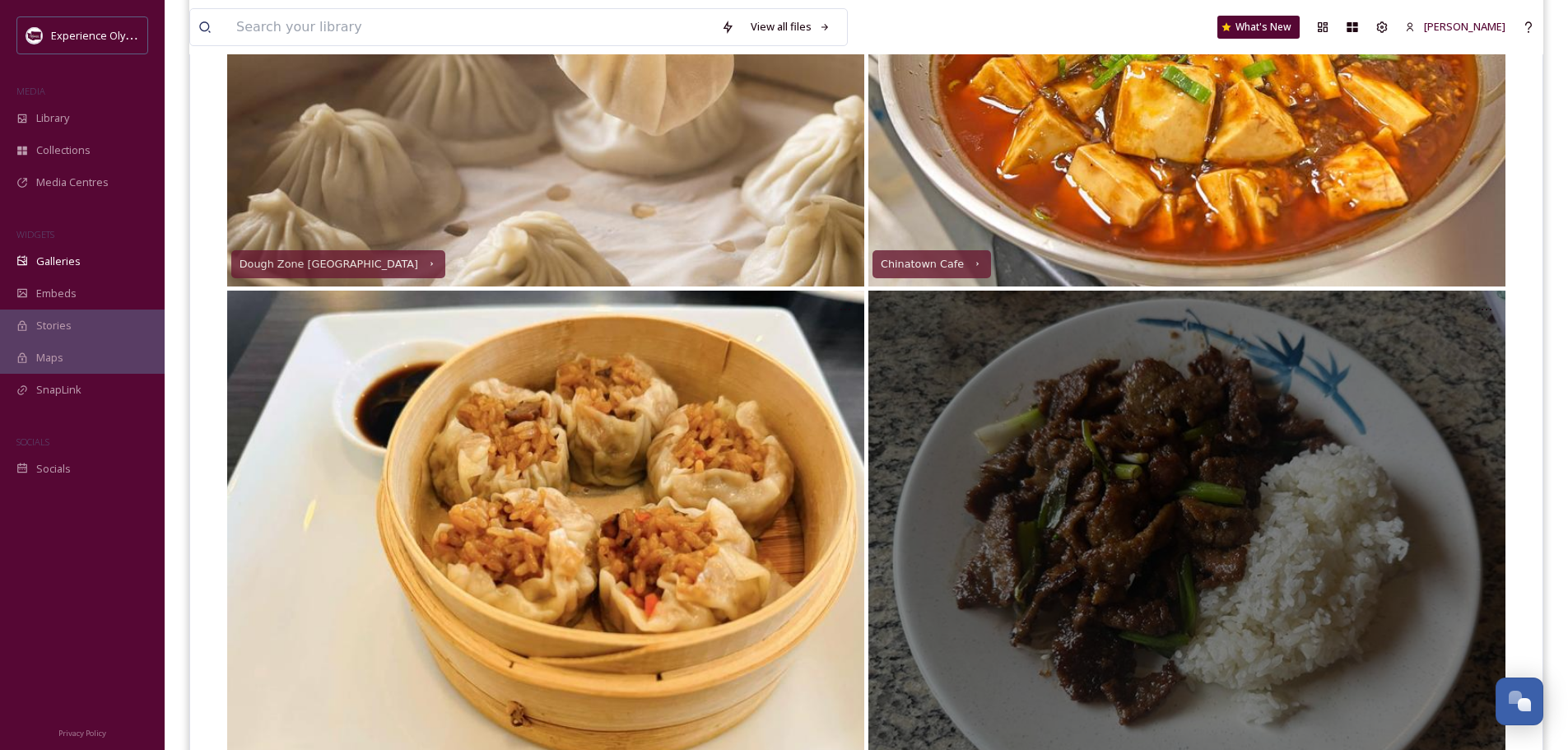
scroll to position [494, 0]
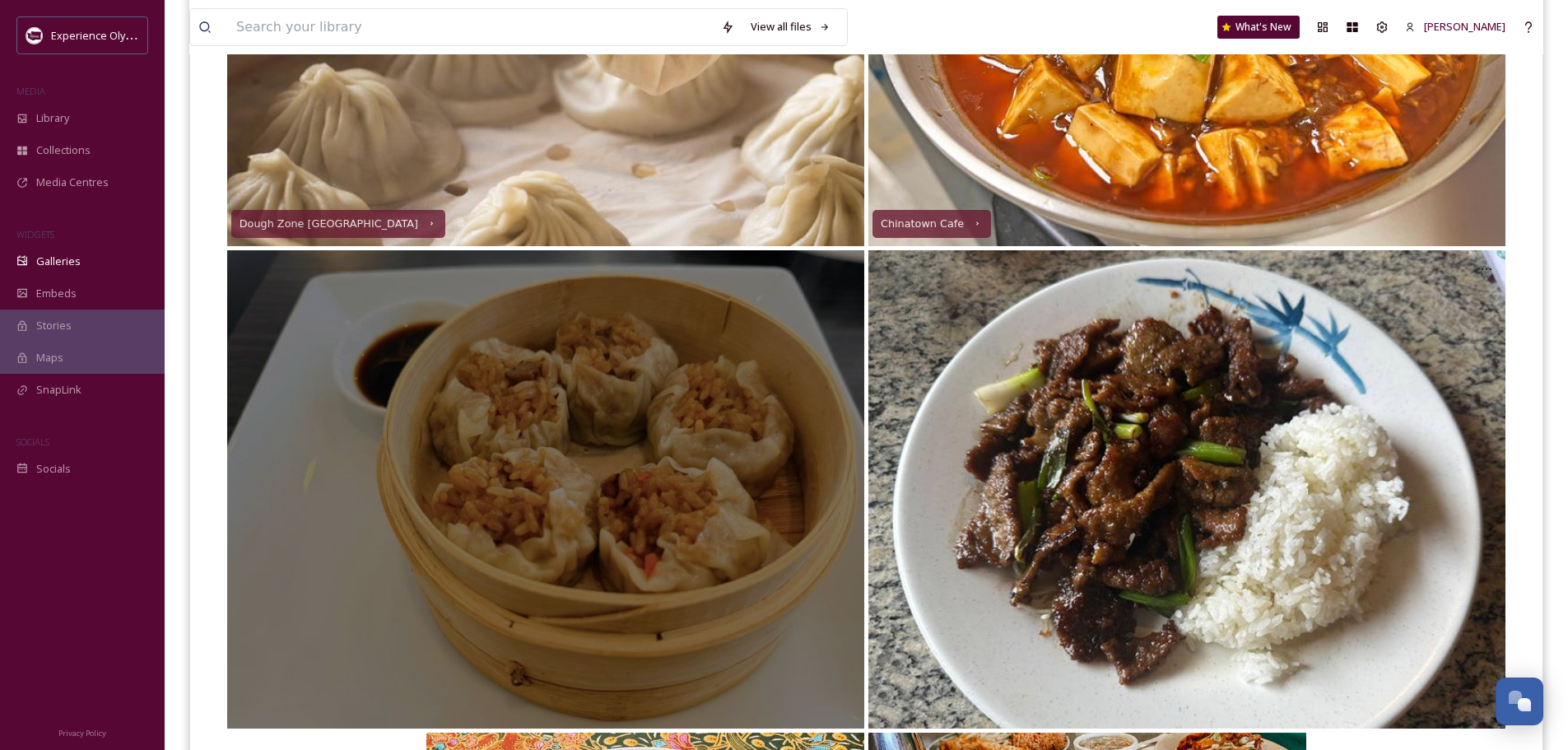
click at [774, 369] on div at bounding box center [546, 489] width 638 height 479
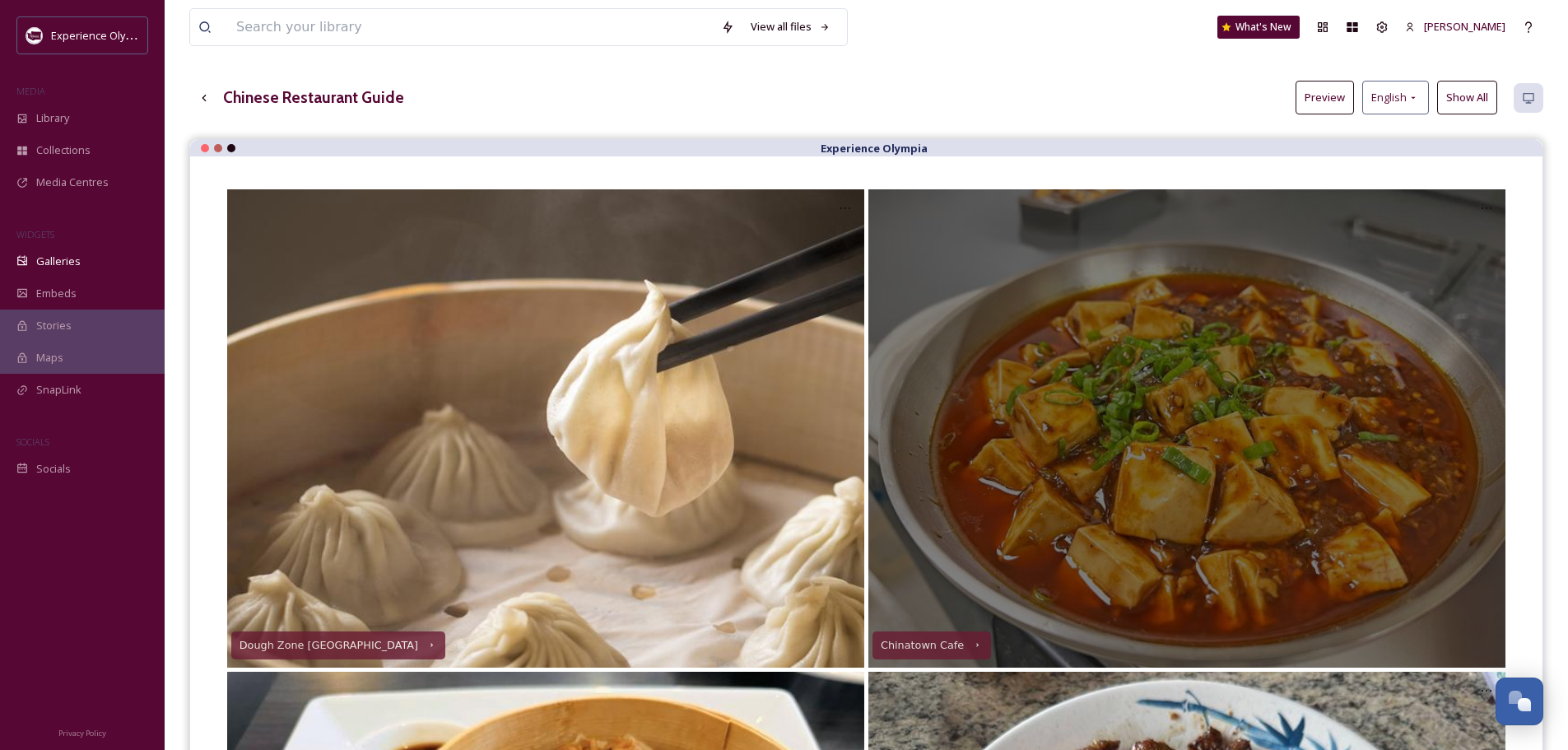
scroll to position [247, 0]
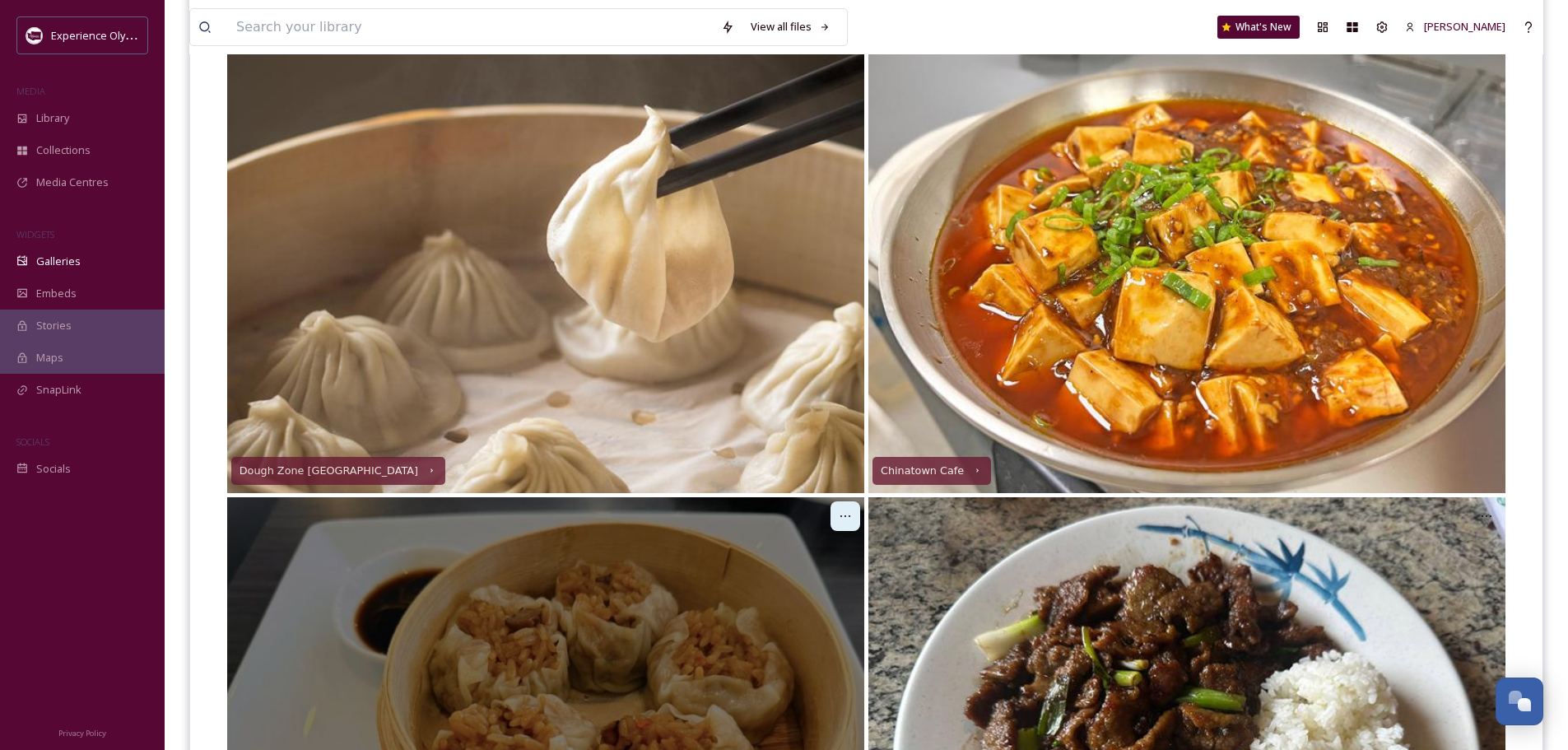
click at [854, 511] on div at bounding box center [845, 515] width 29 height 29
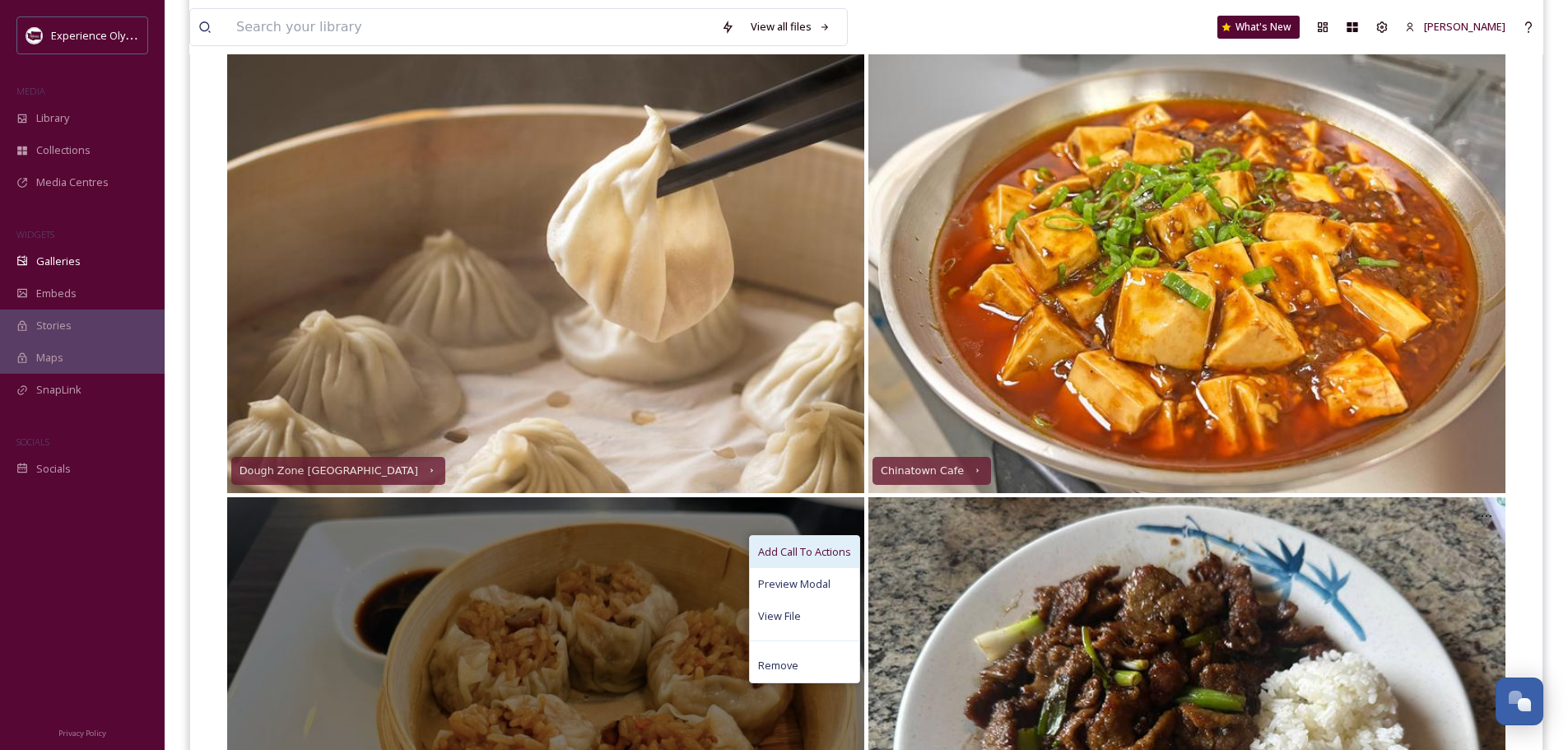
click at [830, 554] on span "Add Call To Actions" at bounding box center [805, 552] width 93 height 16
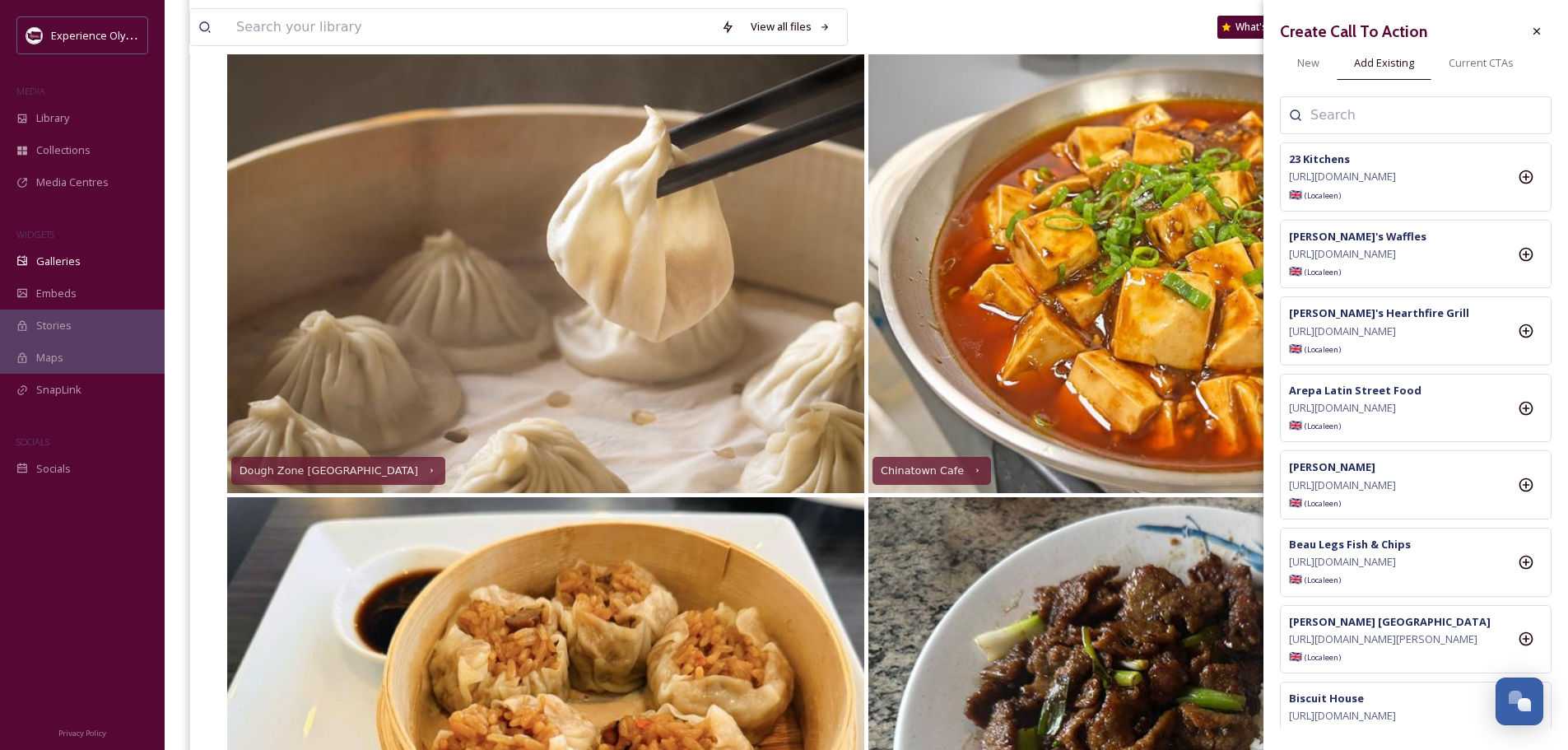
click at [1386, 116] on input at bounding box center [1393, 115] width 164 height 20
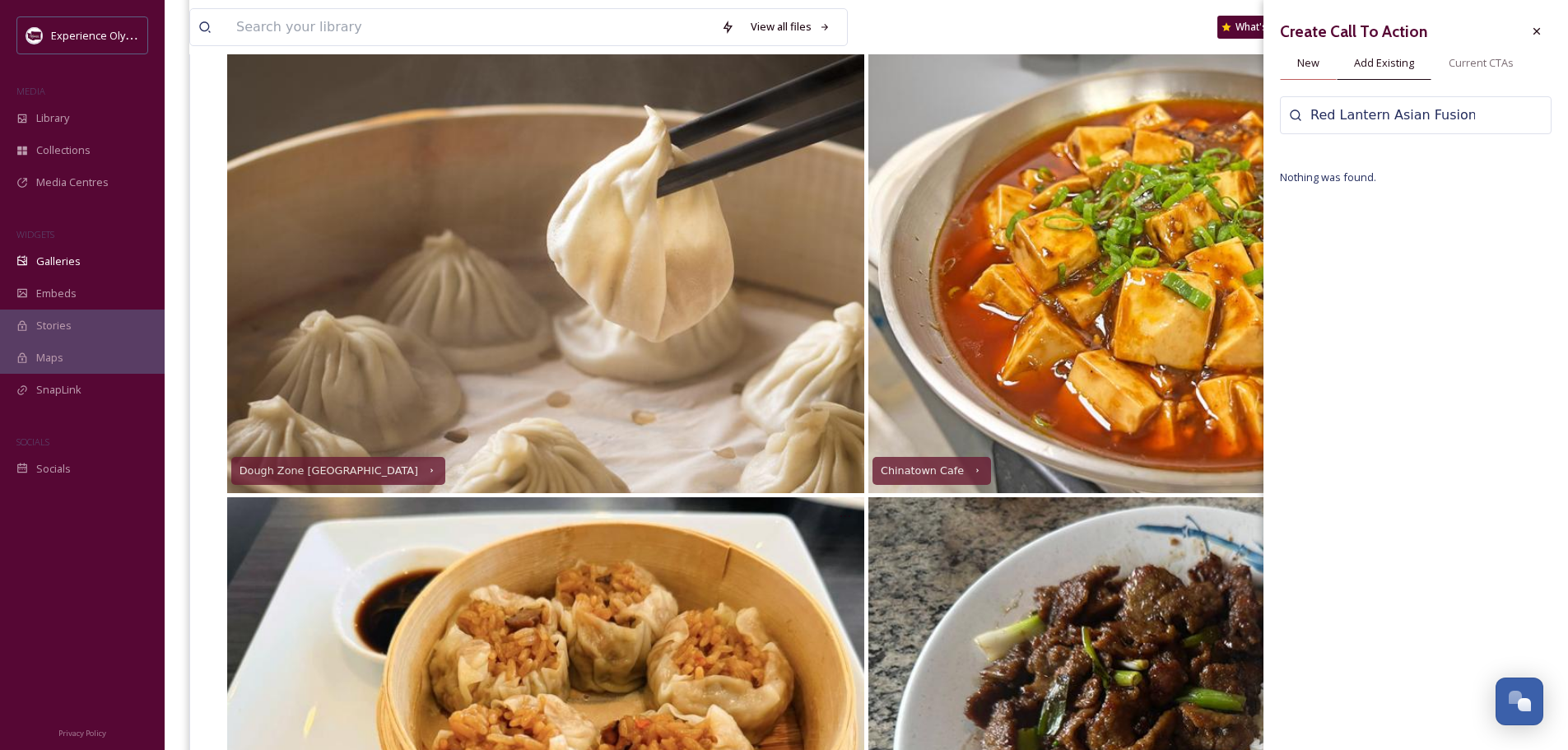
type input "Red Lantern Asian Fusion"
click at [1305, 58] on span "New" at bounding box center [1308, 63] width 22 height 16
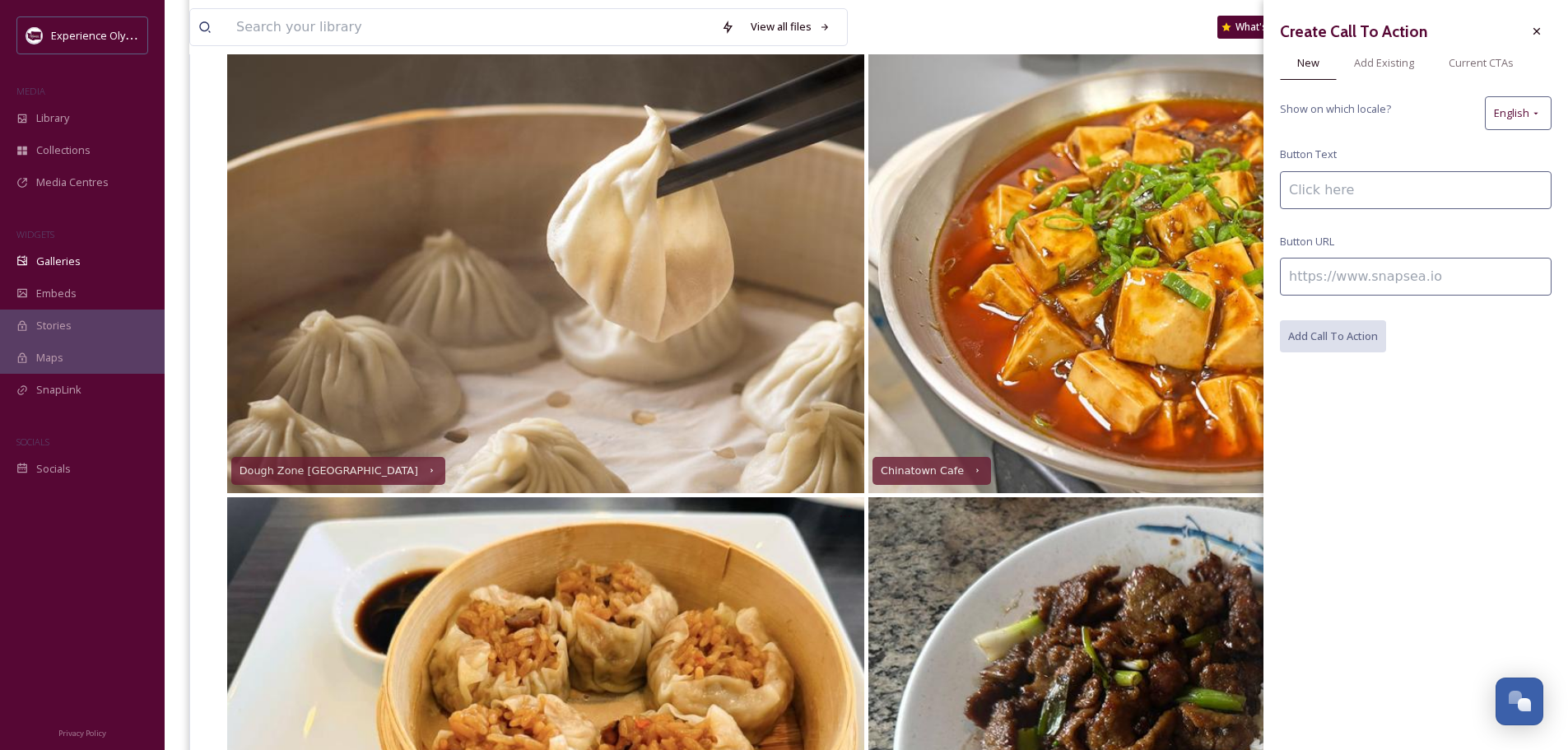
click at [1376, 197] on input at bounding box center [1416, 190] width 271 height 38
type input "Red Lantern Asian Fusion"
click at [1415, 279] on input at bounding box center [1416, 277] width 271 height 38
paste input "[URL][DOMAIN_NAME]"
type input "[URL][DOMAIN_NAME]"
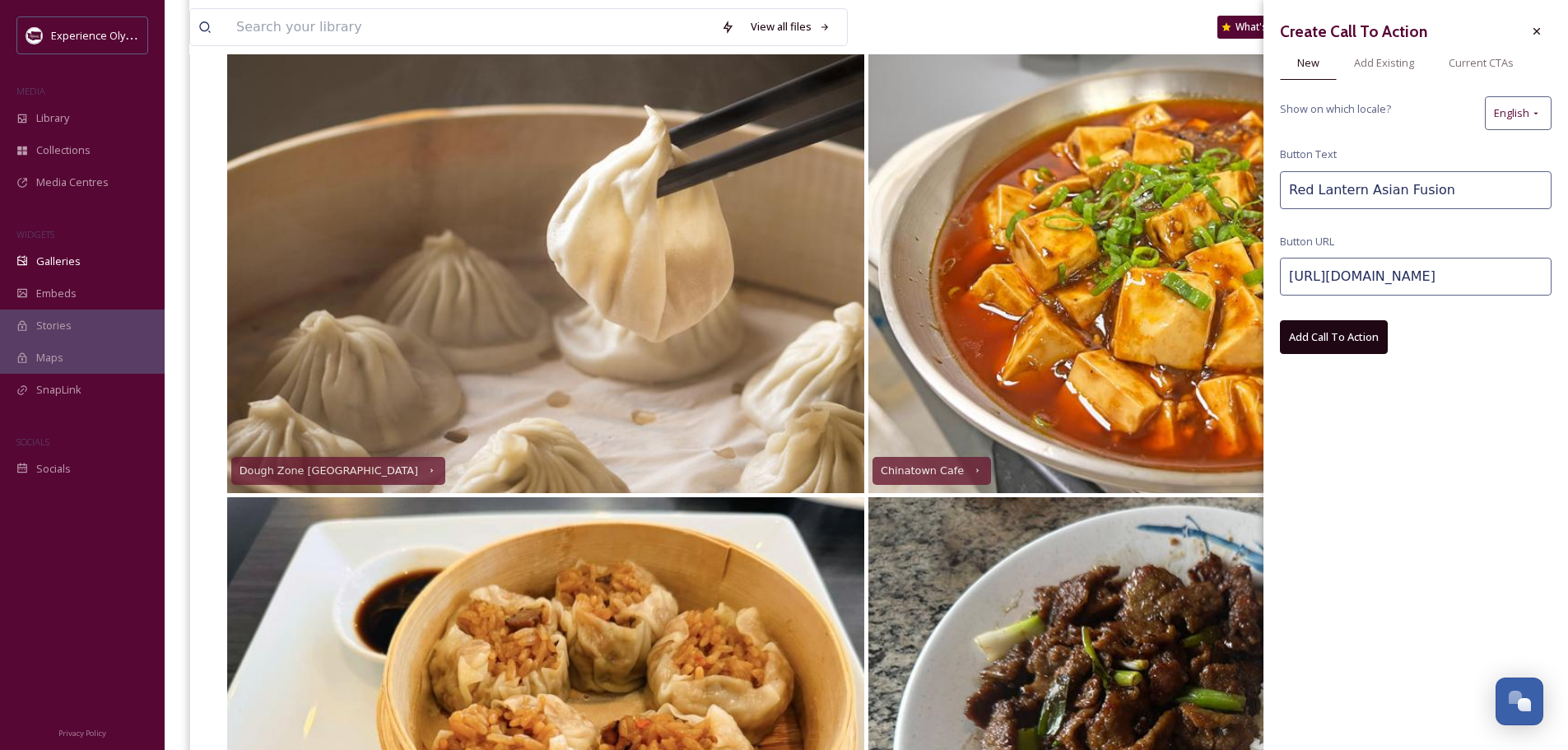
click at [1359, 333] on button "Add Call To Action" at bounding box center [1334, 338] width 108 height 34
click at [1534, 35] on icon at bounding box center [1537, 31] width 13 height 13
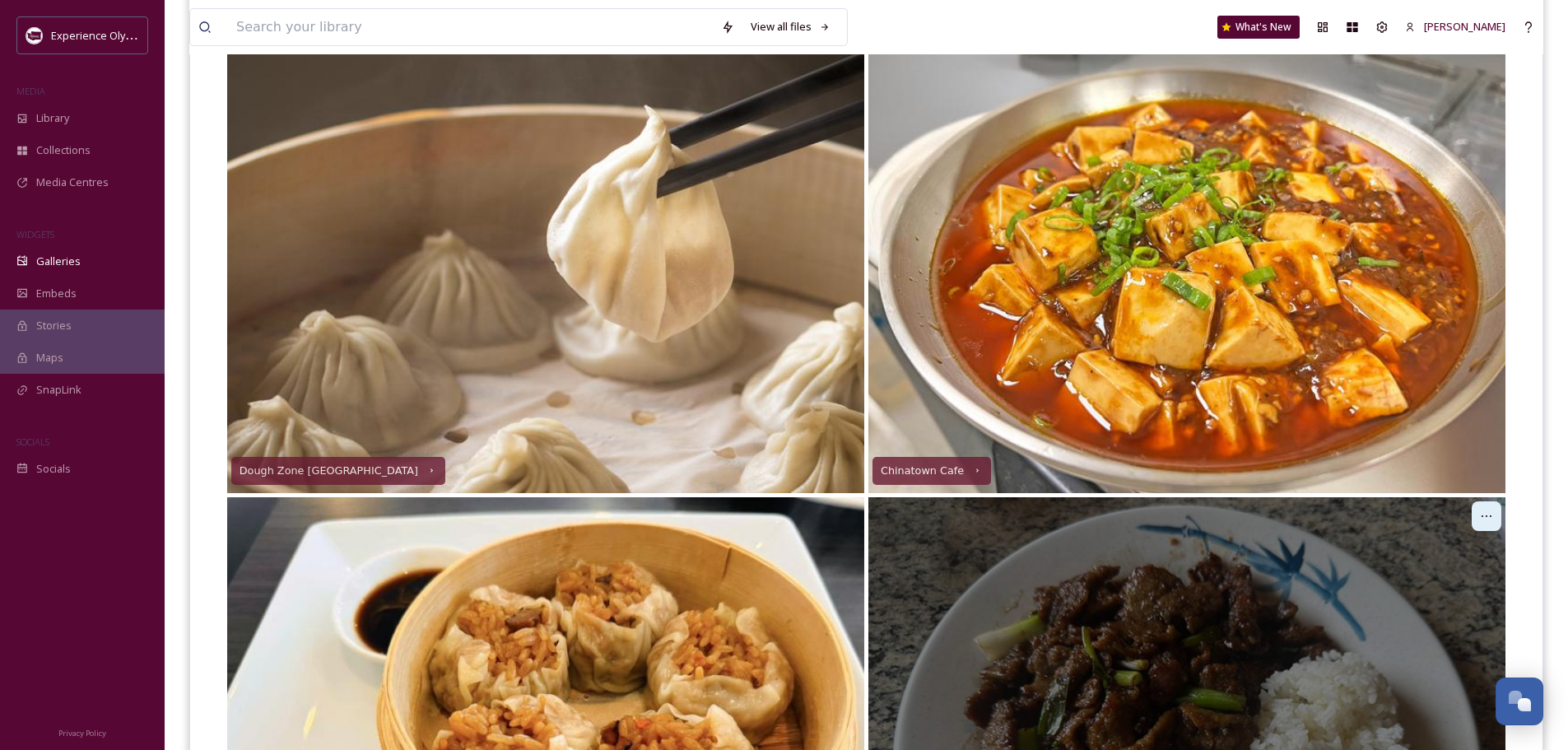
click at [1485, 514] on icon at bounding box center [1487, 516] width 13 height 13
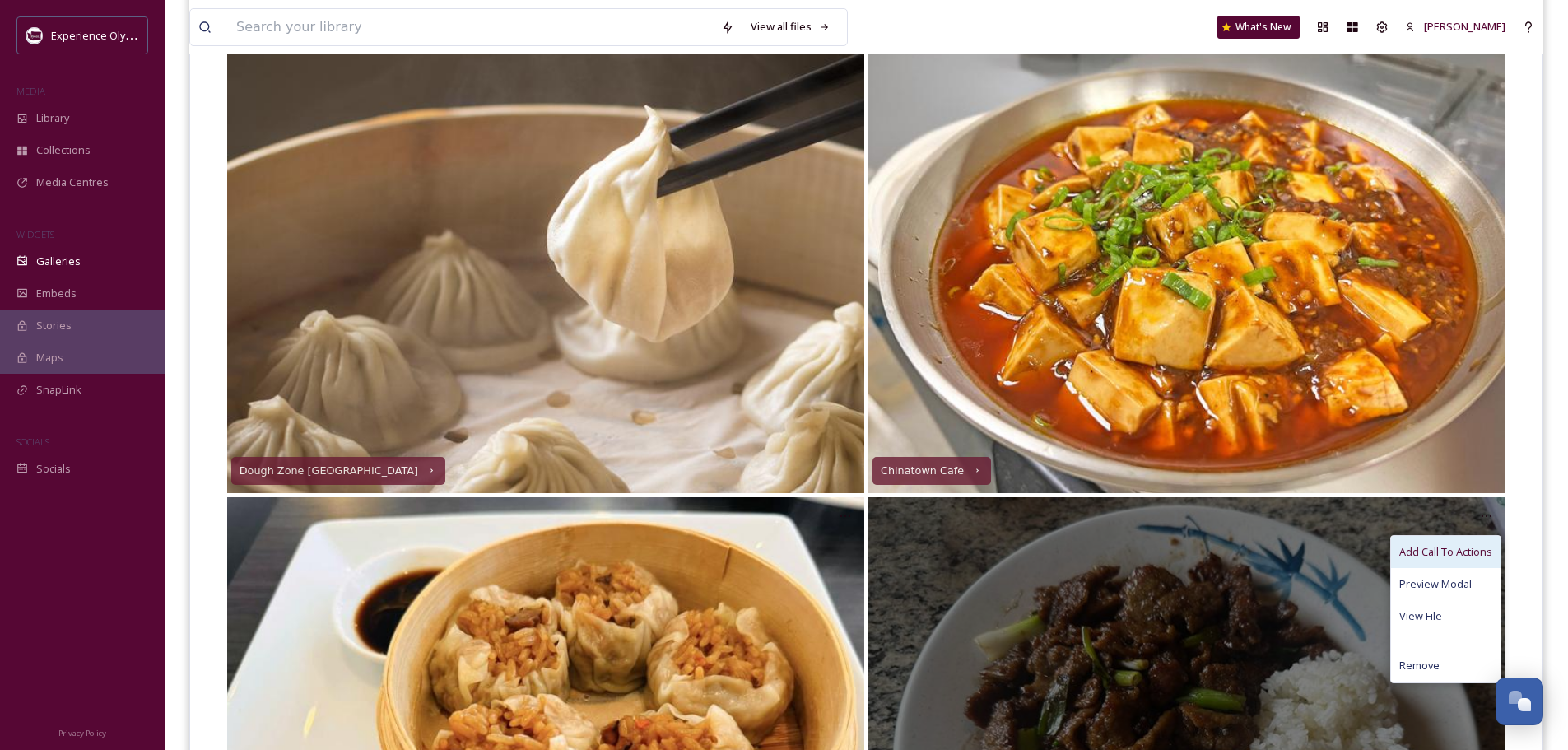
click at [1442, 549] on span "Add Call To Actions" at bounding box center [1446, 552] width 93 height 16
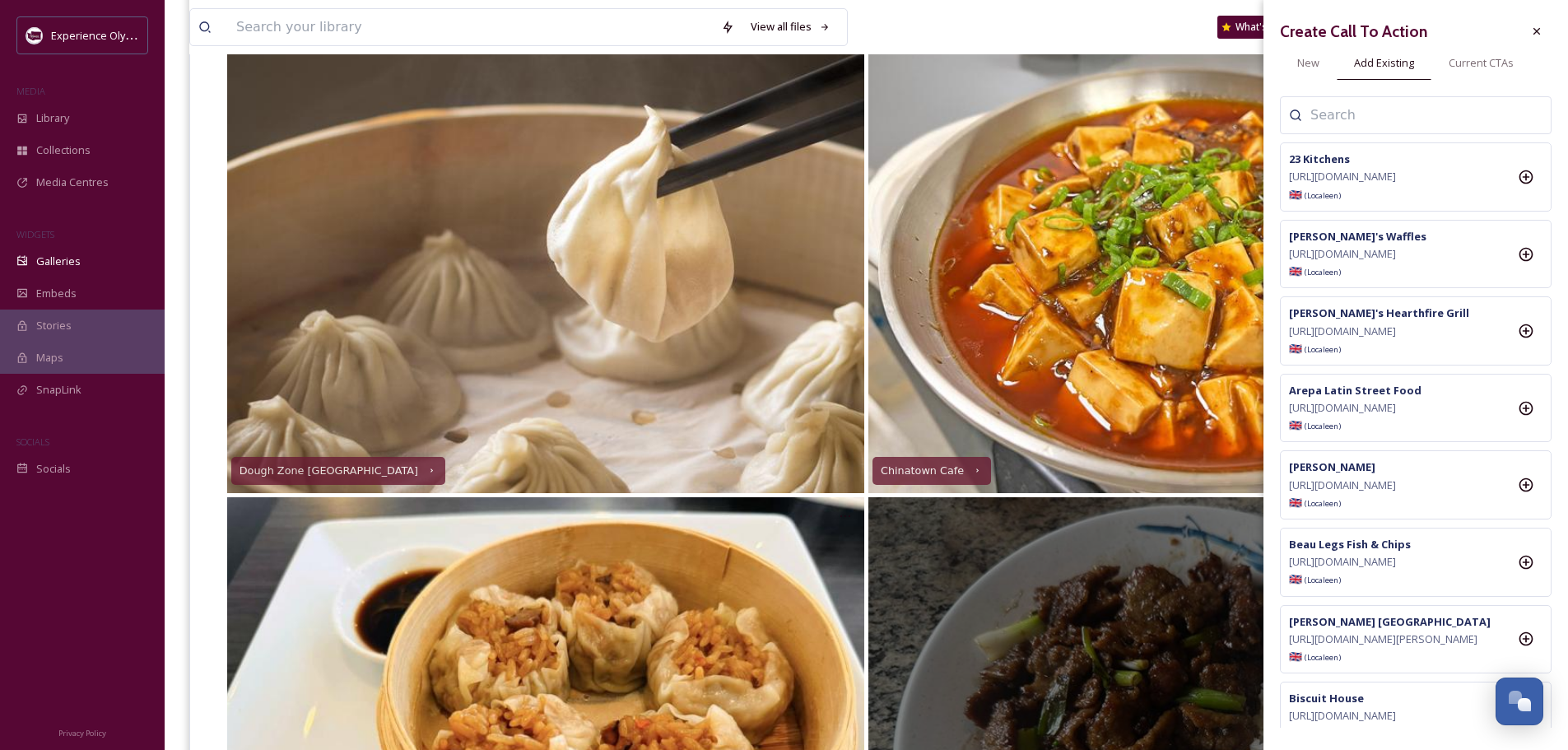
click at [1362, 108] on input at bounding box center [1393, 115] width 164 height 20
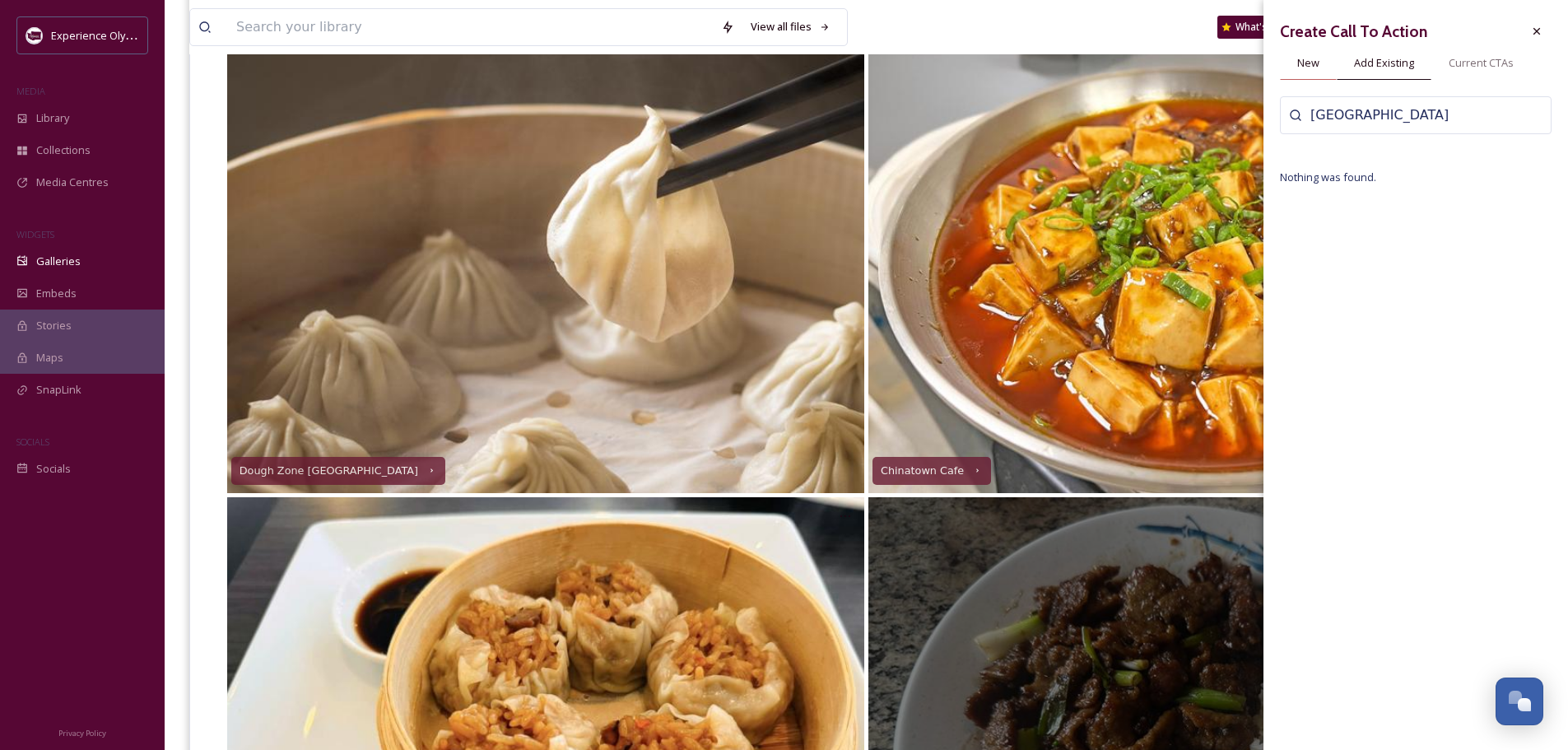
type input "[GEOGRAPHIC_DATA]"
click at [1314, 62] on span "New" at bounding box center [1308, 63] width 22 height 16
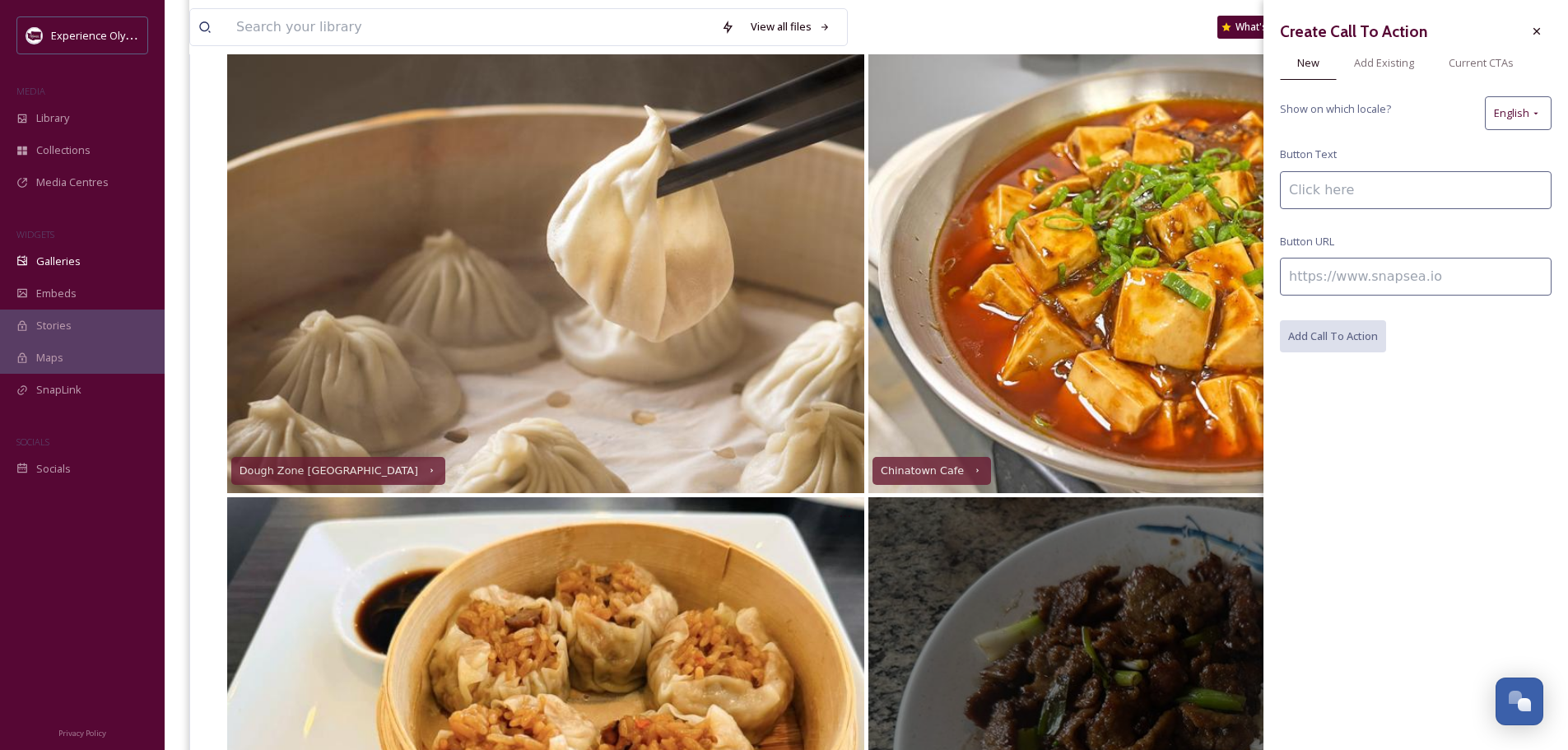
click at [1359, 194] on input at bounding box center [1416, 190] width 271 height 38
type input "[GEOGRAPHIC_DATA]"
click at [1411, 278] on input at bounding box center [1416, 277] width 271 height 38
paste input "[URL][DOMAIN_NAME]"
type input "[URL][DOMAIN_NAME]"
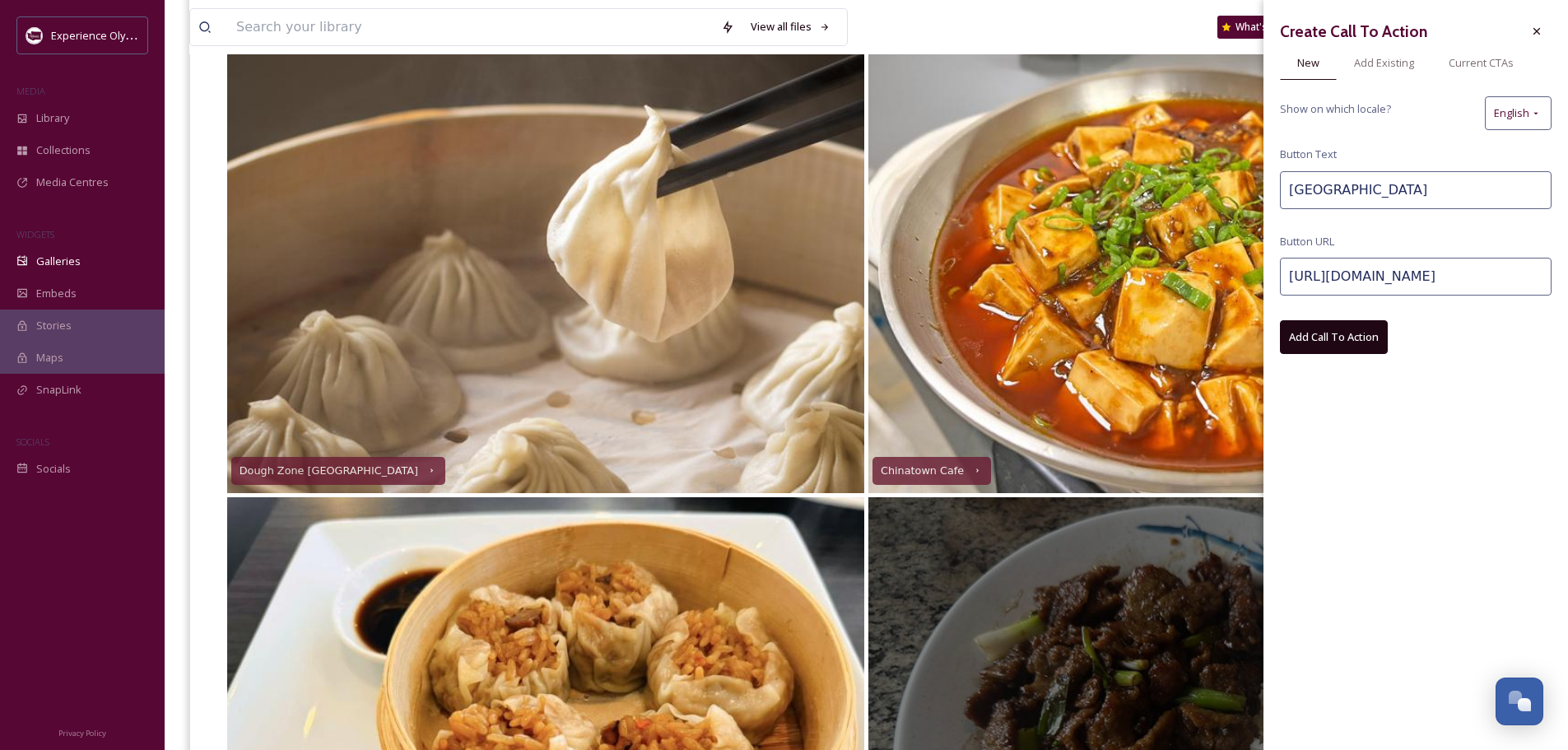
click at [1364, 333] on button "Add Call To Action" at bounding box center [1334, 338] width 108 height 34
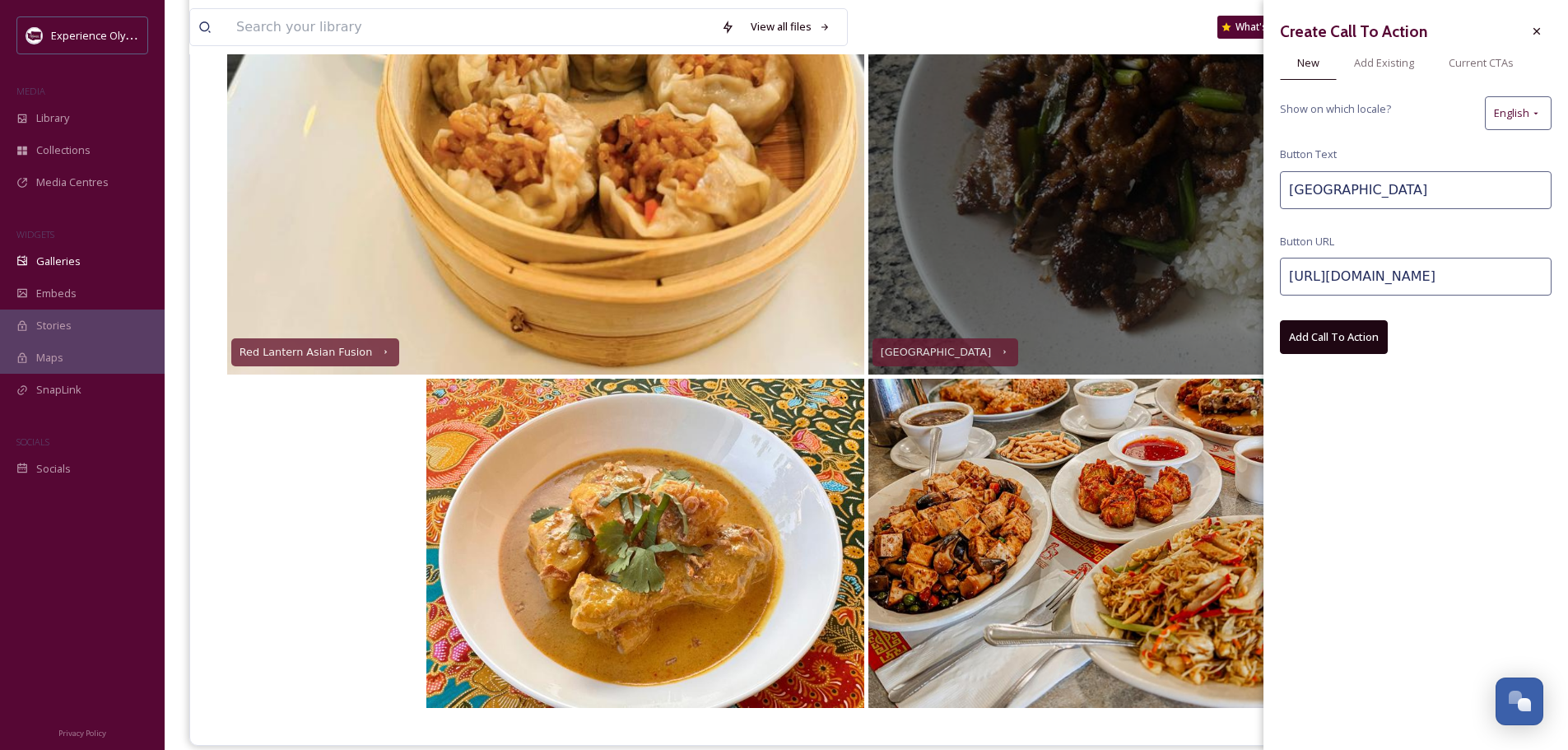
scroll to position [869, 0]
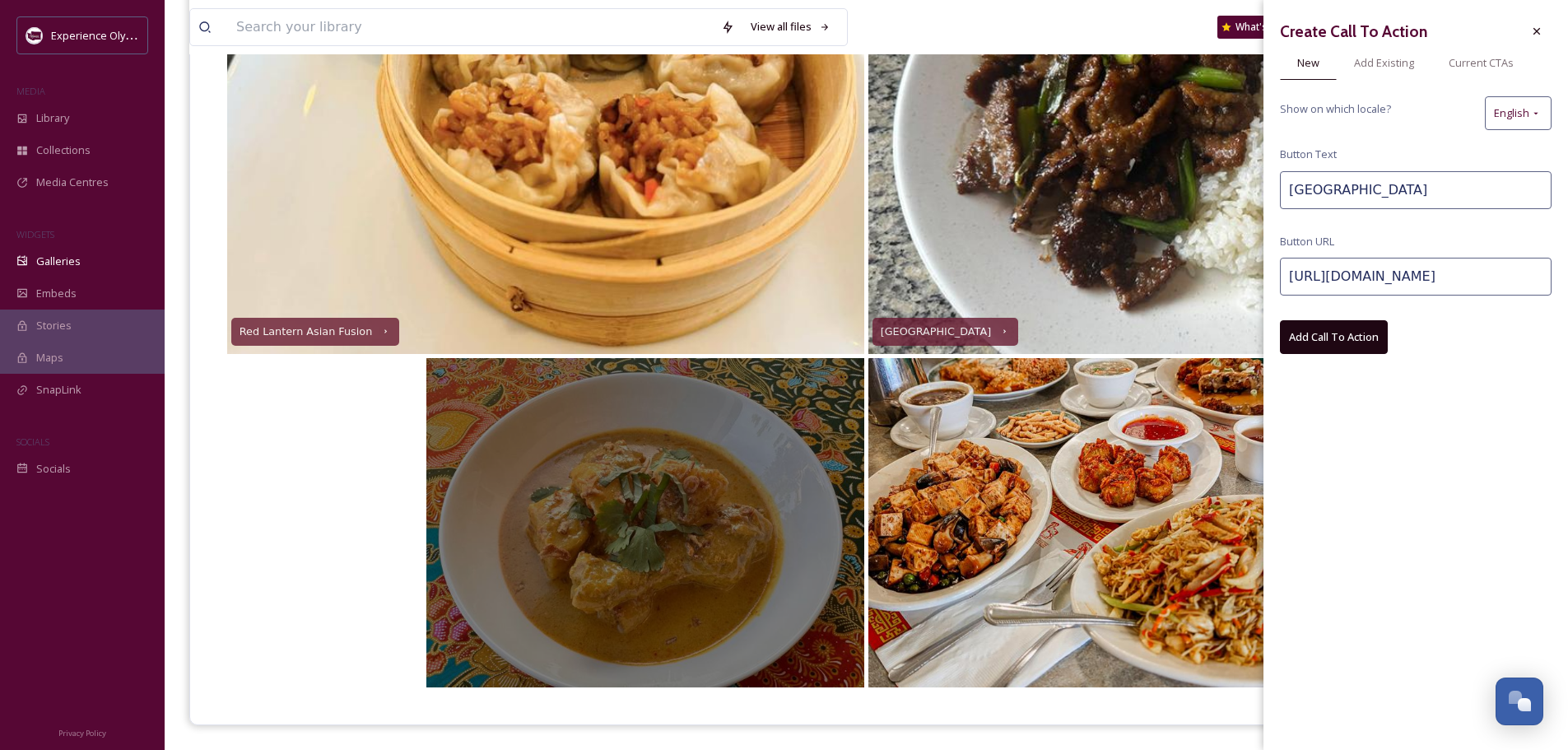
click at [821, 414] on div at bounding box center [646, 522] width 438 height 329
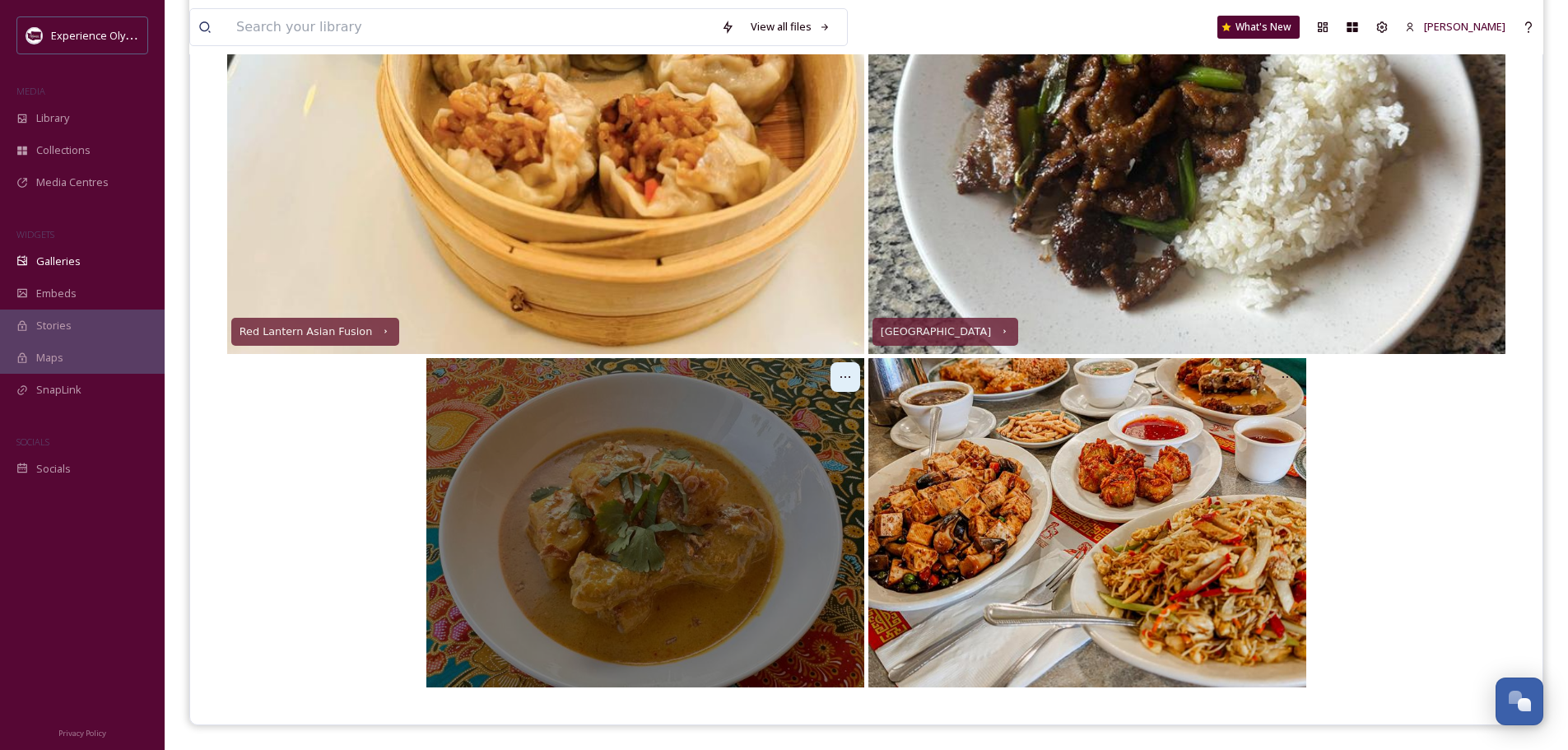
click at [841, 371] on icon at bounding box center [845, 377] width 13 height 13
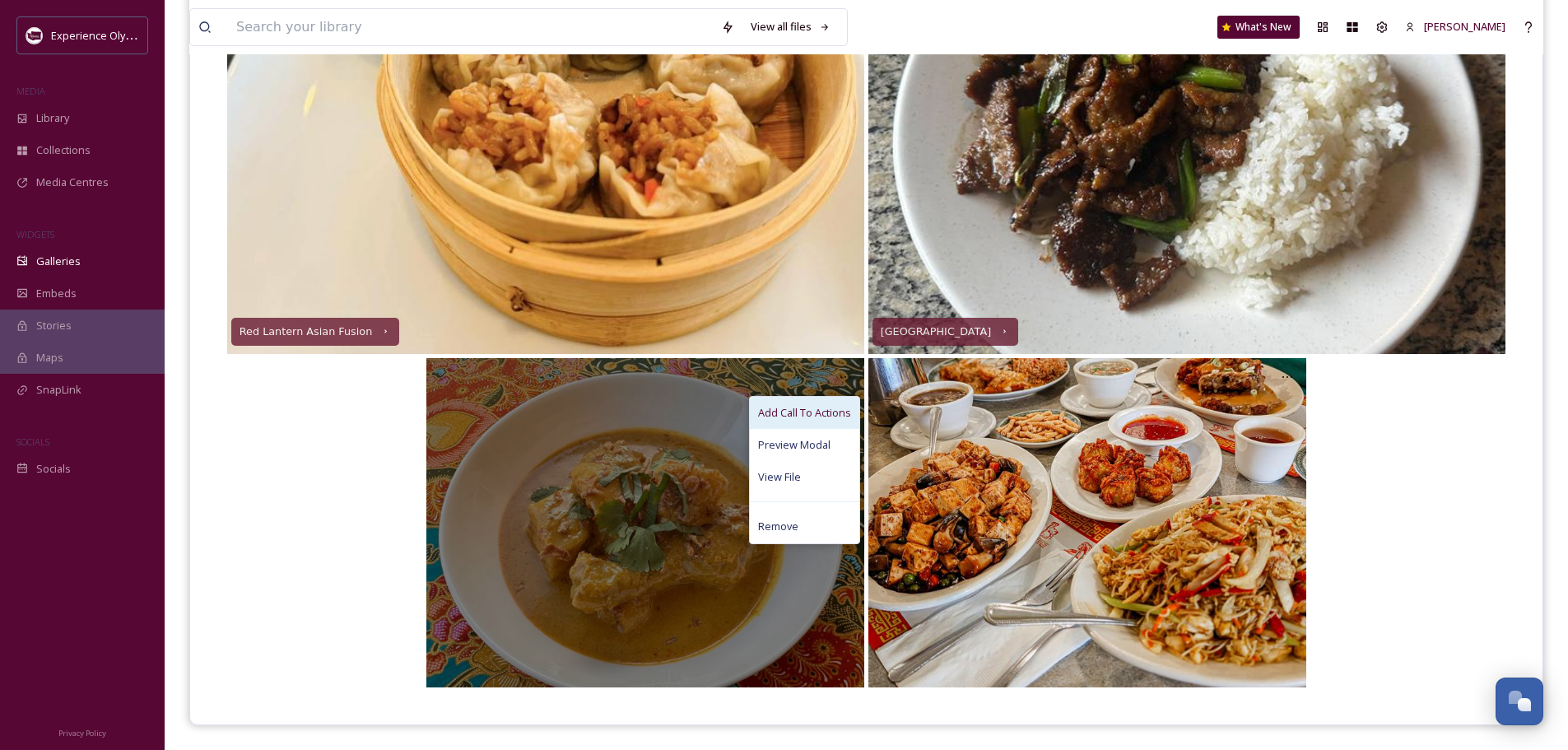
drag, startPoint x: 826, startPoint y: 404, endPoint x: 887, endPoint y: 363, distance: 73.5
click at [826, 404] on div "Add Call To Actions" at bounding box center [805, 412] width 110 height 32
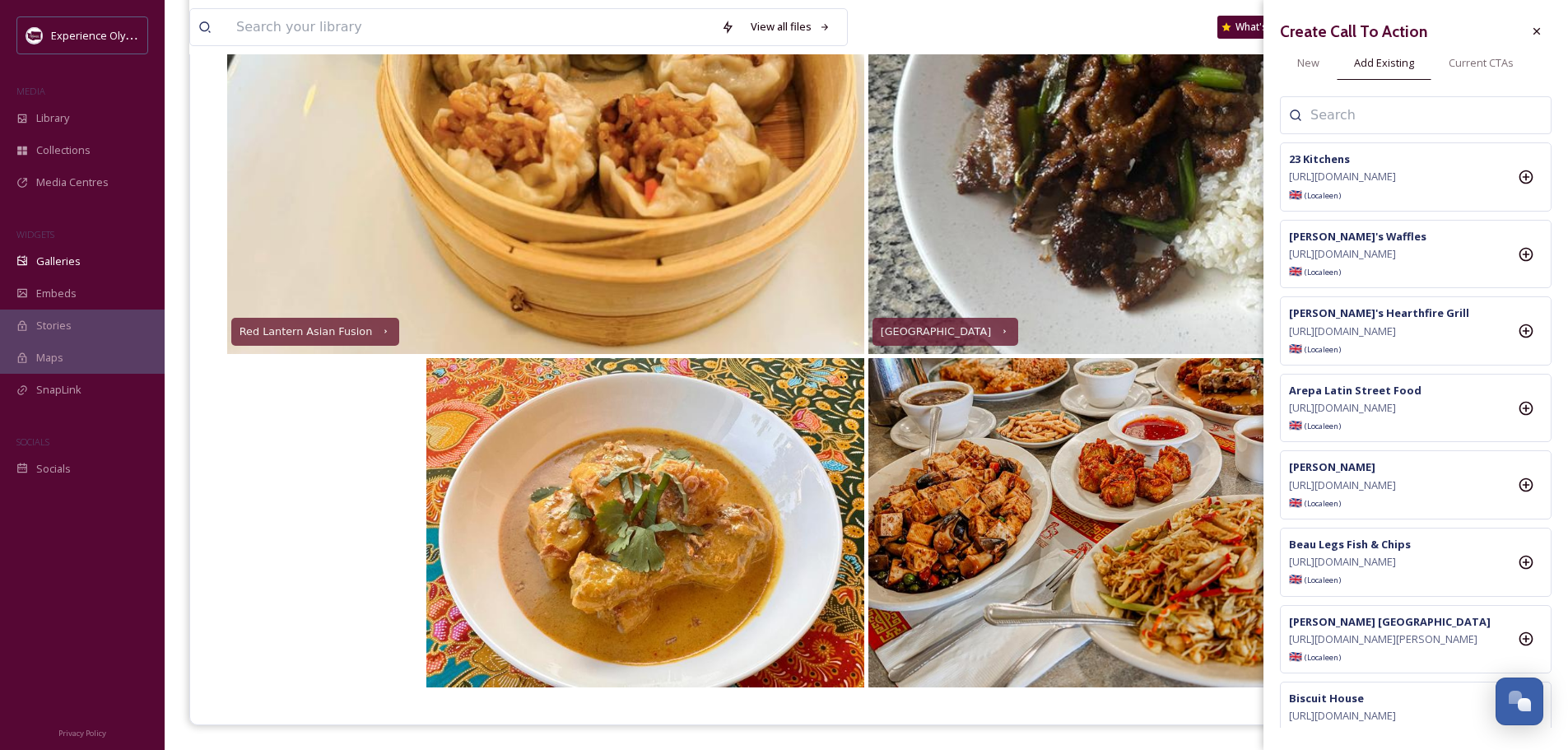
click at [1355, 111] on input at bounding box center [1393, 115] width 164 height 20
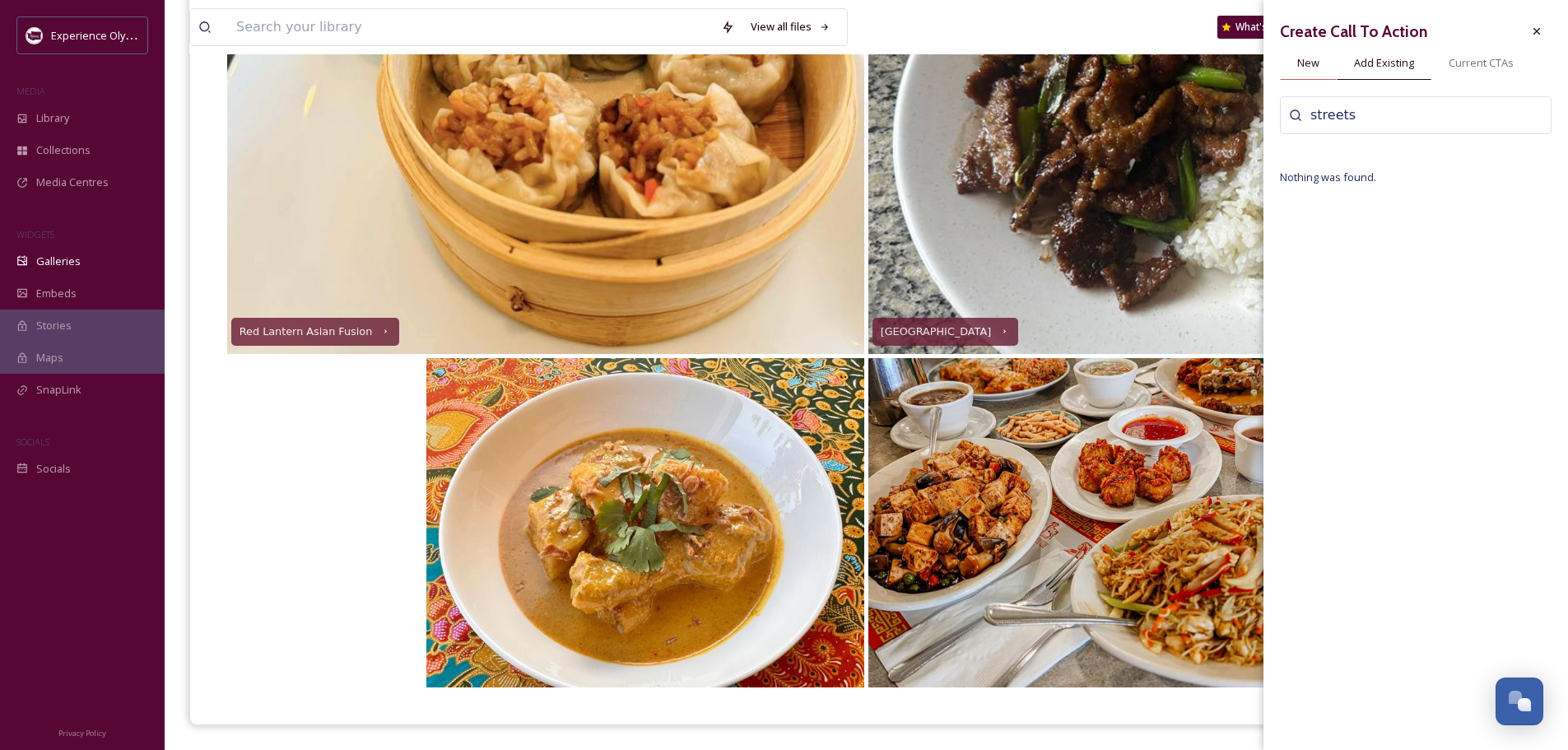
type input "streets"
click at [1314, 62] on span "New" at bounding box center [1308, 63] width 22 height 16
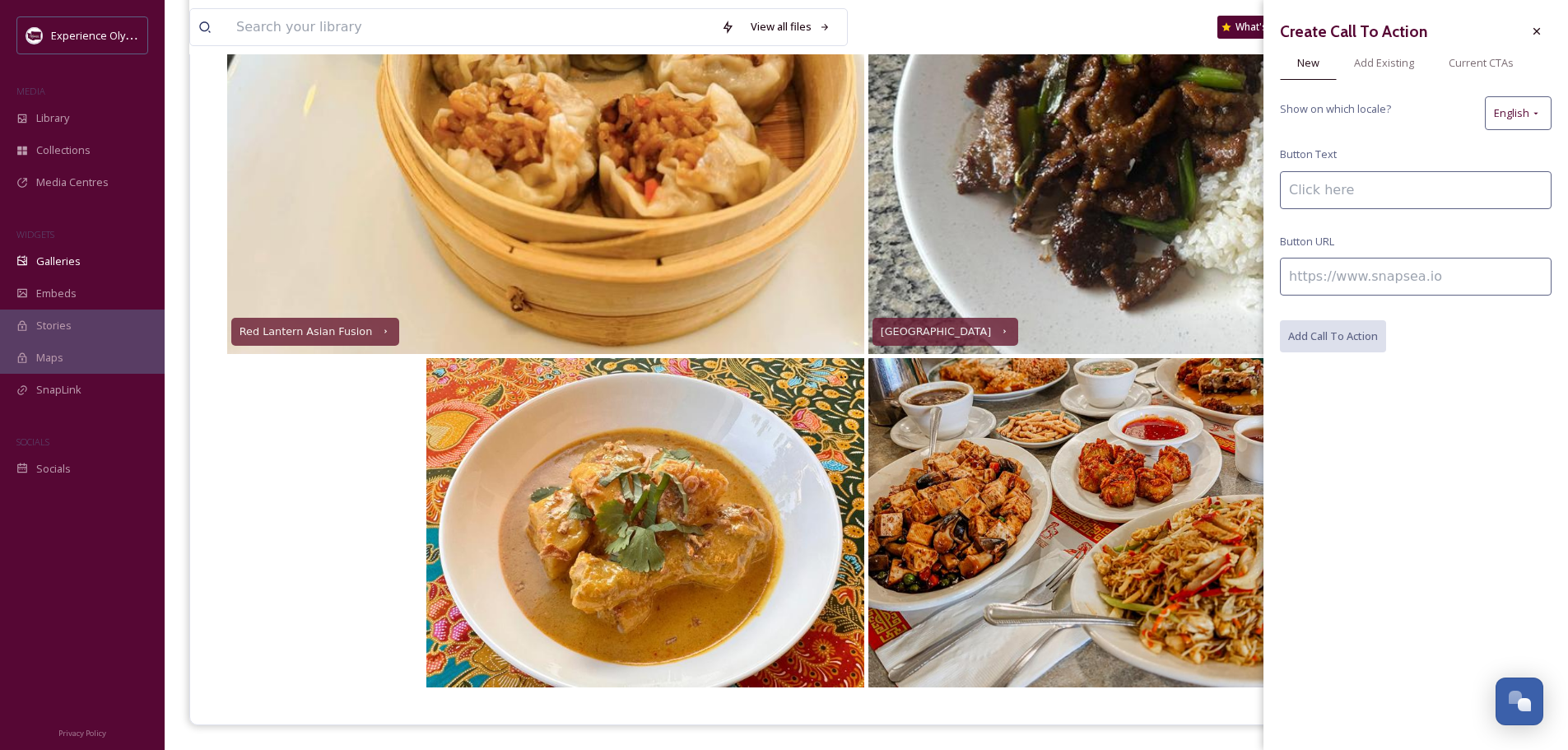
click at [1347, 189] on input at bounding box center [1416, 190] width 271 height 38
type input "Streets of [GEOGRAPHIC_DATA]"
click at [1402, 272] on input at bounding box center [1416, 277] width 271 height 38
paste input "[URL][DOMAIN_NAME]"
type input "[URL][DOMAIN_NAME]"
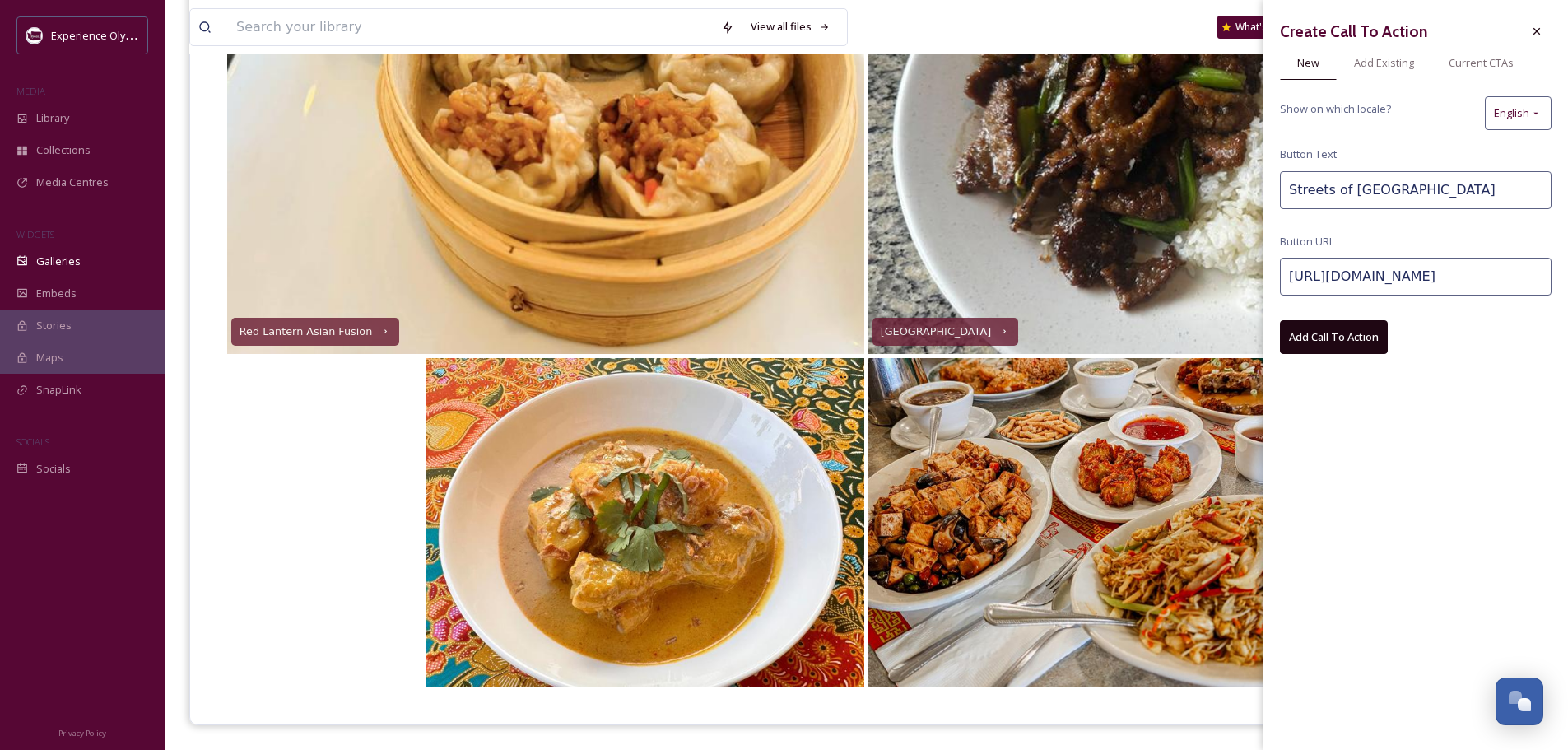
click at [1350, 332] on button "Add Call To Action" at bounding box center [1334, 338] width 108 height 34
drag, startPoint x: 1544, startPoint y: 29, endPoint x: 1535, endPoint y: 33, distance: 9.8
click at [1544, 29] on div at bounding box center [1537, 30] width 29 height 29
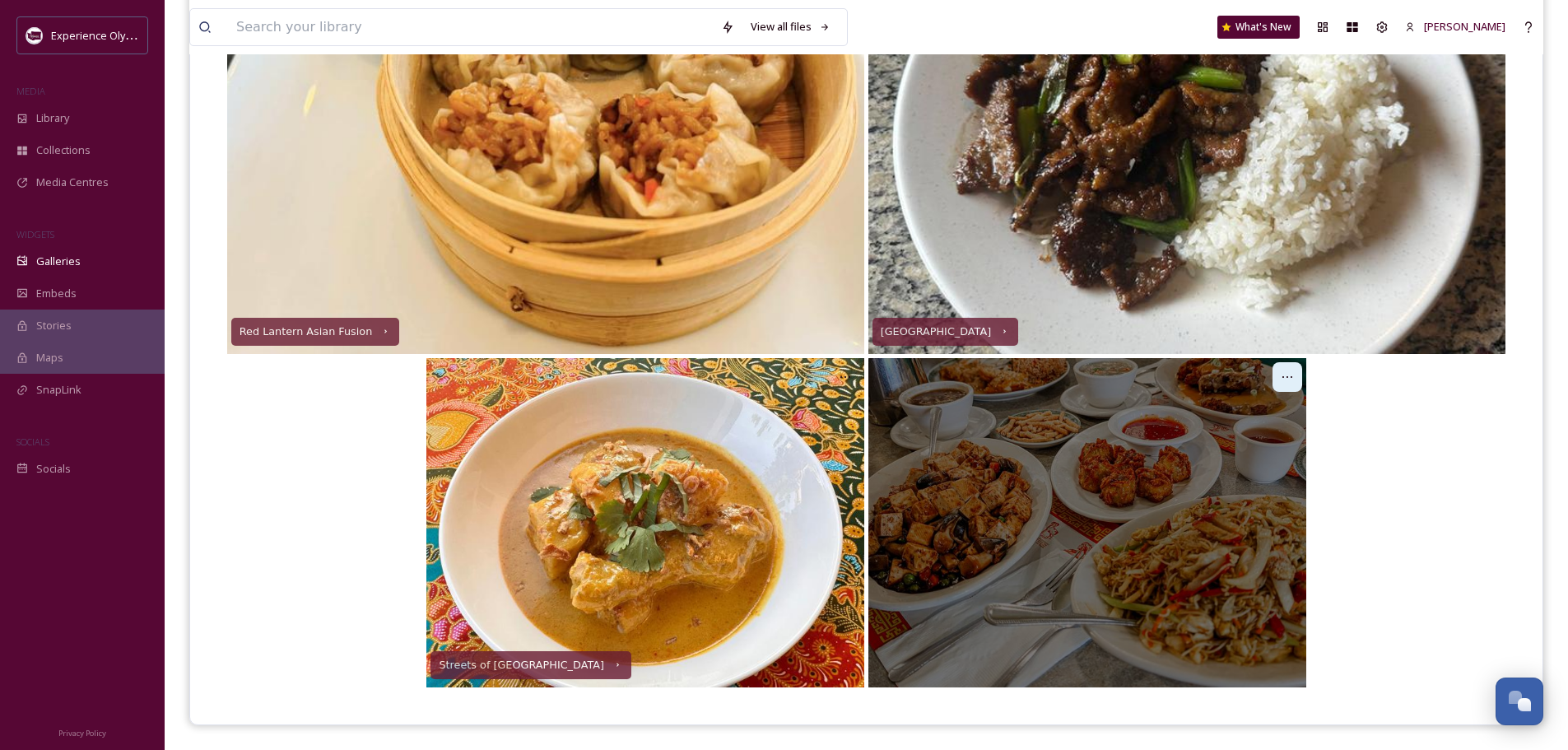
click at [1291, 374] on icon at bounding box center [1287, 377] width 13 height 13
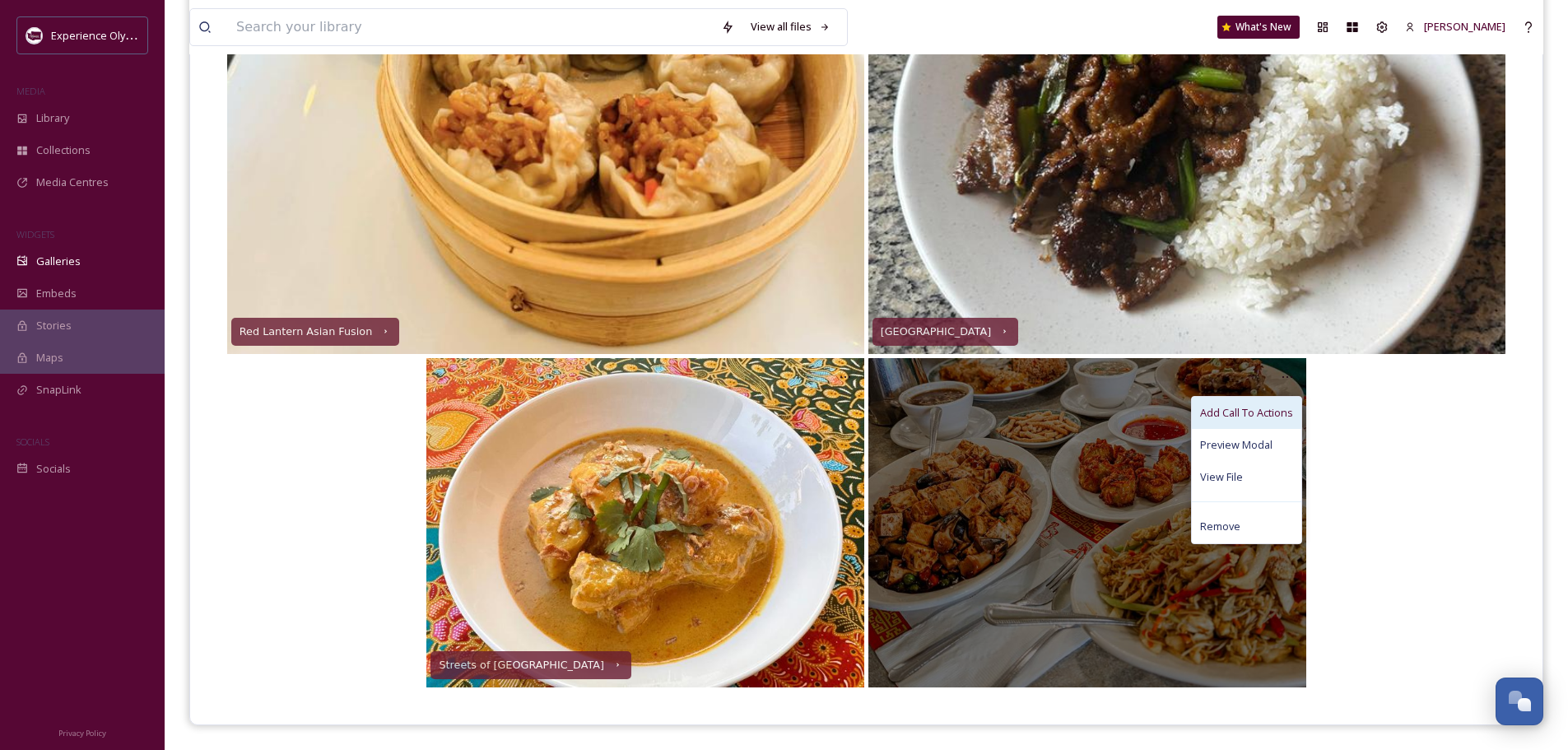
click at [1233, 404] on div "Add Call To Actions" at bounding box center [1247, 412] width 110 height 32
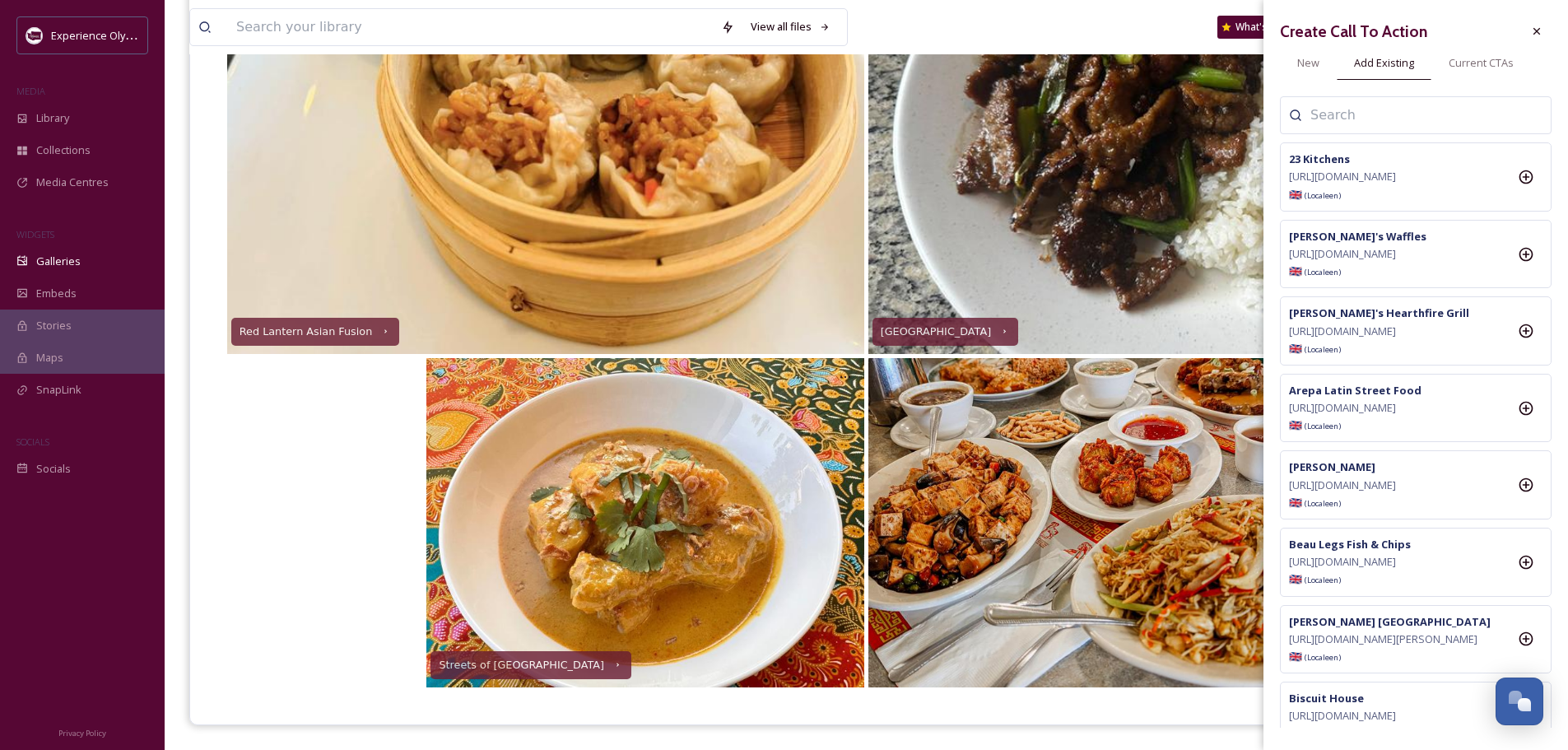
click at [1352, 125] on input at bounding box center [1393, 115] width 164 height 20
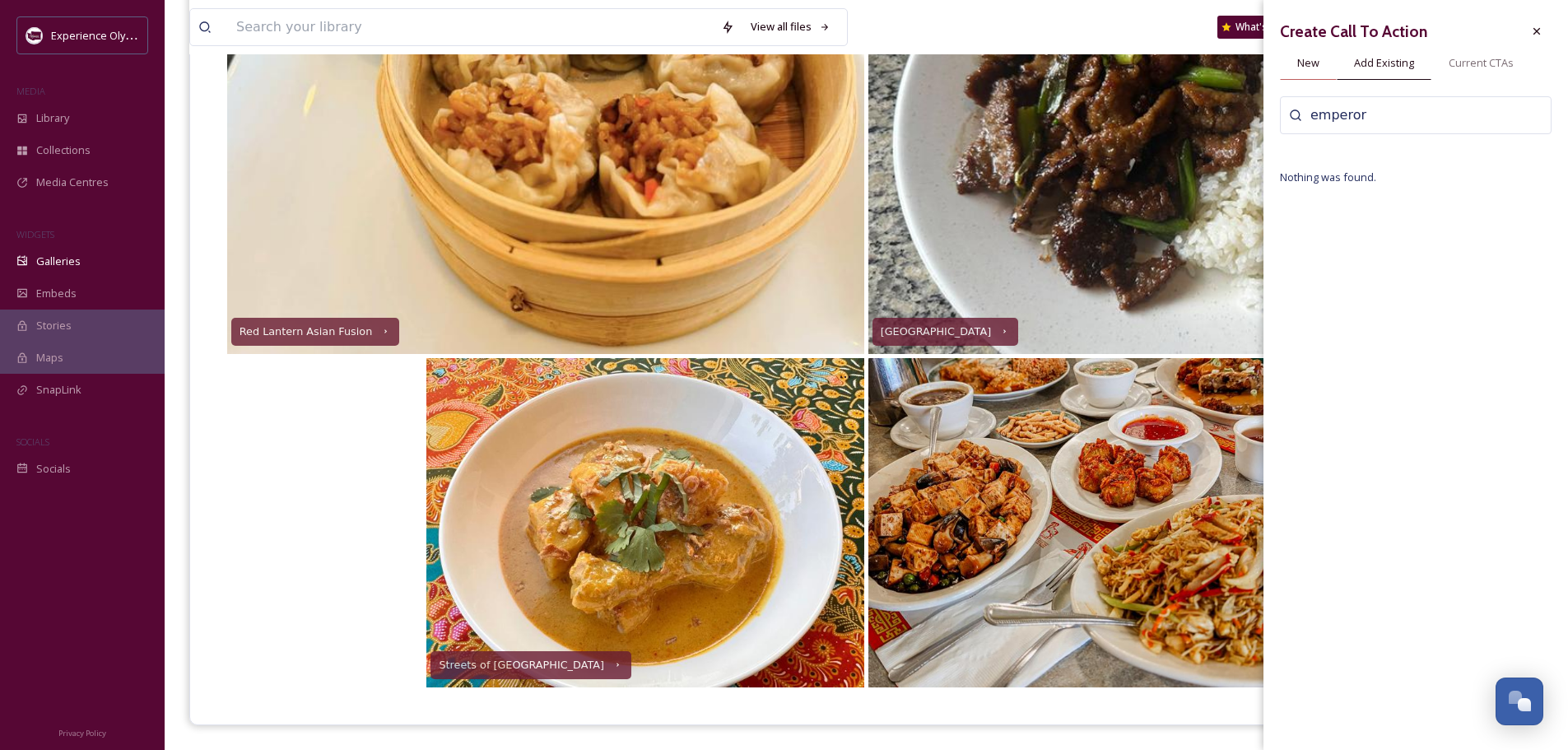
type input "emperor"
click at [1307, 62] on span "New" at bounding box center [1308, 63] width 22 height 16
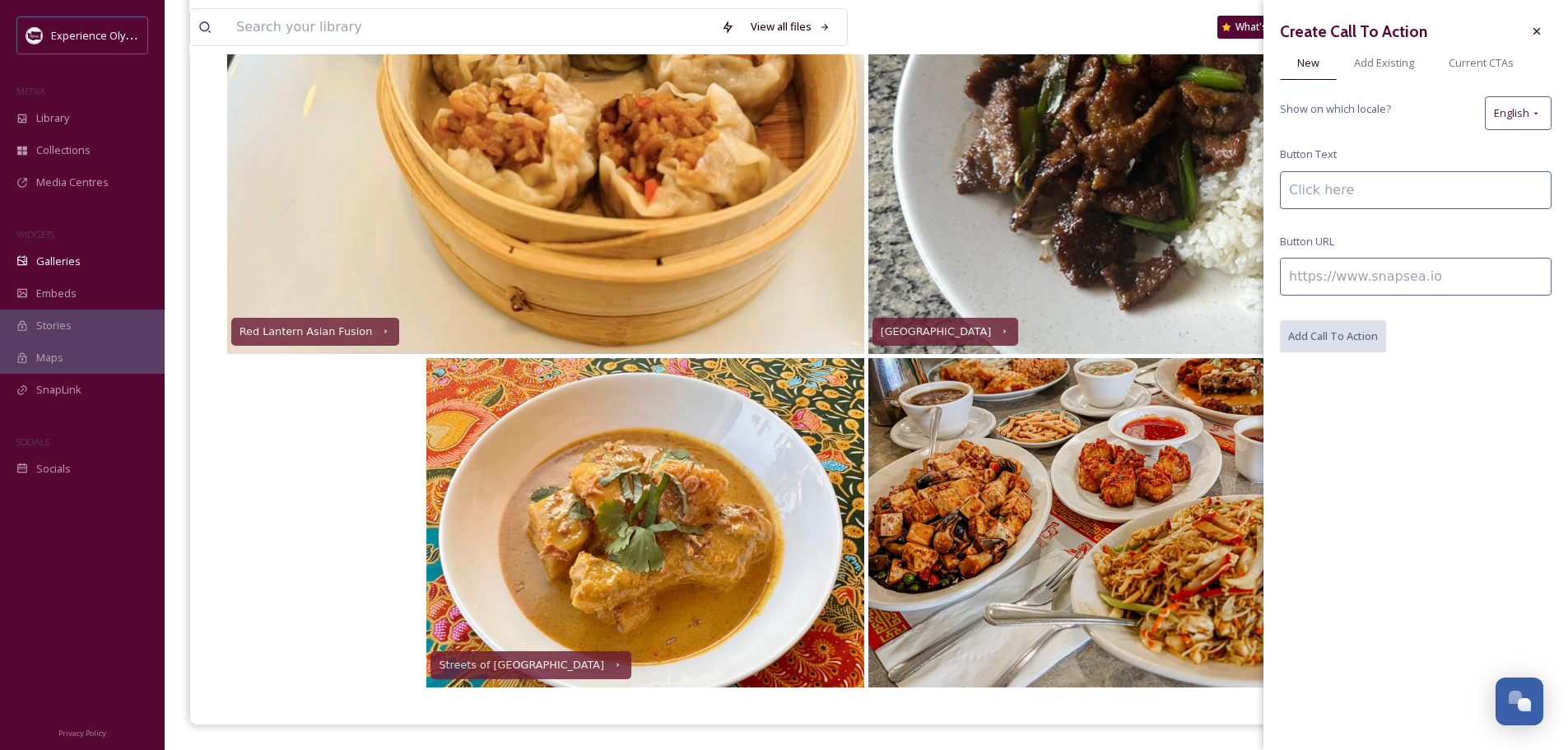
click at [1331, 183] on input at bounding box center [1416, 190] width 271 height 38
type input "Emperor's Palace"
click at [1396, 262] on input at bounding box center [1416, 277] width 271 height 38
paste input "[URL][DOMAIN_NAME]"
type input "[URL][DOMAIN_NAME]"
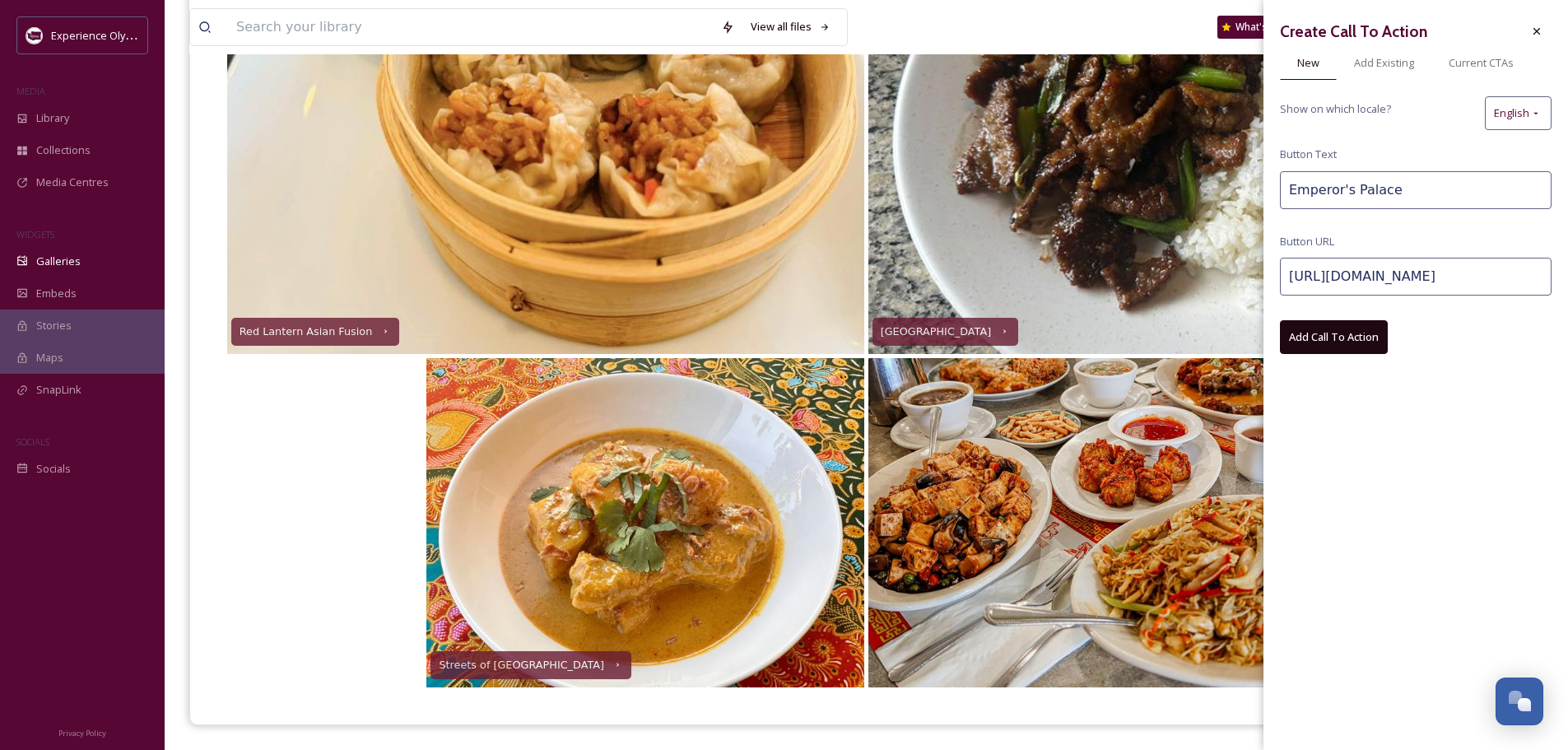
click at [1340, 339] on button "Add Call To Action" at bounding box center [1334, 338] width 108 height 34
click at [1542, 29] on icon at bounding box center [1537, 31] width 13 height 13
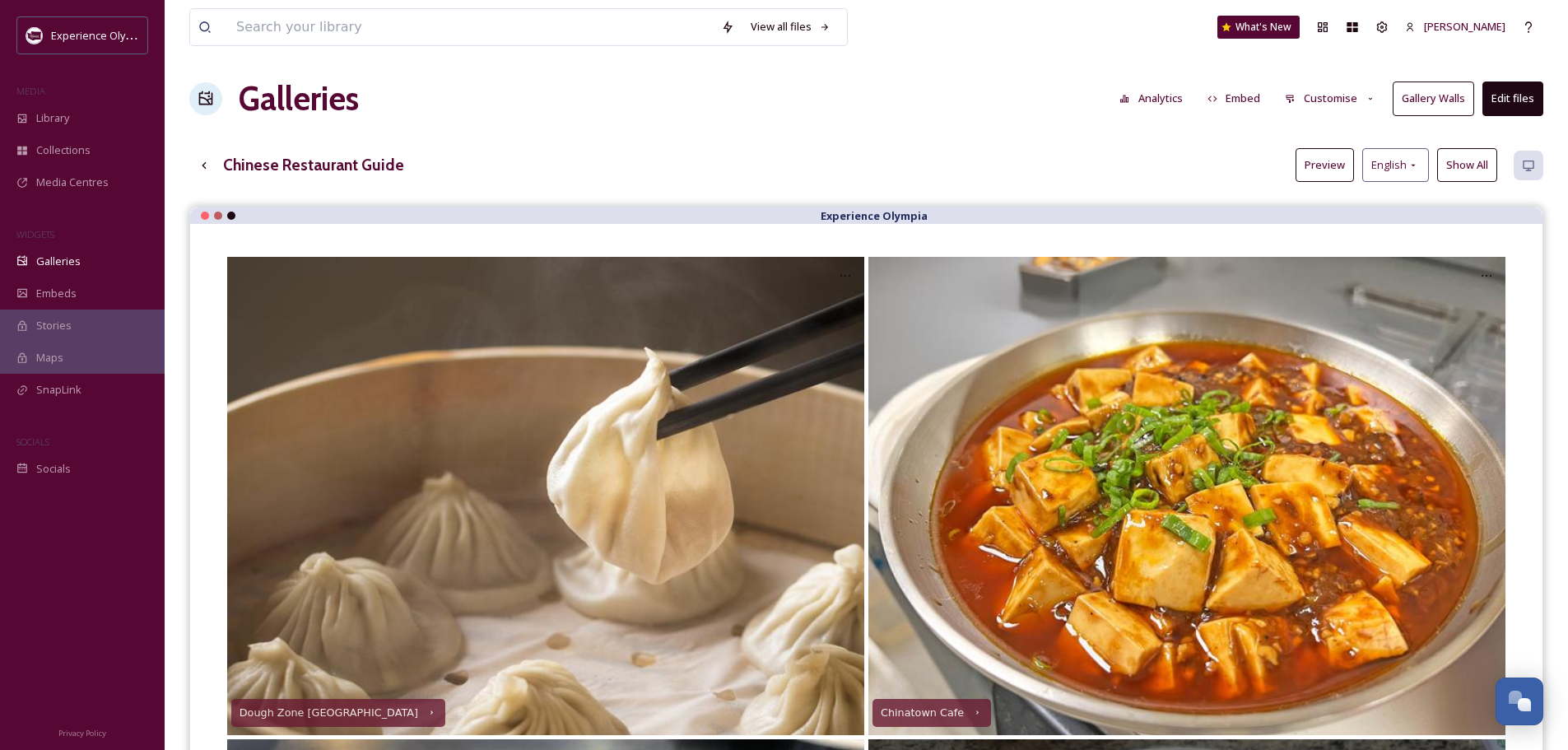
scroll to position [0, 0]
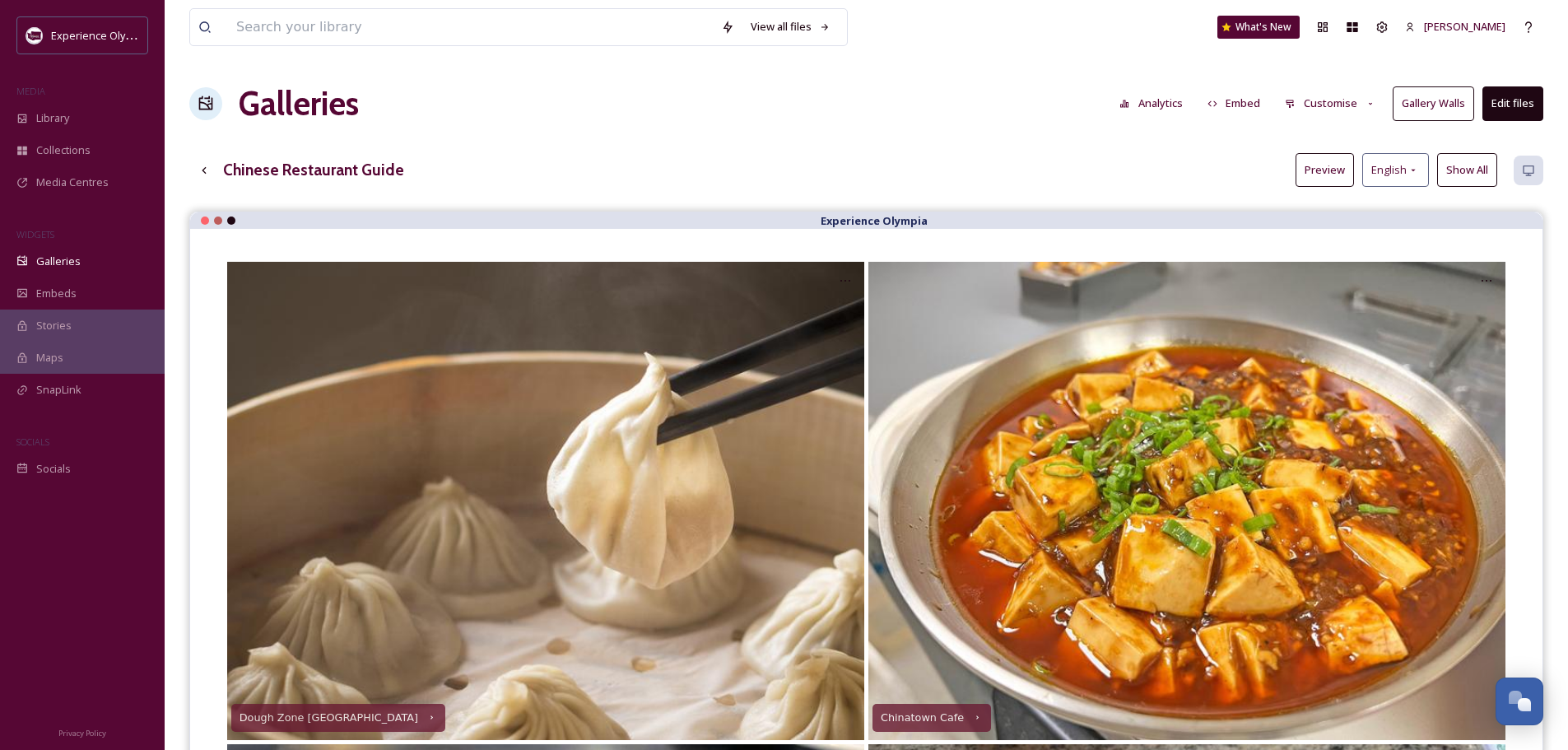
click at [1334, 104] on button "Customise" at bounding box center [1330, 104] width 108 height 32
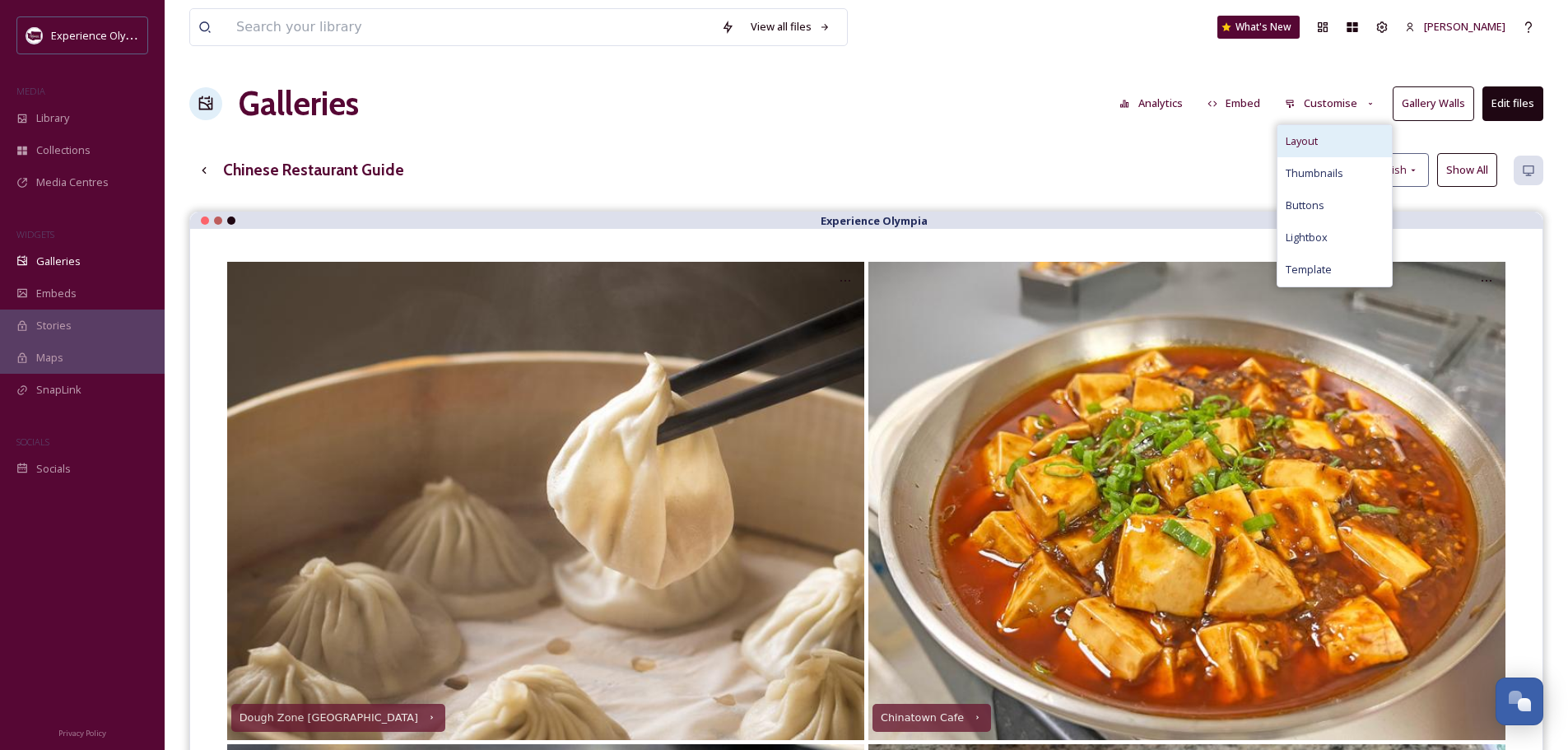
click at [1318, 134] on span "Layout" at bounding box center [1302, 141] width 32 height 16
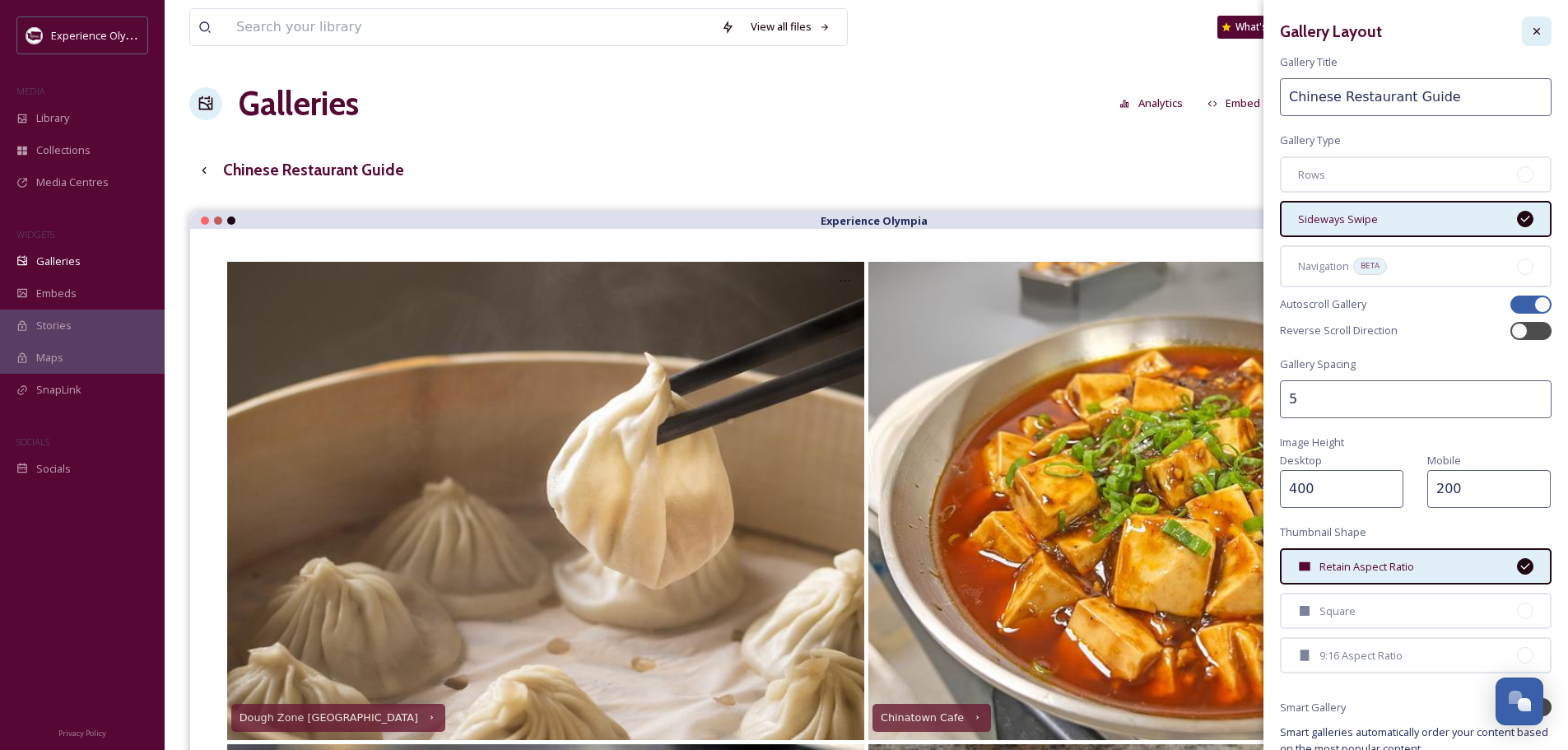
click at [1522, 32] on div at bounding box center [1537, 30] width 29 height 29
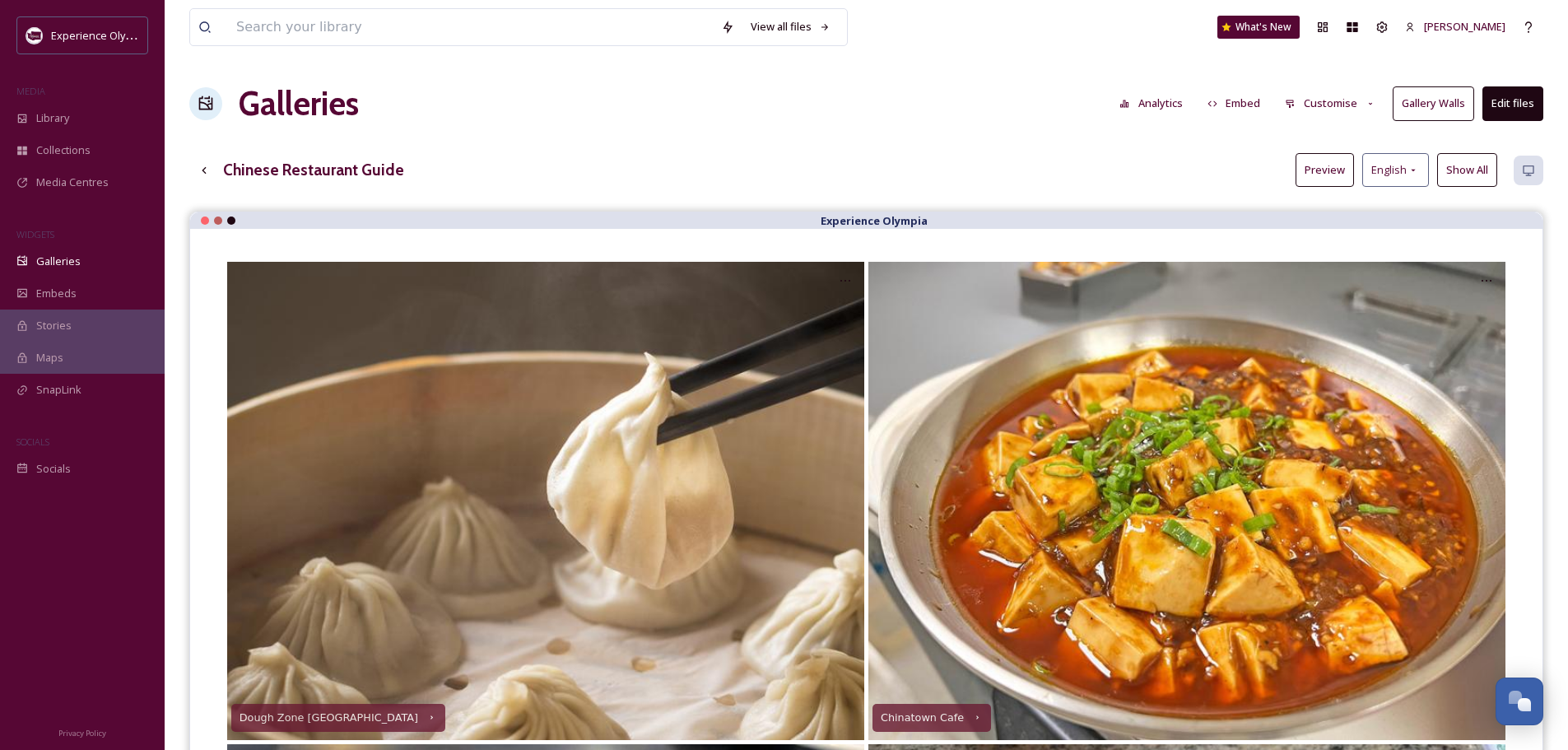
click at [1327, 171] on button "Preview" at bounding box center [1324, 170] width 58 height 34
